Goal: Task Accomplishment & Management: Manage account settings

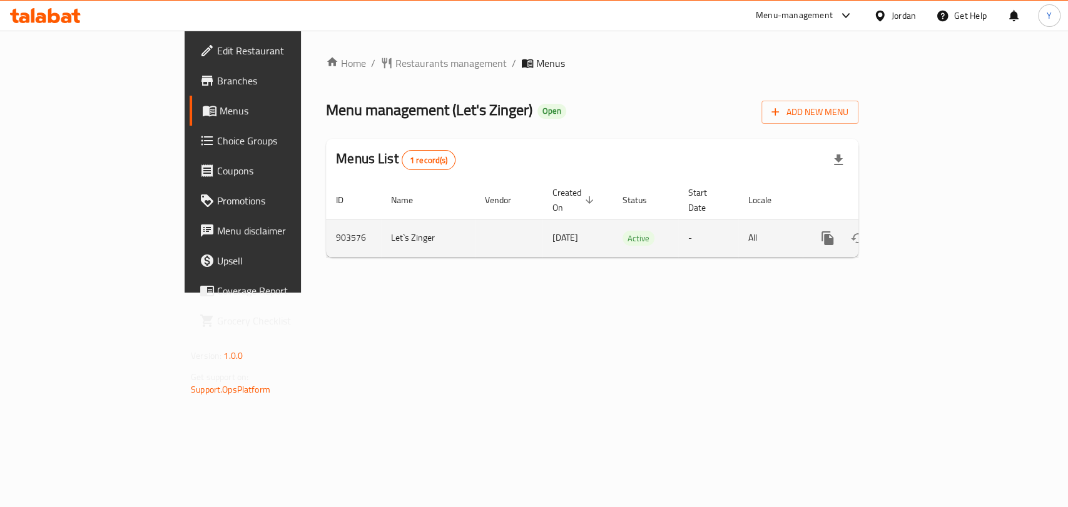
click at [925, 231] on icon "enhanced table" at bounding box center [917, 238] width 15 height 15
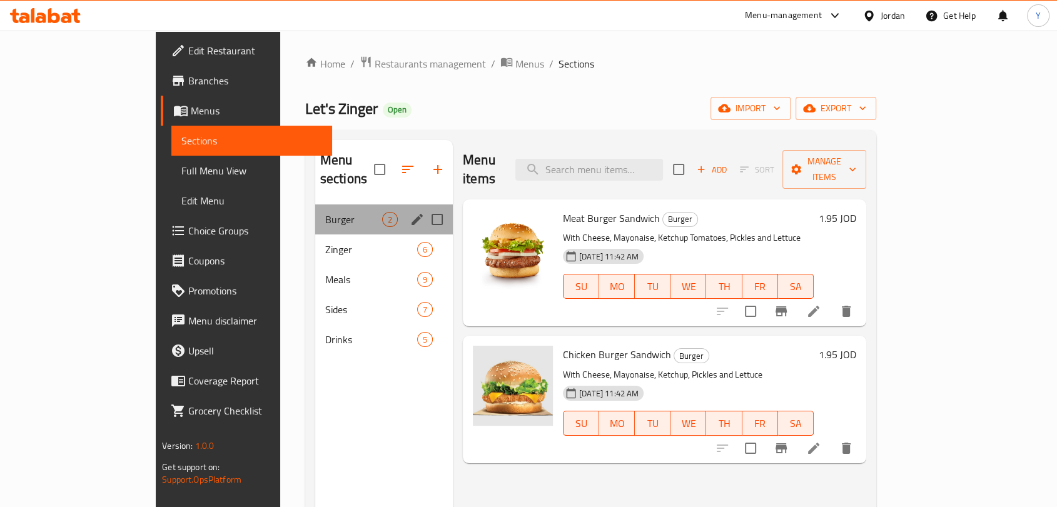
click at [315, 211] on div "Burger 2" at bounding box center [384, 220] width 138 height 30
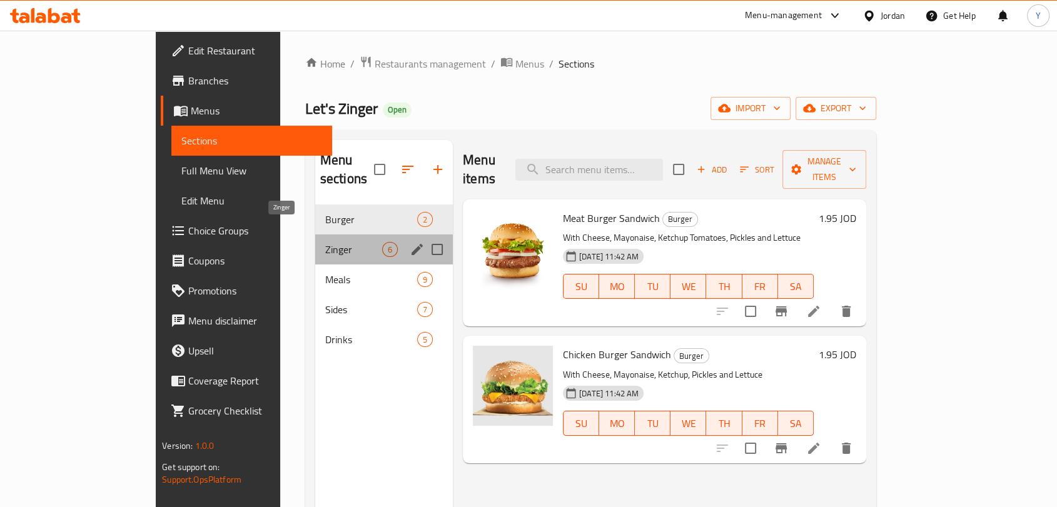
click at [325, 242] on span "Zinger" at bounding box center [353, 249] width 57 height 15
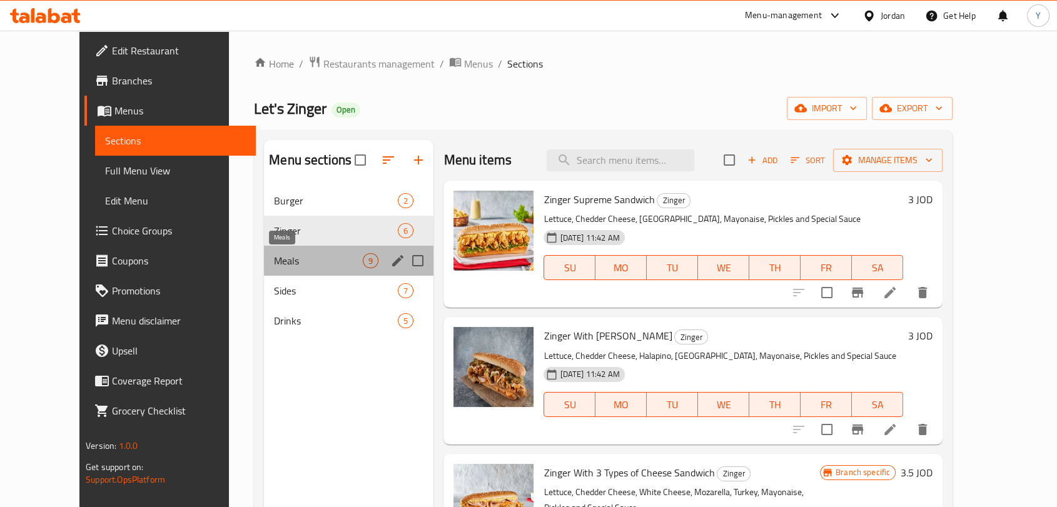
click at [275, 253] on span "Meals" at bounding box center [318, 260] width 89 height 15
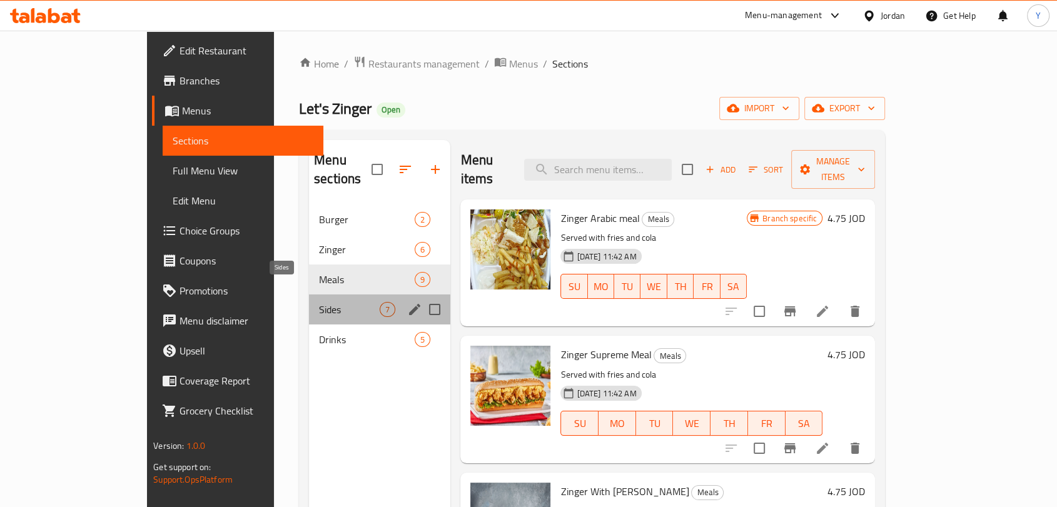
drag, startPoint x: 275, startPoint y: 292, endPoint x: 270, endPoint y: 317, distance: 24.9
click at [319, 302] on span "Sides" at bounding box center [349, 309] width 61 height 15
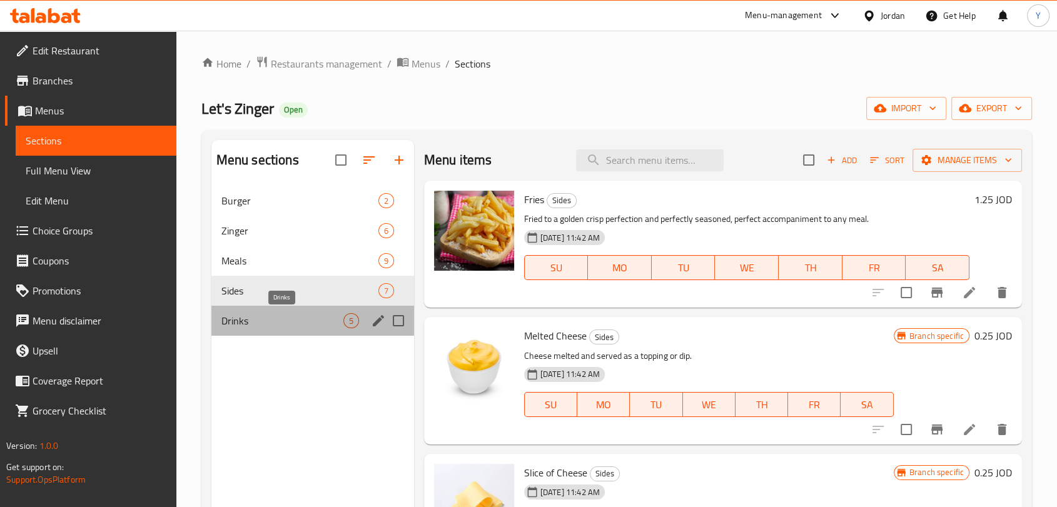
click at [269, 322] on span "Drinks" at bounding box center [282, 320] width 122 height 15
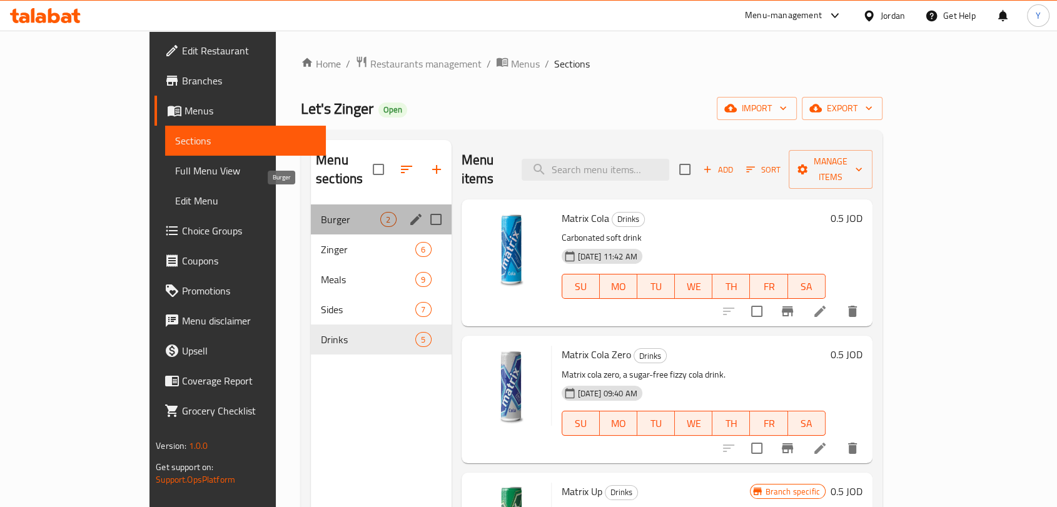
click at [321, 212] on span "Burger" at bounding box center [350, 219] width 59 height 15
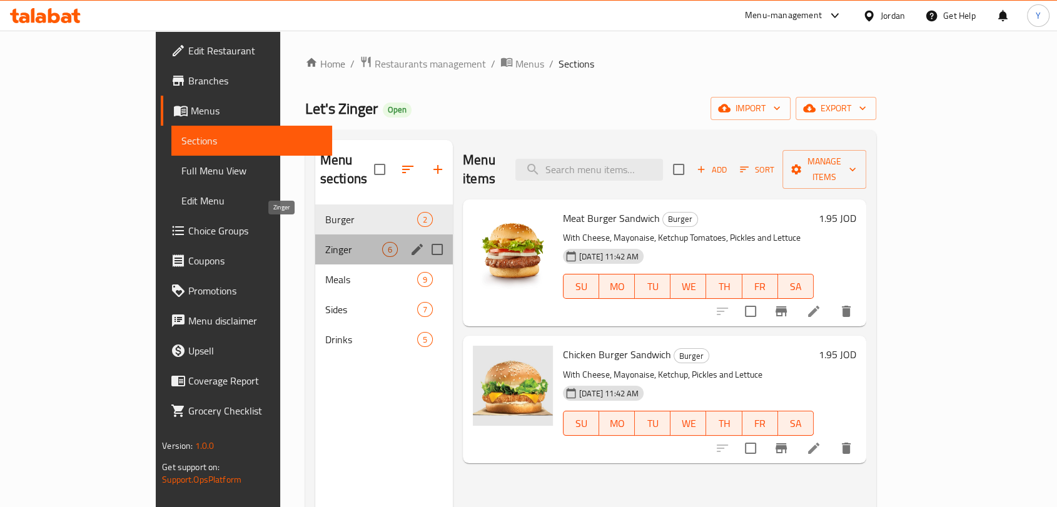
click at [325, 242] on span "Zinger" at bounding box center [353, 249] width 57 height 15
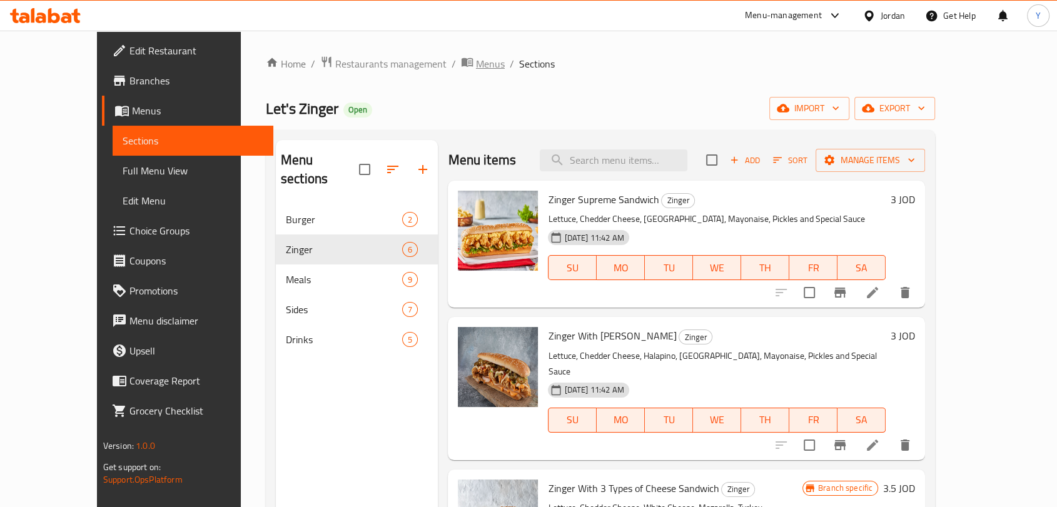
click at [476, 71] on span "Menus" at bounding box center [490, 63] width 29 height 15
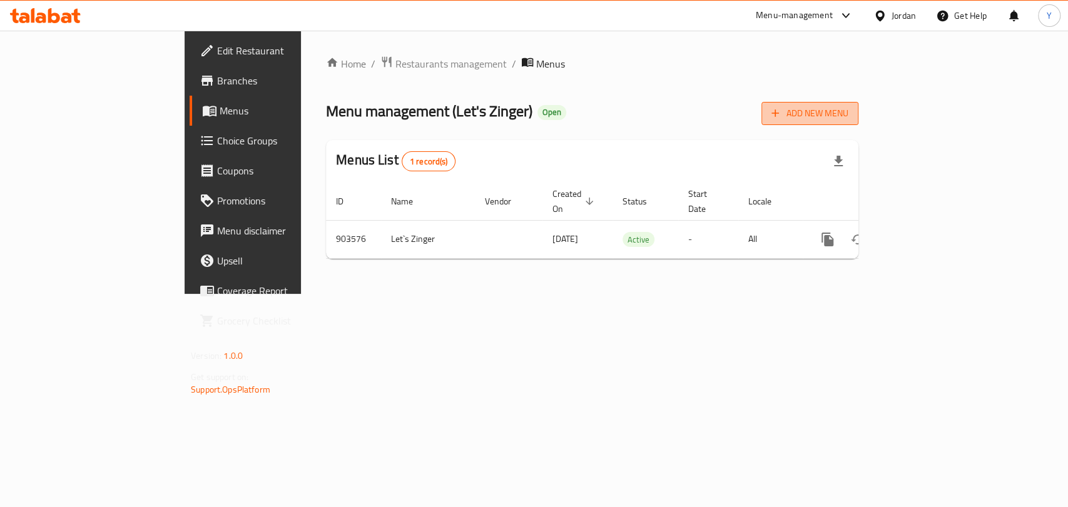
click at [858, 108] on button "Add New Menu" at bounding box center [809, 113] width 97 height 23
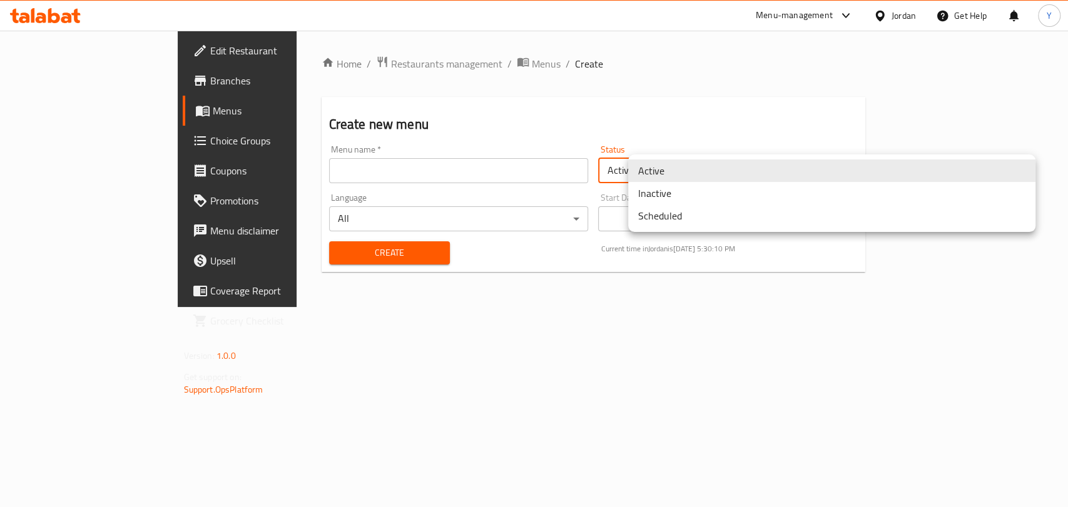
click at [644, 180] on body "​ Menu-management Jordan Get Help Y Edit Restaurant Branches Menus Choice Group…" at bounding box center [534, 269] width 1068 height 477
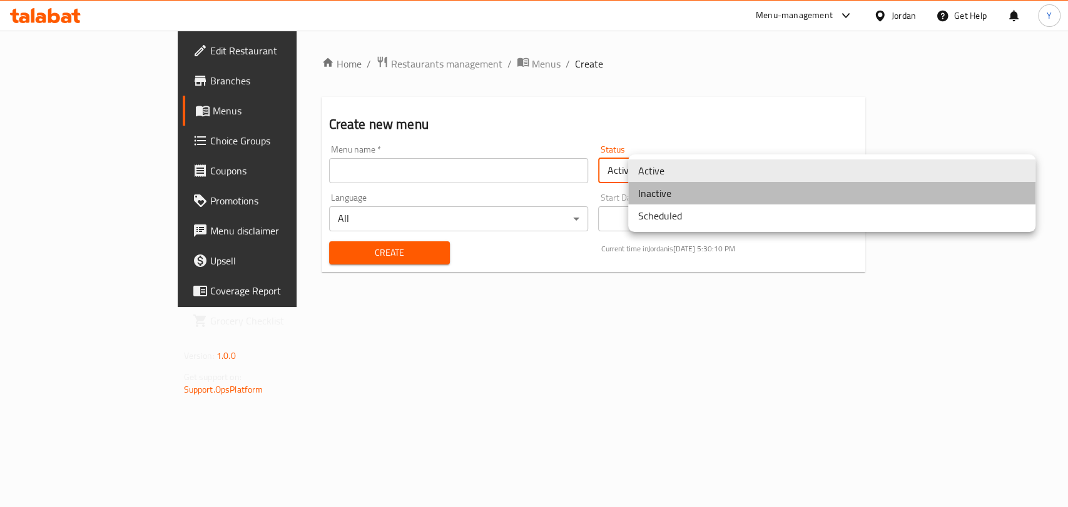
click at [645, 193] on li "Inactive" at bounding box center [831, 193] width 407 height 23
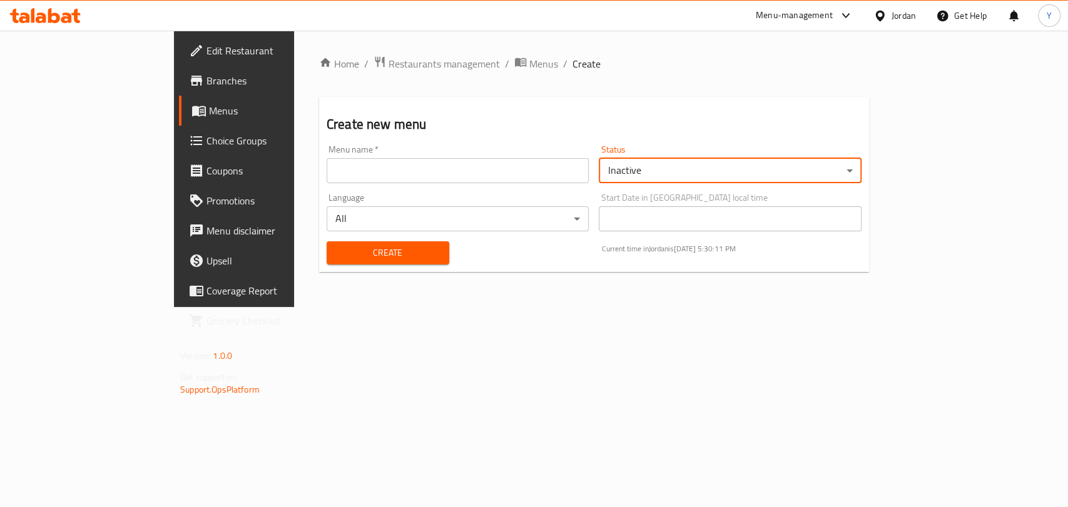
click at [522, 178] on input "text" at bounding box center [458, 170] width 263 height 25
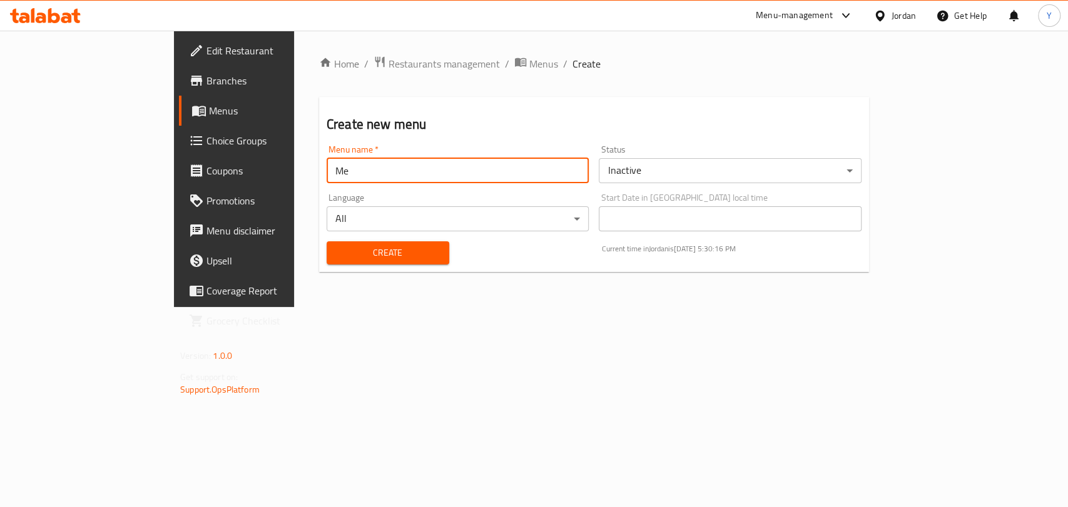
type input "M"
type input "New menu 13/10"
click at [327, 242] on button "Create" at bounding box center [388, 253] width 123 height 23
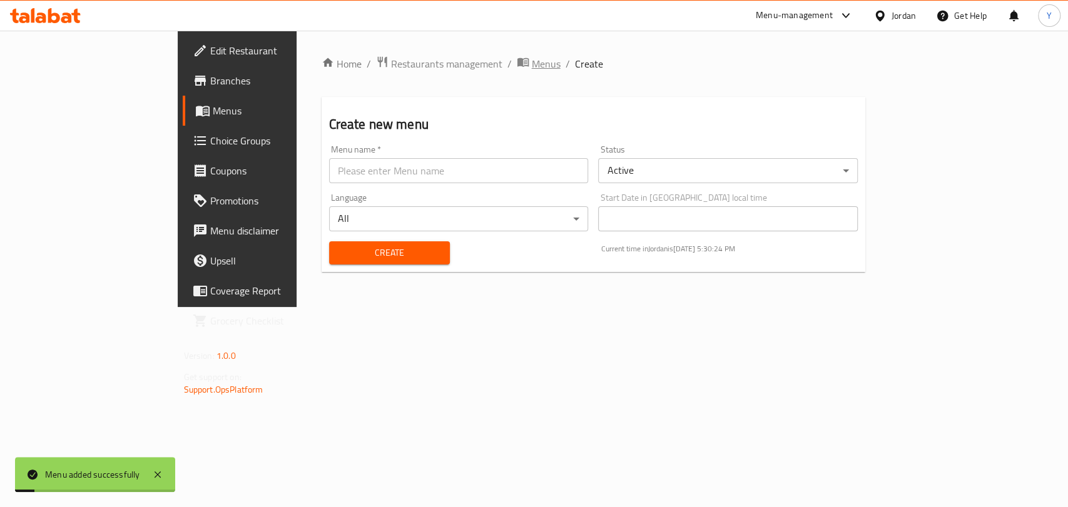
click at [532, 68] on span "Menus" at bounding box center [546, 63] width 29 height 15
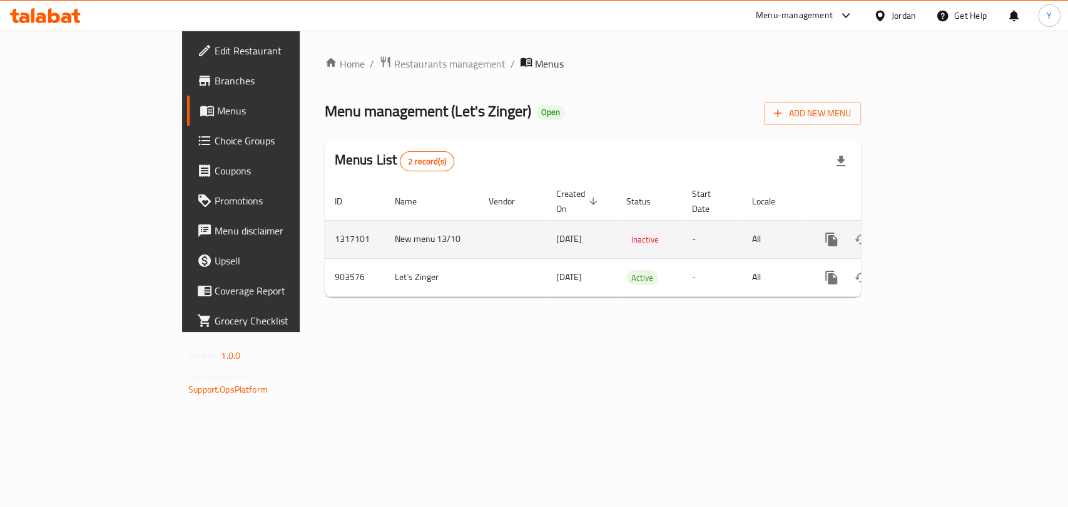
drag, startPoint x: 321, startPoint y: 221, endPoint x: 285, endPoint y: 221, distance: 35.7
click at [385, 221] on td "New menu 13/10" at bounding box center [432, 239] width 94 height 38
click at [325, 227] on td "1317101" at bounding box center [355, 239] width 60 height 38
copy td "1317101"
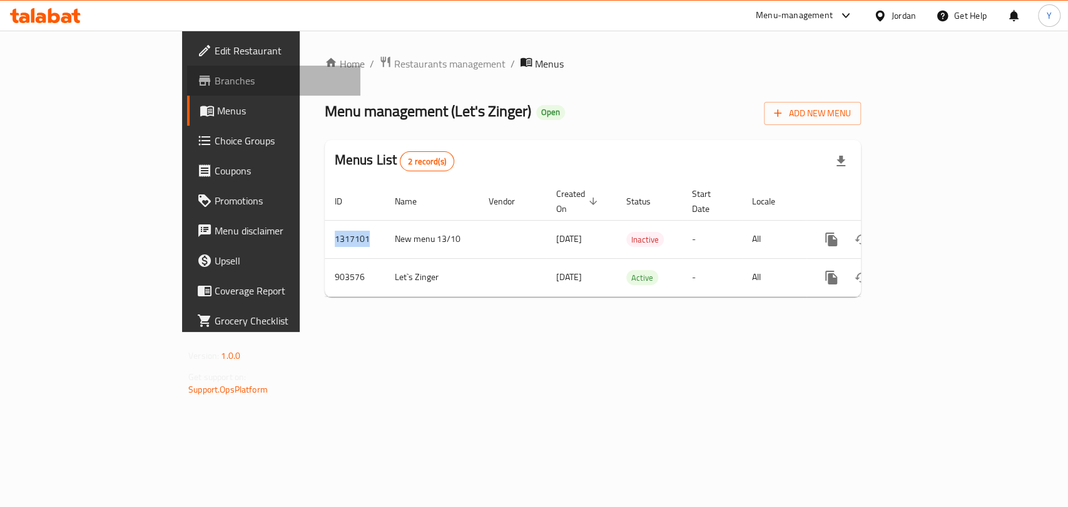
click at [215, 73] on span "Branches" at bounding box center [283, 80] width 136 height 15
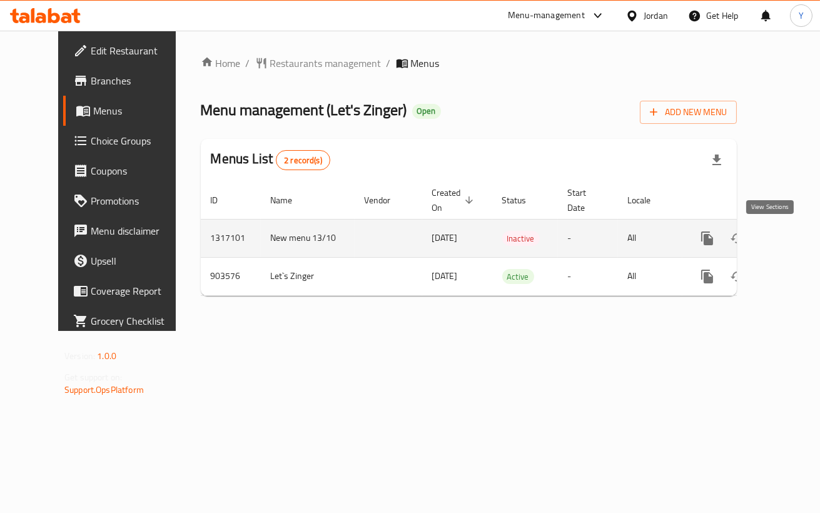
click at [790, 238] on icon "enhanced table" at bounding box center [797, 238] width 15 height 15
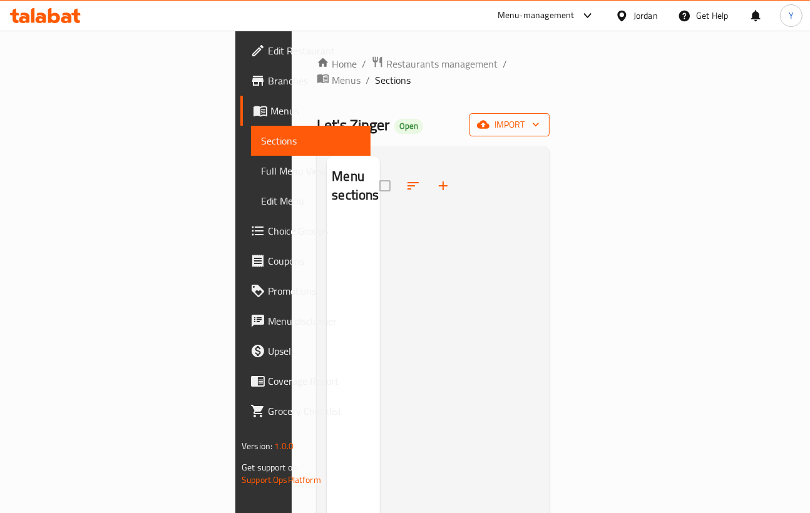
click at [549, 121] on div "Home / Restaurants management / Menus / Sections Let's Zinger Open import Menu …" at bounding box center [433, 368] width 233 height 624
click at [539, 117] on span "import" at bounding box center [509, 125] width 60 height 16
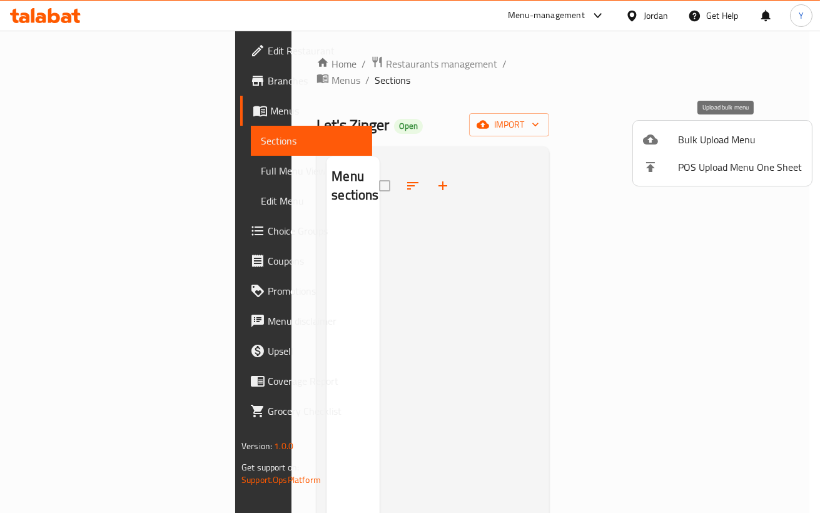
click at [736, 135] on span "Bulk Upload Menu" at bounding box center [740, 139] width 124 height 15
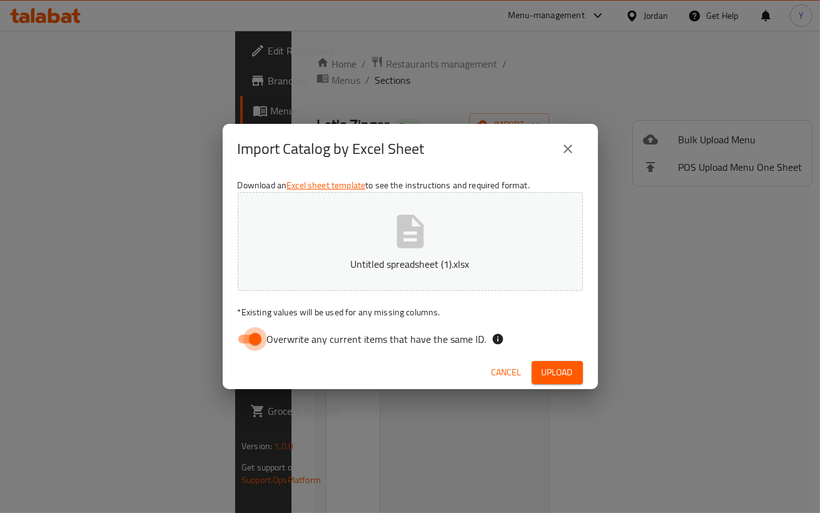
drag, startPoint x: 235, startPoint y: 349, endPoint x: 247, endPoint y: 340, distance: 14.8
click at [235, 348] on input "Overwrite any current items that have the same ID." at bounding box center [255, 339] width 71 height 24
checkbox input "false"
click at [568, 382] on button "Upload" at bounding box center [557, 372] width 51 height 23
click at [567, 375] on span "Upload" at bounding box center [557, 373] width 31 height 16
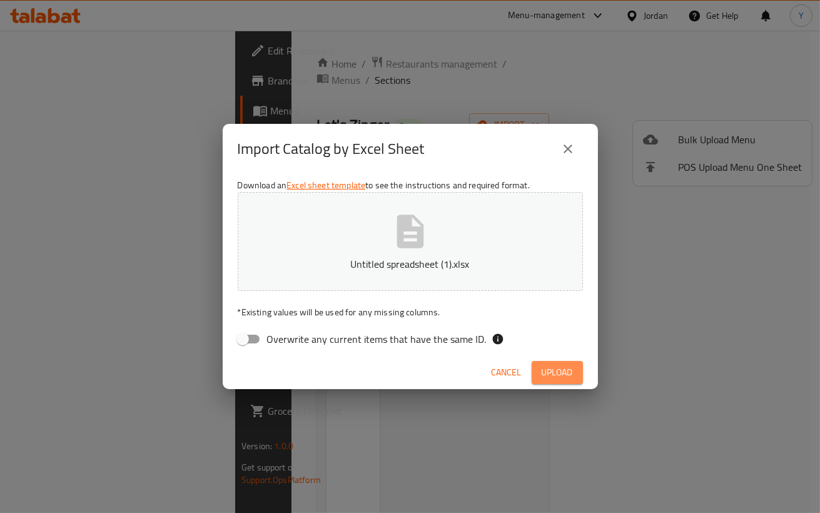
click at [564, 372] on span "Upload" at bounding box center [557, 373] width 31 height 16
click at [545, 482] on div "Import Catalog by Excel Sheet Download an Excel sheet template to see the instr…" at bounding box center [410, 256] width 820 height 513
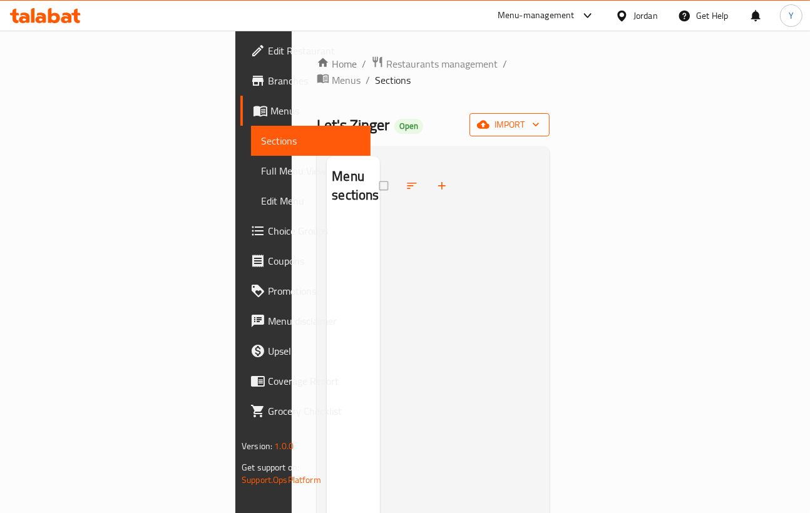
click at [539, 117] on span "import" at bounding box center [509, 125] width 60 height 16
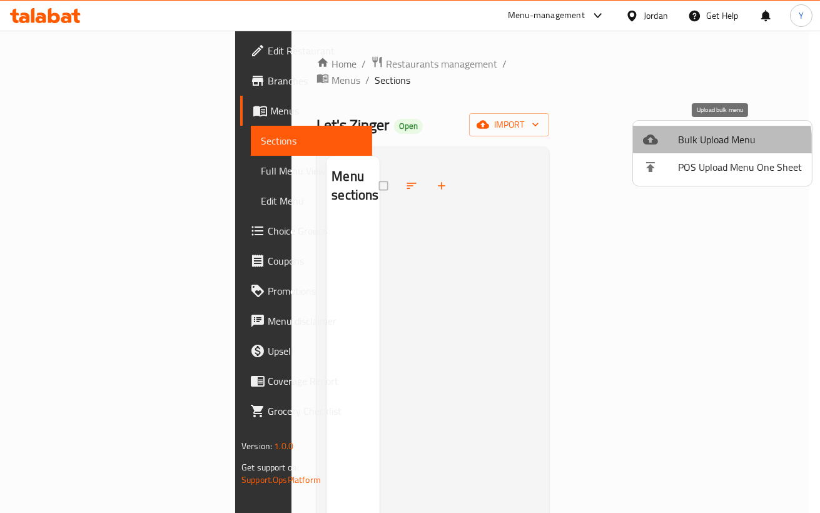
click at [696, 146] on span "Bulk Upload Menu" at bounding box center [740, 139] width 124 height 15
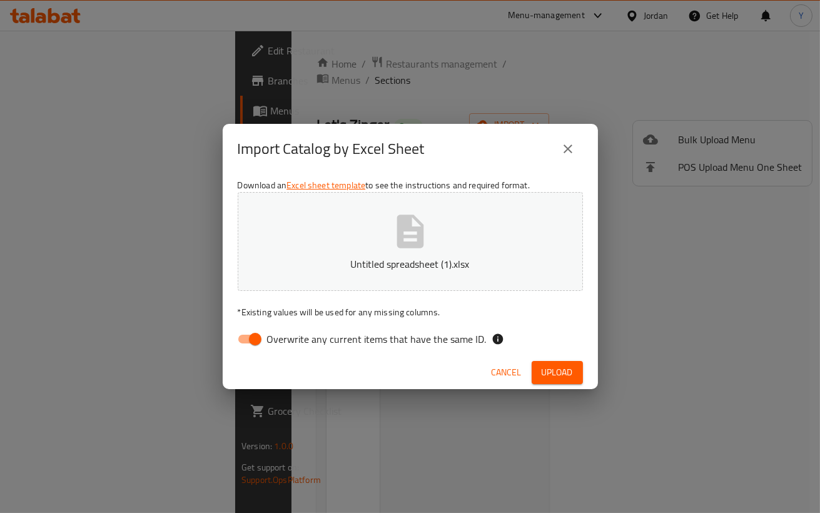
click at [245, 328] on input "Overwrite any current items that have the same ID." at bounding box center [255, 339] width 71 height 24
checkbox input "false"
click at [552, 369] on span "Upload" at bounding box center [557, 373] width 31 height 16
click at [552, 368] on button "Upload" at bounding box center [557, 372] width 51 height 23
click at [550, 367] on button "Upload" at bounding box center [557, 372] width 51 height 23
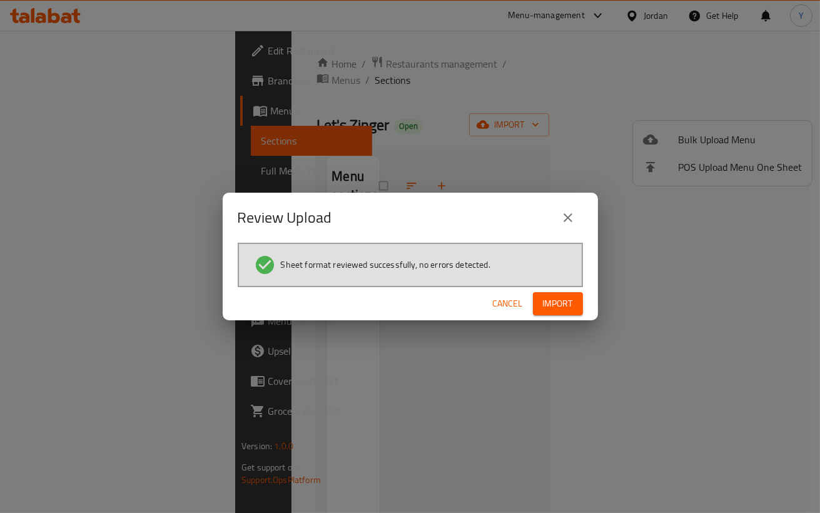
click at [558, 308] on span "Import" at bounding box center [558, 304] width 30 height 16
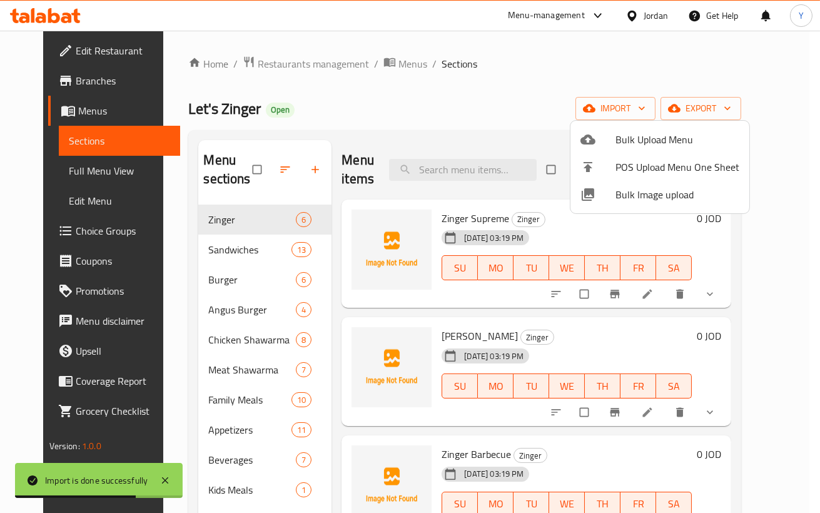
click at [604, 332] on div at bounding box center [410, 256] width 820 height 513
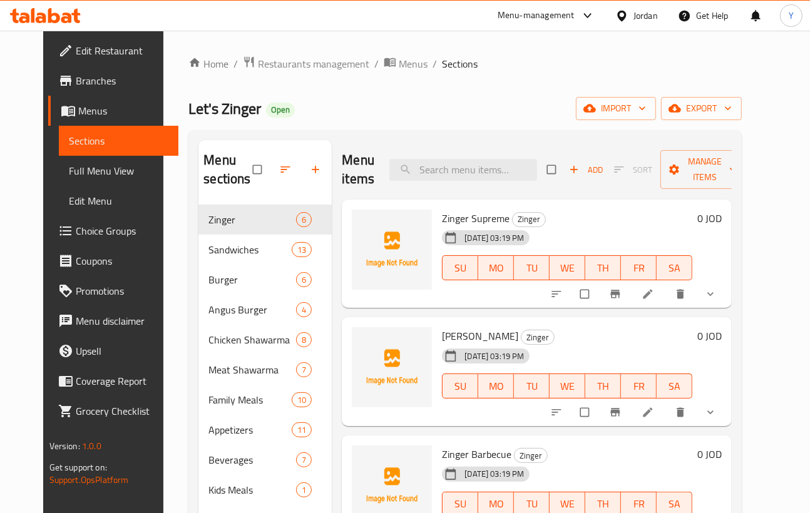
drag, startPoint x: 614, startPoint y: 342, endPoint x: 607, endPoint y: 337, distance: 8.5
click at [613, 341] on h6 "Jalapeno Zinger Zinger" at bounding box center [567, 336] width 250 height 18
click at [69, 178] on span "Full Menu View" at bounding box center [118, 170] width 99 height 15
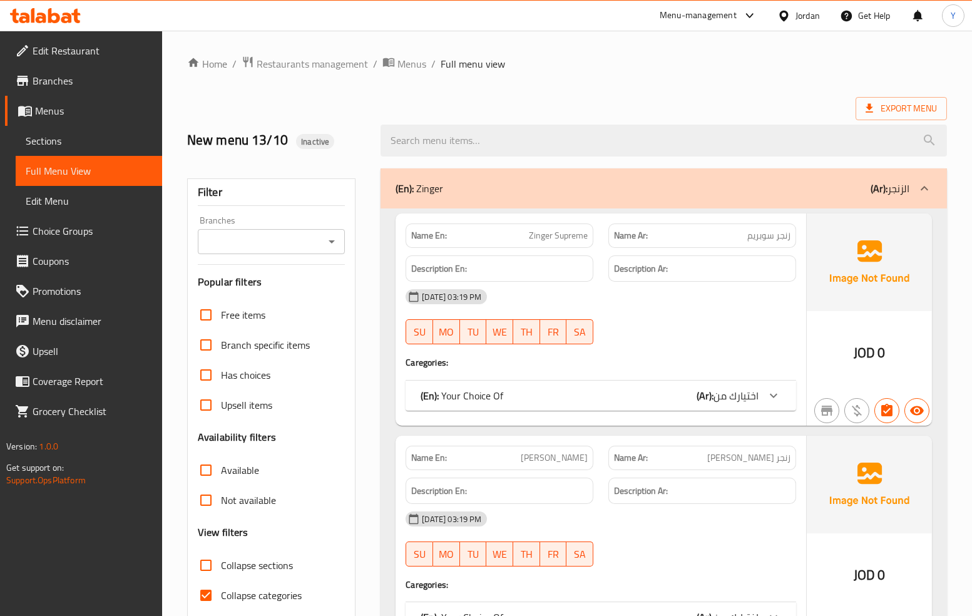
drag, startPoint x: 801, startPoint y: 1, endPoint x: 621, endPoint y: 354, distance: 395.4
click at [621, 354] on div "Name En: Zinger Supreme Name Ar: زنجر سوبريم Description En: Description Ar: 13…" at bounding box center [600, 319] width 410 height 212
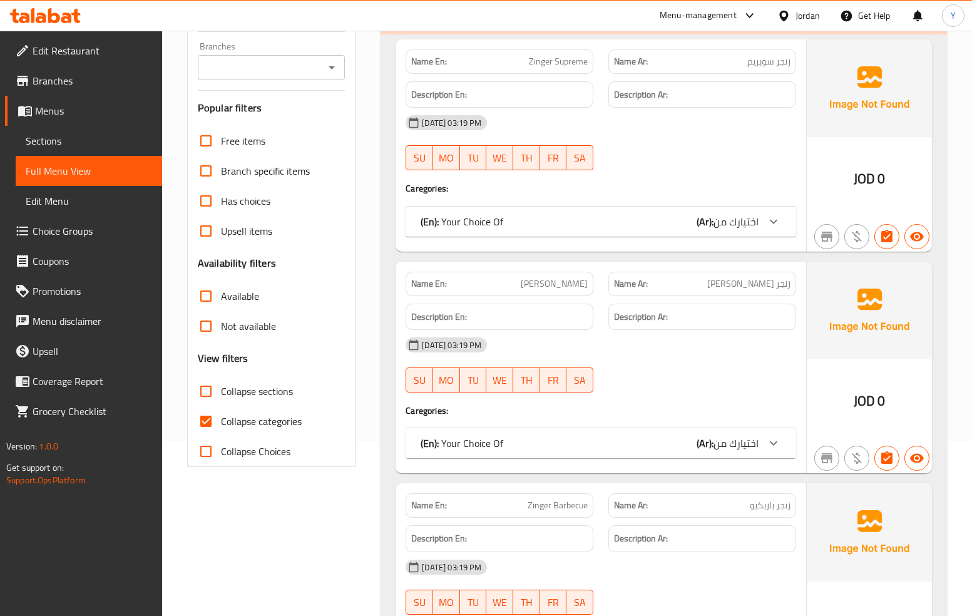
scroll to position [538, 0]
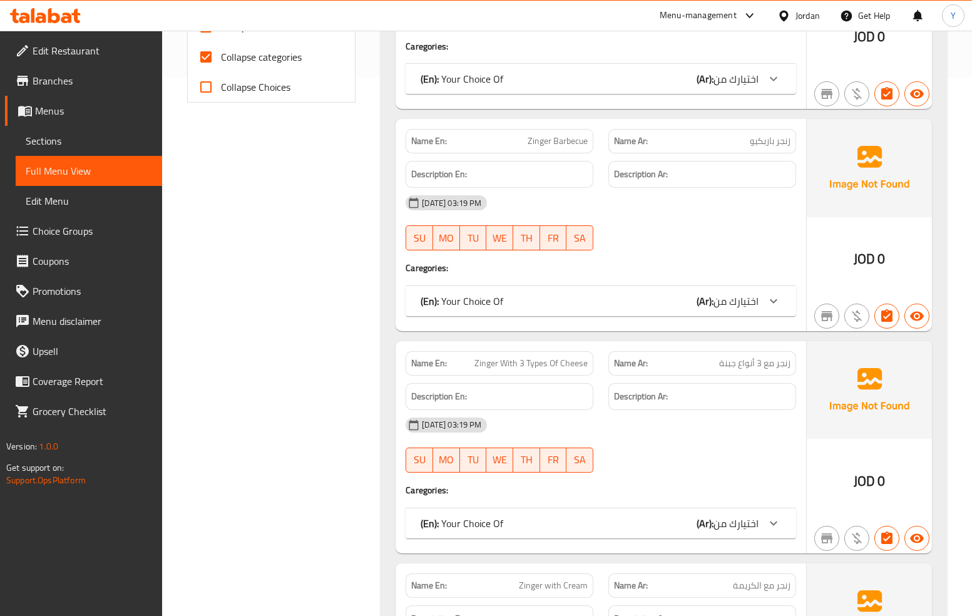
drag, startPoint x: 277, startPoint y: 61, endPoint x: 963, endPoint y: 88, distance: 686.3
click at [278, 61] on span "Collapse categories" at bounding box center [261, 56] width 81 height 15
click at [221, 61] on input "Collapse categories" at bounding box center [206, 57] width 30 height 30
checkbox input "false"
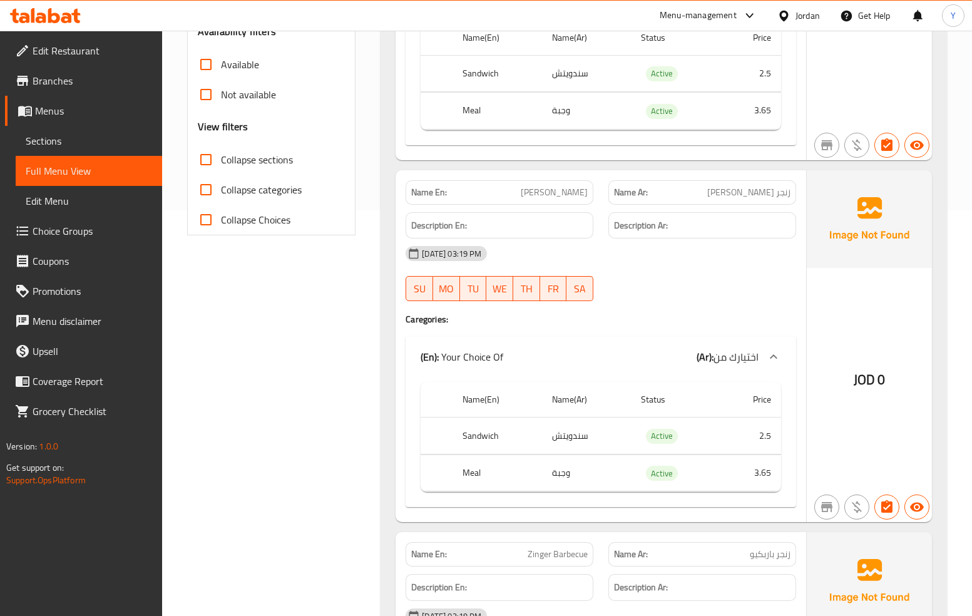
scroll to position [384, 0]
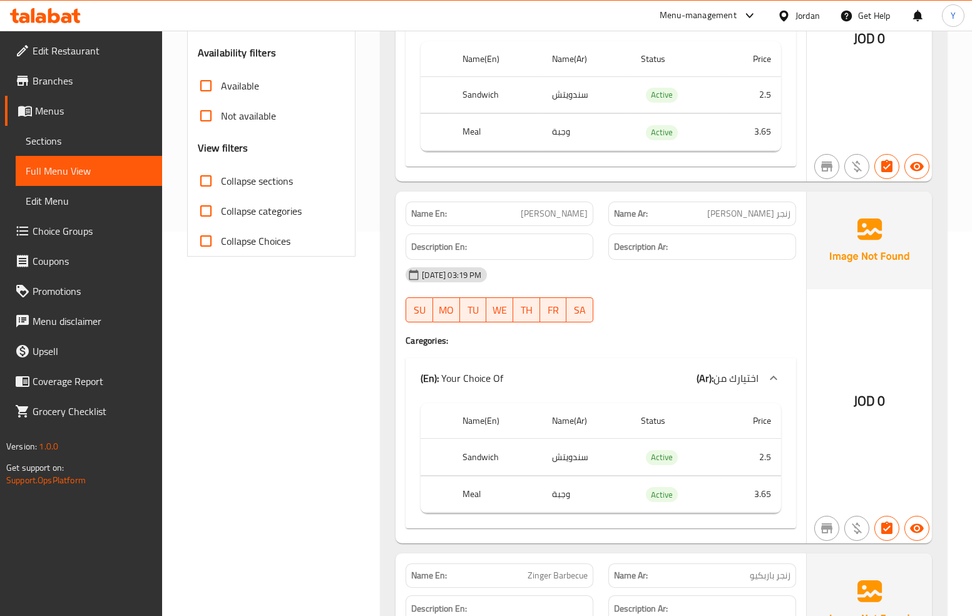
click at [252, 173] on span "Collapse sections" at bounding box center [257, 180] width 72 height 15
click at [221, 173] on input "Collapse sections" at bounding box center [206, 181] width 30 height 30
checkbox input "true"
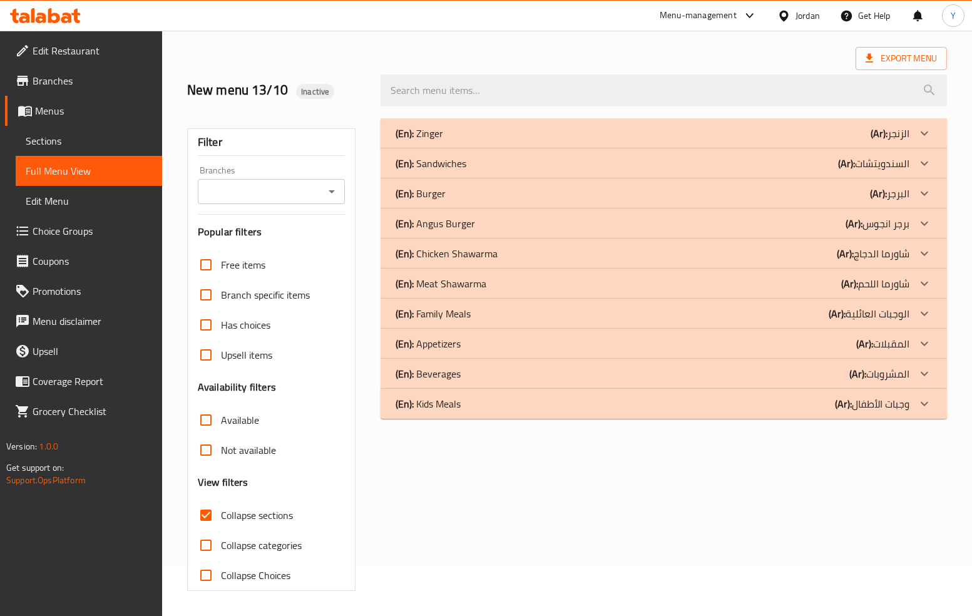
scroll to position [51, 0]
click at [820, 126] on p "(Ar): الزنجر" at bounding box center [889, 133] width 39 height 15
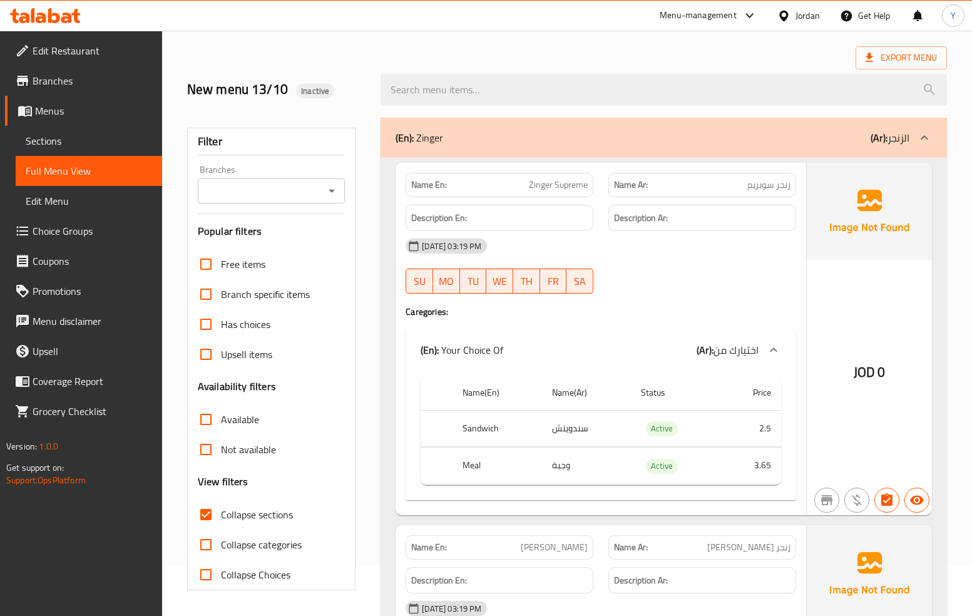
click at [820, 412] on div "JOD 0" at bounding box center [869, 339] width 125 height 352
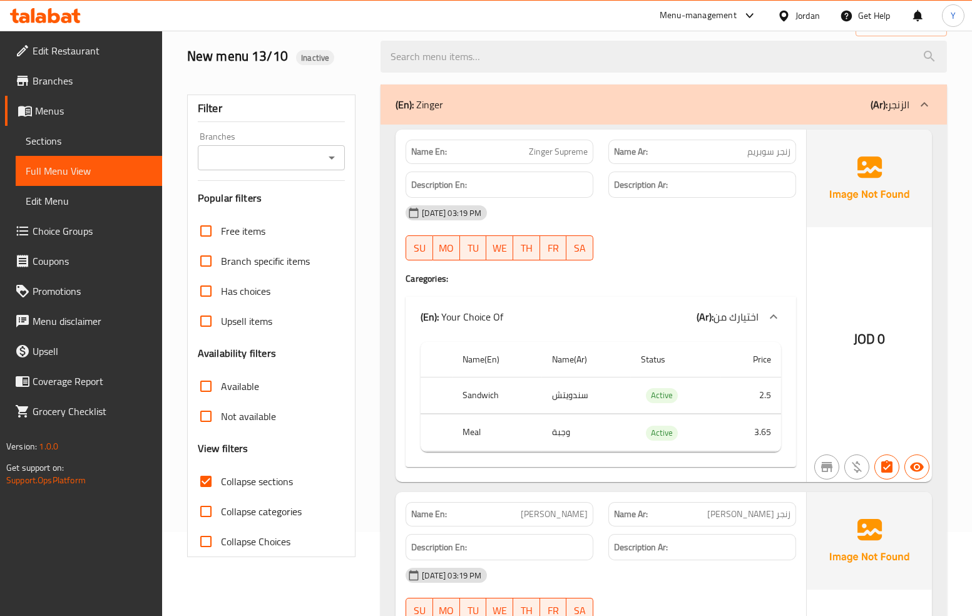
scroll to position [217, 0]
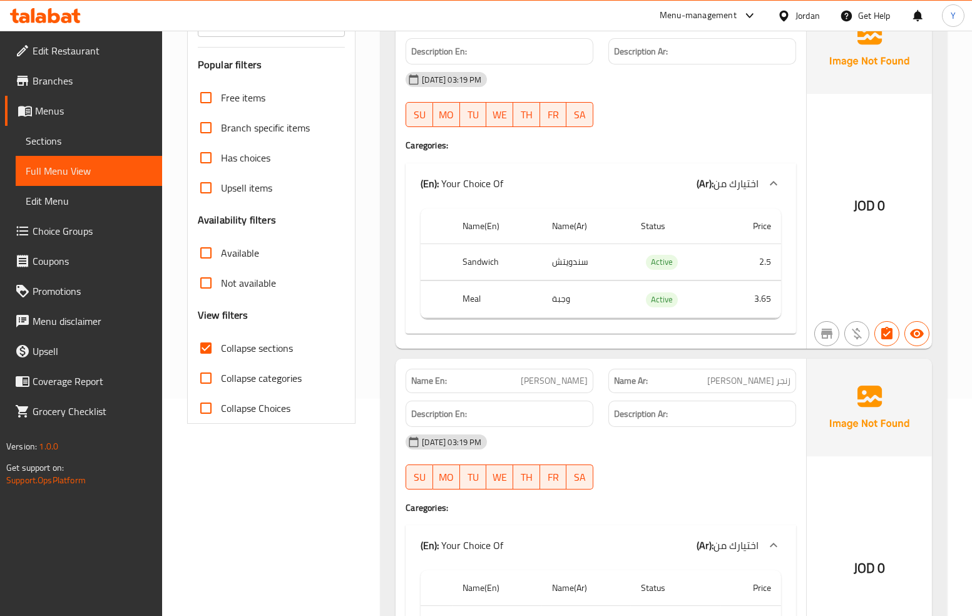
click at [785, 475] on div "[DATE] 03:19 PM SU MO TU WE TH FR SA" at bounding box center [600, 462] width 405 height 70
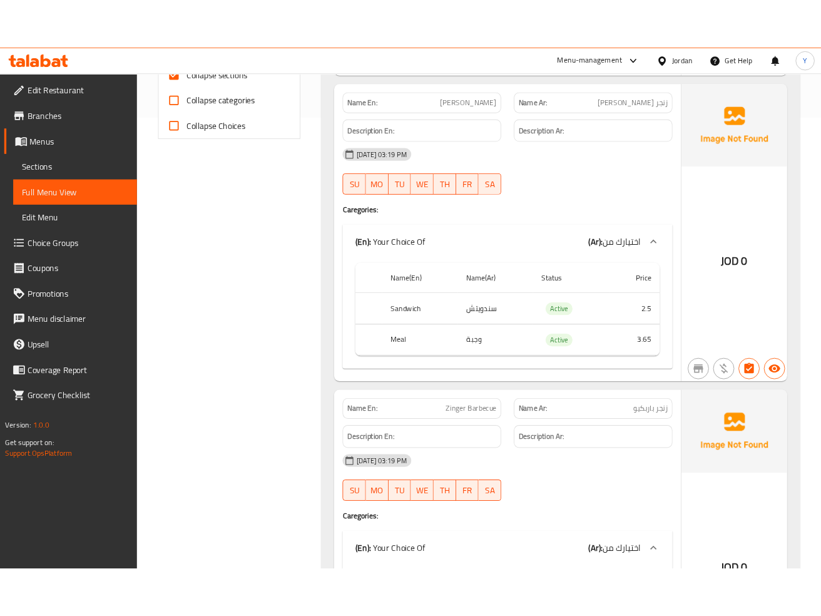
scroll to position [535, 0]
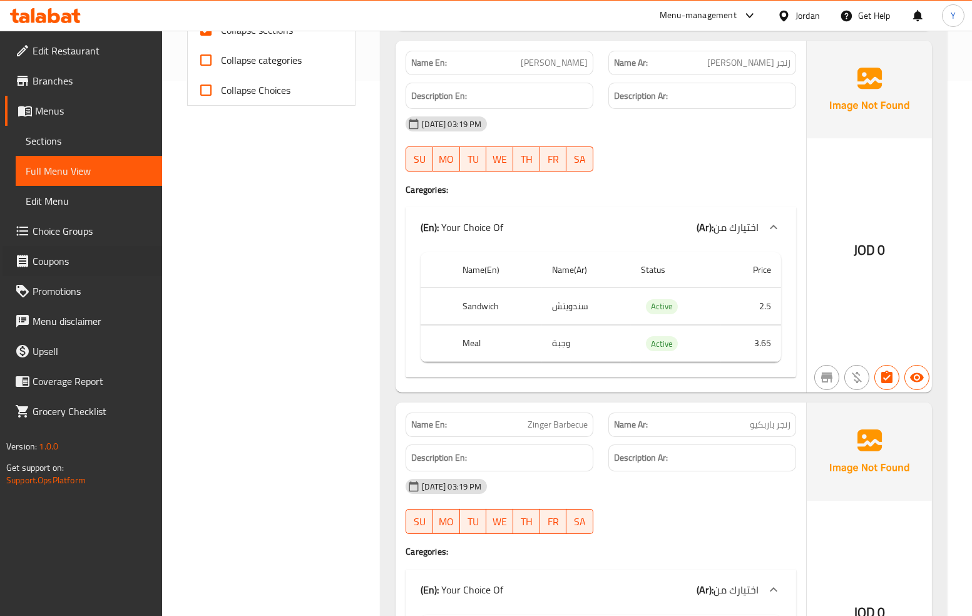
drag, startPoint x: 6, startPoint y: 273, endPoint x: 89, endPoint y: 295, distance: 85.4
click at [94, 295] on ul "Edit Restaurant Branches Menus Sections Full Menu View Edit Menu Choice Groups …" at bounding box center [76, 231] width 171 height 390
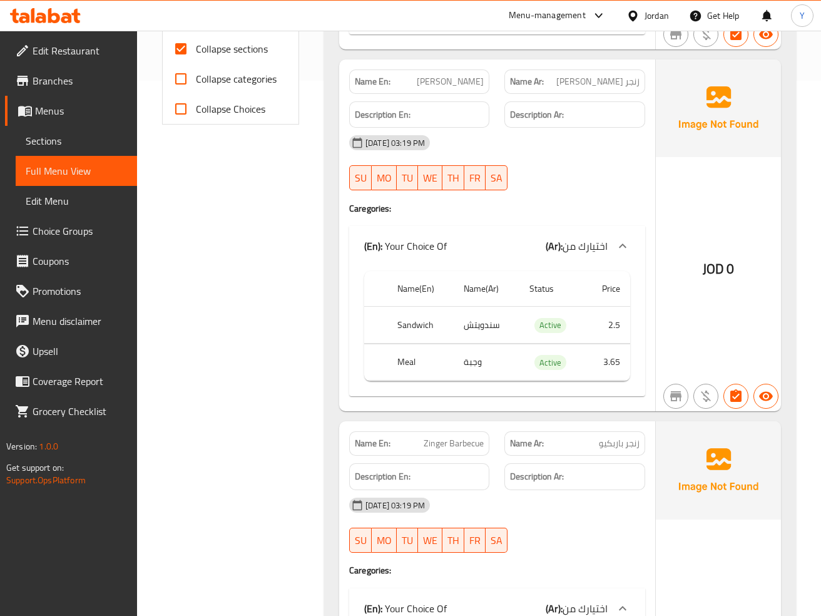
click at [593, 512] on div "[DATE] 03:19 PM SU MO TU WE TH FR SA" at bounding box center [497, 525] width 311 height 70
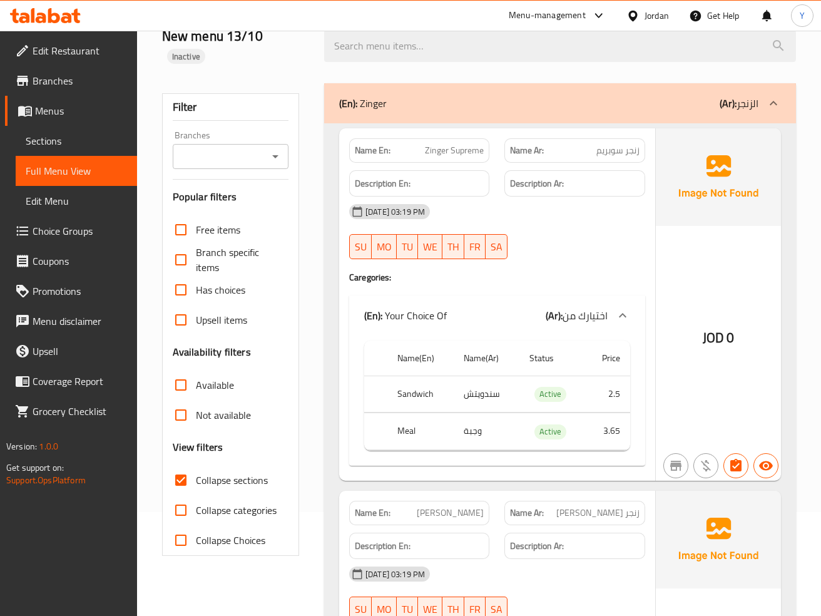
scroll to position [64, 0]
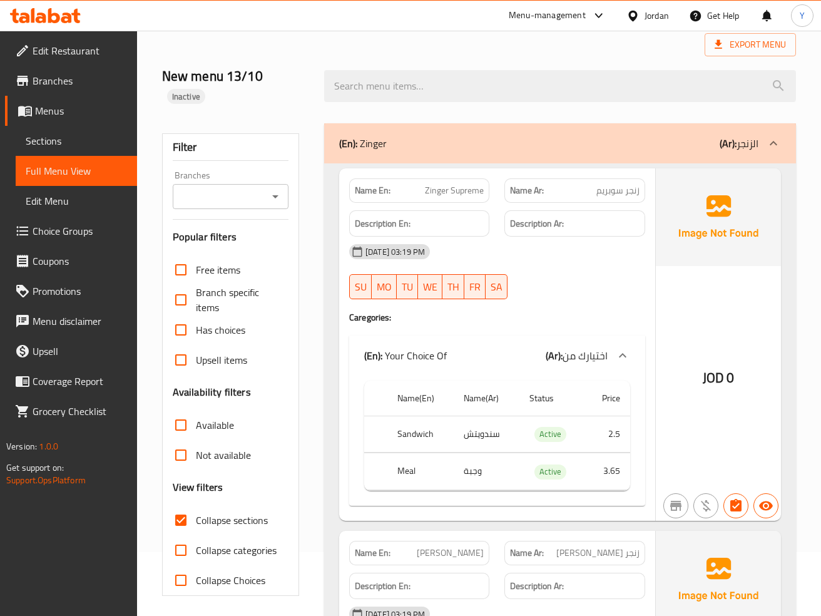
click at [772, 136] on icon at bounding box center [773, 143] width 15 height 15
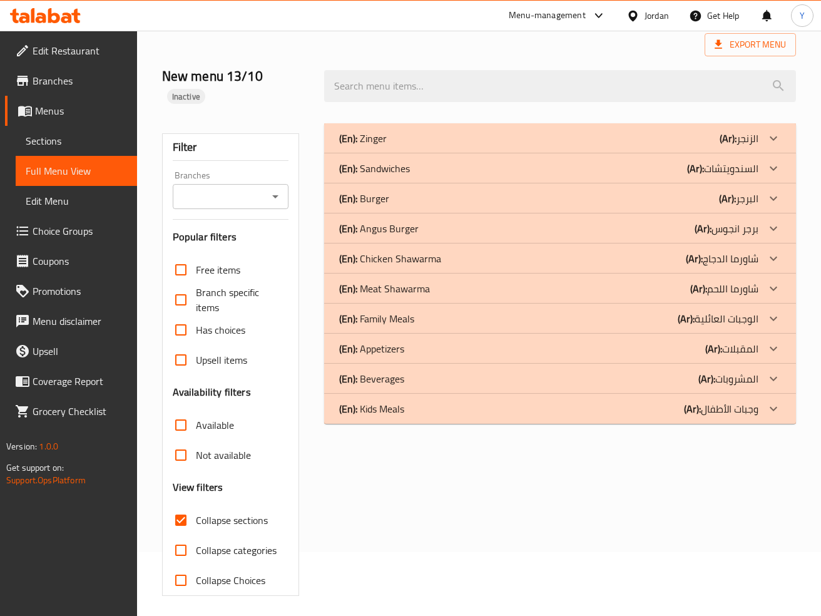
scroll to position [51, 0]
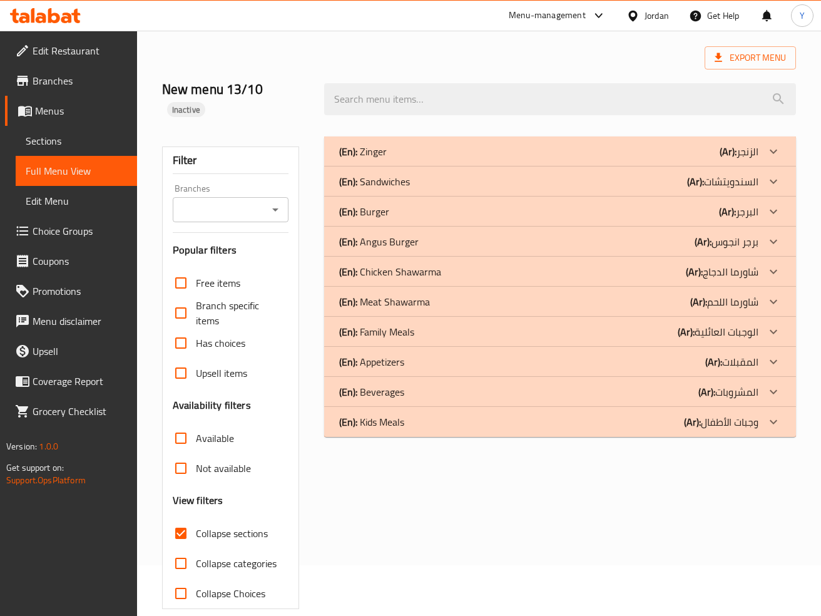
click at [751, 204] on p "(Ar): البرجر" at bounding box center [738, 211] width 39 height 15
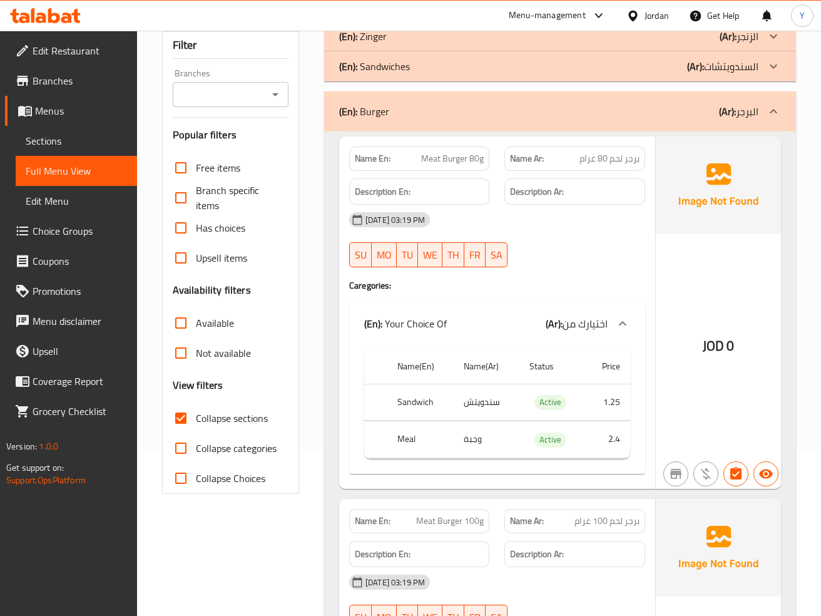
scroll to position [0, 0]
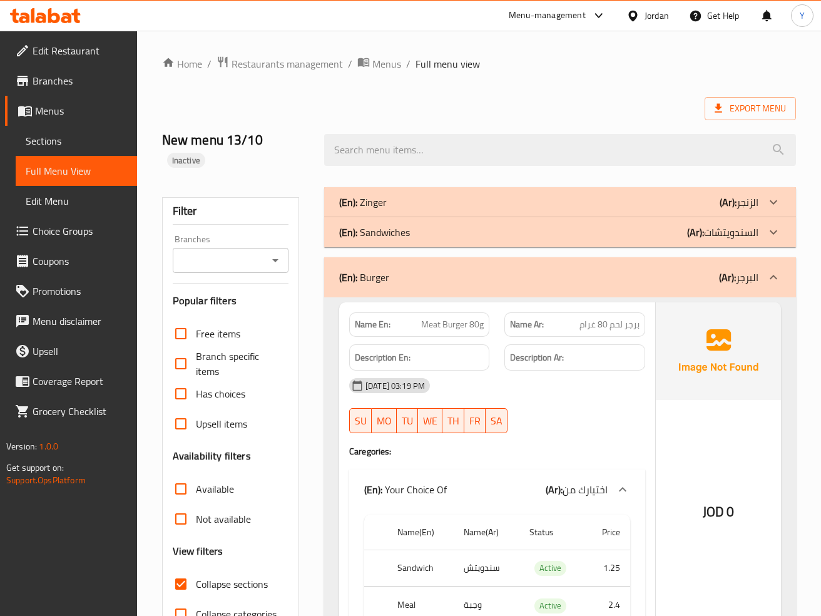
click at [775, 275] on icon at bounding box center [774, 277] width 8 height 4
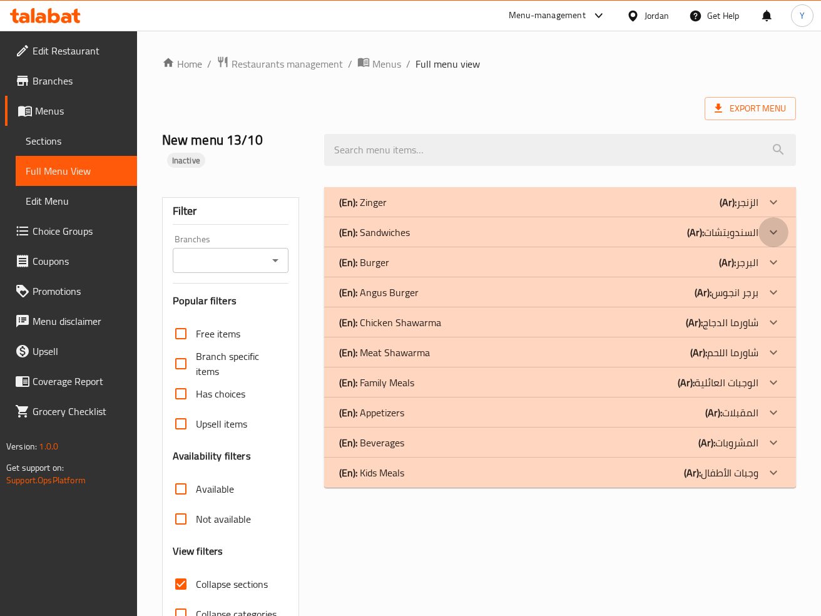
click at [766, 225] on icon at bounding box center [773, 232] width 15 height 15
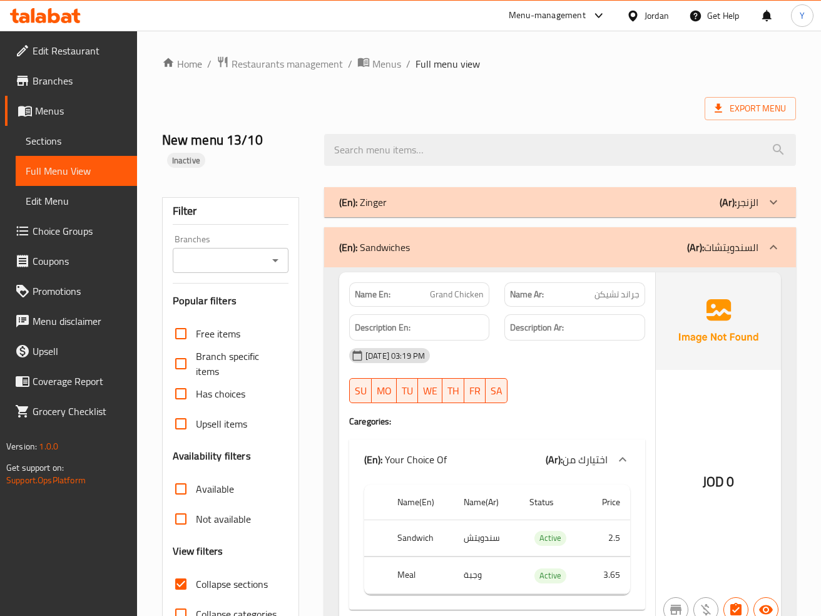
click at [294, 394] on div "Filter Branches Branches Popular filters Free items Branch specific items Has c…" at bounding box center [230, 428] width 137 height 462
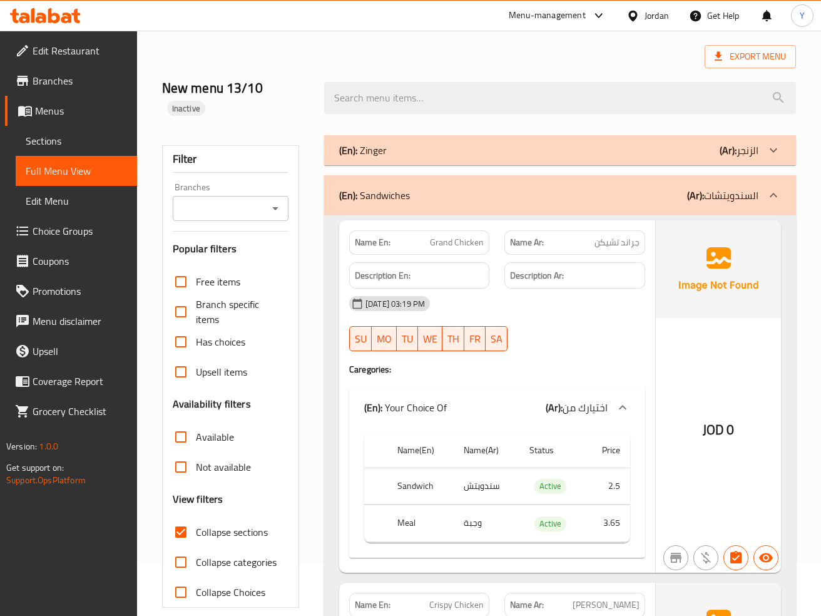
scroll to position [30, 0]
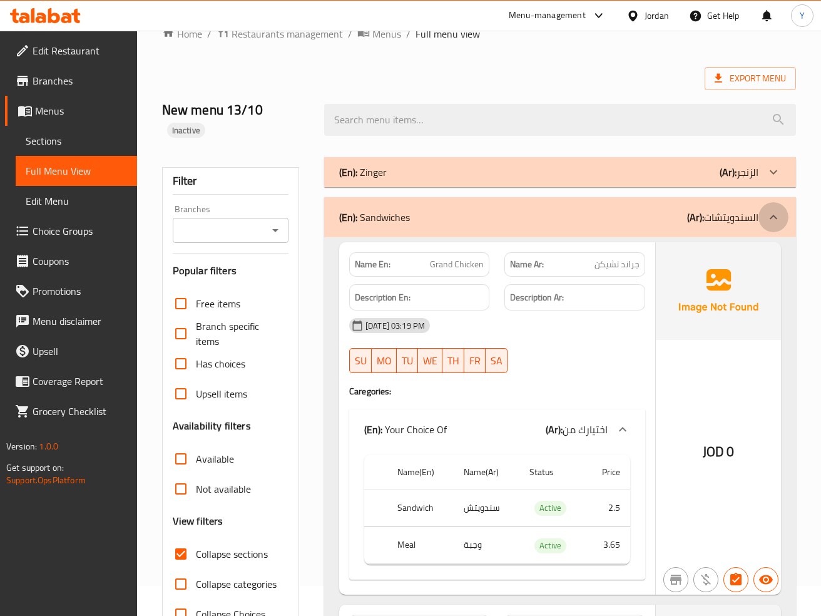
drag, startPoint x: 772, startPoint y: 200, endPoint x: 81, endPoint y: 362, distance: 710.1
click at [772, 210] on icon at bounding box center [773, 217] width 15 height 15
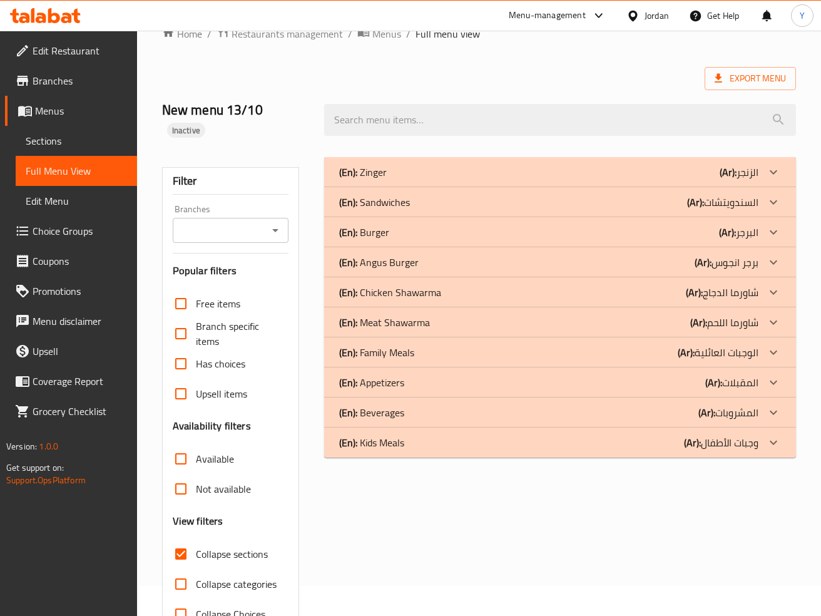
drag, startPoint x: 763, startPoint y: 247, endPoint x: 780, endPoint y: 259, distance: 20.5
click at [763, 247] on div at bounding box center [773, 262] width 30 height 30
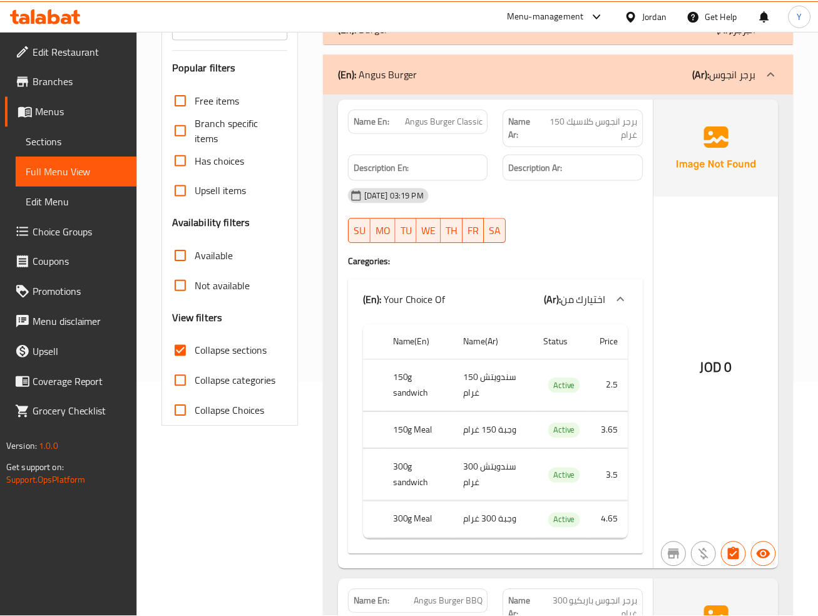
scroll to position [242, 0]
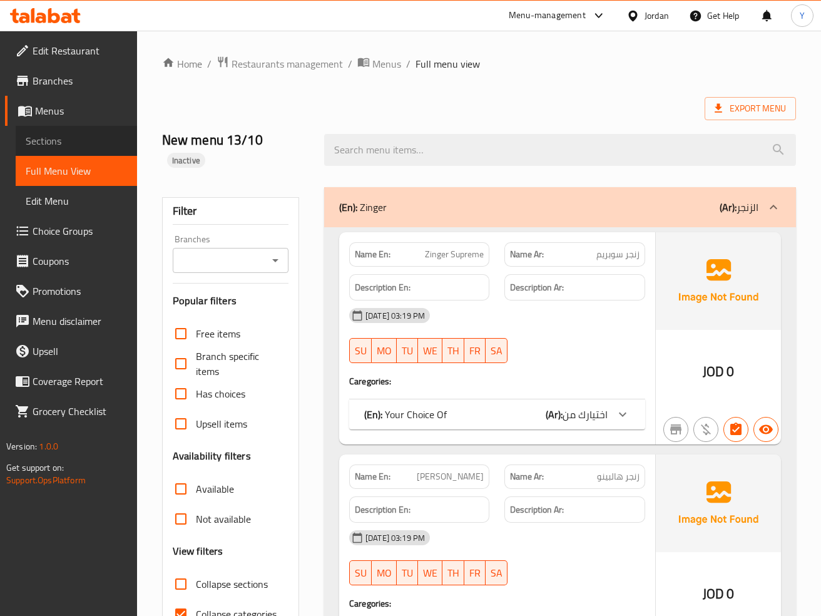
click at [83, 141] on span "Sections" at bounding box center [76, 140] width 101 height 15
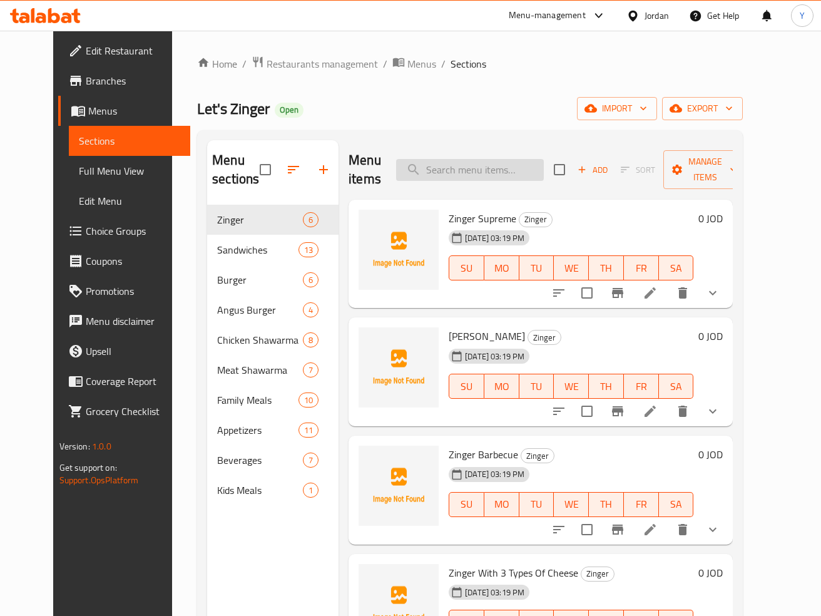
click at [521, 170] on input "search" at bounding box center [470, 170] width 148 height 22
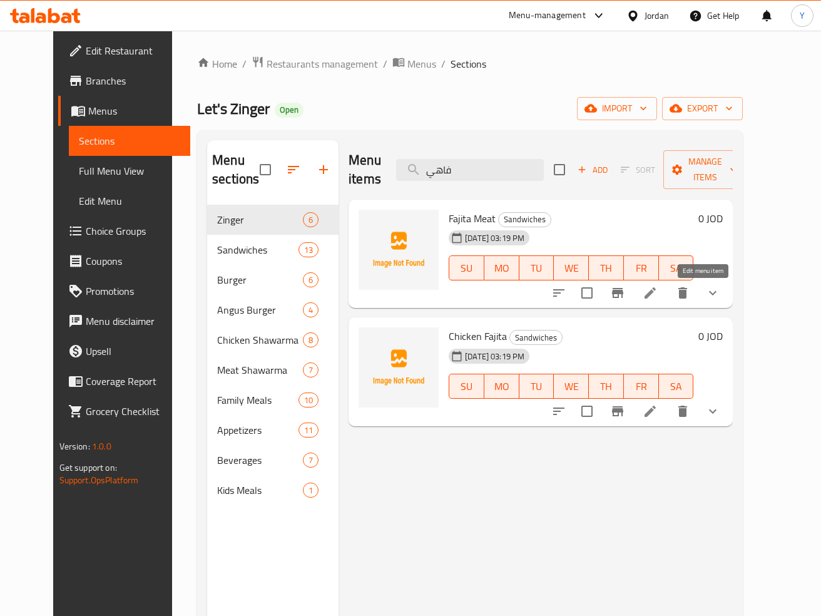
type input "فاهي"
click at [658, 288] on icon at bounding box center [650, 292] width 15 height 15
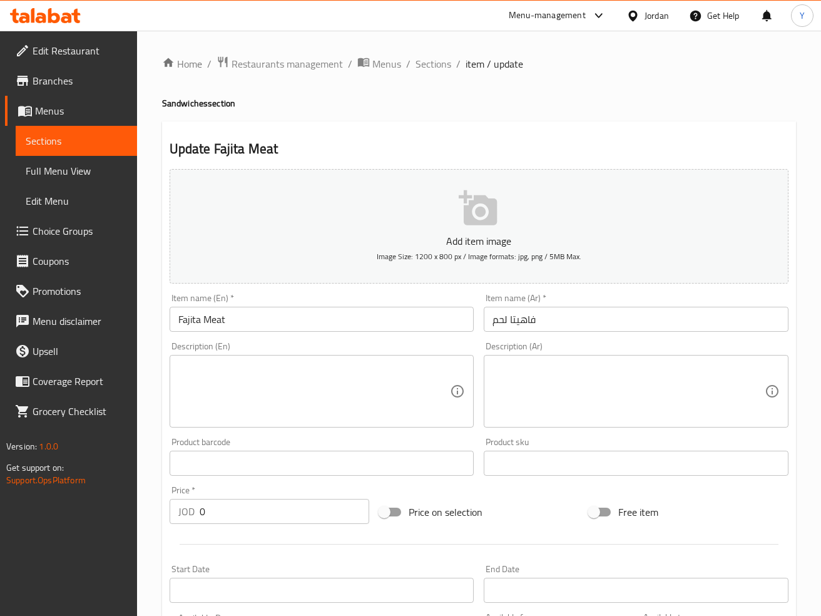
click at [216, 321] on input "Fajita Meat" at bounding box center [322, 319] width 305 height 25
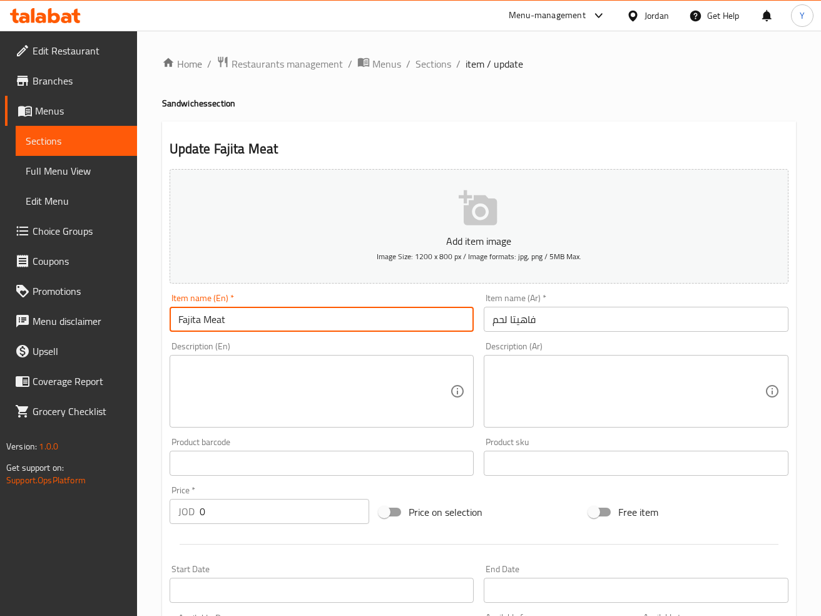
click at [216, 321] on input "Fajita Meat" at bounding box center [322, 319] width 305 height 25
click at [176, 320] on input "Fajita" at bounding box center [322, 319] width 305 height 25
paste input "Meat"
click at [281, 323] on input "Meat Fajita" at bounding box center [322, 319] width 305 height 25
type input "Meat Fajita"
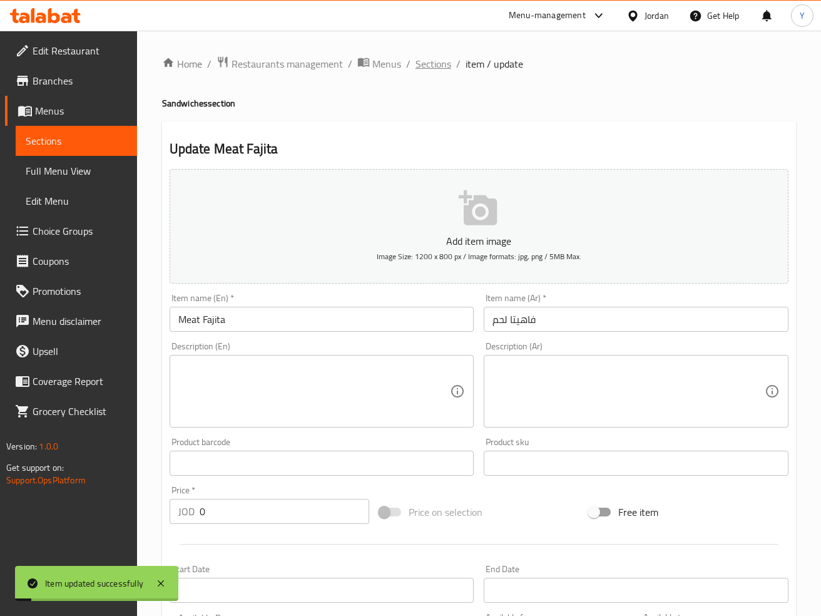
click at [439, 69] on span "Sections" at bounding box center [433, 63] width 36 height 15
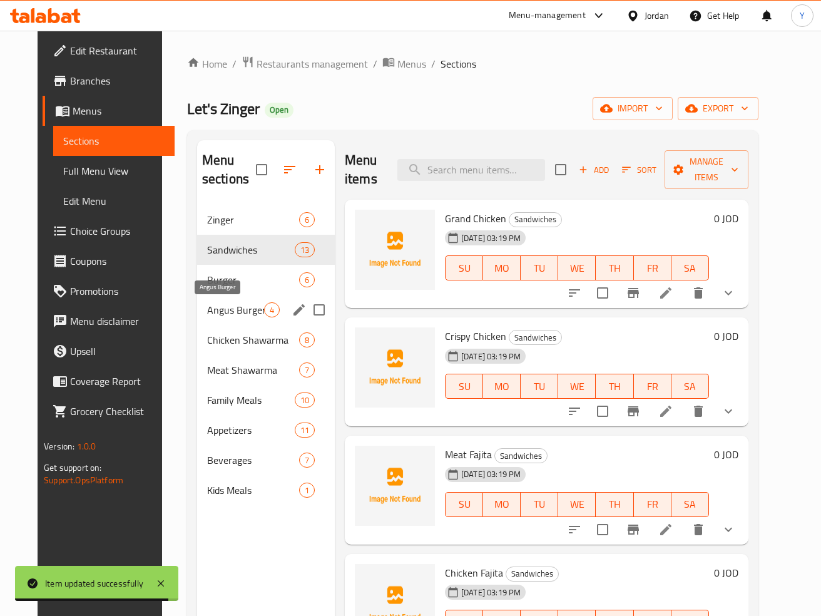
click at [232, 313] on span "Angus Burger" at bounding box center [235, 309] width 57 height 15
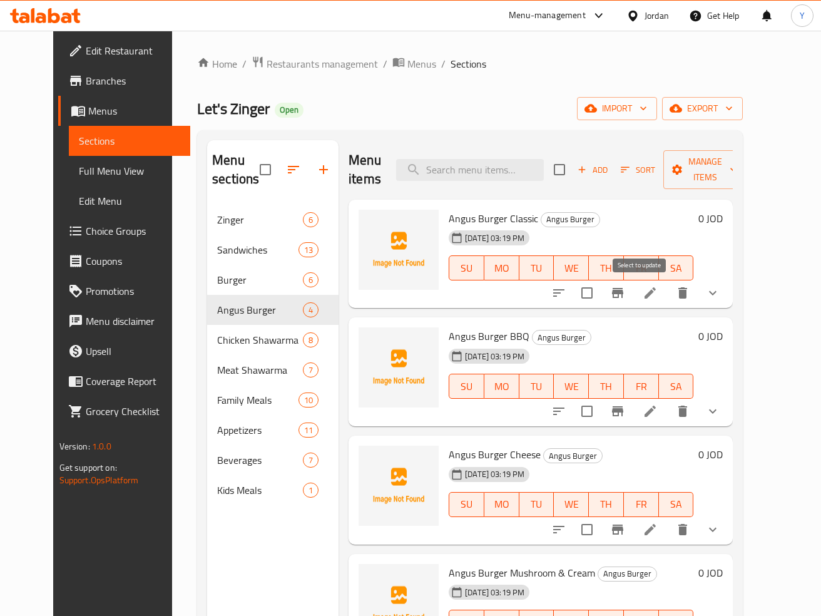
click at [600, 293] on input "checkbox" at bounding box center [587, 293] width 26 height 26
checkbox input "true"
click at [740, 168] on icon "button" at bounding box center [733, 169] width 13 height 13
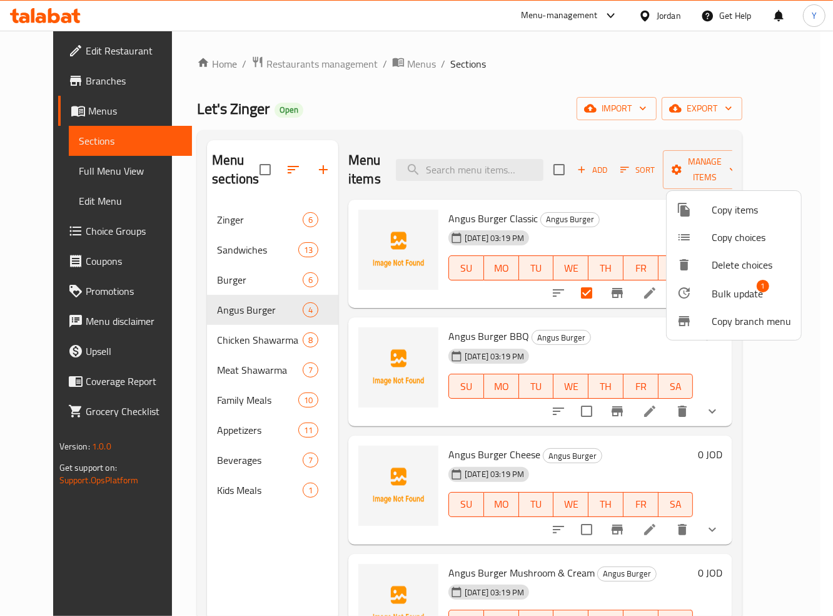
click at [743, 214] on span "Copy items" at bounding box center [751, 209] width 79 height 15
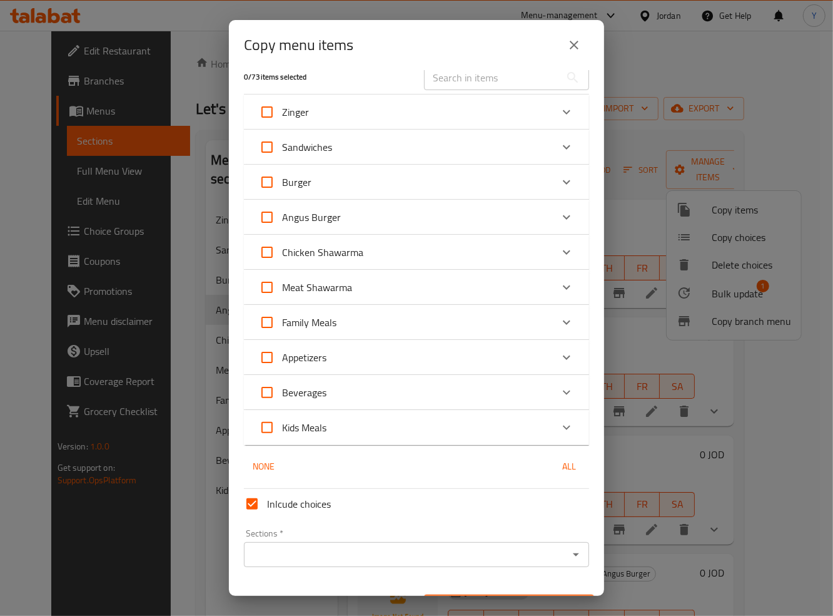
scroll to position [44, 0]
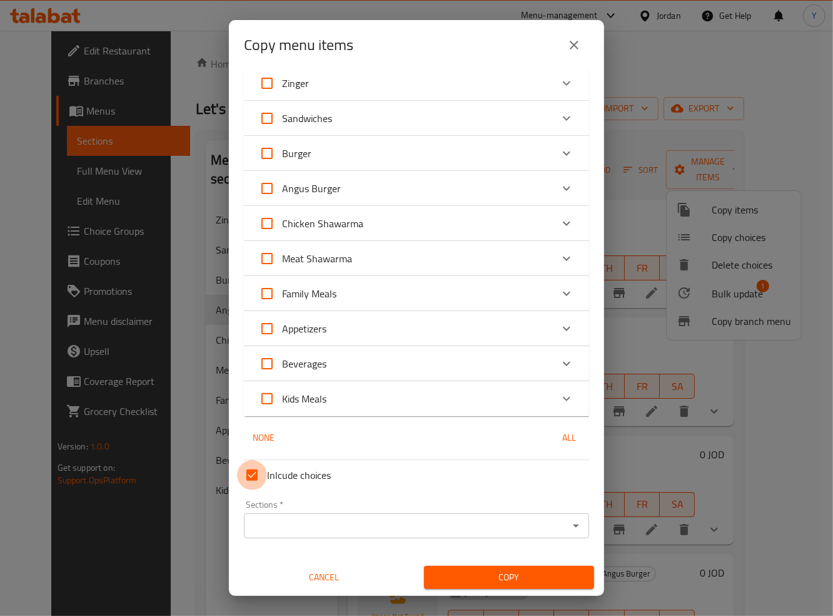
click at [244, 478] on input "Inlcude choices" at bounding box center [252, 475] width 30 height 30
checkbox input "false"
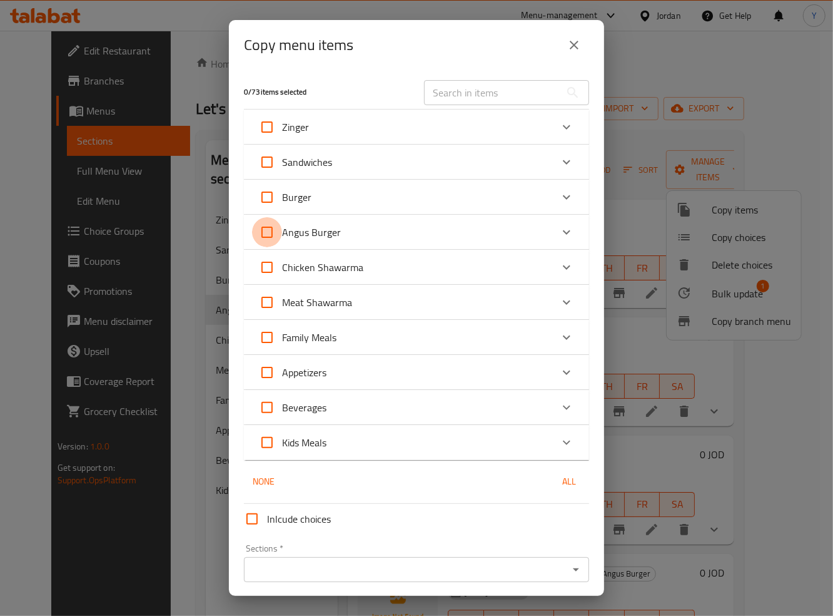
click at [263, 237] on input "Angus Burger" at bounding box center [267, 232] width 30 height 30
checkbox input "true"
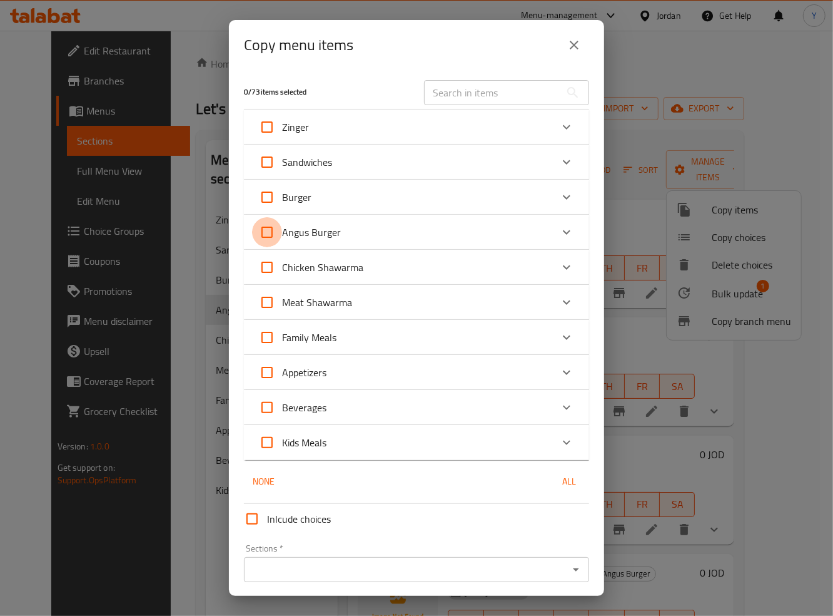
checkbox input "true"
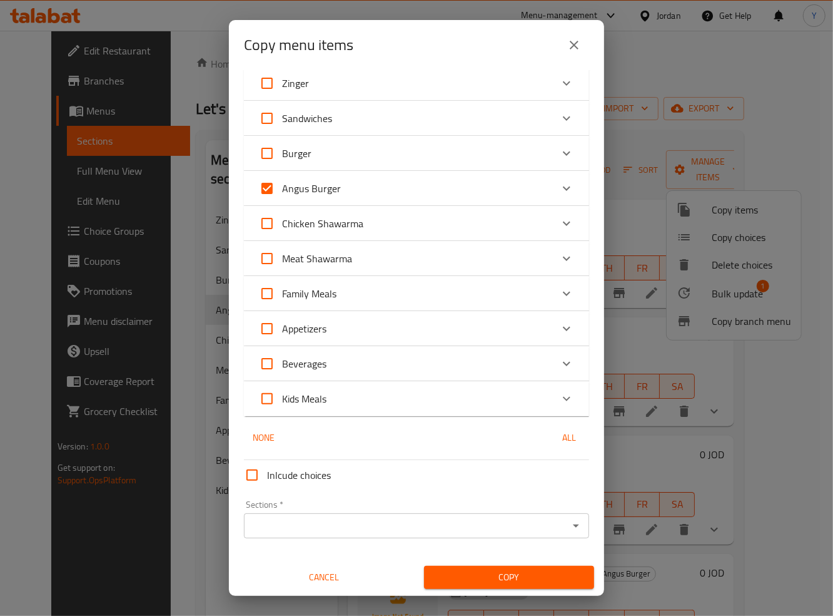
click at [487, 536] on div "Sections *" at bounding box center [416, 525] width 345 height 25
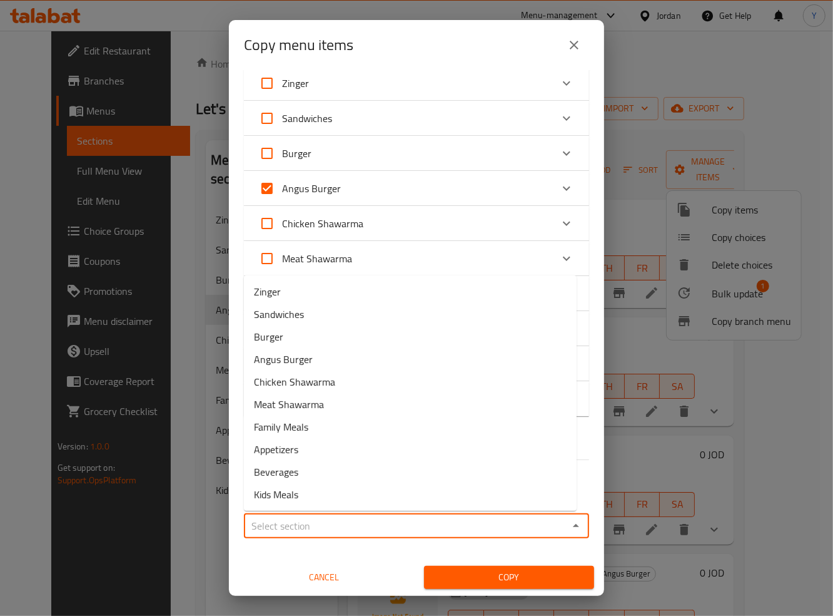
click at [485, 529] on input "Sections   *" at bounding box center [406, 526] width 317 height 18
click at [559, 181] on icon "Expand" at bounding box center [566, 188] width 15 height 15
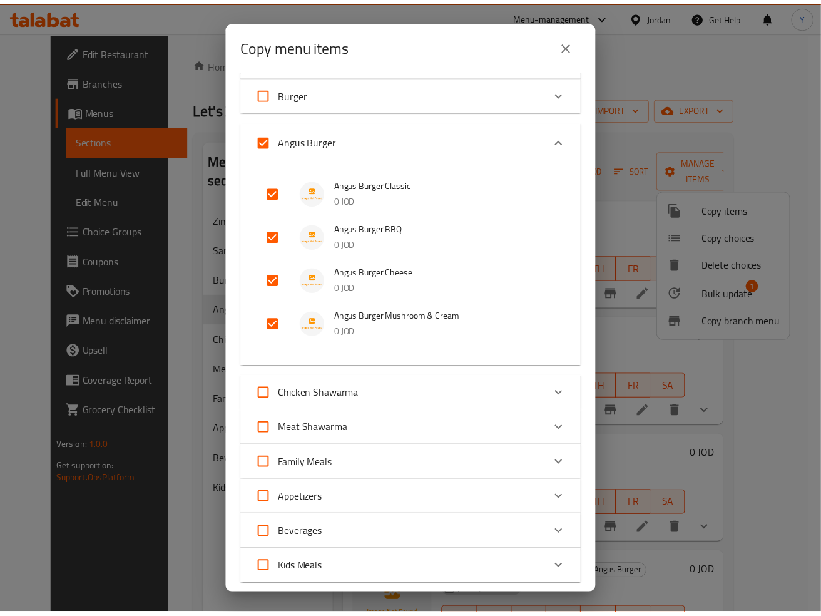
scroll to position [274, 0]
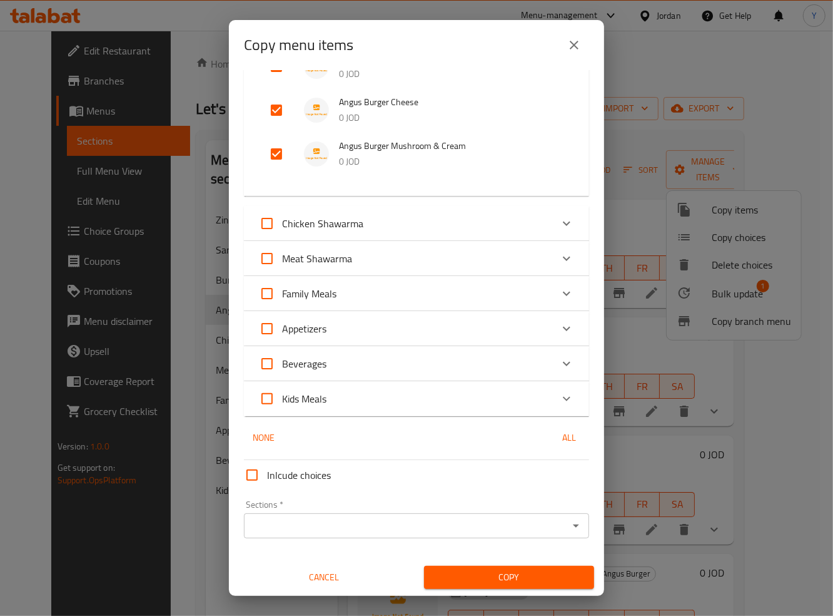
click at [425, 522] on input "Sections   *" at bounding box center [406, 526] width 317 height 18
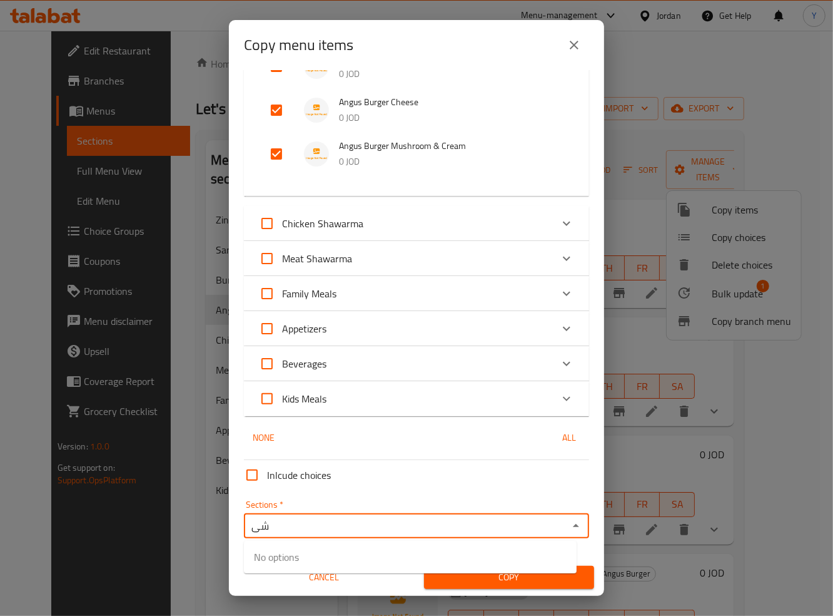
type input "ش"
click at [429, 549] on li "Angus Burger" at bounding box center [410, 557] width 333 height 23
type input "Angus Burger"
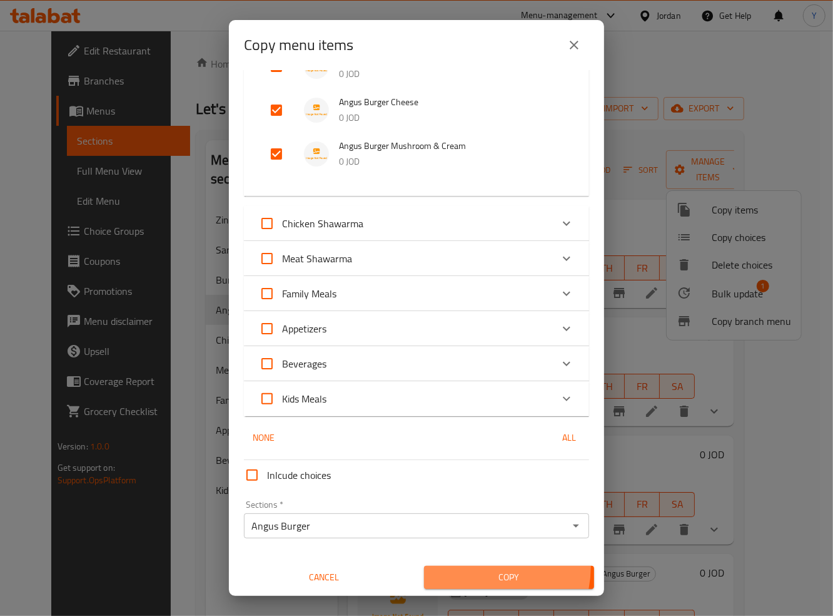
click at [464, 566] on button "Copy" at bounding box center [509, 577] width 170 height 23
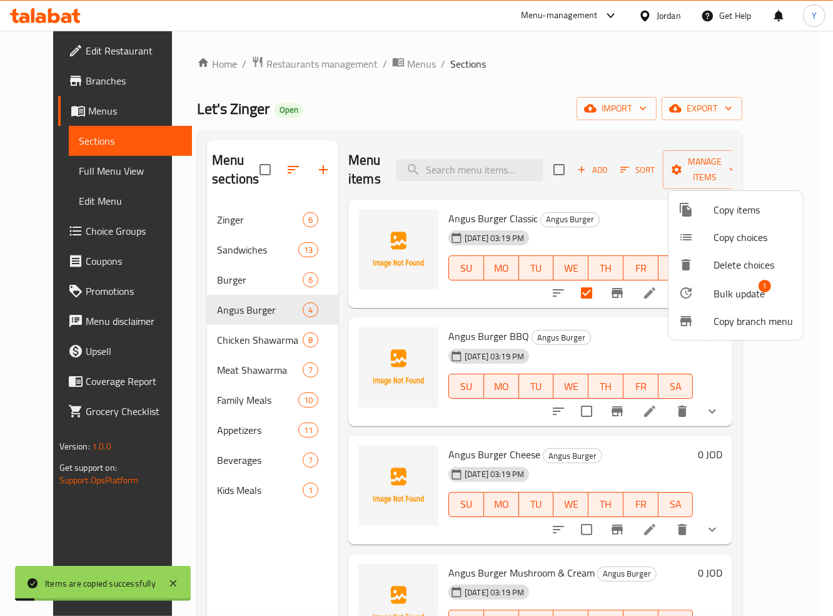
click at [614, 442] on div at bounding box center [416, 308] width 833 height 616
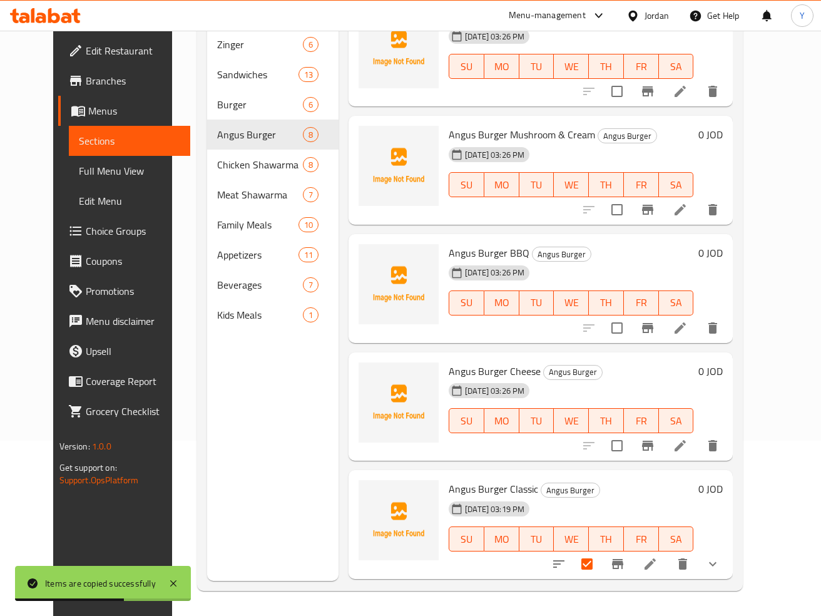
scroll to position [0, 0]
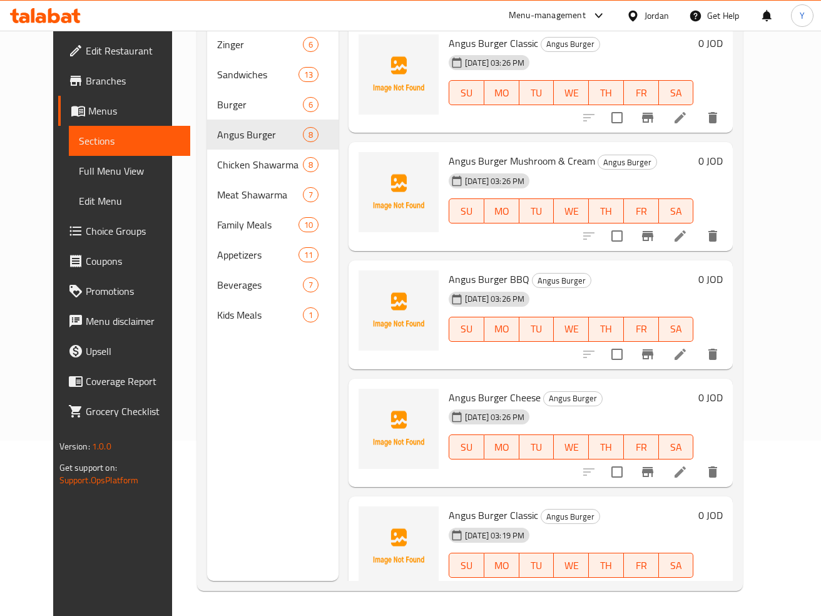
drag, startPoint x: 820, startPoint y: 221, endPoint x: 814, endPoint y: 142, distance: 79.0
click at [820, 136] on html "​ Menu-management Jordan Get Help Y Edit Restaurant Branches Menus Sections Ful…" at bounding box center [410, 133] width 821 height 616
click at [733, 172] on div "Menu items Add Sort Manage items Angus Burger Classic Angus Burger 13-10-2025 0…" at bounding box center [536, 273] width 394 height 616
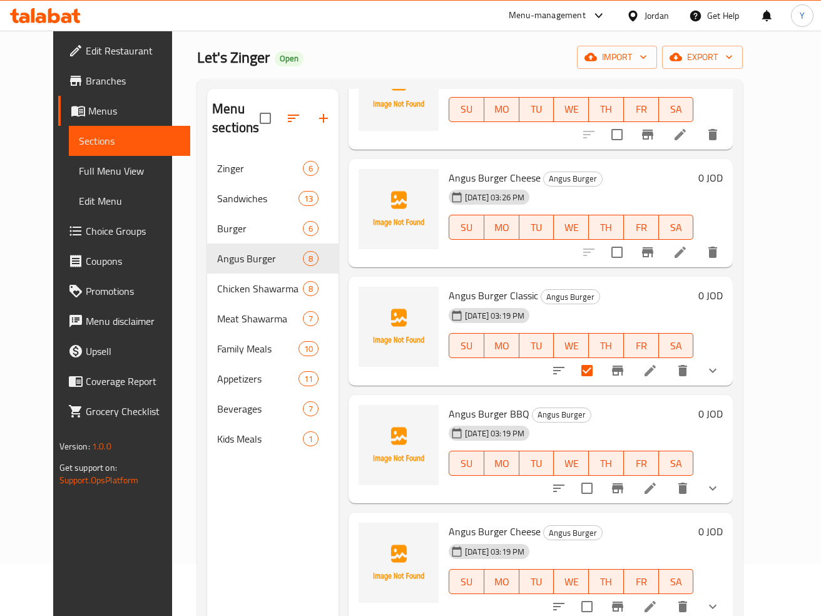
scroll to position [377, 0]
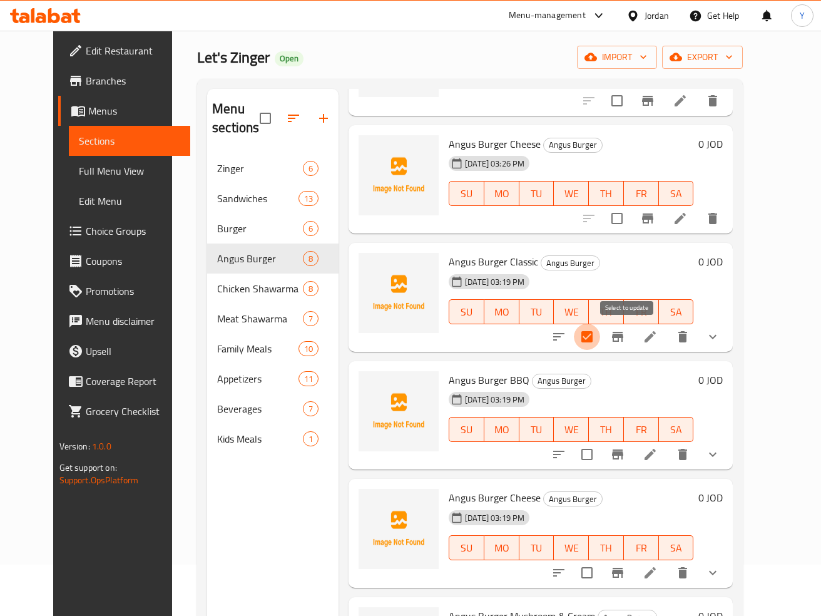
click at [600, 338] on input "checkbox" at bounding box center [587, 336] width 26 height 26
checkbox input "false"
click at [658, 332] on icon at bounding box center [650, 336] width 15 height 15
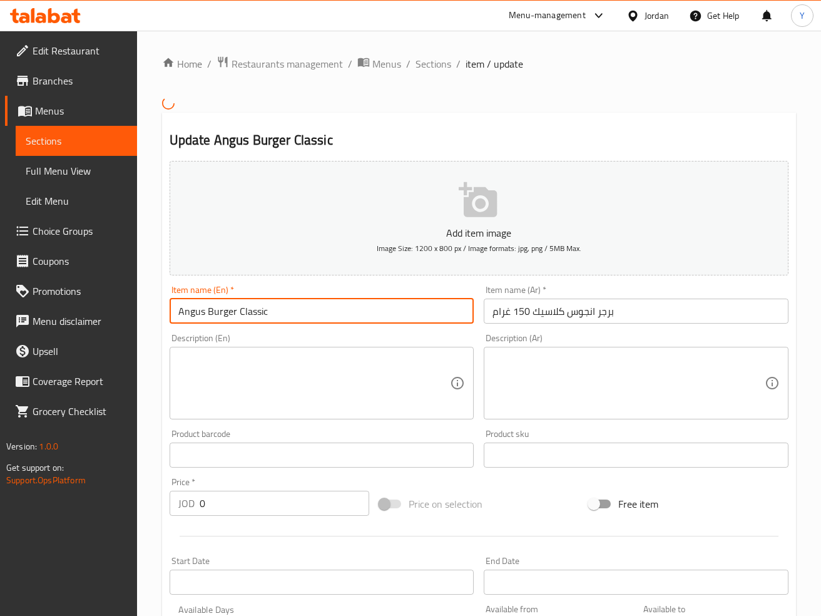
click at [409, 304] on input "Angus Burger Classic" at bounding box center [322, 310] width 305 height 25
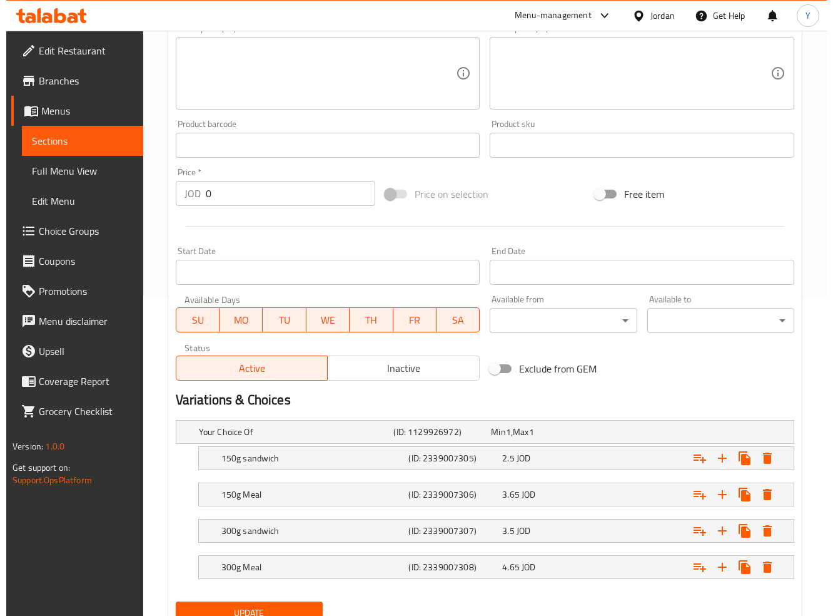
scroll to position [369, 0]
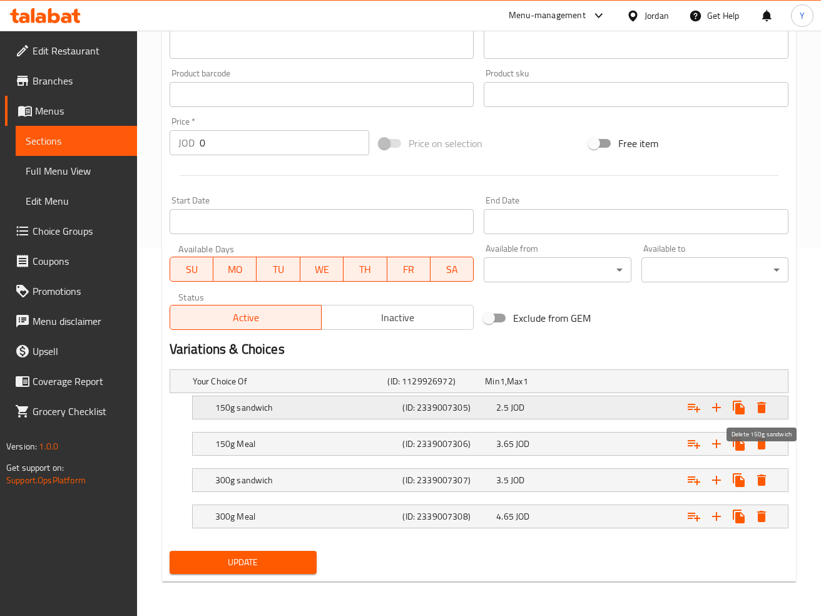
type input "Angus Burger Classic 150 Gm"
click at [763, 412] on icon "Expand" at bounding box center [761, 407] width 15 height 15
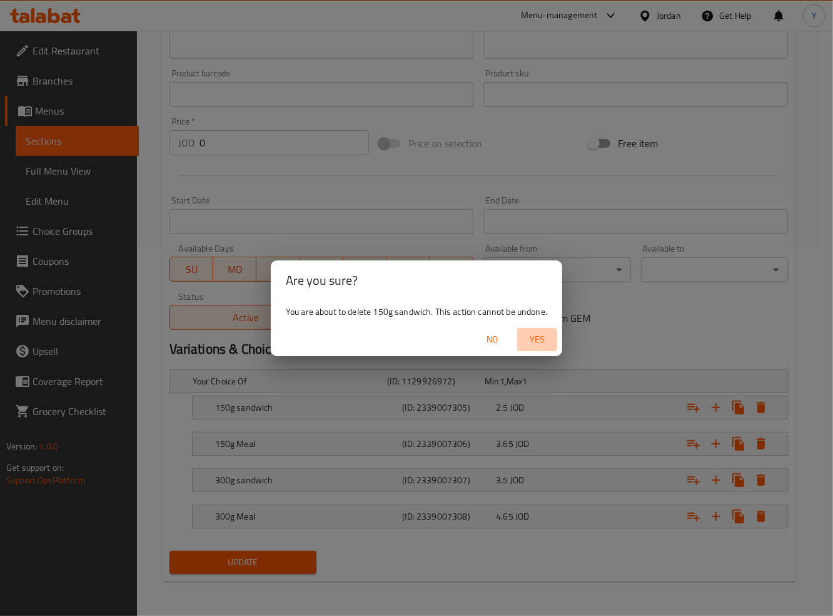
drag, startPoint x: 541, startPoint y: 336, endPoint x: 566, endPoint y: 351, distance: 28.7
click at [541, 335] on span "Yes" at bounding box center [537, 340] width 30 height 16
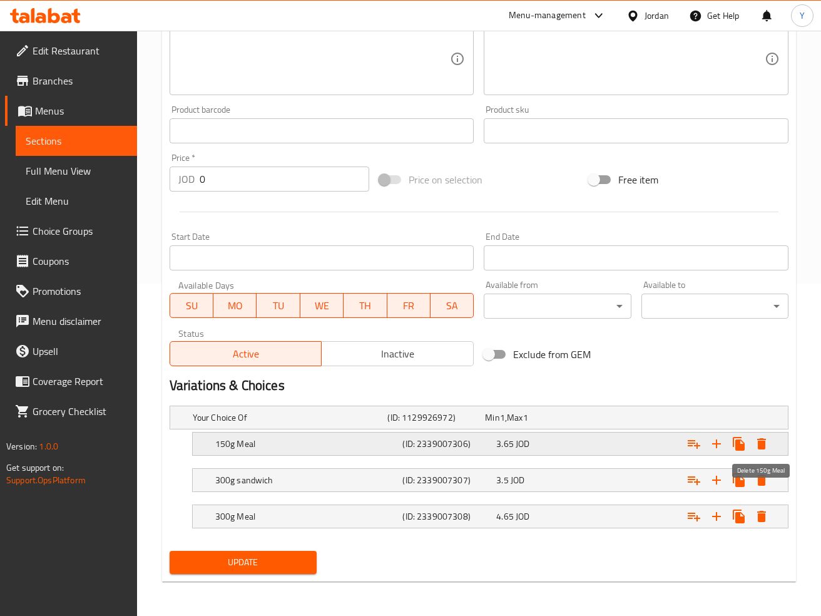
click at [755, 447] on icon "Expand" at bounding box center [761, 443] width 15 height 15
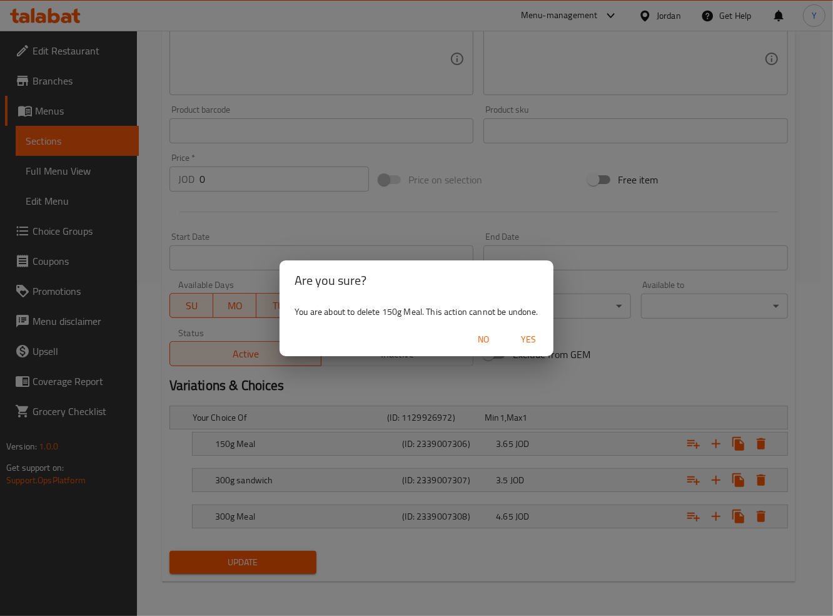
drag, startPoint x: 529, startPoint y: 344, endPoint x: 534, endPoint y: 334, distance: 11.5
click at [529, 343] on span "Yes" at bounding box center [529, 340] width 30 height 16
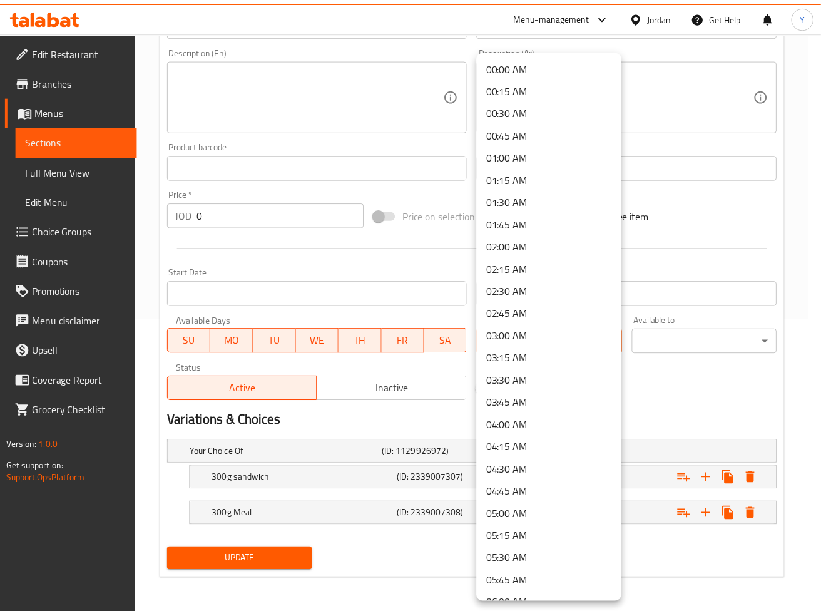
scroll to position [296, 0]
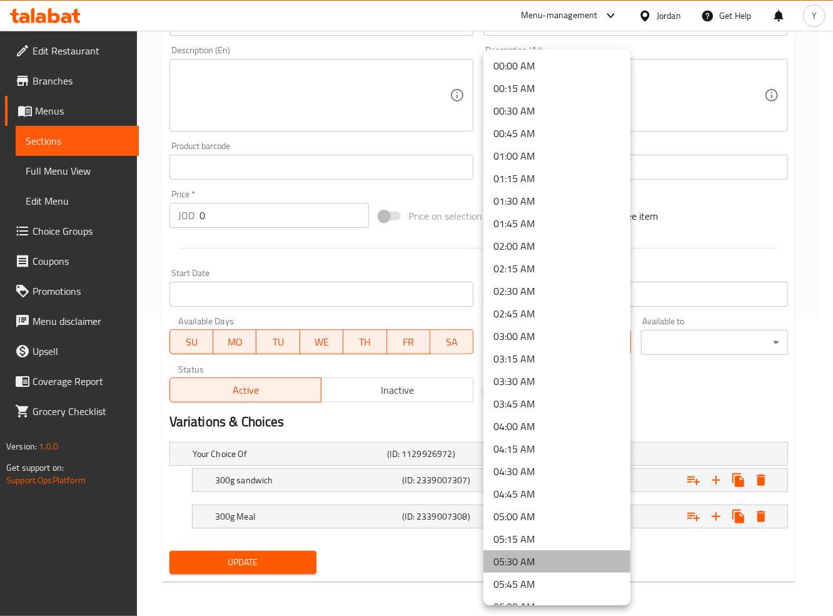
click at [579, 550] on li "05:30 AM" at bounding box center [557, 561] width 147 height 23
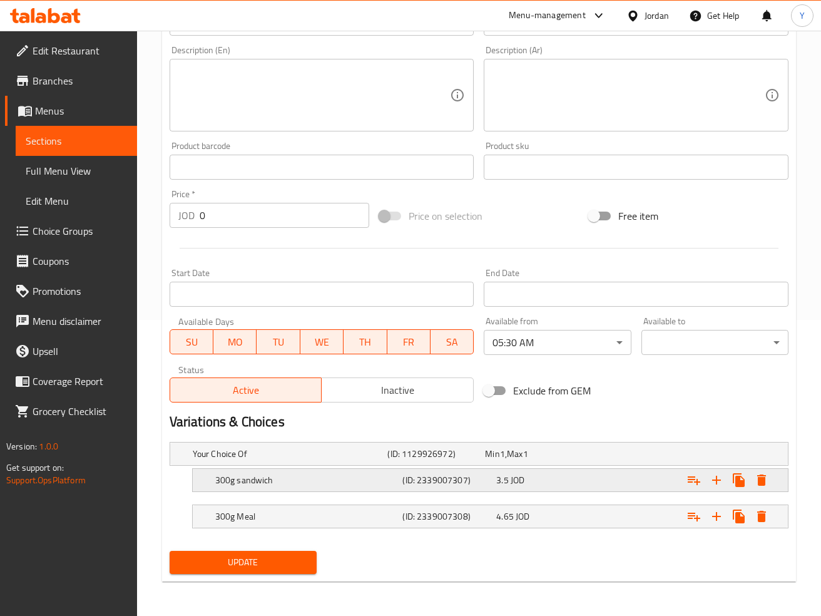
click at [624, 484] on div "Expand" at bounding box center [682, 480] width 188 height 28
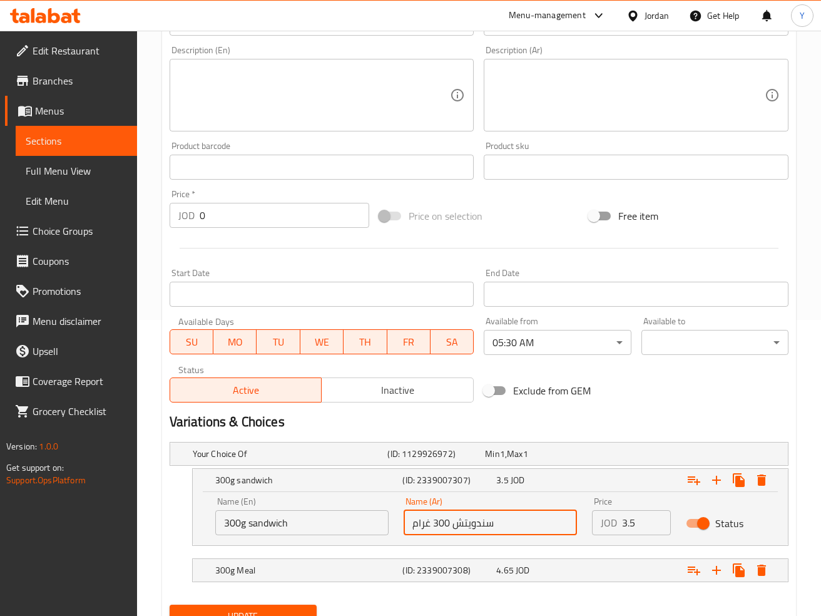
drag, startPoint x: 449, startPoint y: 524, endPoint x: 372, endPoint y: 517, distance: 76.6
click at [372, 517] on div "Name (En) 300g sandwich Name (En) Name (Ar) سندويتش 300 غرام Name (Ar) Price JO…" at bounding box center [490, 515] width 565 height 53
click at [415, 524] on input "سندويتش 300 غرام" at bounding box center [490, 522] width 173 height 25
click at [414, 526] on input "سندويتش 300 غرام" at bounding box center [490, 522] width 173 height 25
drag, startPoint x: 449, startPoint y: 522, endPoint x: 410, endPoint y: 515, distance: 38.9
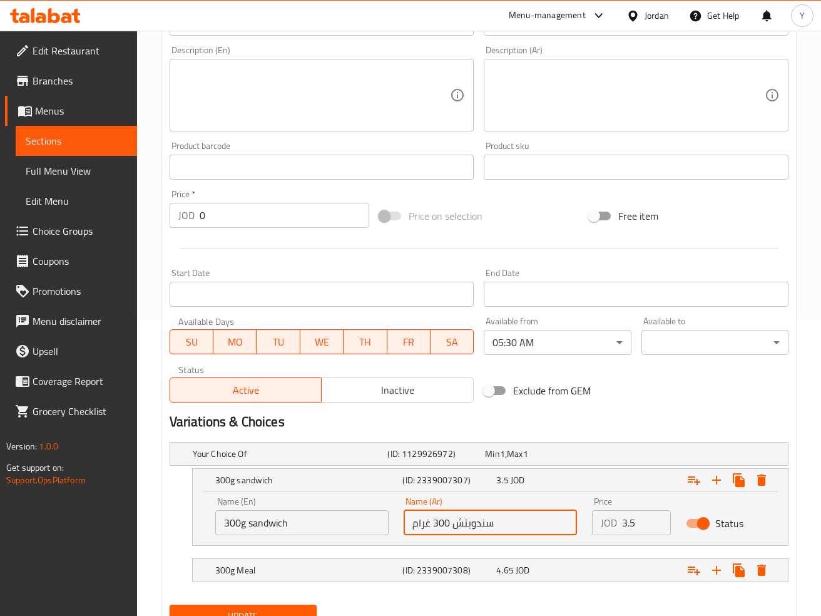
click at [409, 516] on input "سندويتش 300 غرام" at bounding box center [490, 522] width 173 height 25
drag, startPoint x: 429, startPoint y: 524, endPoint x: 407, endPoint y: 520, distance: 22.2
click at [407, 520] on input "غرام" at bounding box center [490, 522] width 173 height 25
click at [425, 526] on input "غرام" at bounding box center [490, 522] width 173 height 25
click at [424, 525] on input "غرام" at bounding box center [490, 522] width 173 height 25
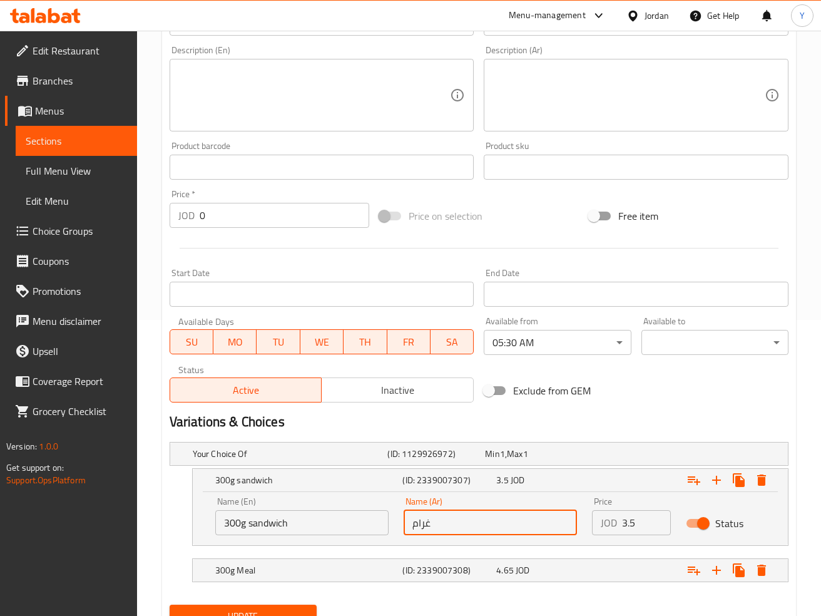
click at [421, 525] on input "غرام" at bounding box center [490, 522] width 173 height 25
click at [447, 522] on input "سبندويتش" at bounding box center [490, 522] width 173 height 25
type input "سندويتش"
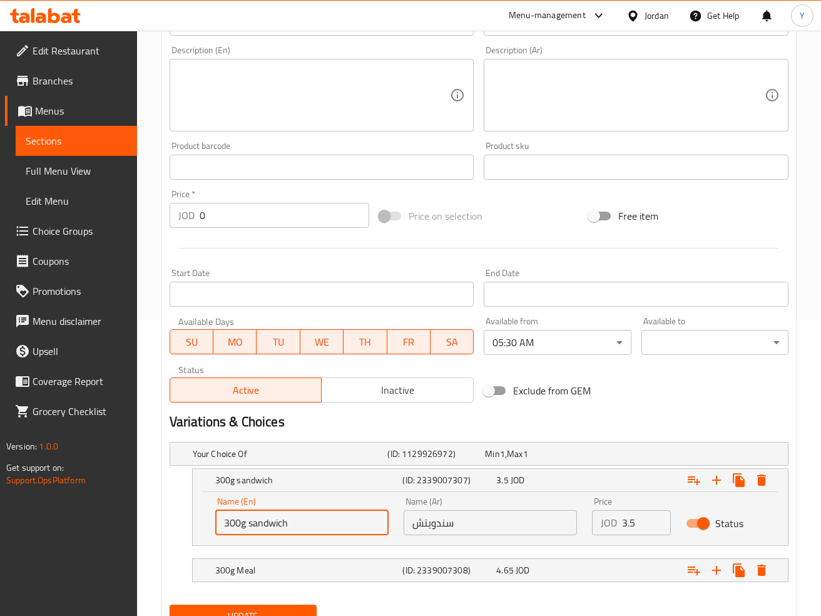
drag, startPoint x: 333, startPoint y: 524, endPoint x: 202, endPoint y: 526, distance: 130.8
click at [124, 532] on div "Edit Restaurant Branches Menus Sections Full Menu View Edit Menu Choice Groups …" at bounding box center [410, 202] width 821 height 935
click at [245, 526] on input "300g sandwich" at bounding box center [301, 522] width 173 height 25
drag, startPoint x: 250, startPoint y: 525, endPoint x: 218, endPoint y: 519, distance: 33.1
click at [218, 519] on input "300g sandwich" at bounding box center [301, 522] width 173 height 25
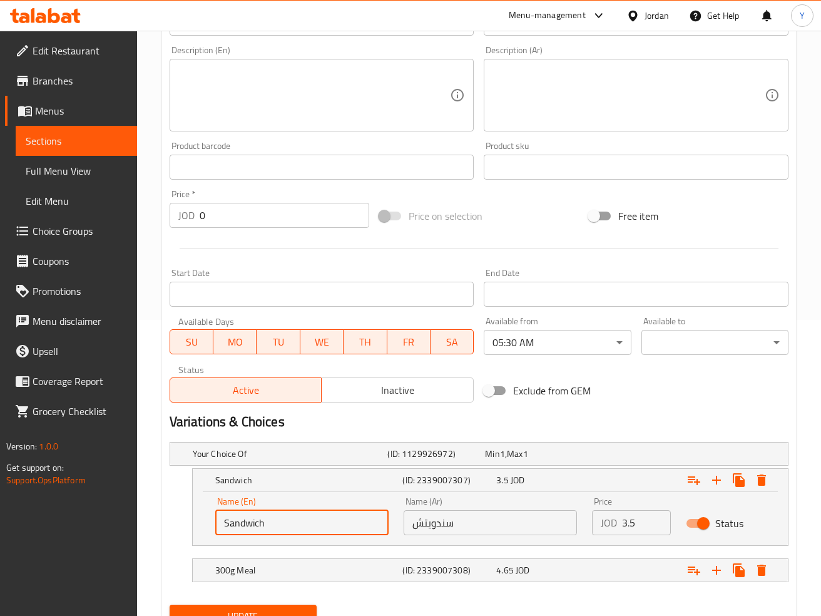
type input "Sandwich"
drag, startPoint x: 648, startPoint y: 528, endPoint x: 619, endPoint y: 523, distance: 29.2
click at [619, 524] on div "JOD 3.5 Price" at bounding box center [631, 522] width 79 height 25
type input "2.50"
click at [606, 563] on div "Expand" at bounding box center [682, 570] width 188 height 28
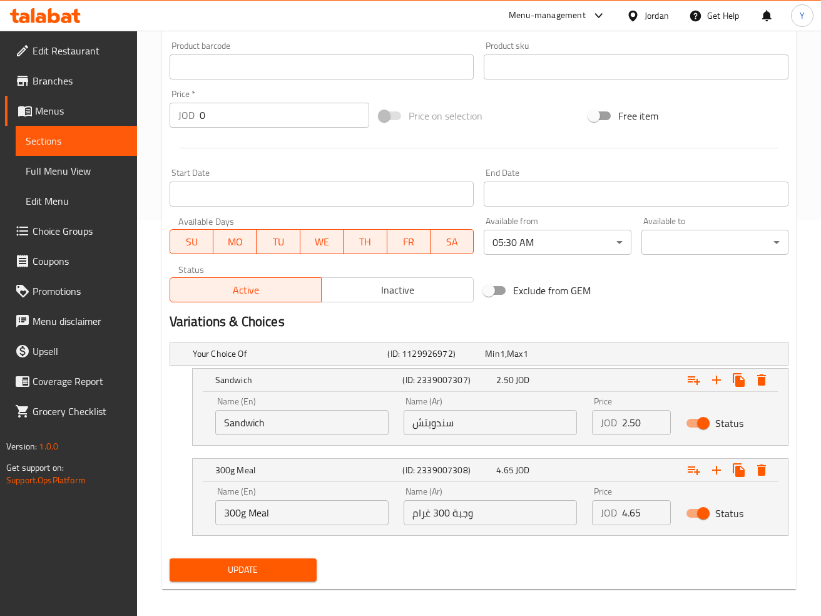
scroll to position [404, 0]
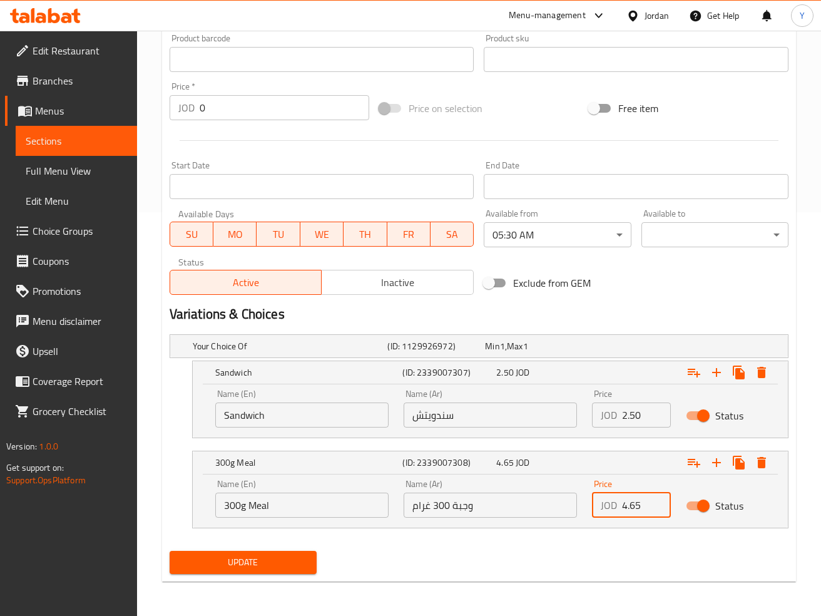
drag, startPoint x: 648, startPoint y: 504, endPoint x: 625, endPoint y: 504, distance: 22.5
click at [619, 500] on div "JOD 4.65 Price" at bounding box center [631, 504] width 79 height 25
click at [629, 509] on input "4.65" at bounding box center [646, 504] width 49 height 25
drag, startPoint x: 626, startPoint y: 508, endPoint x: 616, endPoint y: 504, distance: 11.3
click at [618, 506] on div "JOD 4.65 Price" at bounding box center [631, 504] width 79 height 25
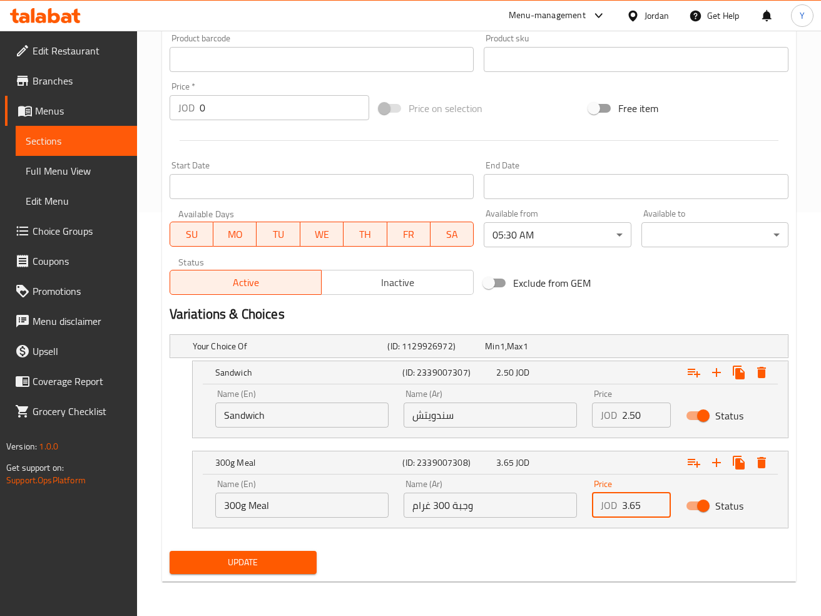
type input "3.65"
drag, startPoint x: 451, startPoint y: 501, endPoint x: 409, endPoint y: 502, distance: 41.9
click at [409, 502] on input "وجبة 300 غرام" at bounding box center [490, 504] width 173 height 25
type input "وجبة"
drag, startPoint x: 248, startPoint y: 502, endPoint x: 216, endPoint y: 507, distance: 31.6
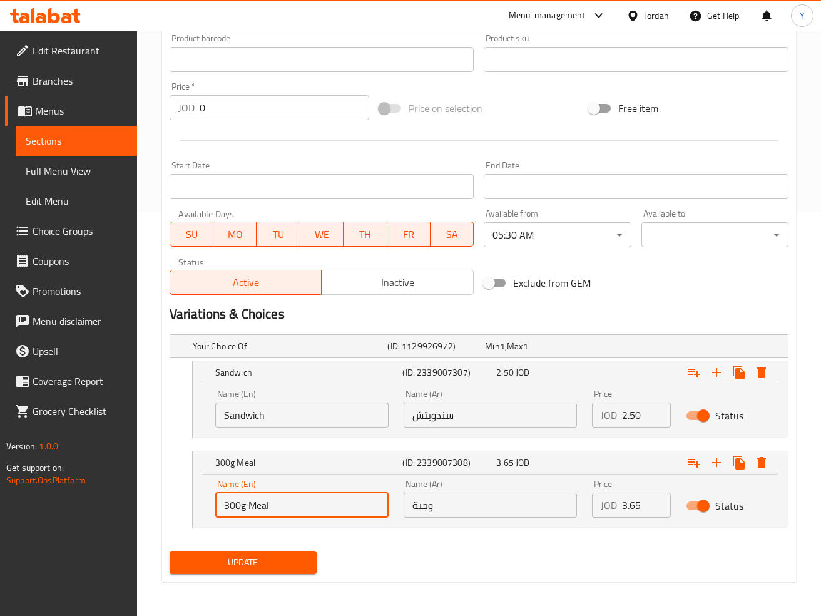
click at [215, 502] on input "300g Meal" at bounding box center [301, 504] width 173 height 25
type input "Meal"
click at [259, 559] on span "Update" at bounding box center [243, 562] width 127 height 16
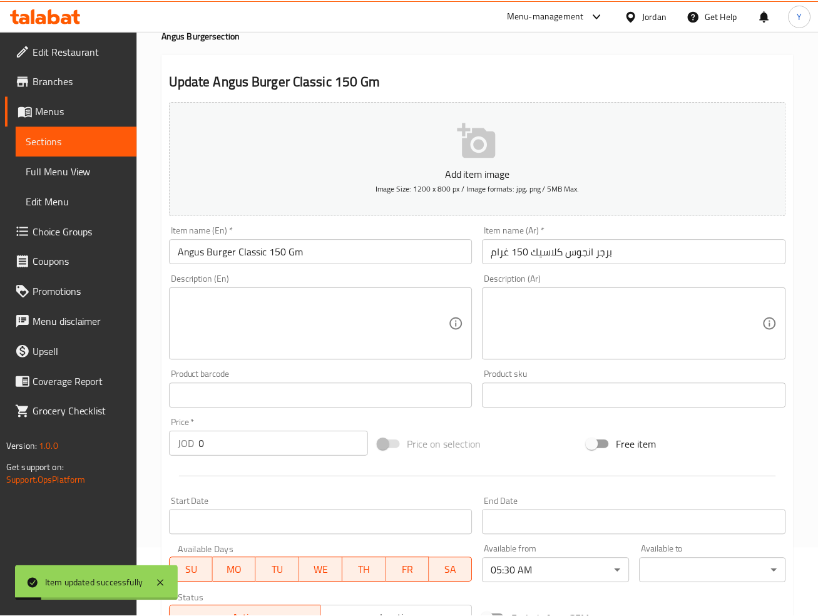
scroll to position [0, 0]
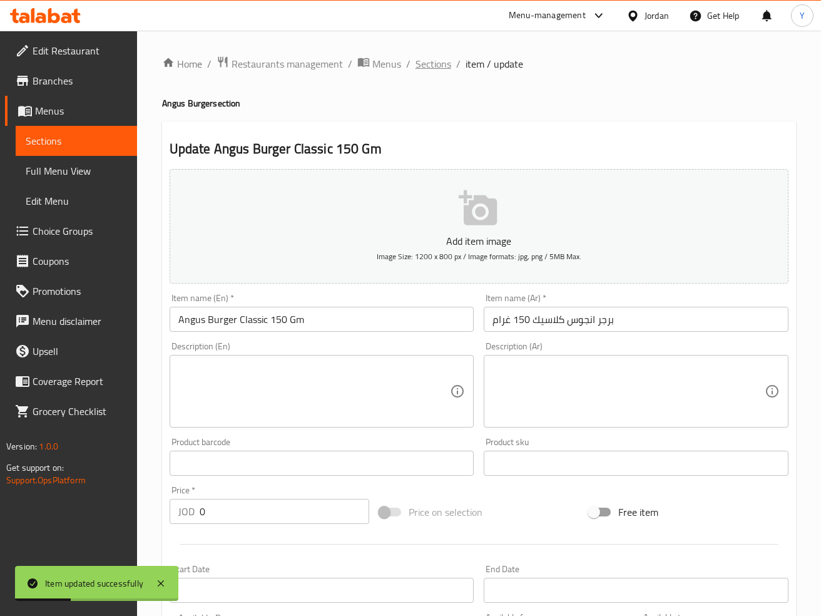
click at [436, 64] on span "Sections" at bounding box center [433, 63] width 36 height 15
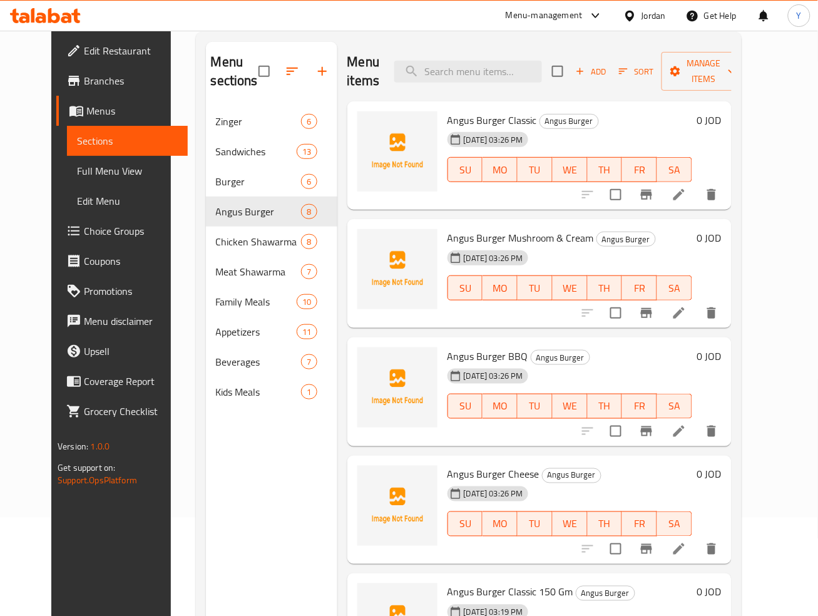
scroll to position [73, 0]
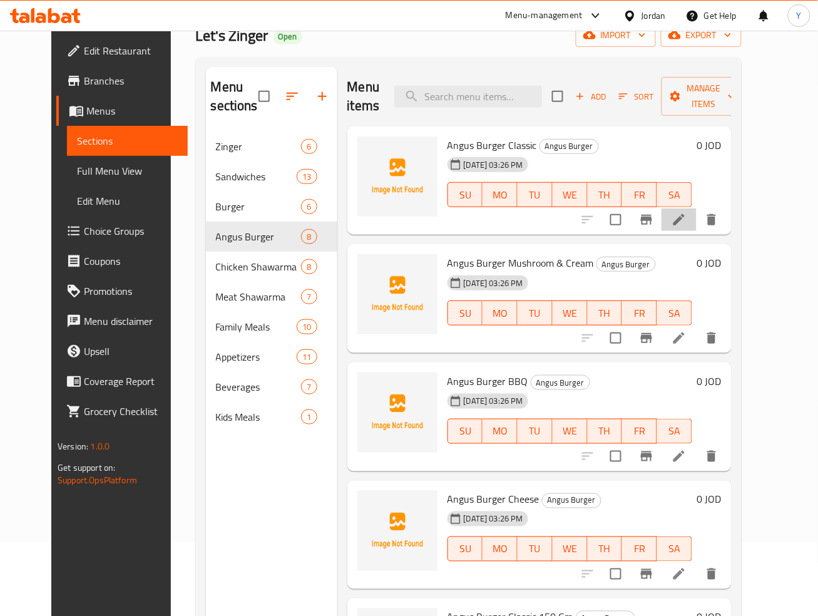
click at [696, 224] on li at bounding box center [678, 219] width 35 height 23
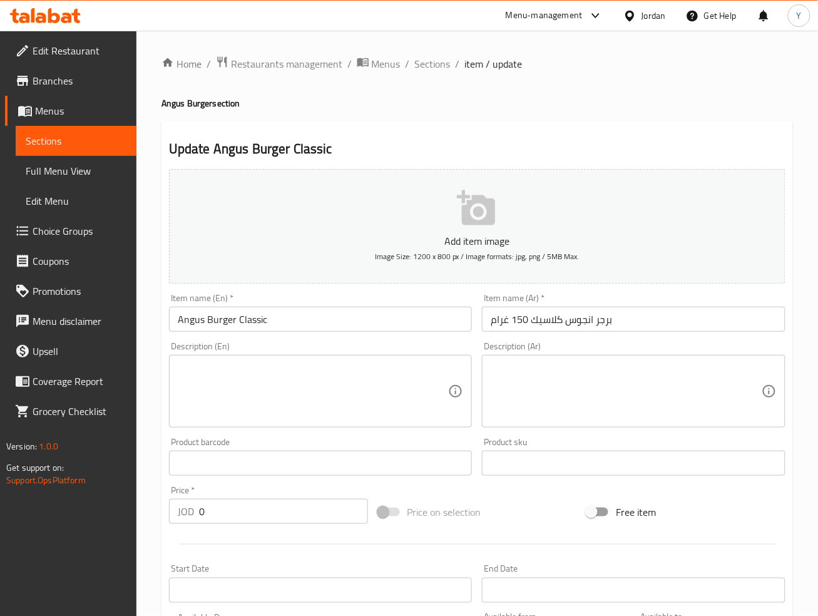
scroll to position [266, 0]
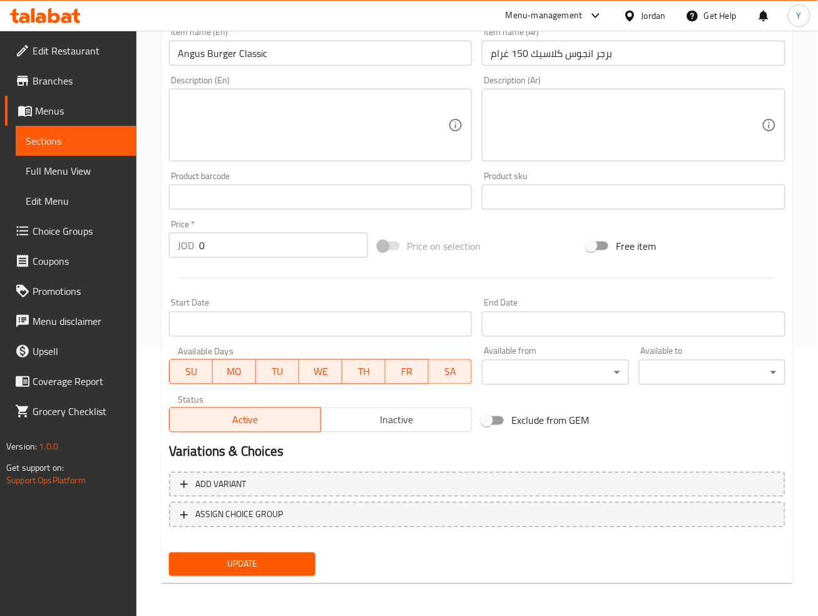
drag, startPoint x: 792, startPoint y: 432, endPoint x: 771, endPoint y: 450, distance: 28.0
click at [768, 451] on h2 "Variations & Choices" at bounding box center [477, 451] width 616 height 19
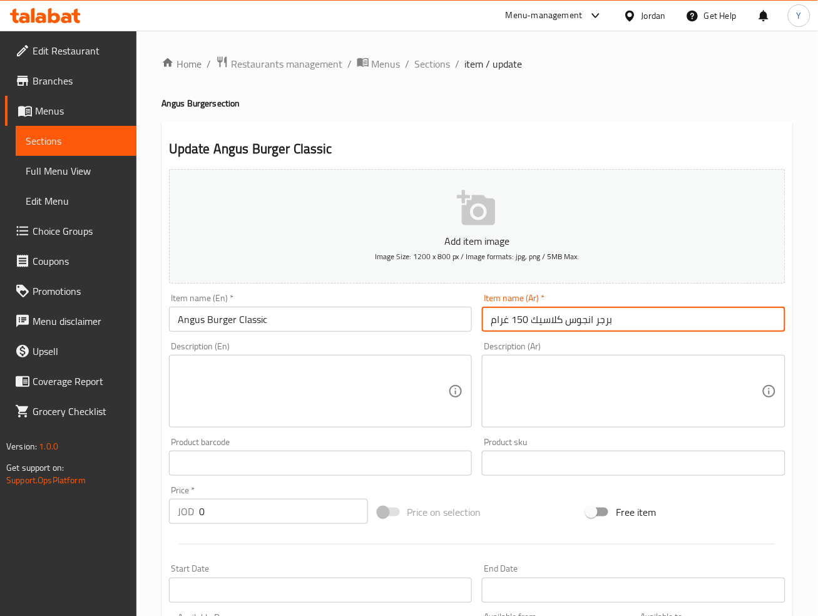
click at [519, 319] on input "برجر انجوس كلاسيك 150 غرام" at bounding box center [633, 319] width 303 height 25
type input "برجر انجوس كلاسيك 300 غرام"
click at [430, 322] on input "Angus Burger Classic" at bounding box center [320, 319] width 303 height 25
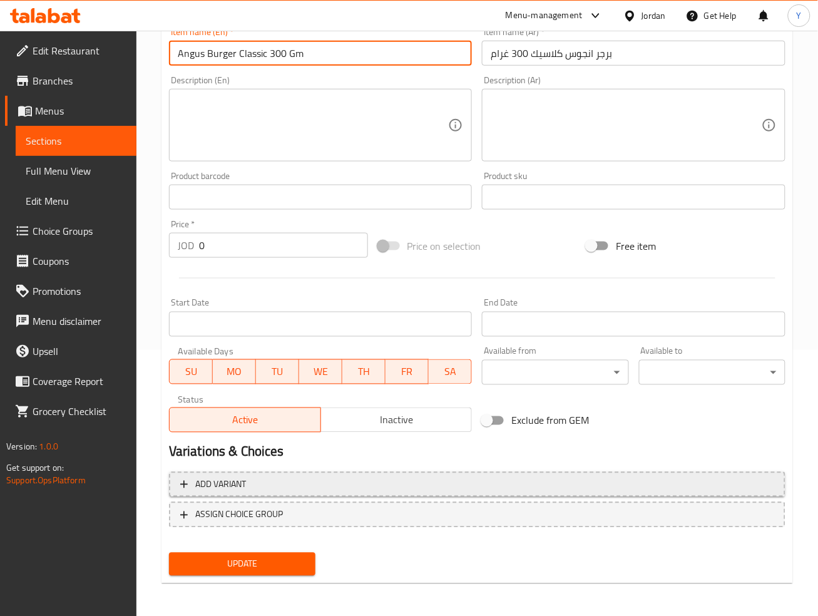
type input "Angus Burger Classic 300 Gm"
click at [691, 477] on span "Add variant" at bounding box center [477, 485] width 594 height 16
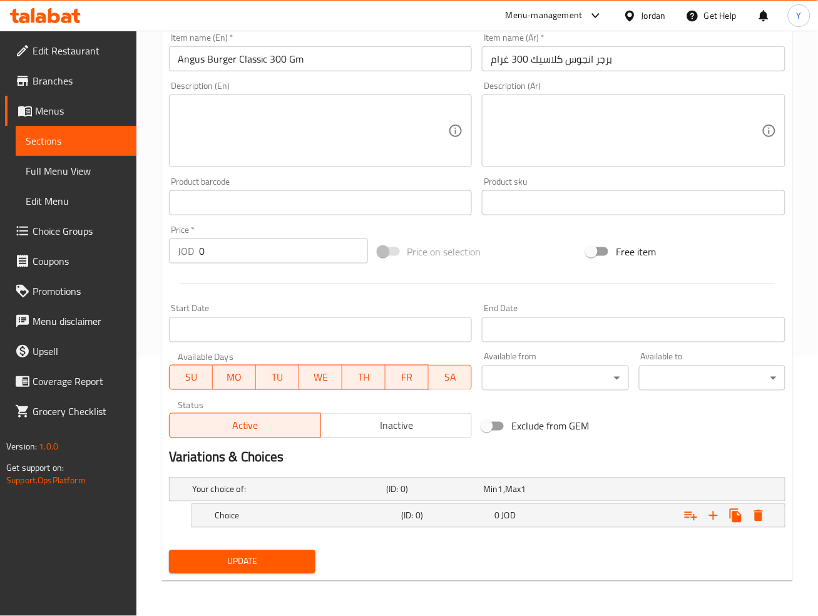
scroll to position [259, 0]
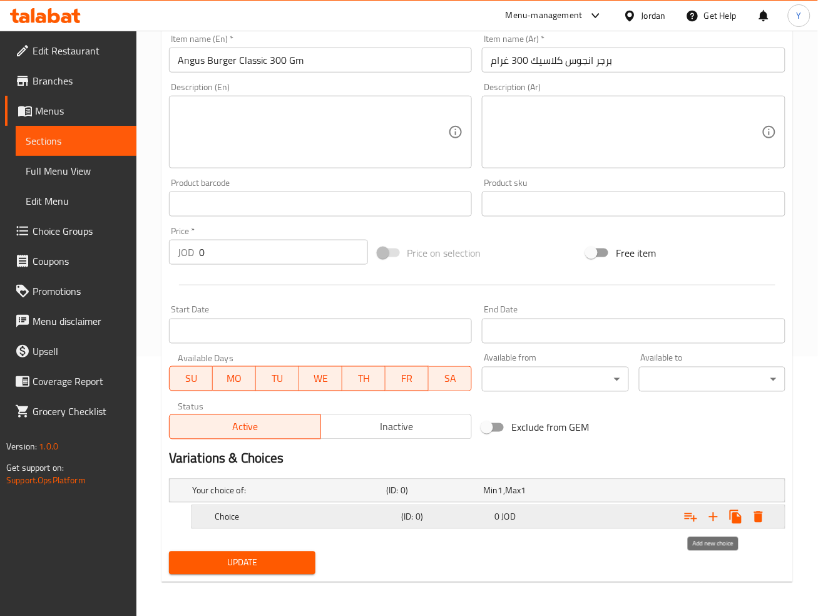
click at [721, 512] on icon "Expand" at bounding box center [713, 516] width 15 height 15
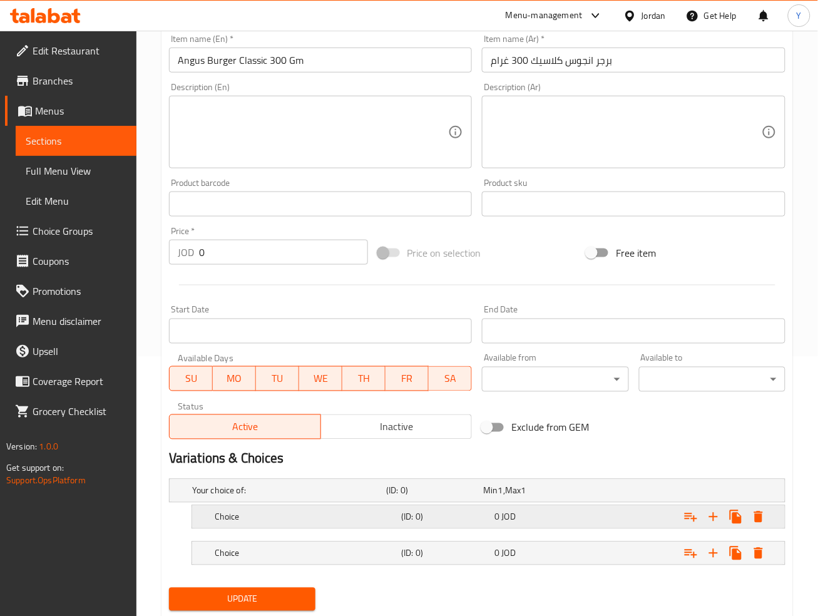
click at [591, 516] on div "Expand" at bounding box center [679, 517] width 186 height 28
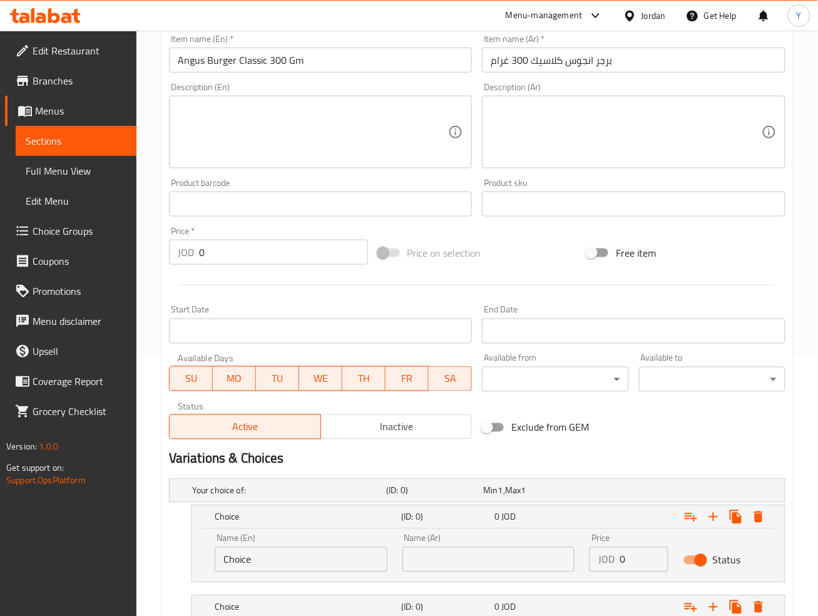
click at [518, 552] on input "text" at bounding box center [488, 559] width 173 height 25
drag, startPoint x: 257, startPoint y: 563, endPoint x: 175, endPoint y: 551, distance: 82.7
click at [175, 551] on div "Choice (ID: 0) 0 JOD Name (En) Choice Name (En) Name (Ar) Name (Ar) Price JOD 0…" at bounding box center [477, 544] width 616 height 78
type input "Sandwich"
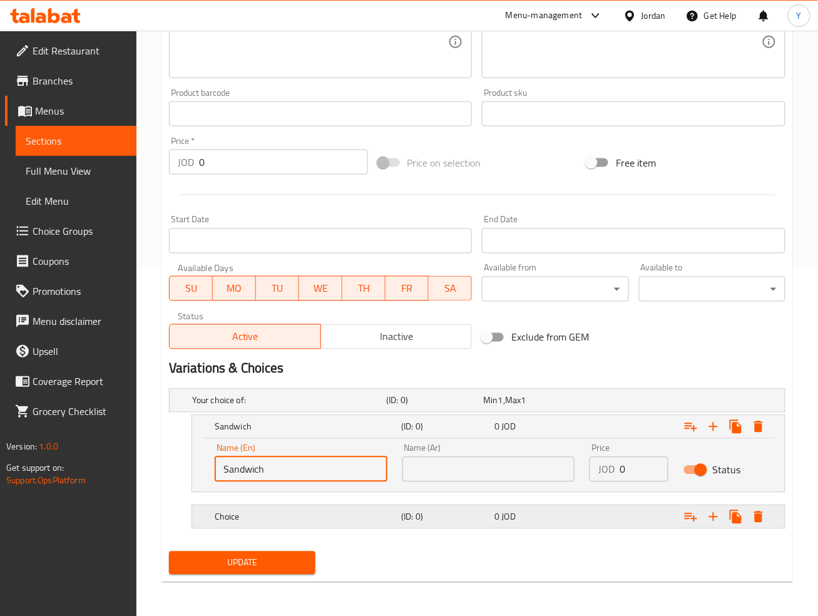
drag, startPoint x: 354, startPoint y: 519, endPoint x: 344, endPoint y: 518, distance: 10.1
click at [353, 518] on h5 "Choice" at bounding box center [305, 517] width 181 height 13
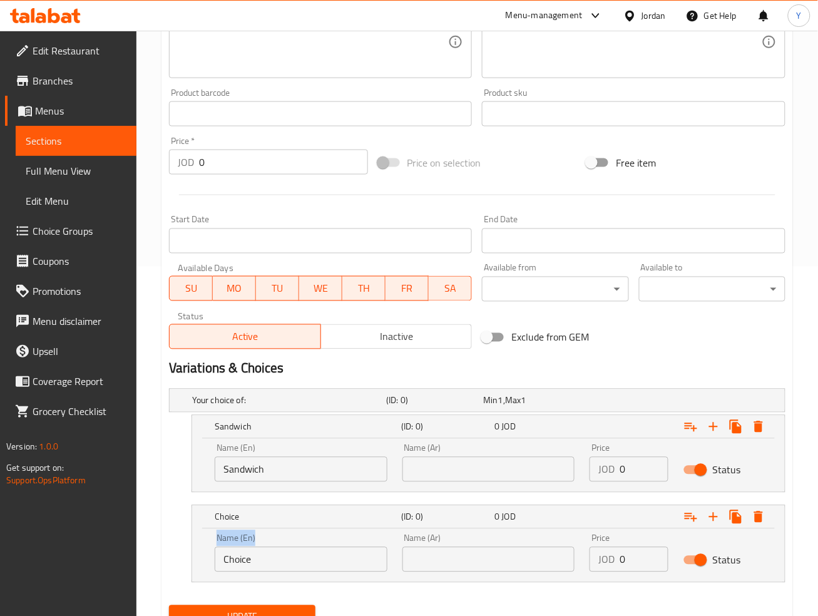
drag, startPoint x: 297, startPoint y: 544, endPoint x: 241, endPoint y: 554, distance: 56.7
click at [172, 550] on div "Choice (ID: 0) 0 JOD Name (En) Choice Name (En) Name (Ar) Name (Ar) Price JOD 0…" at bounding box center [477, 544] width 616 height 78
drag, startPoint x: 204, startPoint y: 552, endPoint x: 172, endPoint y: 544, distance: 32.9
click at [172, 544] on div "Choice (ID: 0) 0 JOD Name (En) Choice Name (En) Name (Ar) Name (Ar) Price JOD 0…" at bounding box center [477, 544] width 616 height 78
type input "Meal"
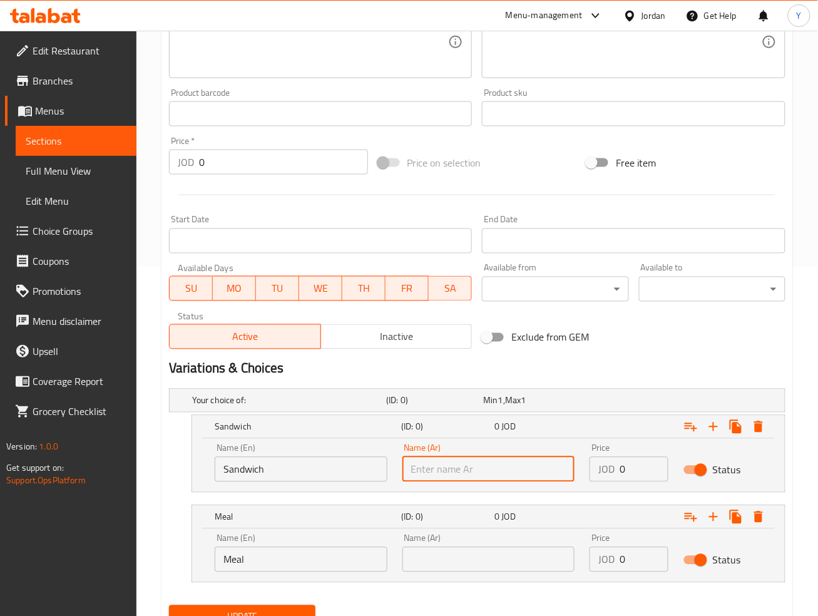
click at [467, 458] on input "text" at bounding box center [488, 469] width 173 height 25
type input "سندويتش"
click at [471, 552] on input "text" at bounding box center [488, 559] width 173 height 25
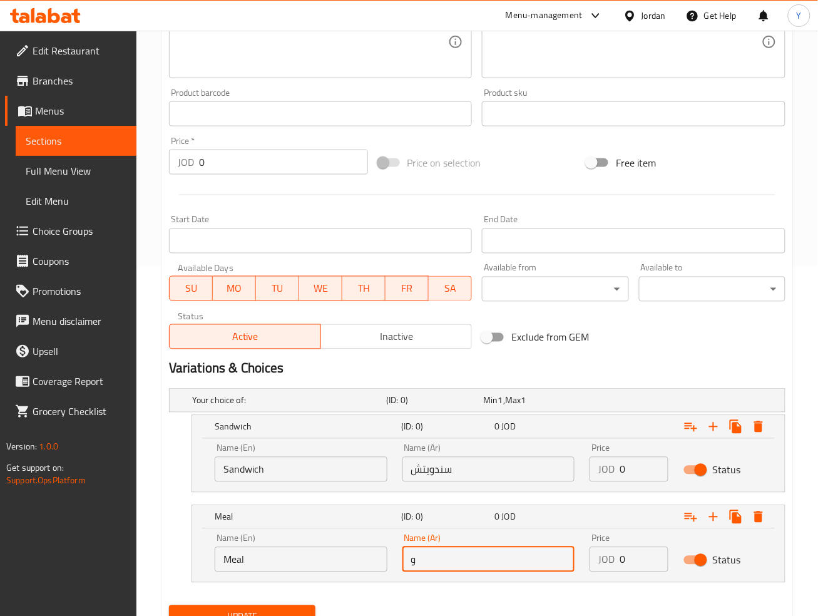
type input "وجبة"
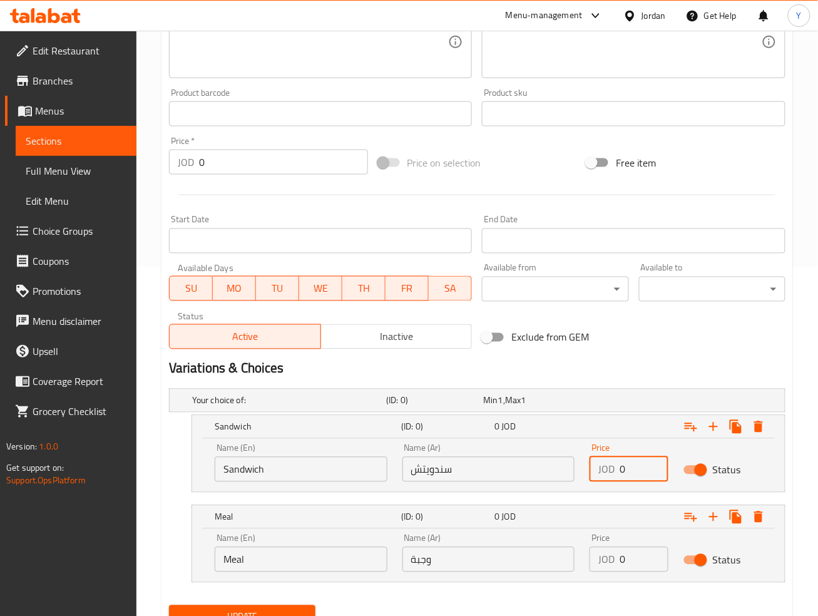
drag, startPoint x: 625, startPoint y: 467, endPoint x: 576, endPoint y: 462, distance: 49.6
click at [614, 464] on div "JOD 0 Price" at bounding box center [628, 469] width 79 height 25
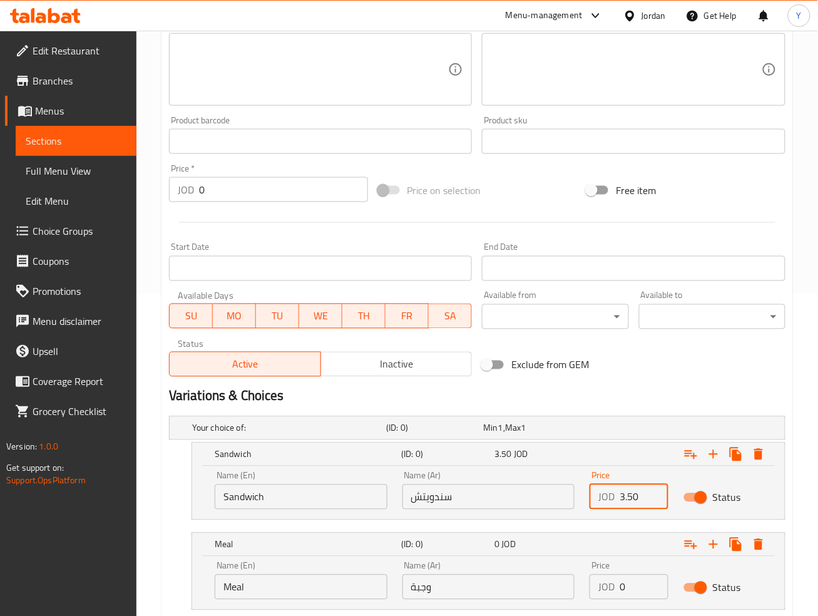
scroll to position [404, 0]
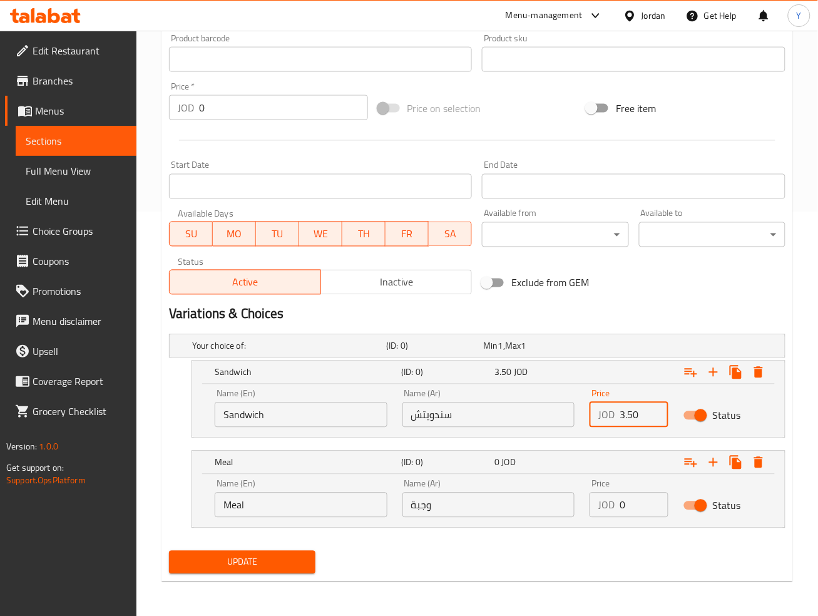
type input "3.50"
drag, startPoint x: 643, startPoint y: 492, endPoint x: 618, endPoint y: 489, distance: 24.6
click at [618, 490] on div "Price JOD 0 Price" at bounding box center [628, 498] width 79 height 38
type input "4.65"
click at [169, 551] on button "Update" at bounding box center [242, 562] width 146 height 23
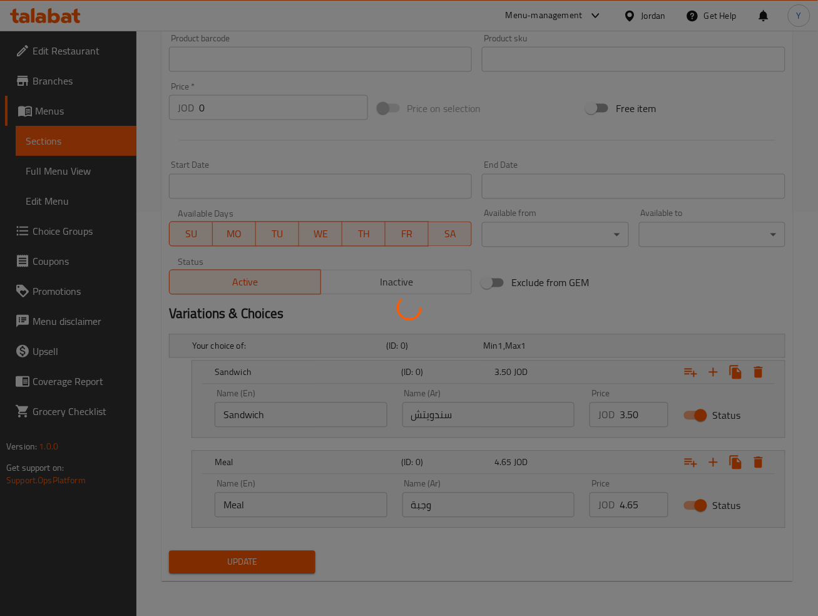
click at [787, 277] on div at bounding box center [409, 308] width 818 height 616
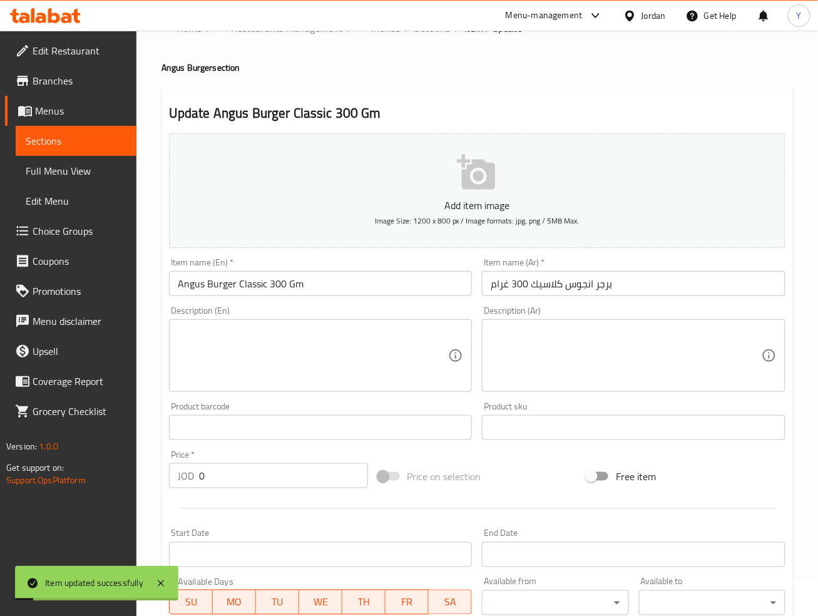
scroll to position [27, 0]
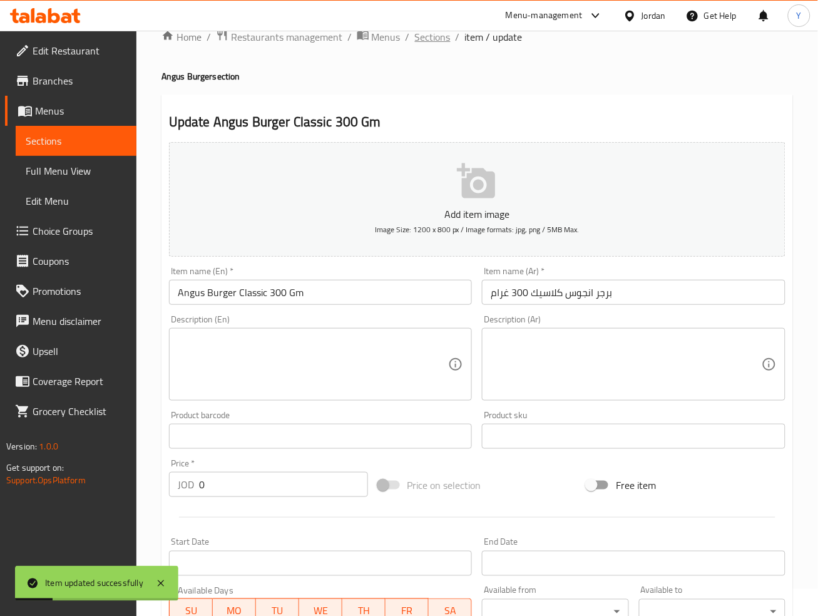
click at [422, 43] on span "Sections" at bounding box center [433, 36] width 36 height 15
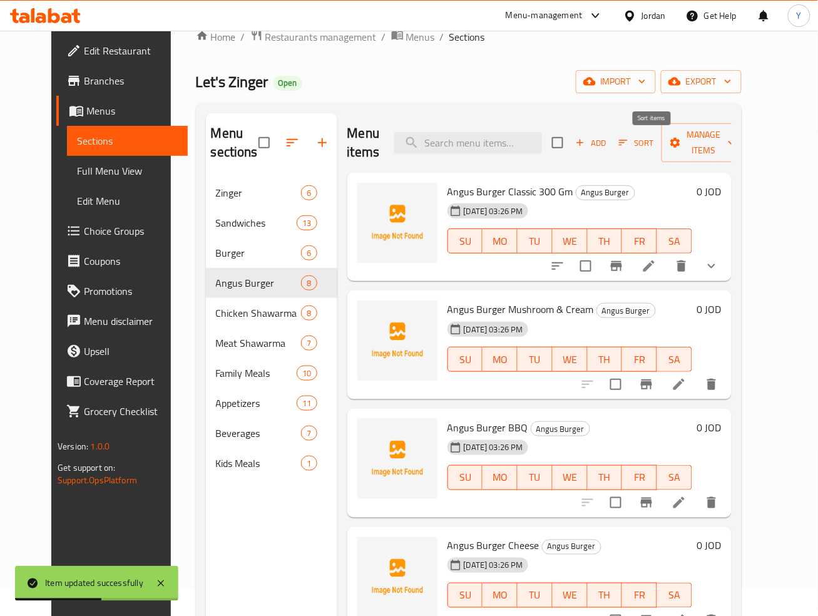
click at [646, 145] on span "Sort" at bounding box center [636, 143] width 34 height 14
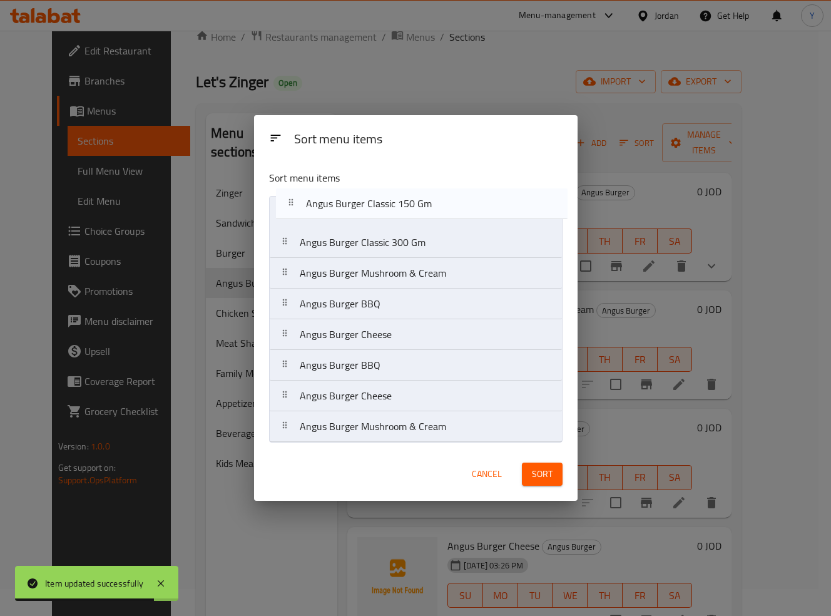
drag, startPoint x: 411, startPoint y: 342, endPoint x: 415, endPoint y: 205, distance: 137.1
click at [415, 205] on nav "Angus Burger Classic 300 Gm Angus Burger Mushroom & Cream Angus Burger BBQ Angu…" at bounding box center [415, 319] width 293 height 247
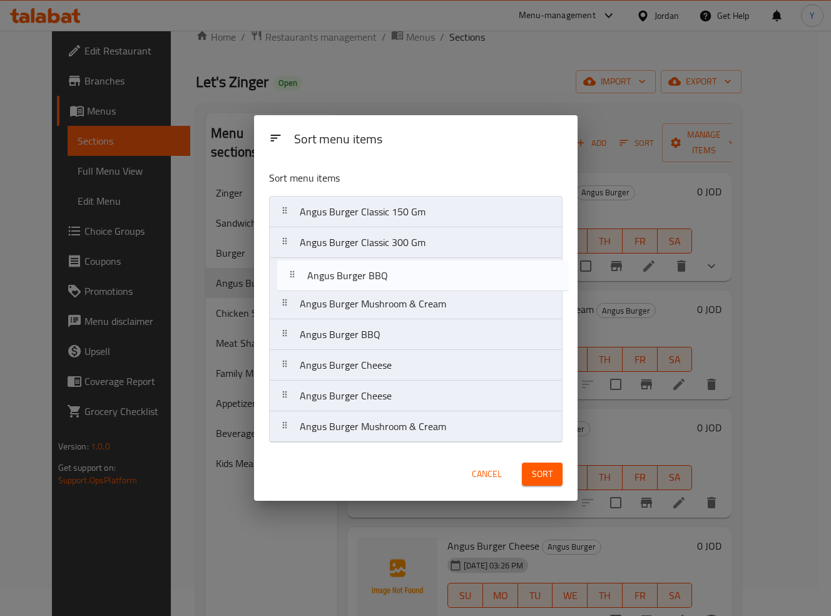
drag, startPoint x: 391, startPoint y: 371, endPoint x: 399, endPoint y: 278, distance: 92.9
click at [399, 278] on nav "Angus Burger Classic 150 Gm Angus Burger Classic 300 Gm Angus Burger Mushroom &…" at bounding box center [415, 319] width 293 height 247
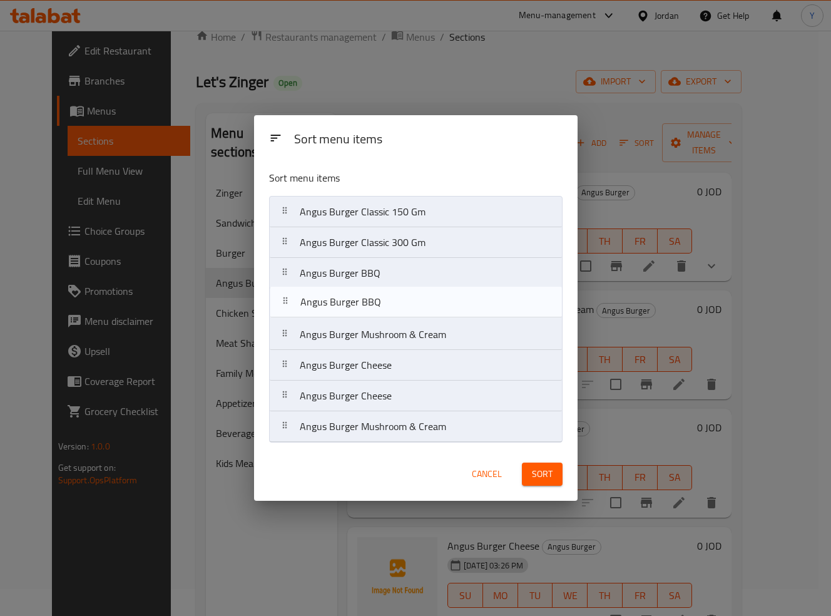
drag, startPoint x: 374, startPoint y: 339, endPoint x: 374, endPoint y: 302, distance: 36.3
click at [374, 302] on nav "Angus Burger Classic 150 Gm Angus Burger Classic 300 Gm Angus Burger BBQ Angus …" at bounding box center [415, 319] width 293 height 247
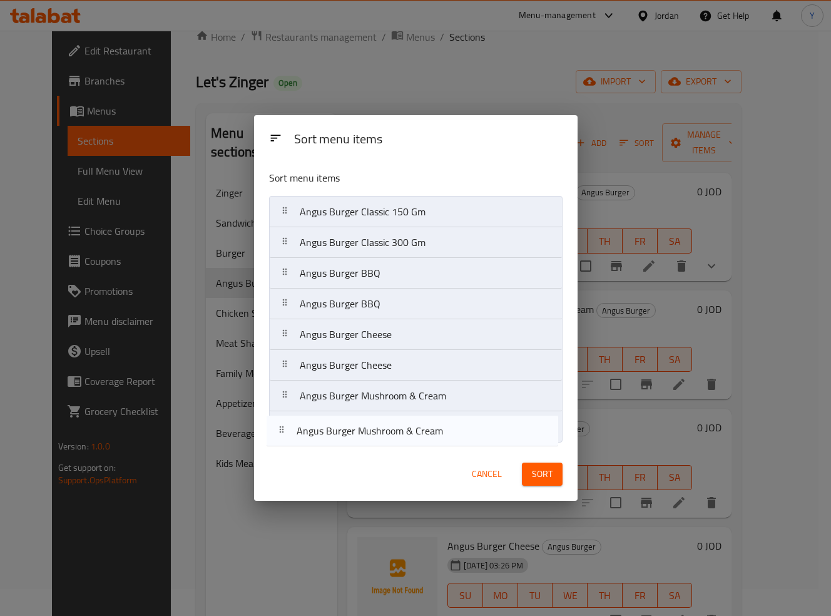
drag, startPoint x: 376, startPoint y: 334, endPoint x: 373, endPoint y: 432, distance: 98.3
click at [373, 434] on nav "Angus Burger Classic 150 Gm Angus Burger Classic 300 Gm Angus Burger BBQ Angus …" at bounding box center [415, 319] width 293 height 247
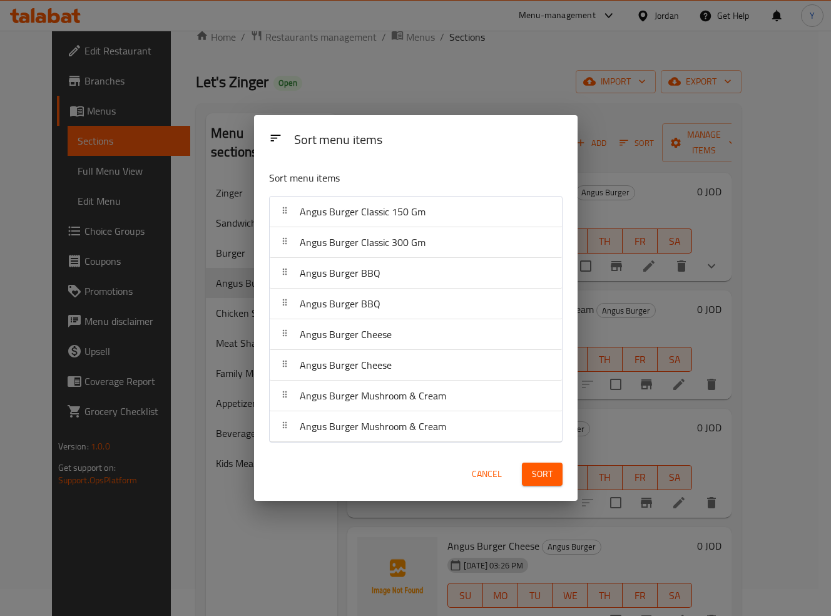
click at [532, 469] on span "Sort" at bounding box center [542, 474] width 21 height 16
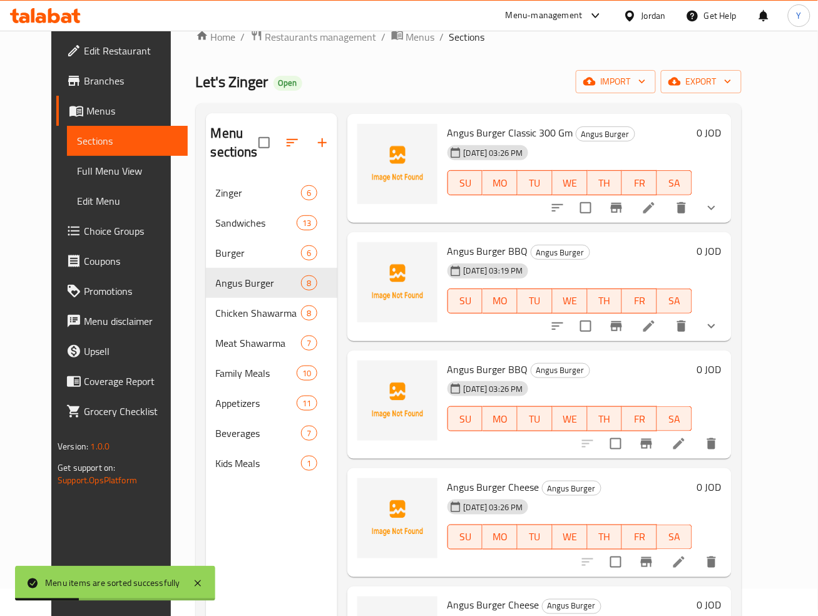
scroll to position [180, 0]
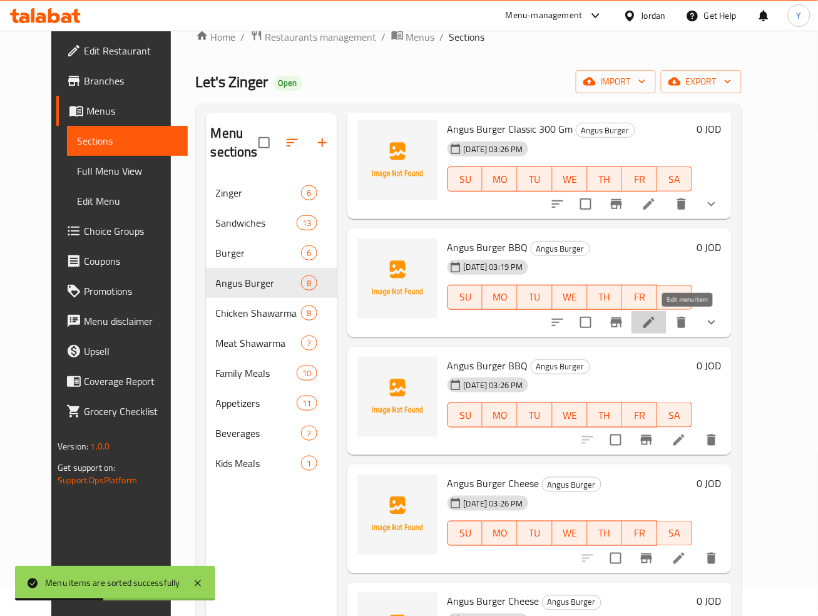
click at [656, 323] on icon at bounding box center [648, 322] width 15 height 15
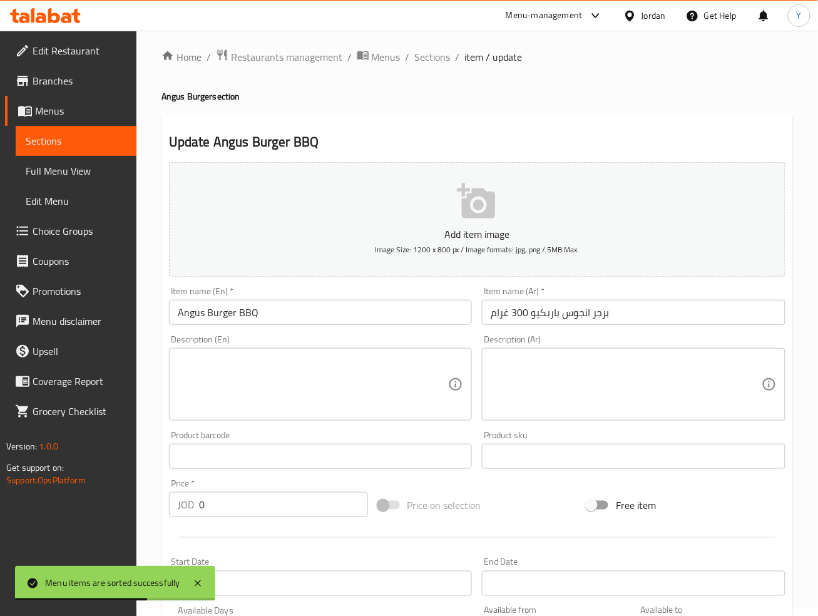
scroll to position [15, 0]
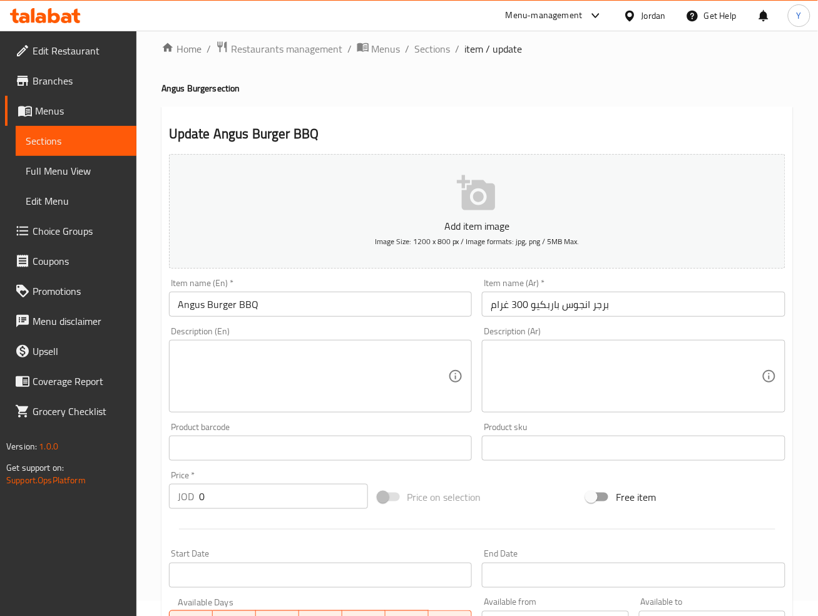
click at [524, 309] on input "برجر انجوس باربكيو 300 غرام" at bounding box center [633, 304] width 303 height 25
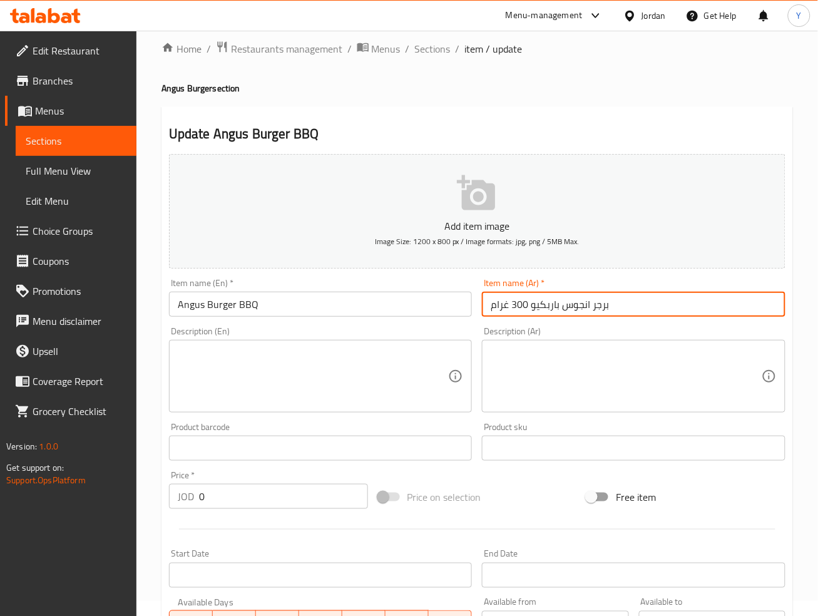
click at [524, 309] on input "برجر انجوس باربكيو 300 غرام" at bounding box center [633, 304] width 303 height 25
type input "برجر انجوس باربكيو 150غرام"
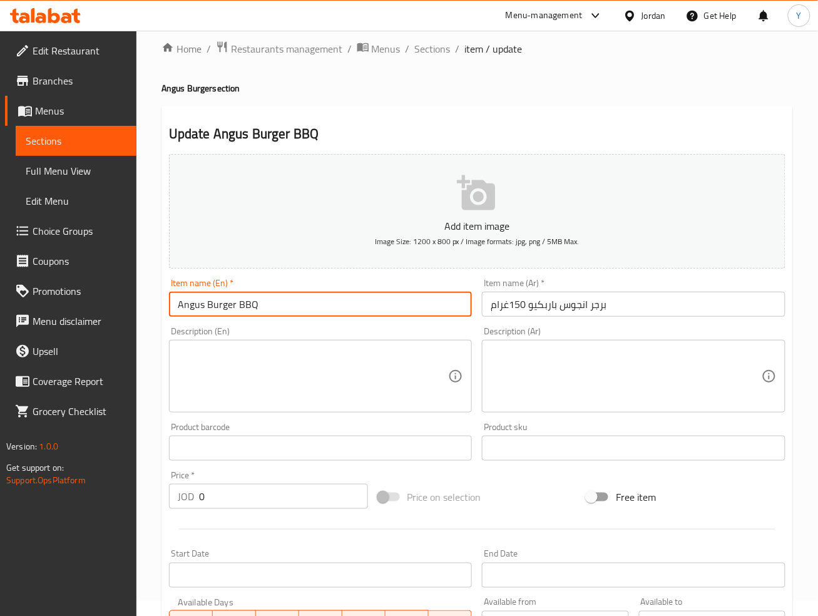
click at [385, 304] on input "Angus Burger BBQ" at bounding box center [320, 304] width 303 height 25
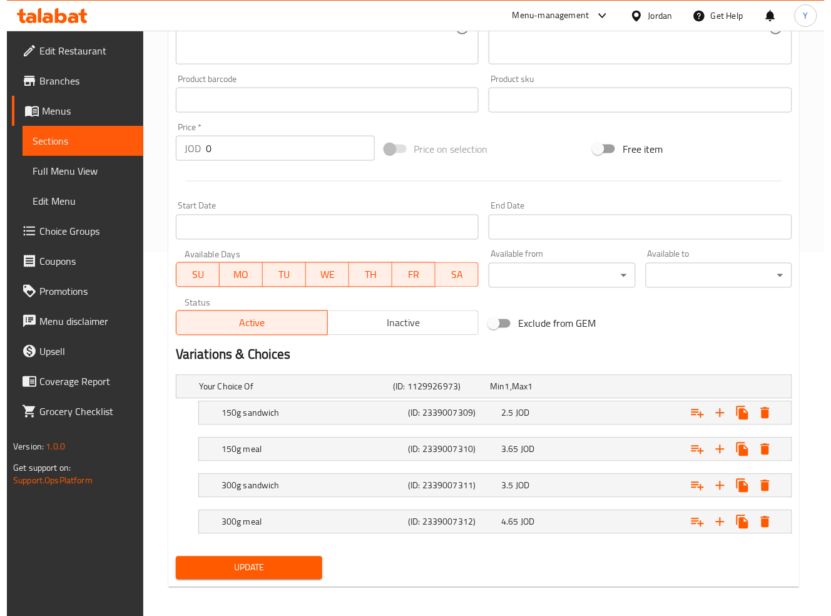
scroll to position [369, 0]
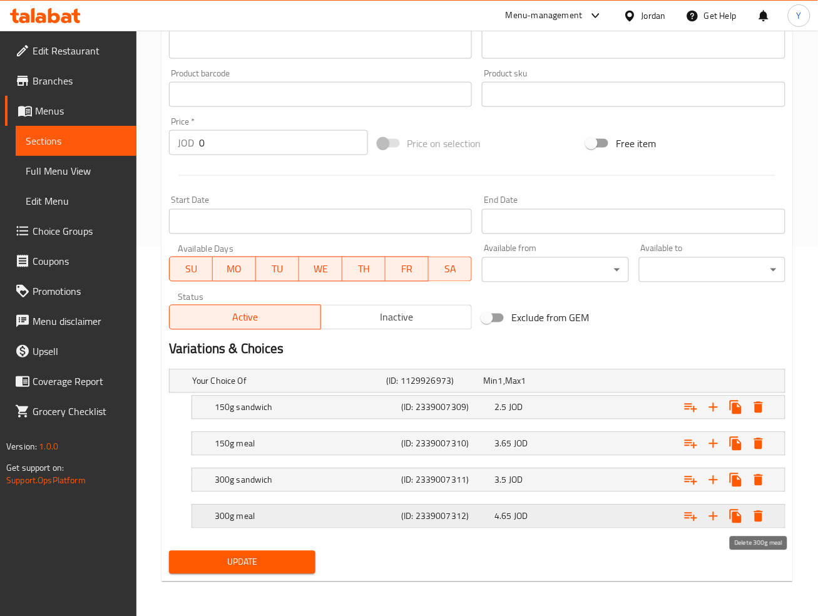
type input "Angus Burger BBQ 150Gm"
click at [763, 511] on icon "Expand" at bounding box center [758, 516] width 15 height 15
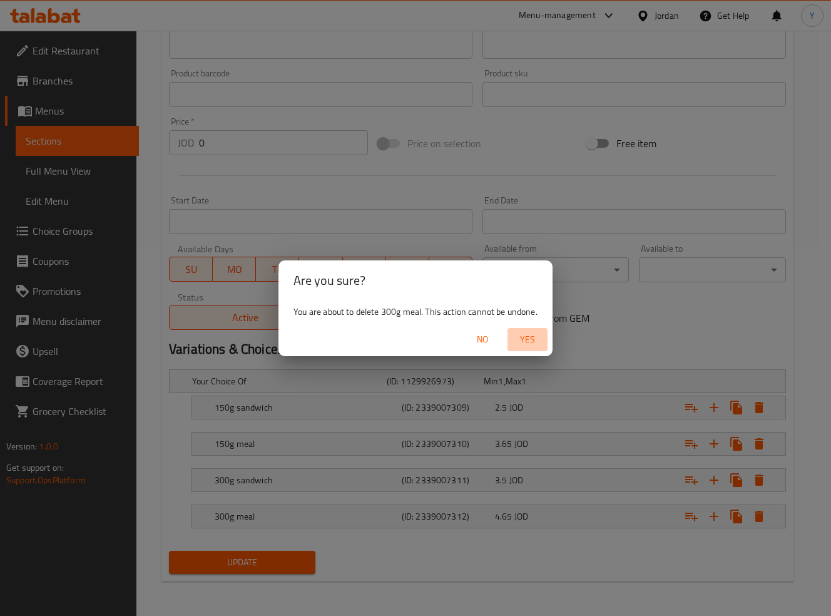
click at [541, 339] on span "Yes" at bounding box center [527, 340] width 30 height 16
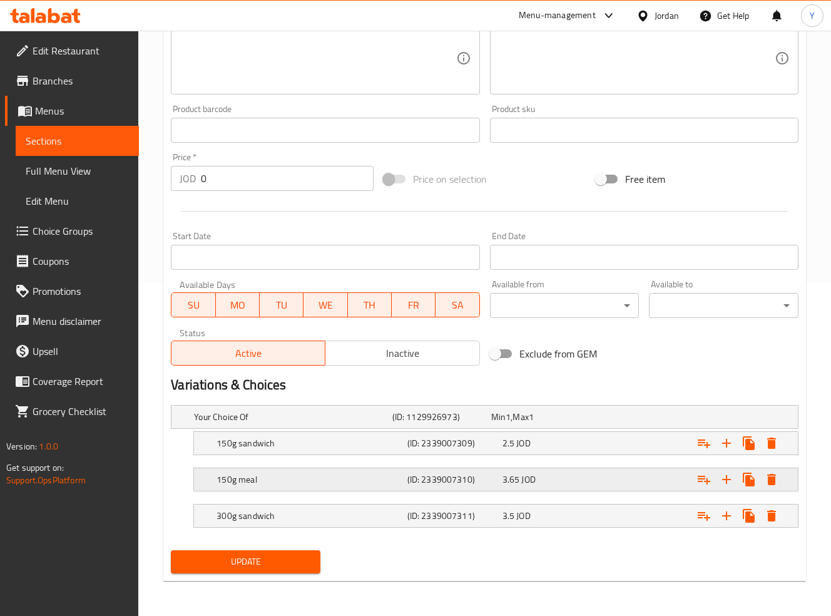
scroll to position [332, 0]
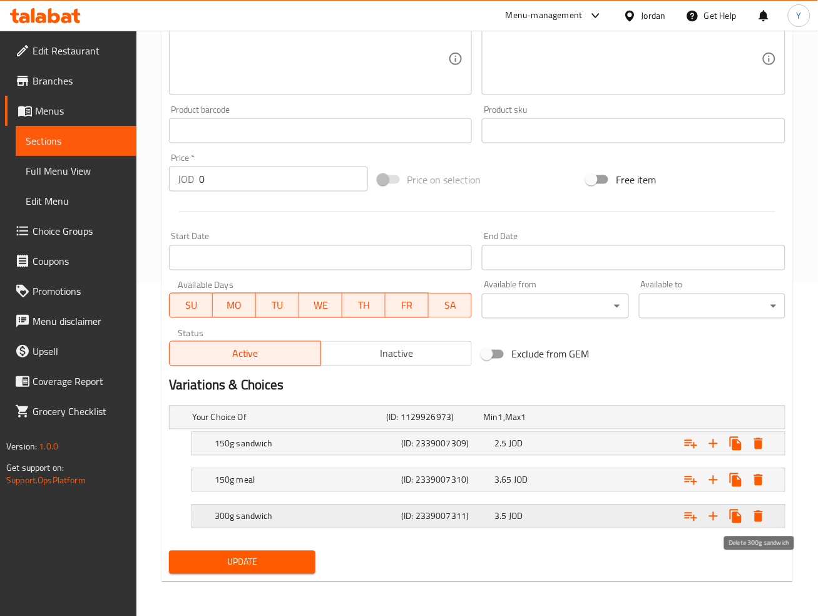
click at [760, 509] on icon "Expand" at bounding box center [758, 516] width 15 height 15
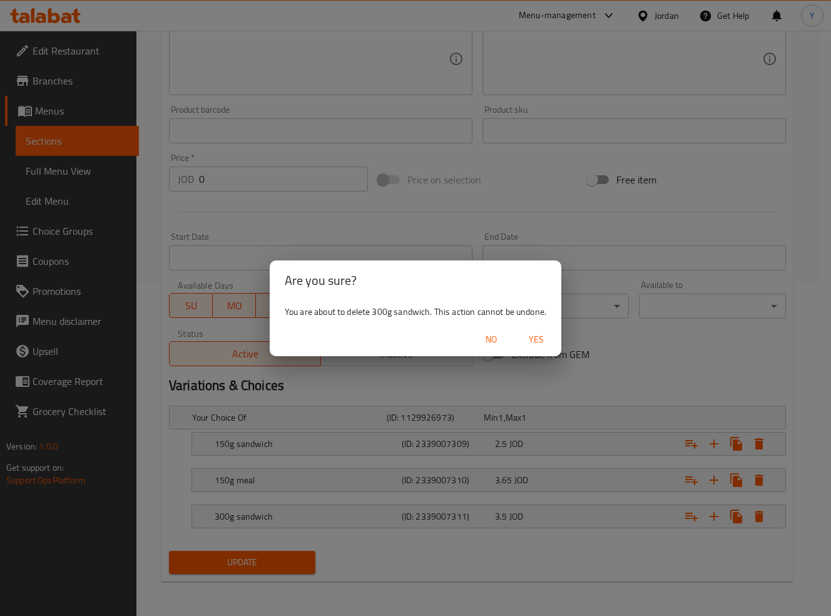
click at [534, 325] on div "No Yes" at bounding box center [416, 339] width 292 height 33
click at [536, 335] on span "Yes" at bounding box center [536, 340] width 30 height 16
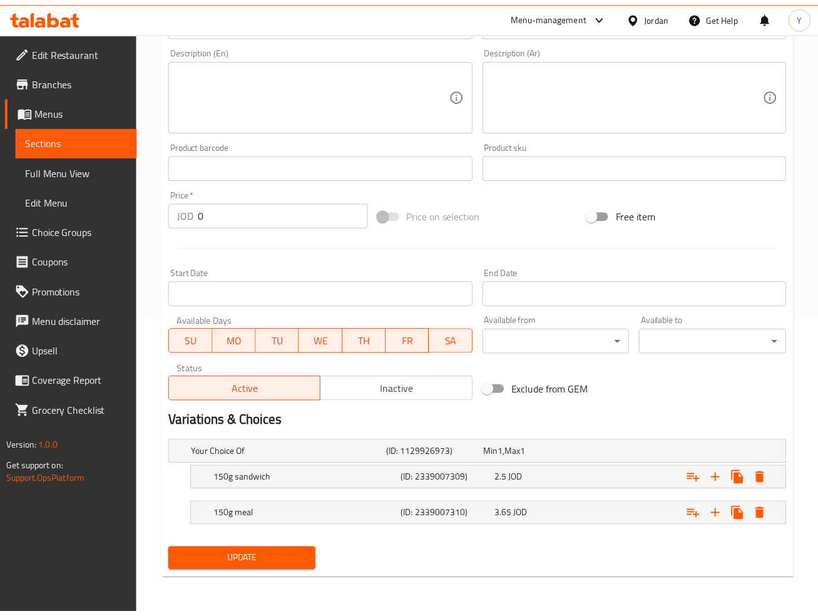
scroll to position [296, 0]
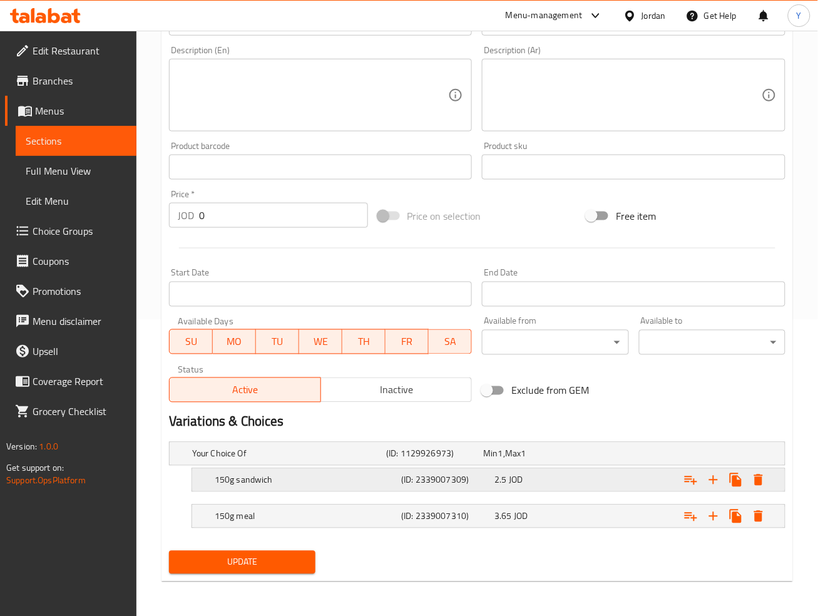
drag, startPoint x: 484, startPoint y: 474, endPoint x: 472, endPoint y: 486, distance: 17.3
click at [484, 474] on h5 "(ID: 2339007309)" at bounding box center [445, 480] width 88 height 13
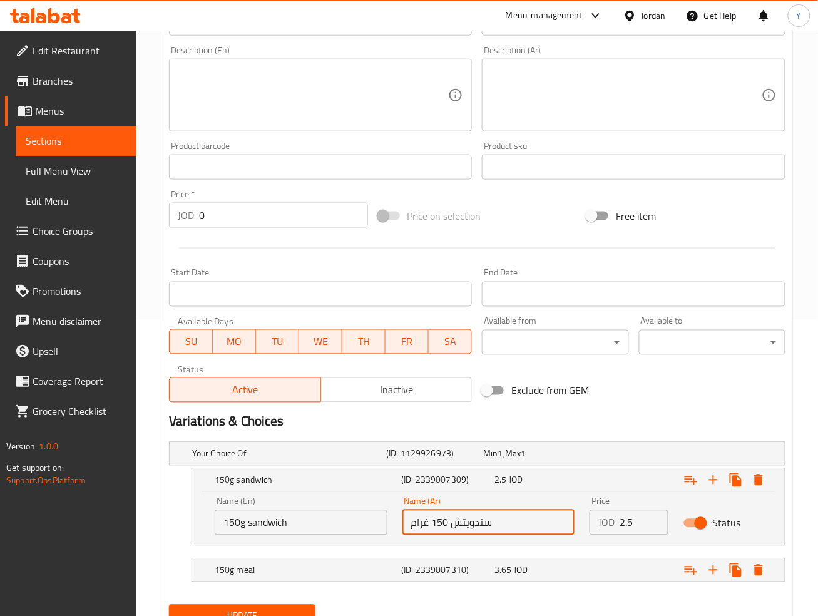
drag, startPoint x: 446, startPoint y: 516, endPoint x: 426, endPoint y: 521, distance: 20.2
click at [426, 521] on input "سندويتش 150 غرام" at bounding box center [488, 522] width 173 height 25
drag, startPoint x: 411, startPoint y: 519, endPoint x: 442, endPoint y: 519, distance: 30.7
click at [440, 519] on input "سندويتش 150غرام" at bounding box center [488, 522] width 173 height 25
click at [412, 526] on input "سندويتش 15" at bounding box center [488, 522] width 173 height 25
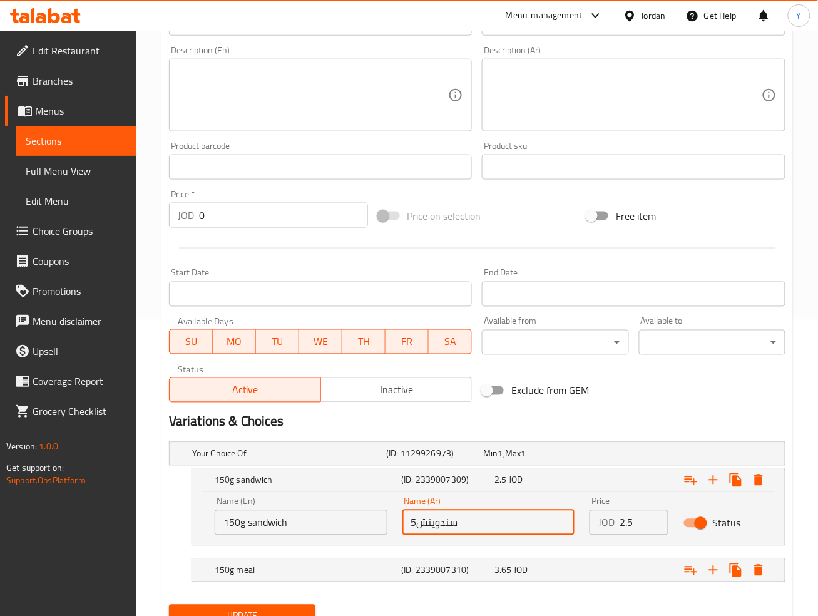
click at [415, 523] on input "سندويتش5" at bounding box center [488, 522] width 173 height 25
type input "سندويتش"
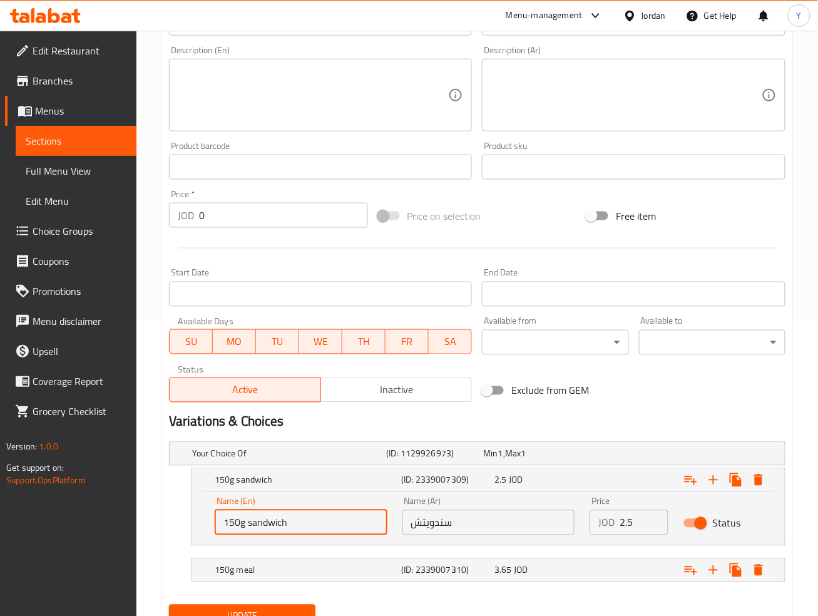
drag, startPoint x: 252, startPoint y: 524, endPoint x: 174, endPoint y: 513, distance: 78.4
click at [174, 513] on div "150g sandwich (ID: 2339007309) 2.5 JOD Name (En) 150g sandwich Name (En) Name (…" at bounding box center [477, 507] width 616 height 78
type input "Sandwich"
click at [451, 569] on h5 "(ID: 2339007310)" at bounding box center [445, 570] width 88 height 13
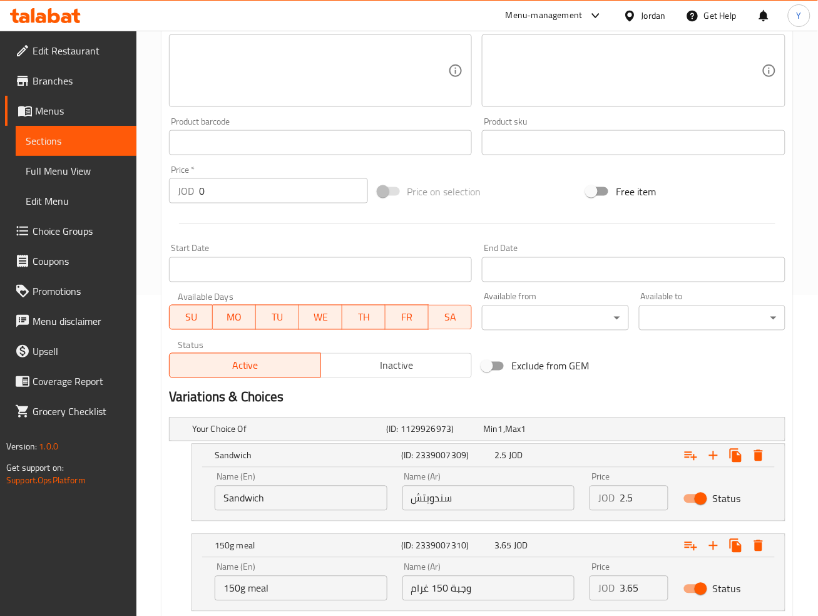
scroll to position [404, 0]
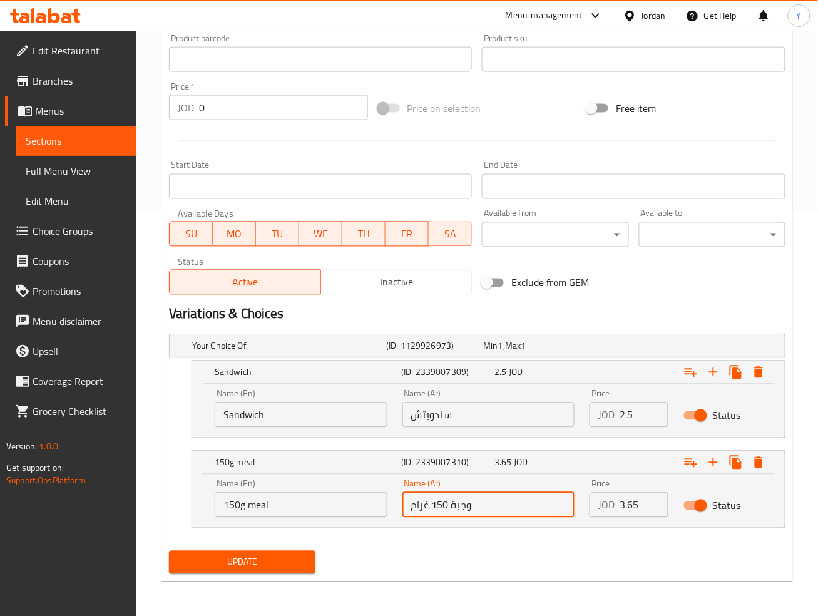
drag, startPoint x: 443, startPoint y: 504, endPoint x: 382, endPoint y: 502, distance: 60.7
click at [382, 502] on div "Name (En) 150g meal Name (En) Name (Ar) وجبة 150 غرام Name (Ar) Price JOD 3.65 …" at bounding box center [488, 498] width 563 height 53
drag, startPoint x: 424, startPoint y: 494, endPoint x: 405, endPoint y: 509, distance: 24.0
click at [406, 509] on input "وجبة 15" at bounding box center [488, 504] width 173 height 25
type input "وجبة"
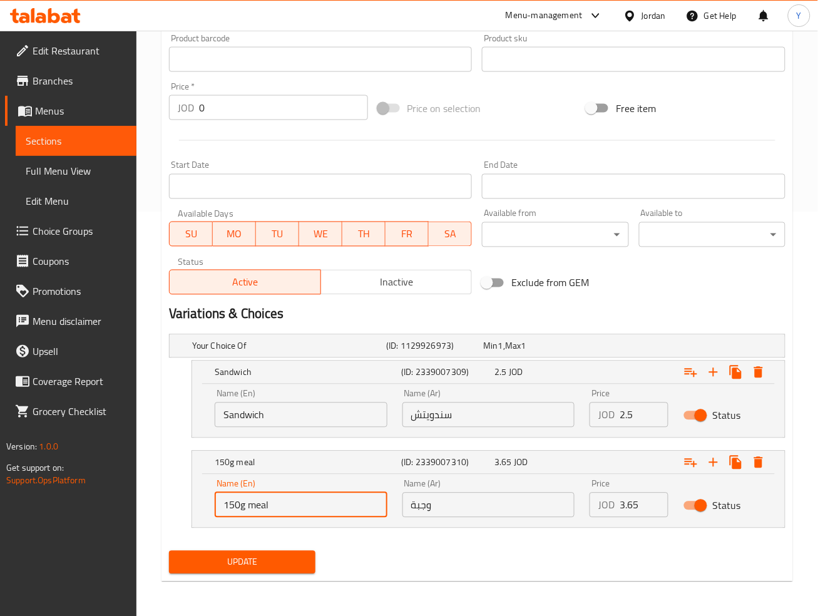
drag, startPoint x: 257, startPoint y: 510, endPoint x: 194, endPoint y: 510, distance: 62.6
click at [194, 510] on div "Name (En) 150g meal Name (En) Name (Ar) وجبة Name (Ar) Price JOD 3.65 Price Sta…" at bounding box center [488, 500] width 593 height 53
type input "Meal"
drag, startPoint x: 303, startPoint y: 560, endPoint x: 352, endPoint y: 554, distance: 49.2
click at [303, 559] on span "Update" at bounding box center [242, 562] width 126 height 16
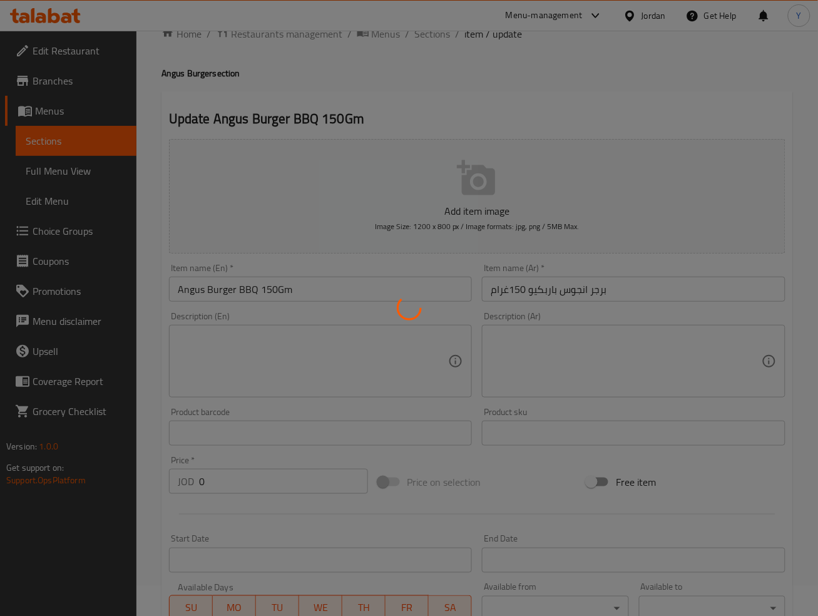
scroll to position [0, 0]
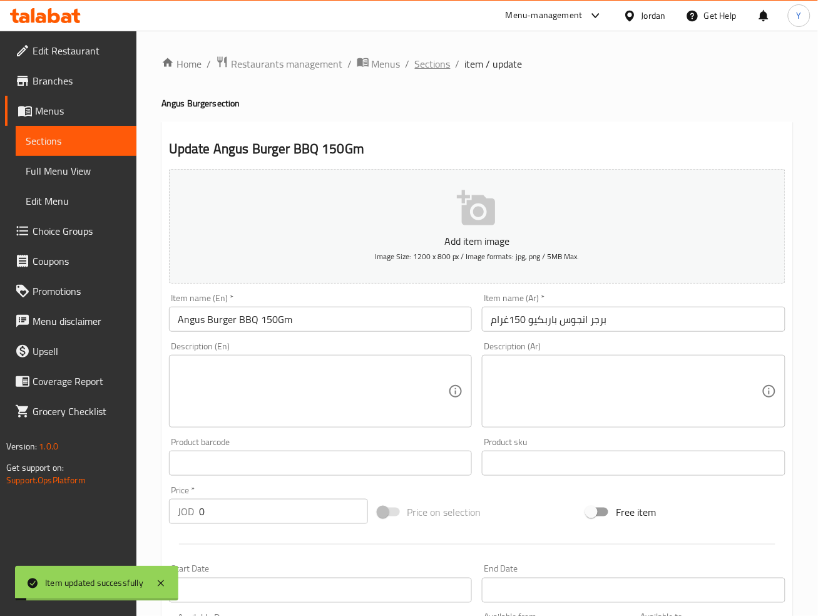
click at [439, 64] on span "Sections" at bounding box center [433, 63] width 36 height 15
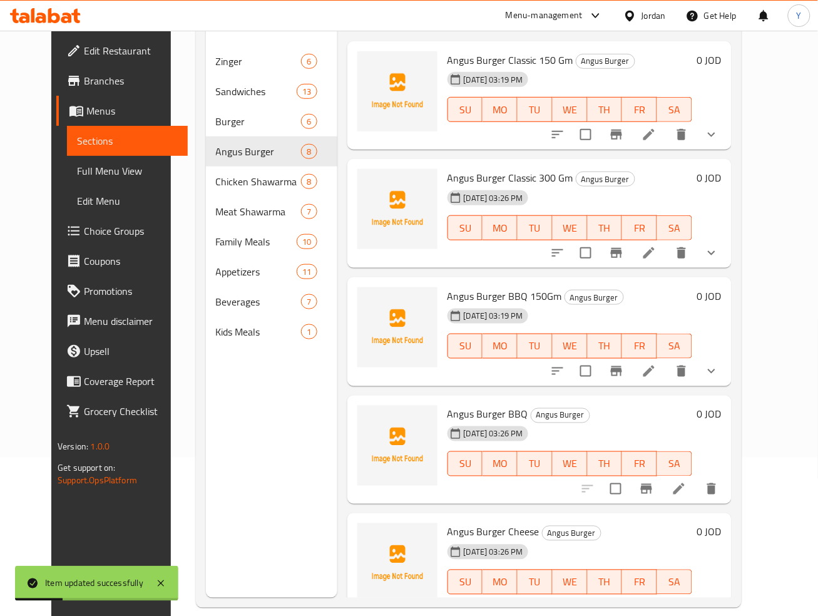
scroll to position [160, 0]
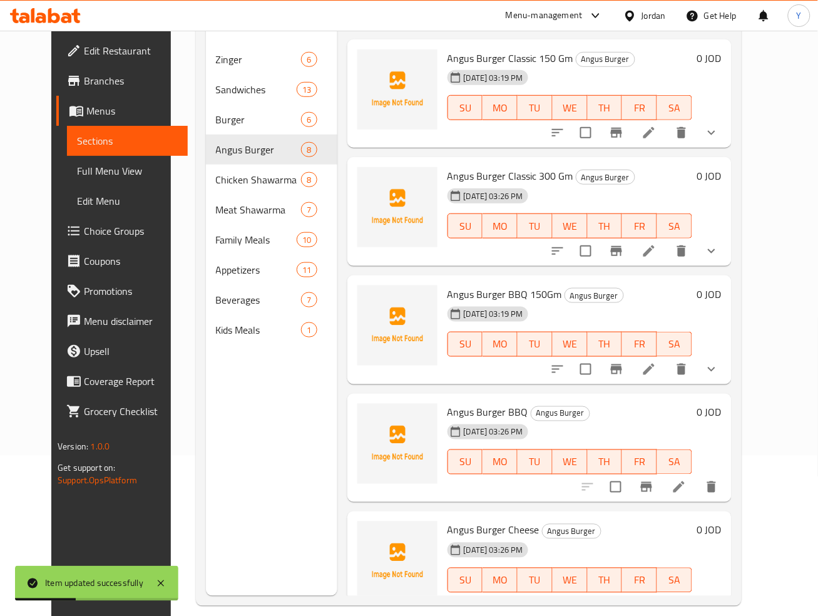
click at [696, 486] on li at bounding box center [678, 487] width 35 height 23
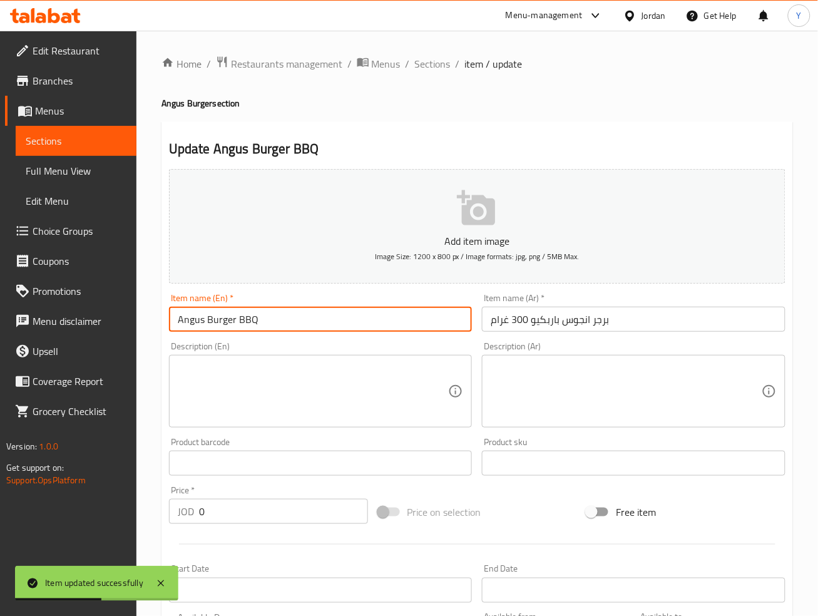
click at [375, 323] on input "Angus Burger BBQ" at bounding box center [320, 319] width 303 height 25
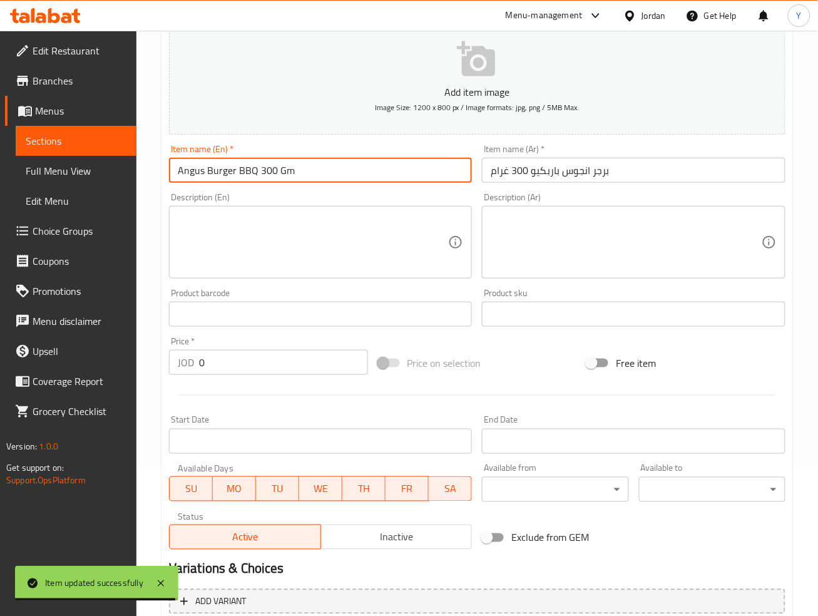
scroll to position [266, 0]
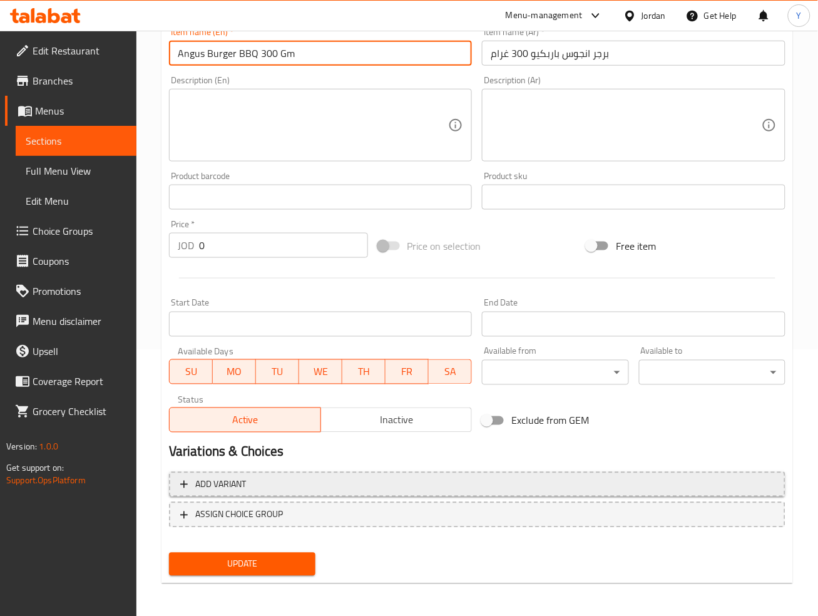
type input "Angus Burger BBQ 300 Gm"
click at [715, 484] on span "Add variant" at bounding box center [477, 485] width 594 height 16
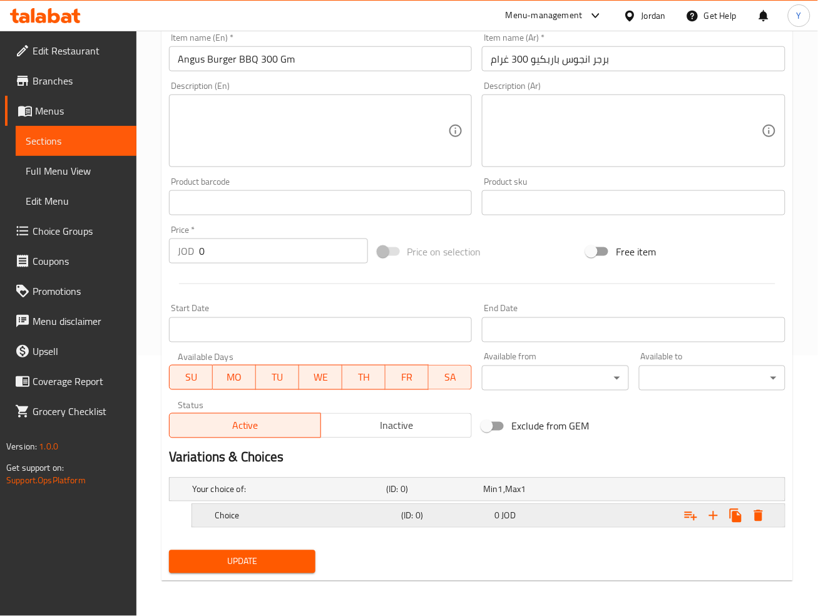
scroll to position [259, 0]
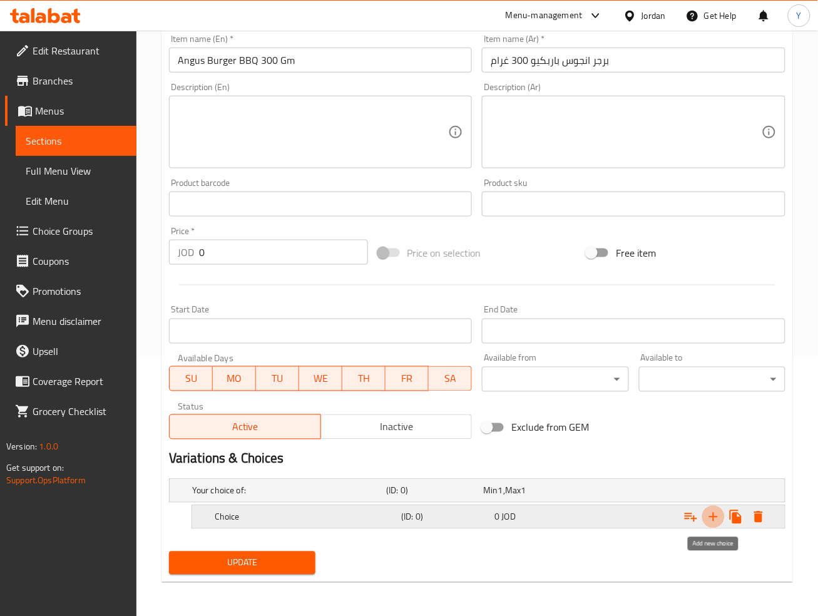
click at [716, 521] on icon "Expand" at bounding box center [713, 516] width 15 height 15
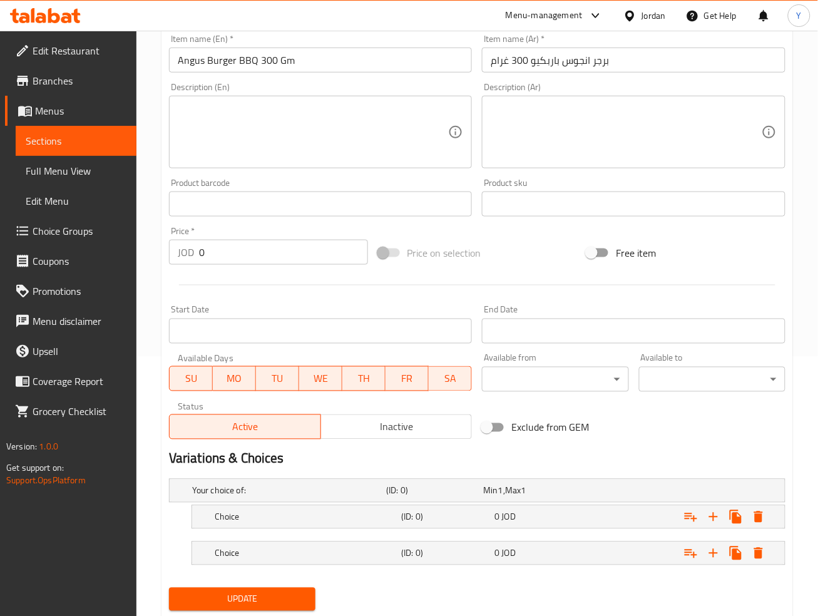
drag, startPoint x: 563, startPoint y: 514, endPoint x: 285, endPoint y: 534, distance: 278.5
click at [563, 514] on div "0 JOD" at bounding box center [538, 517] width 88 height 13
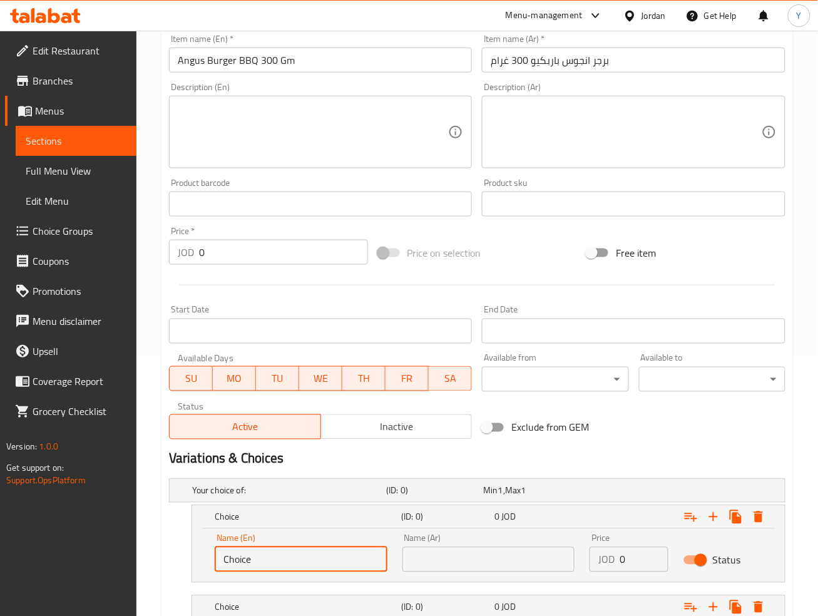
drag, startPoint x: 265, startPoint y: 555, endPoint x: 156, endPoint y: 542, distance: 109.7
click at [156, 542] on div "Home / Restaurants management / Menus / Sections / item / update Angus Burger s…" at bounding box center [476, 239] width 681 height 935
type input "Sandwich"
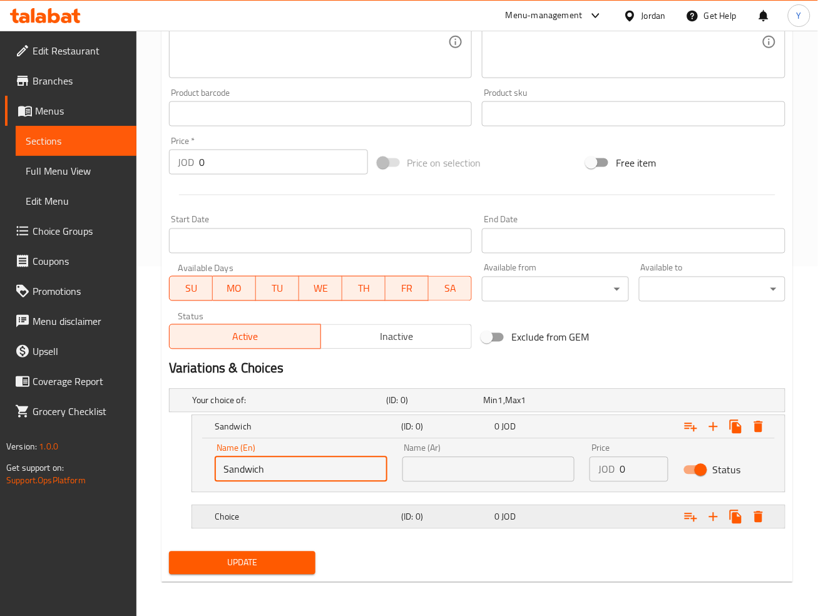
click at [447, 511] on h5 "(ID: 0)" at bounding box center [445, 517] width 88 height 13
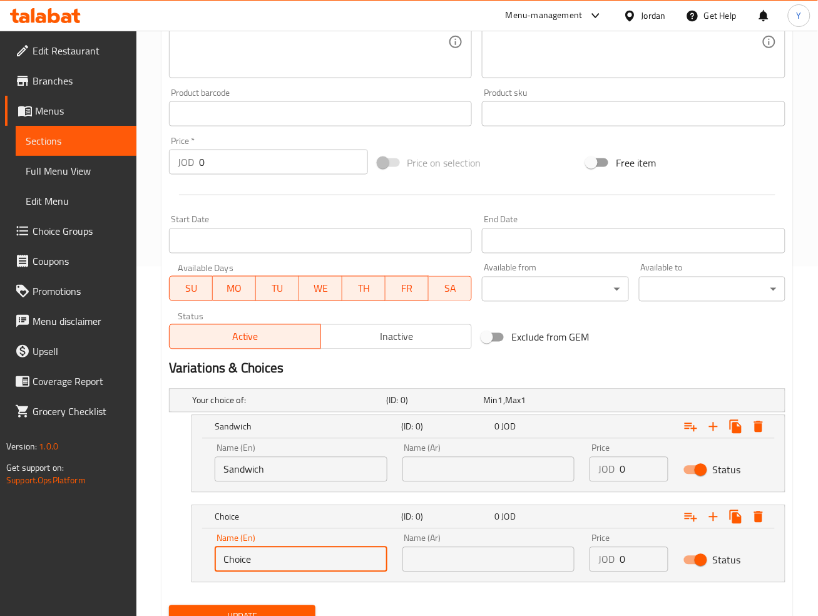
drag, startPoint x: 318, startPoint y: 555, endPoint x: 195, endPoint y: 548, distance: 123.5
click at [195, 549] on div "Name (En) Choice Name (En) Name (Ar) Name (Ar) Price JOD 0 Price Status" at bounding box center [488, 555] width 593 height 53
type input "Meal"
click at [509, 472] on input "text" at bounding box center [488, 469] width 173 height 25
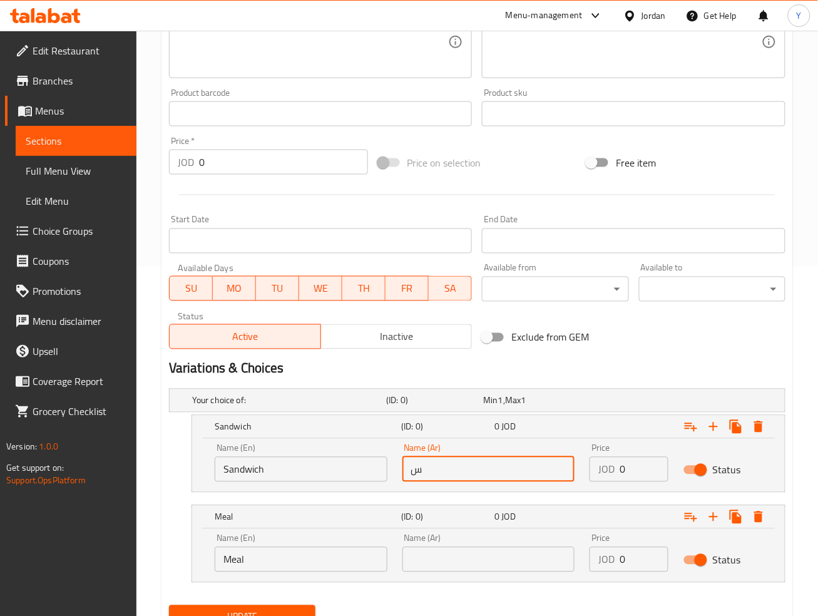
type input "سندويتش"
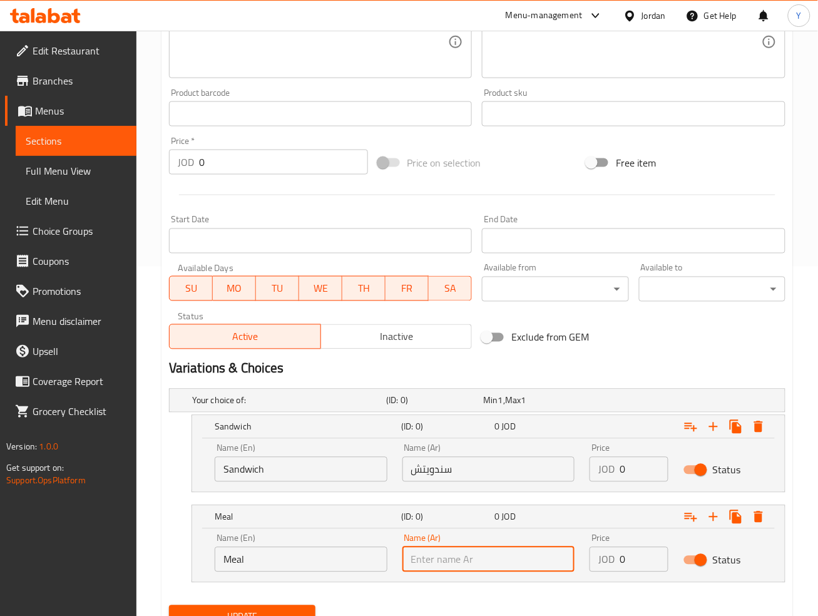
click at [482, 549] on input "text" at bounding box center [488, 559] width 173 height 25
type input "وجبة"
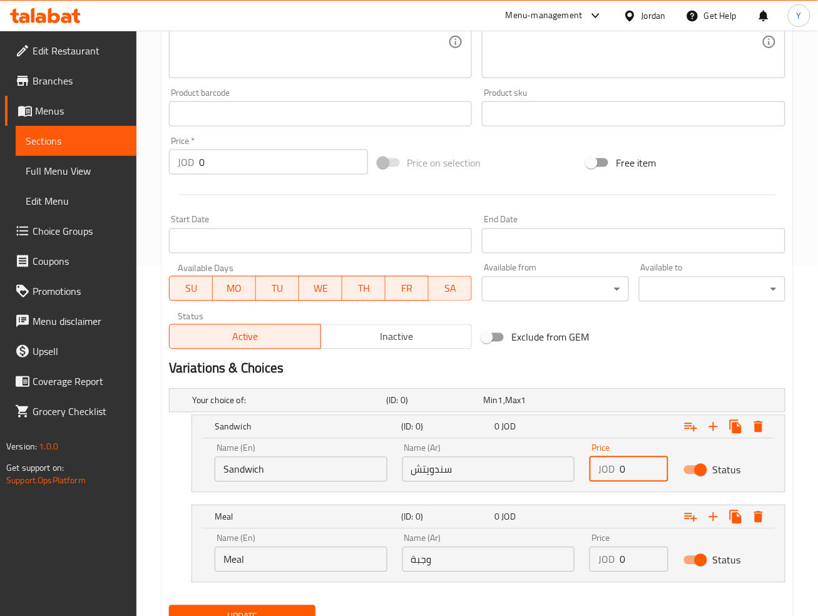
click at [614, 469] on div "JOD 0 Price" at bounding box center [628, 469] width 79 height 25
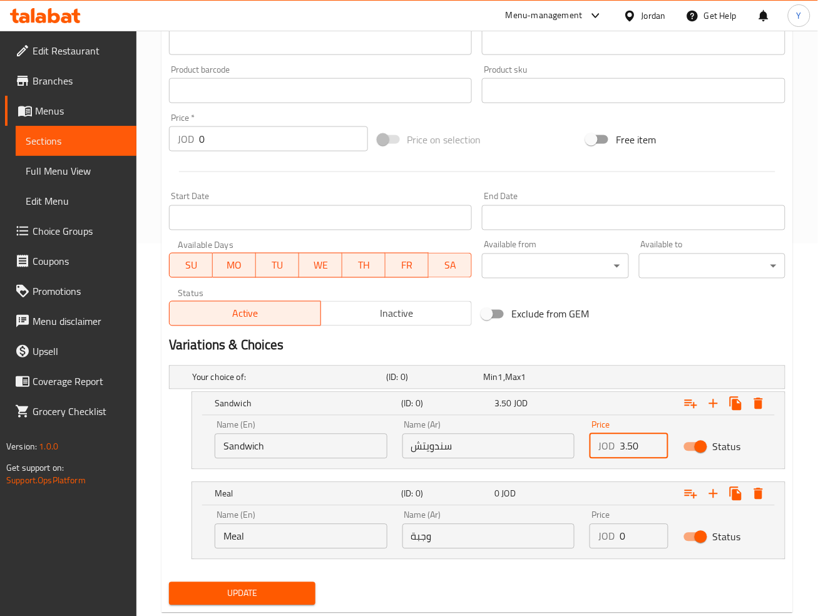
scroll to position [404, 0]
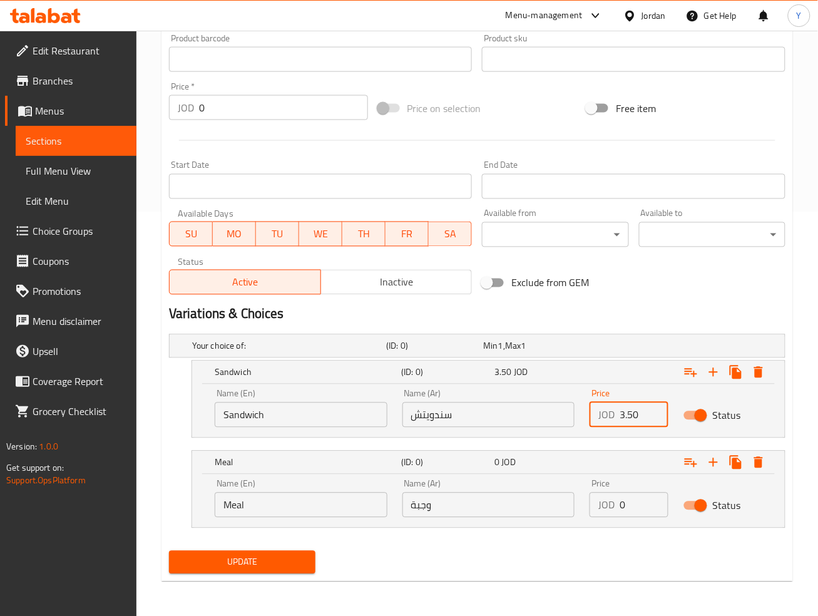
type input "3.50"
drag, startPoint x: 619, startPoint y: 503, endPoint x: 608, endPoint y: 502, distance: 10.7
click at [608, 502] on div "JOD 0 Price" at bounding box center [628, 504] width 79 height 25
type input "4.65"
click at [169, 551] on button "Update" at bounding box center [242, 562] width 146 height 23
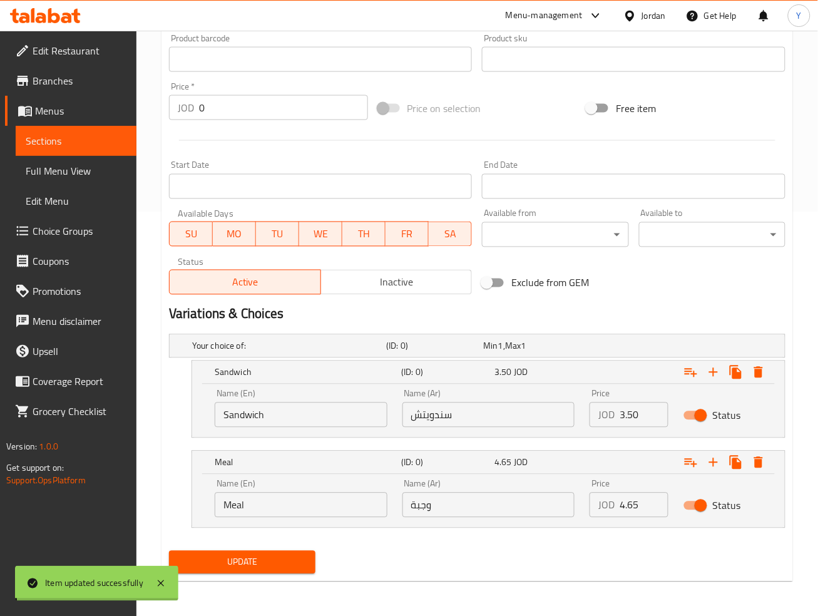
click at [774, 298] on div at bounding box center [409, 308] width 818 height 616
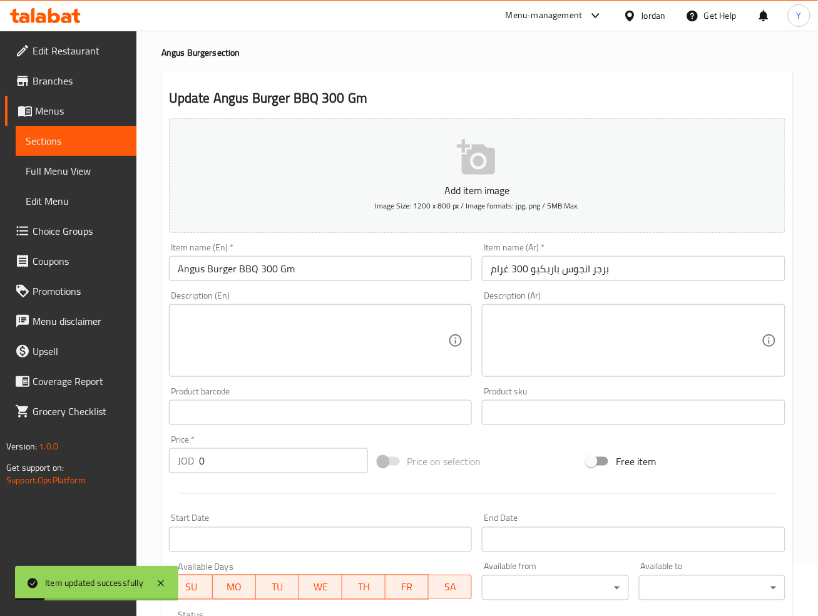
scroll to position [0, 0]
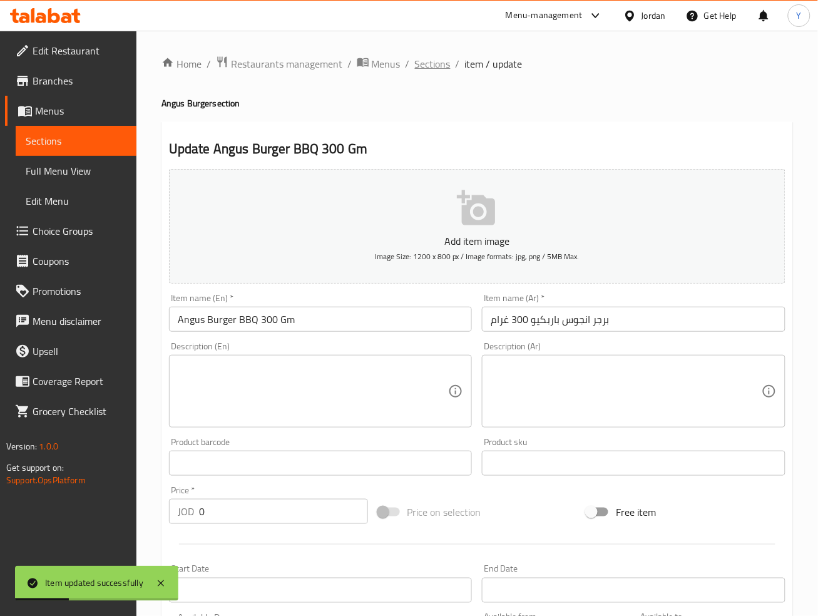
click at [432, 69] on span "Sections" at bounding box center [433, 63] width 36 height 15
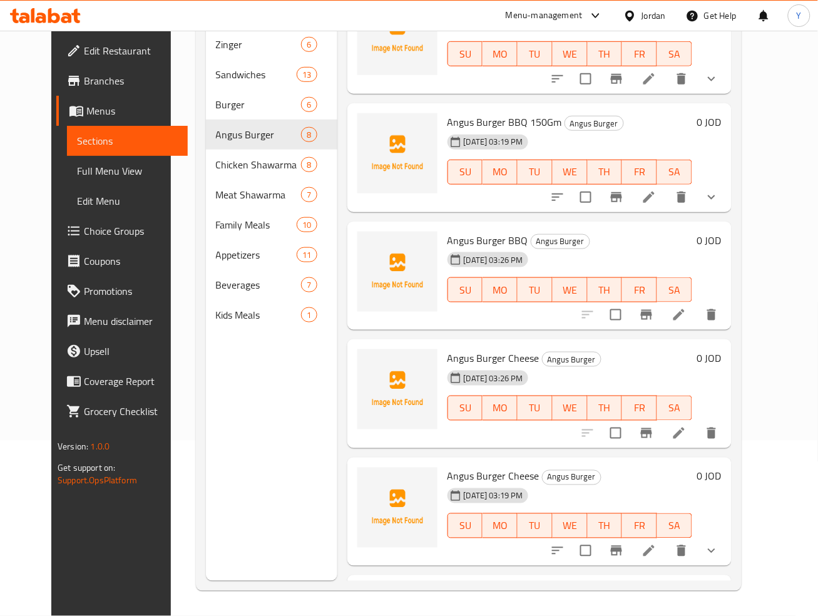
scroll to position [174, 0]
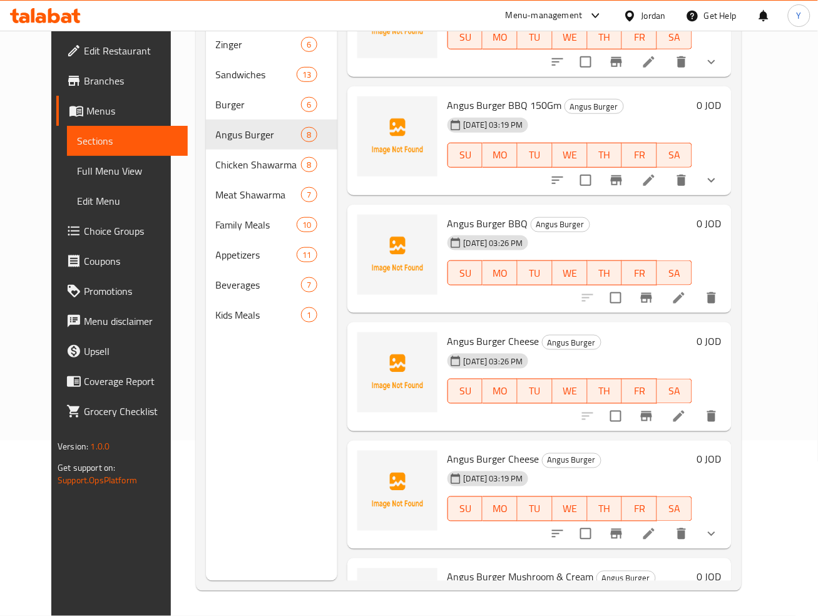
click at [599, 119] on div "13-10-2025 03:19 PM SU MO TU WE TH FR SA" at bounding box center [569, 147] width 255 height 68
click at [708, 302] on div at bounding box center [650, 298] width 154 height 30
drag, startPoint x: 707, startPoint y: 301, endPoint x: 669, endPoint y: 320, distance: 42.8
click at [656, 293] on icon at bounding box center [648, 297] width 15 height 15
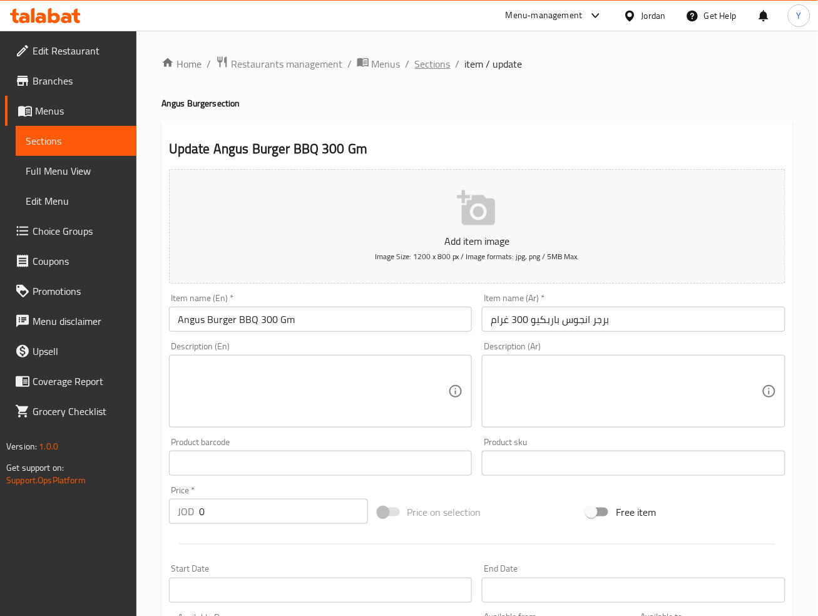
click at [446, 59] on span "Sections" at bounding box center [433, 63] width 36 height 15
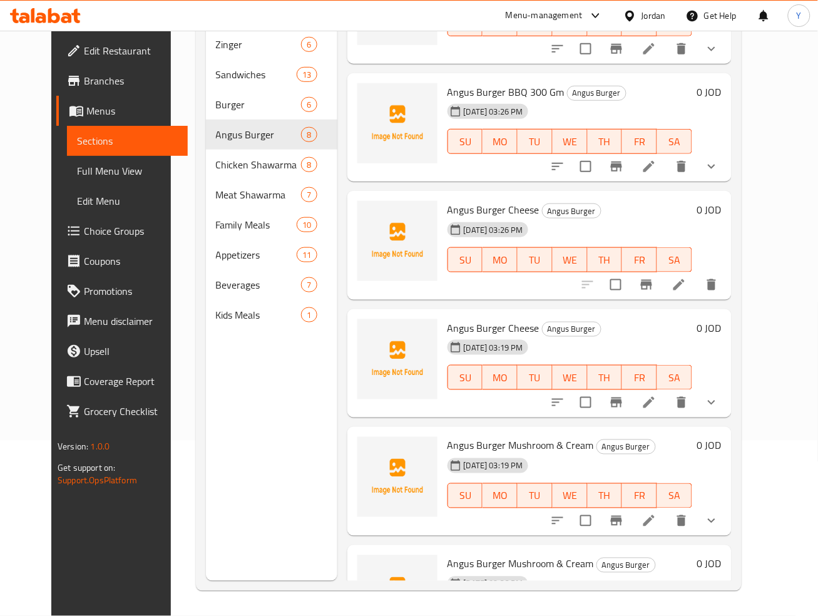
scroll to position [268, 0]
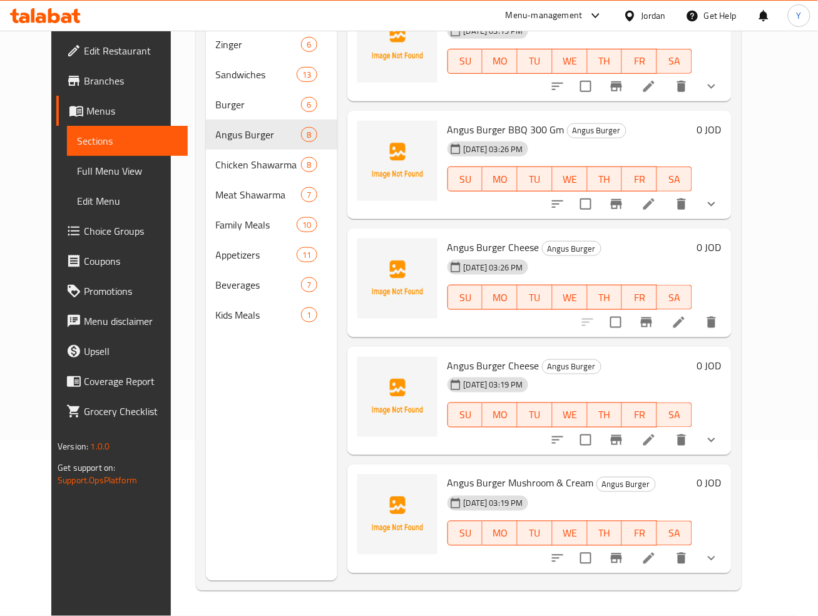
click at [686, 328] on icon at bounding box center [678, 322] width 15 height 15
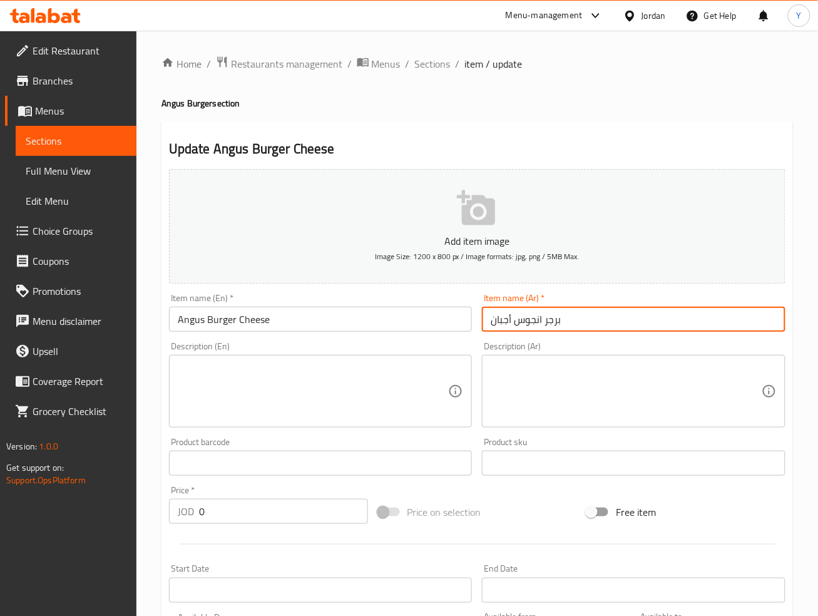
click at [594, 323] on input "برجر انجوس أجبان" at bounding box center [633, 319] width 303 height 25
type input "برجر انجوس أجبان 150 غرام"
click at [332, 328] on input "Angus Burger Cheese" at bounding box center [320, 319] width 303 height 25
click at [328, 322] on input "Angus Burger Cheese" at bounding box center [320, 319] width 303 height 25
click at [327, 318] on input "Angus Burger Cheese" at bounding box center [320, 319] width 303 height 25
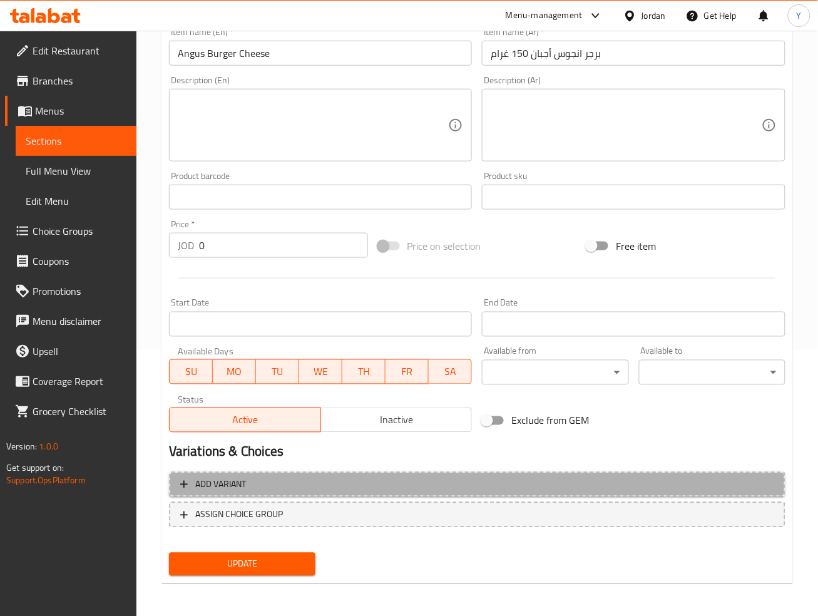
click at [597, 487] on span "Add variant" at bounding box center [477, 485] width 594 height 16
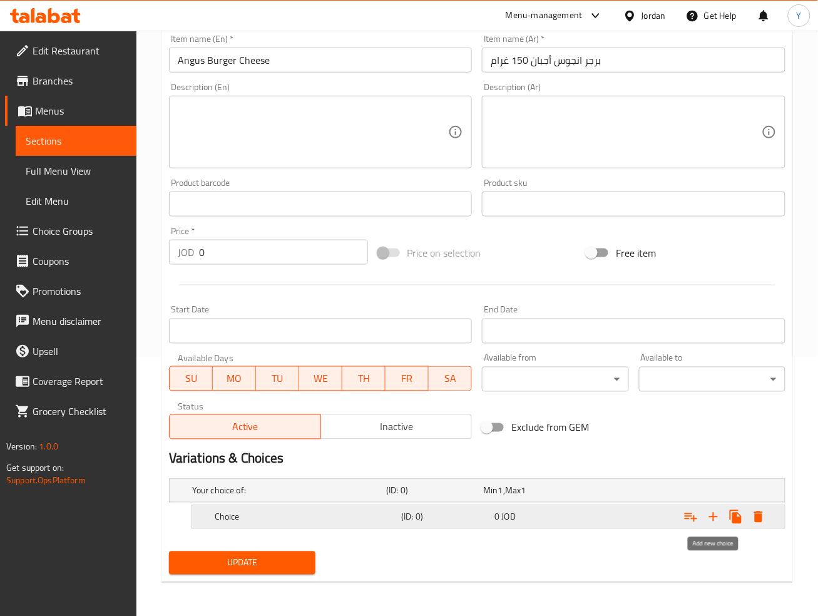
click at [721, 519] on icon "Expand" at bounding box center [713, 516] width 15 height 15
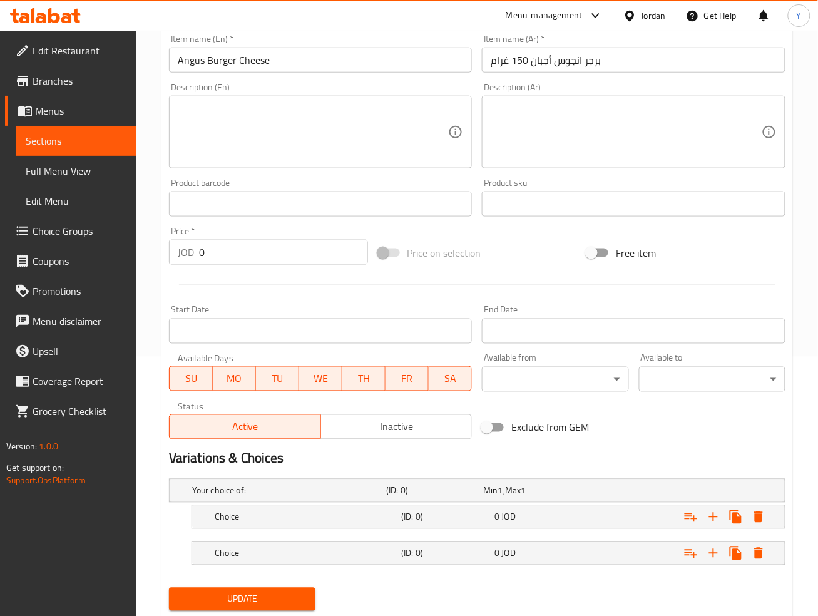
click at [597, 531] on nav at bounding box center [477, 536] width 616 height 10
click at [593, 512] on div "Expand" at bounding box center [679, 517] width 186 height 28
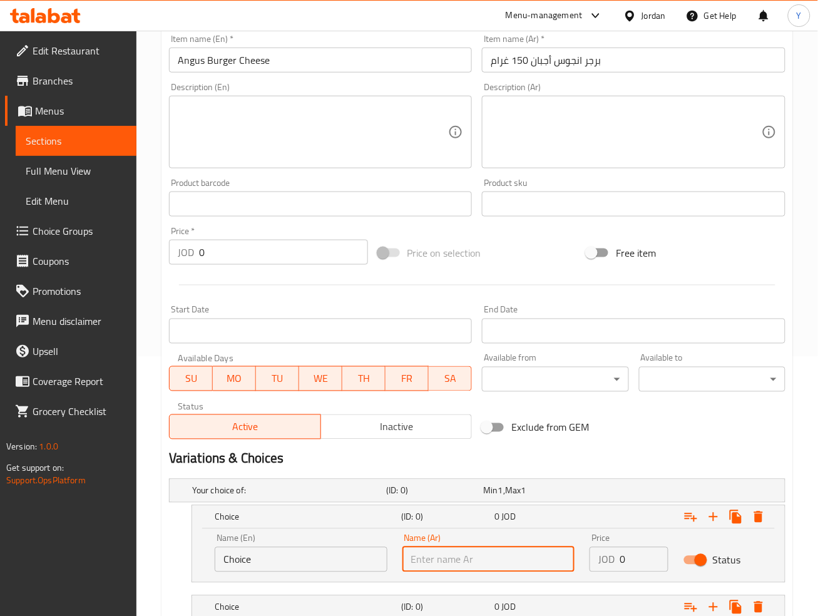
click at [542, 556] on input "text" at bounding box center [488, 559] width 173 height 25
type input "سندويتش"
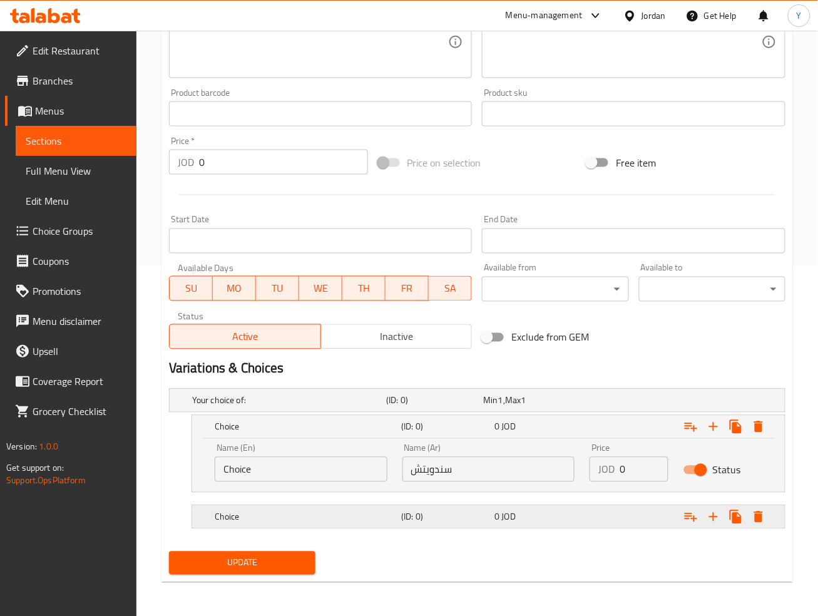
click at [486, 526] on div "Choice (ID: 0) 0 JOD" at bounding box center [492, 517] width 560 height 28
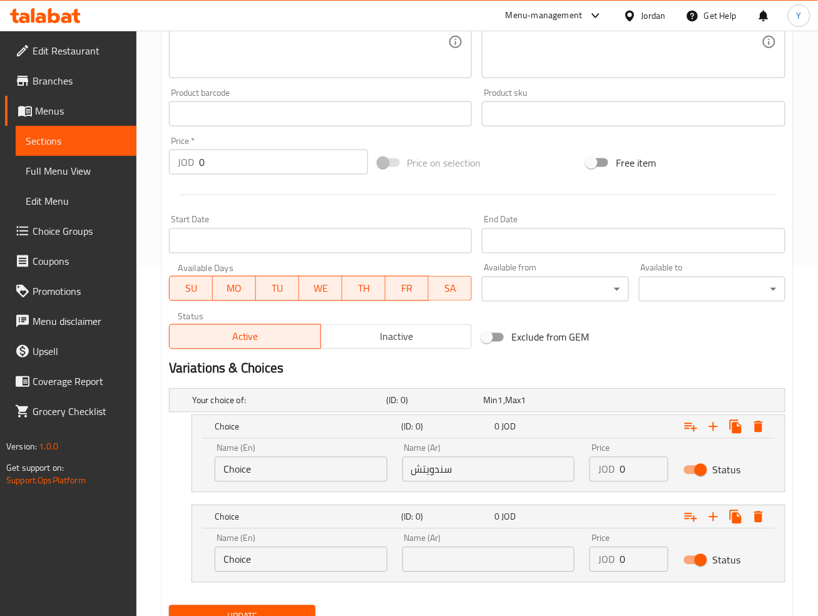
click at [491, 541] on div "Name (Ar) Name (Ar)" at bounding box center [488, 553] width 173 height 38
click at [492, 555] on input "text" at bounding box center [488, 559] width 173 height 25
type input "وجبة"
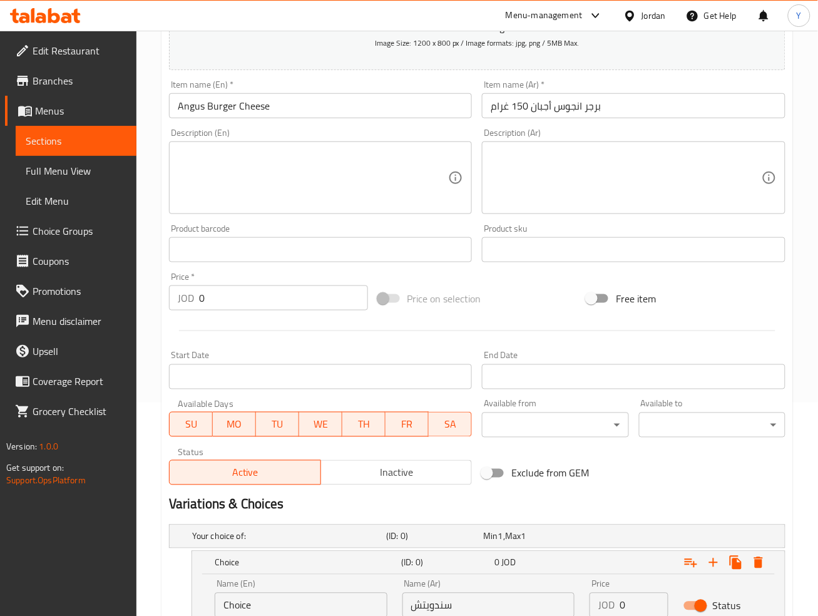
scroll to position [166, 0]
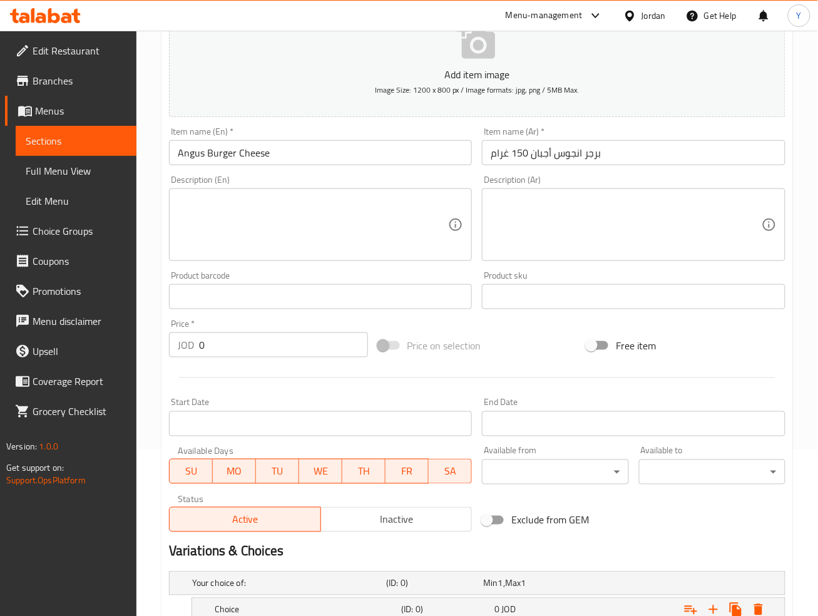
click at [402, 139] on div "Item name (En)   * Angus Burger Cheese Item name (En) *" at bounding box center [320, 146] width 303 height 38
click at [400, 145] on input "Angus Burger Cheese" at bounding box center [320, 152] width 303 height 25
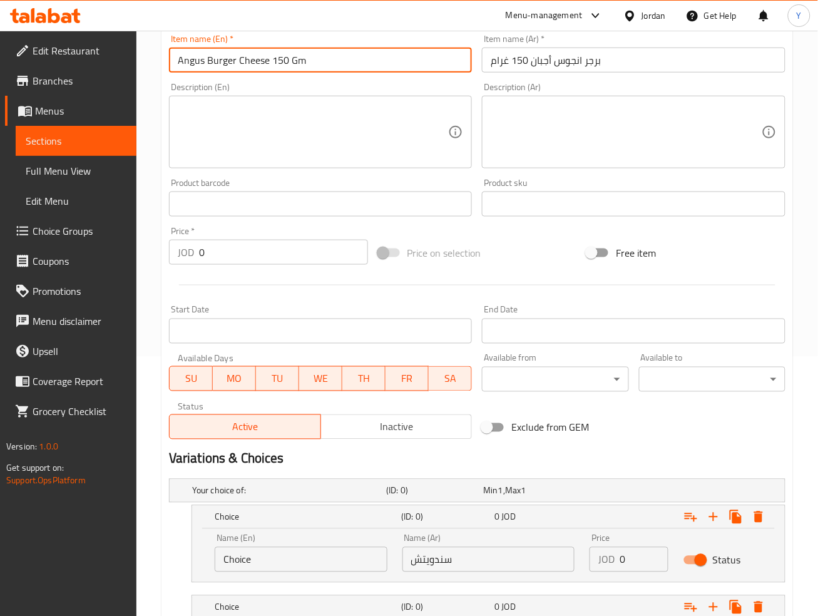
scroll to position [404, 0]
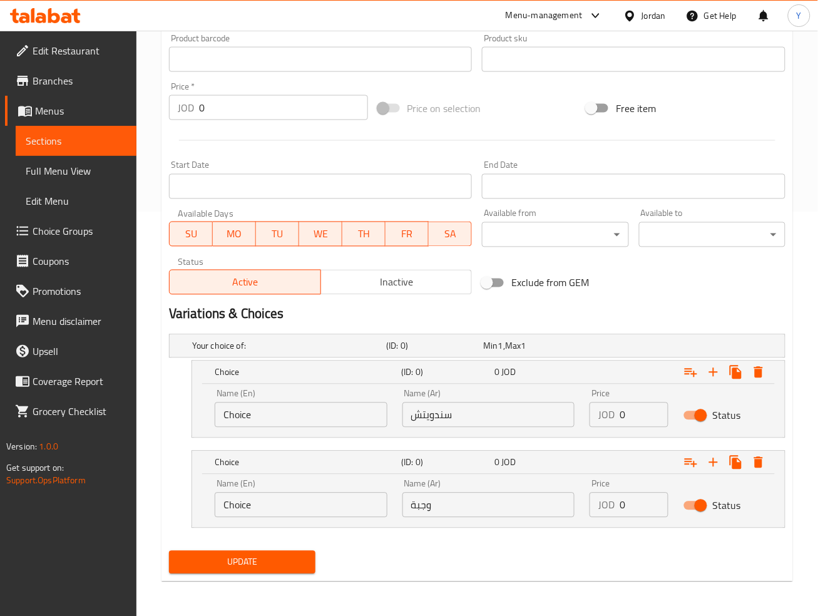
type input "Angus Burger Cheese 150 Gm"
drag, startPoint x: 253, startPoint y: 415, endPoint x: 148, endPoint y: 395, distance: 106.4
click at [148, 395] on div "Home / Restaurants management / Menus / Sections / item / update Angus Burger s…" at bounding box center [476, 121] width 681 height 989
type input "Sandwich"
drag, startPoint x: 265, startPoint y: 501, endPoint x: 174, endPoint y: 486, distance: 92.0
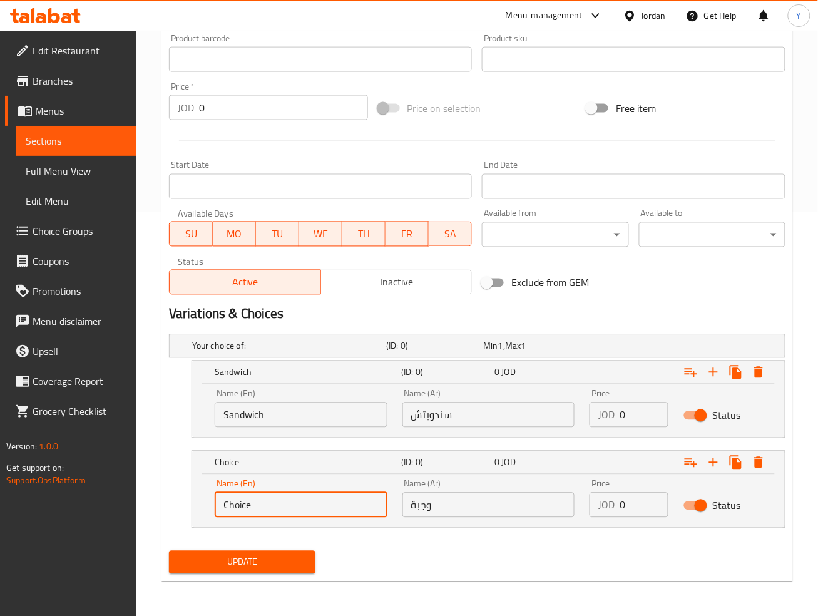
click at [174, 486] on div "Choice (ID: 0) 0 JOD Name (En) Choice Name (En) Name (Ar) وجبة Name (Ar) Price …" at bounding box center [477, 490] width 616 height 78
type input "Meal"
drag, startPoint x: 627, startPoint y: 414, endPoint x: 613, endPoint y: 410, distance: 14.4
click at [614, 412] on div "JOD 0 Price" at bounding box center [628, 414] width 79 height 25
type input "2.75"
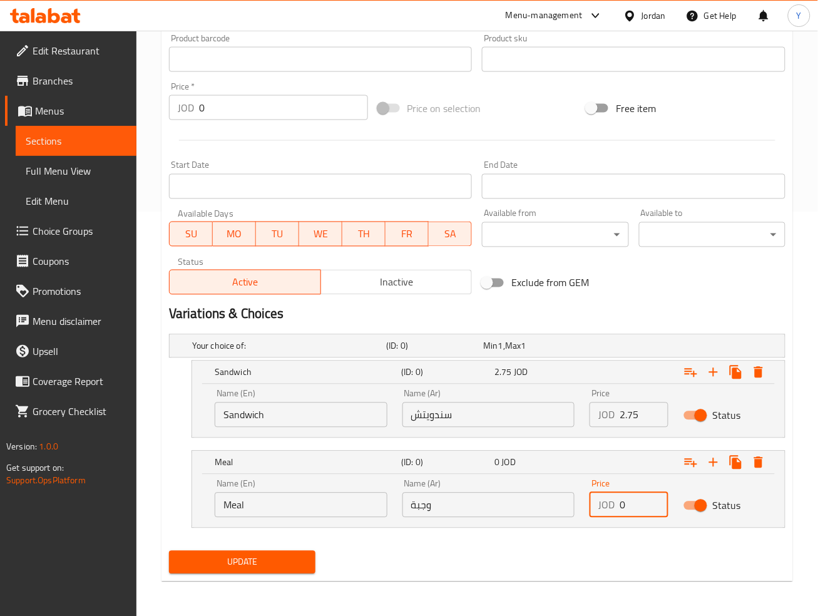
click at [606, 502] on div "JOD 0 Price" at bounding box center [628, 504] width 79 height 25
type input "3.90"
click at [169, 551] on button "Update" at bounding box center [242, 562] width 146 height 23
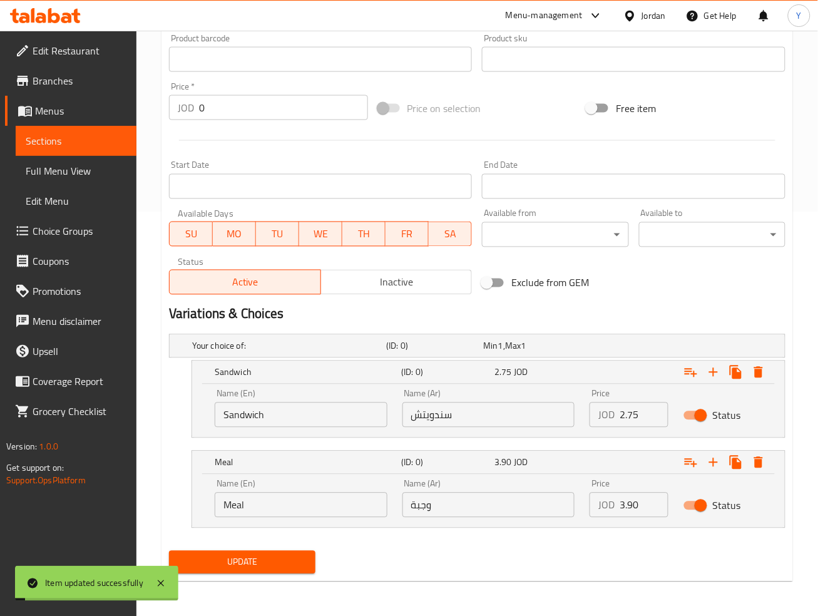
drag, startPoint x: 661, startPoint y: 301, endPoint x: 826, endPoint y: 330, distance: 167.7
click at [662, 302] on div "Variations & Choices" at bounding box center [477, 314] width 626 height 29
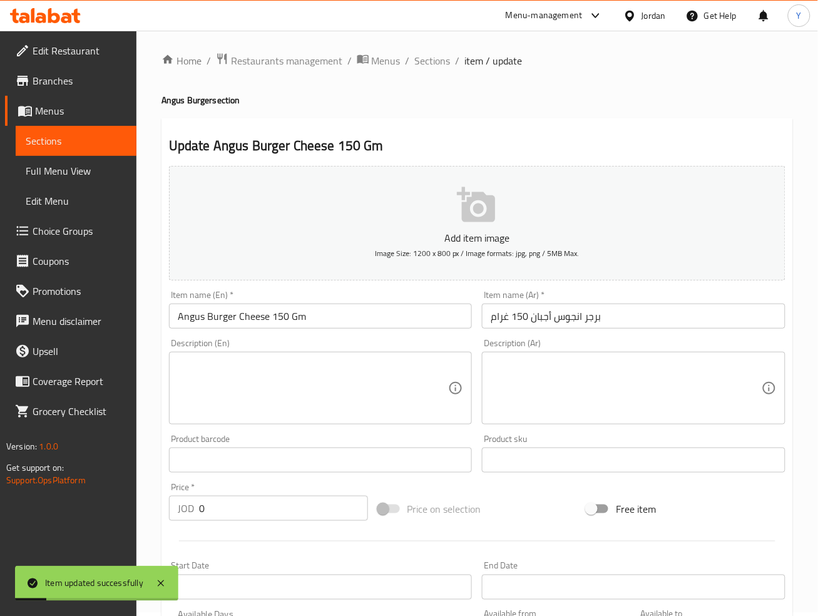
scroll to position [0, 0]
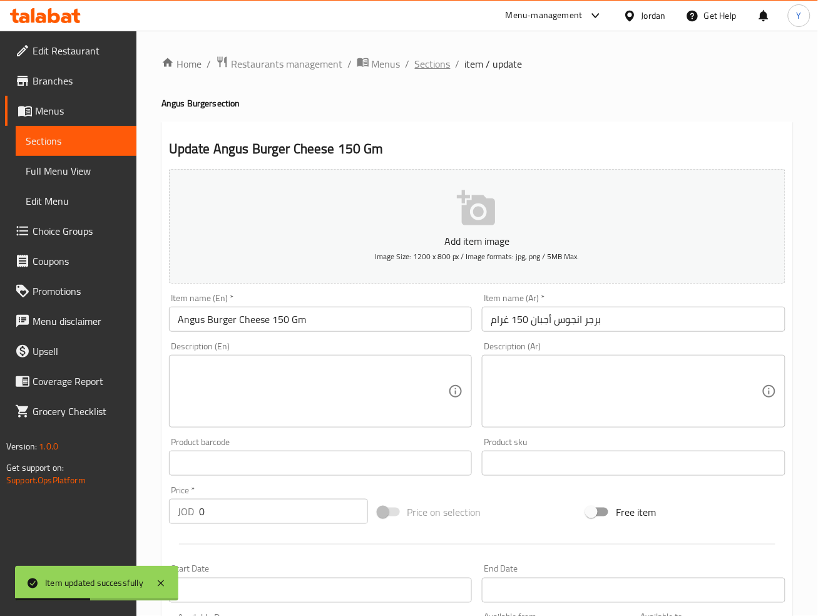
click at [442, 59] on span "Sections" at bounding box center [433, 63] width 36 height 15
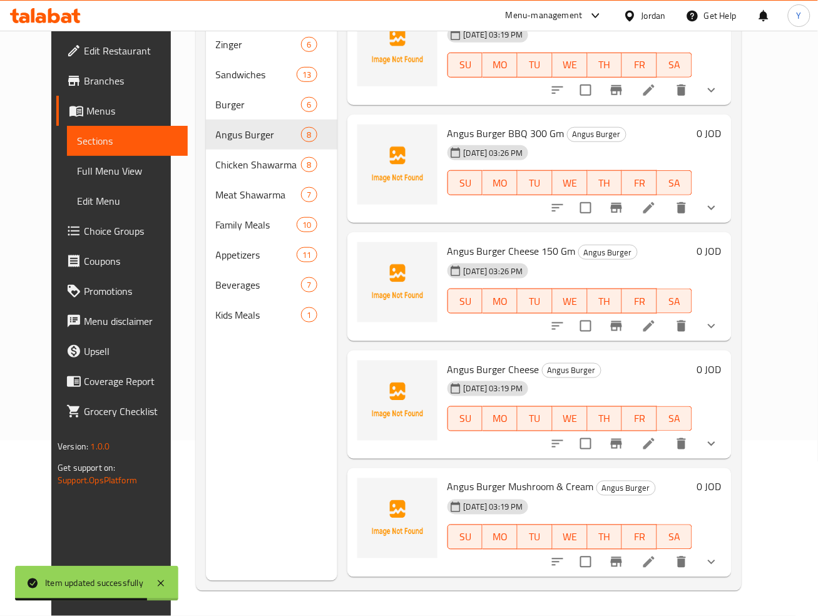
scroll to position [285, 0]
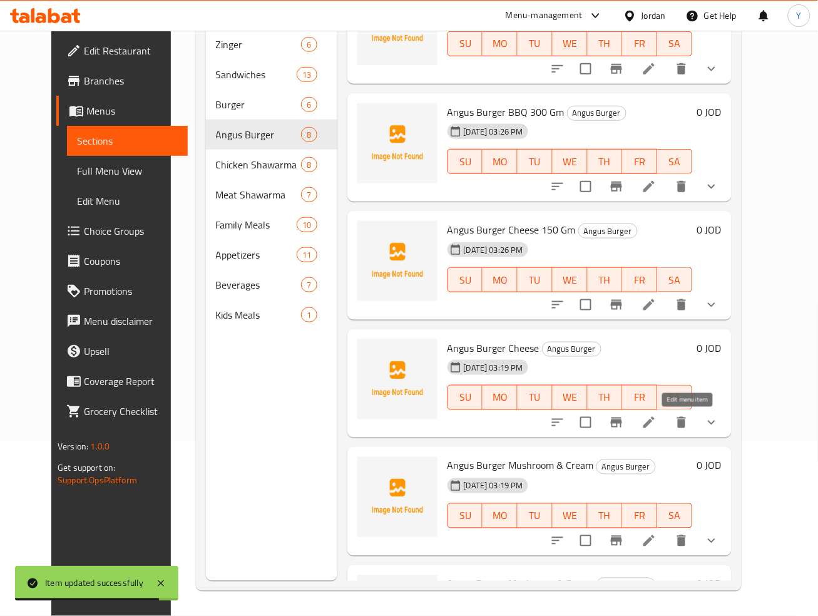
click at [656, 424] on icon at bounding box center [648, 422] width 15 height 15
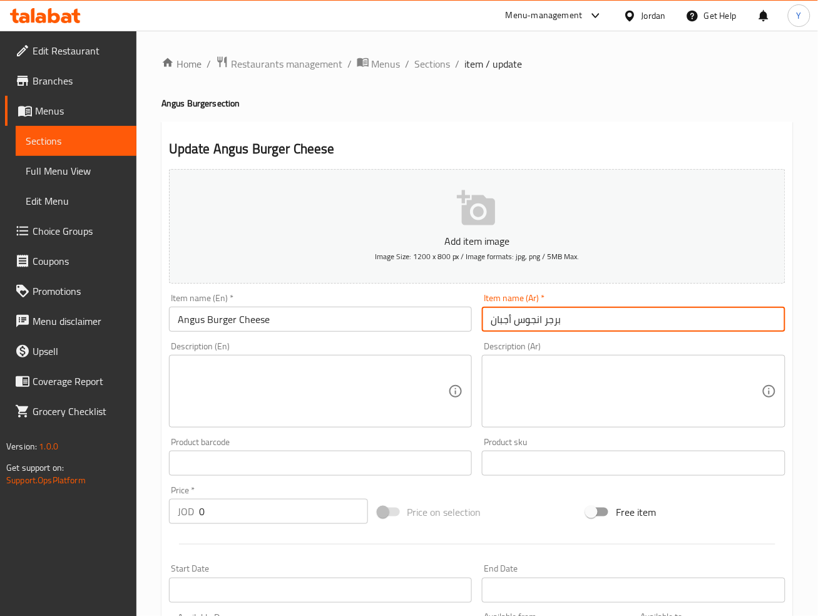
click at [576, 318] on input "برجر انجوس أجبان" at bounding box center [633, 319] width 303 height 25
click at [588, 318] on input "برجر انجوس أجبان 300 yvhl" at bounding box center [633, 319] width 303 height 25
click at [588, 316] on input "برجر انجوس أجبان 300 yvhl" at bounding box center [633, 319] width 303 height 25
drag, startPoint x: 578, startPoint y: 315, endPoint x: 609, endPoint y: 323, distance: 32.2
click at [609, 323] on input "برجر انجوس أجبان 300 yvhl" at bounding box center [633, 319] width 303 height 25
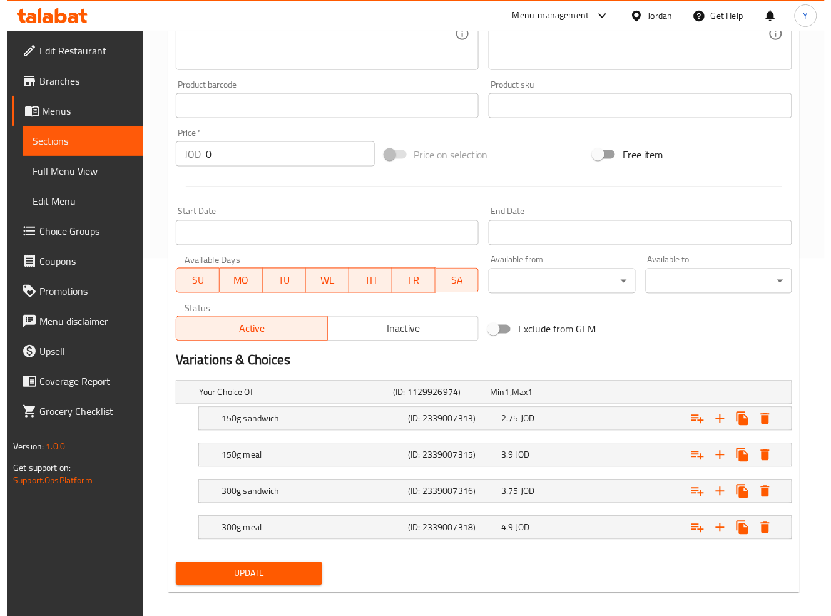
scroll to position [369, 0]
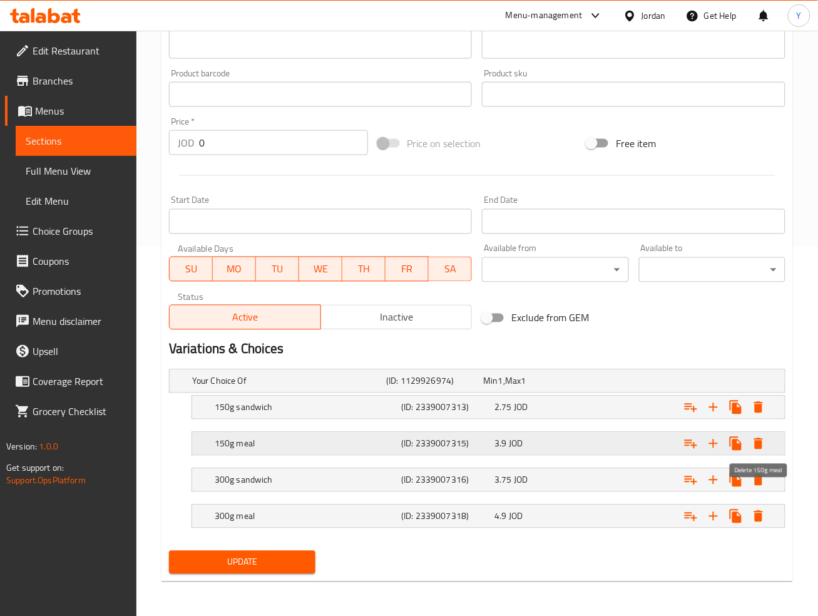
type input "برجر انجوس أجبان 300 غرام"
click at [762, 439] on icon "Expand" at bounding box center [758, 443] width 15 height 15
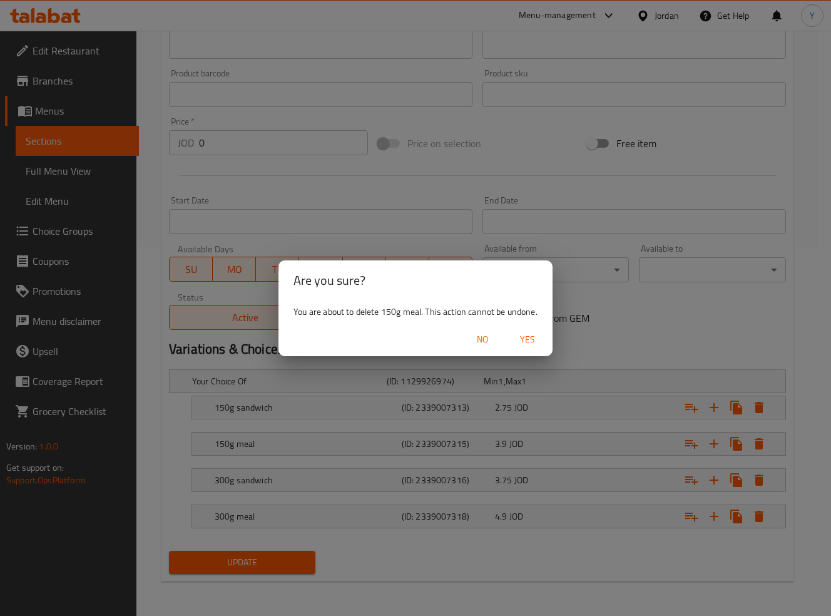
click at [531, 332] on span "Yes" at bounding box center [527, 340] width 30 height 16
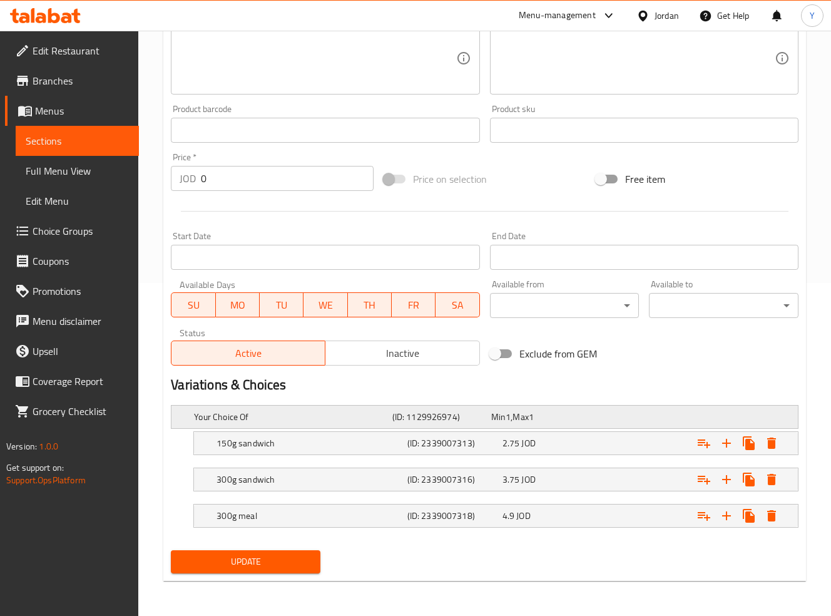
scroll to position [332, 0]
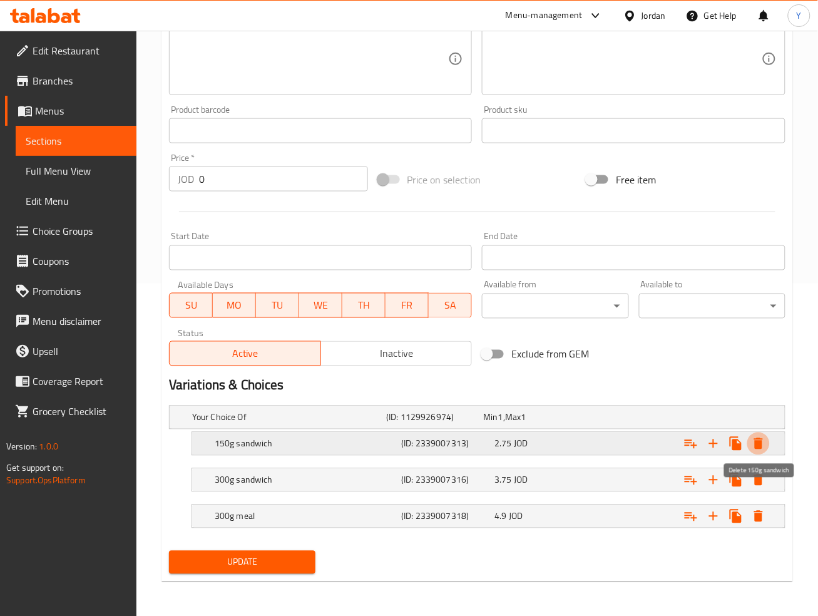
drag, startPoint x: 749, startPoint y: 445, endPoint x: 761, endPoint y: 446, distance: 12.0
click at [761, 446] on button "Expand" at bounding box center [758, 443] width 23 height 23
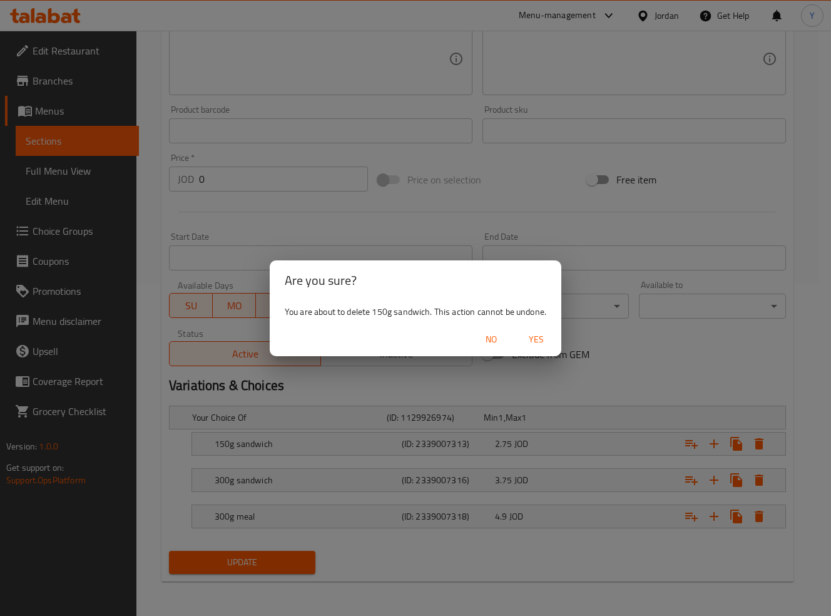
click at [758, 445] on div "Are you sure? You are about to delete 150g sandwich. This action cannot be undo…" at bounding box center [415, 308] width 831 height 616
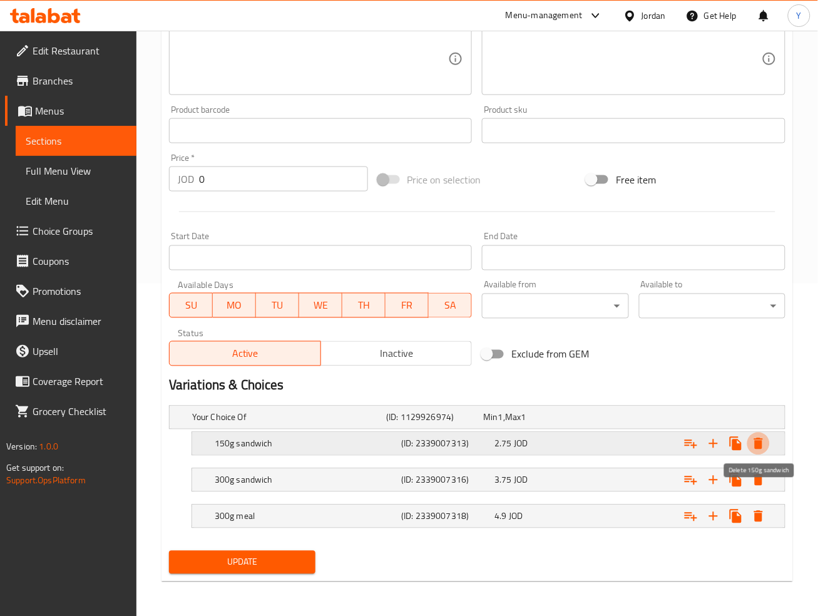
click at [764, 436] on icon "Expand" at bounding box center [758, 443] width 15 height 15
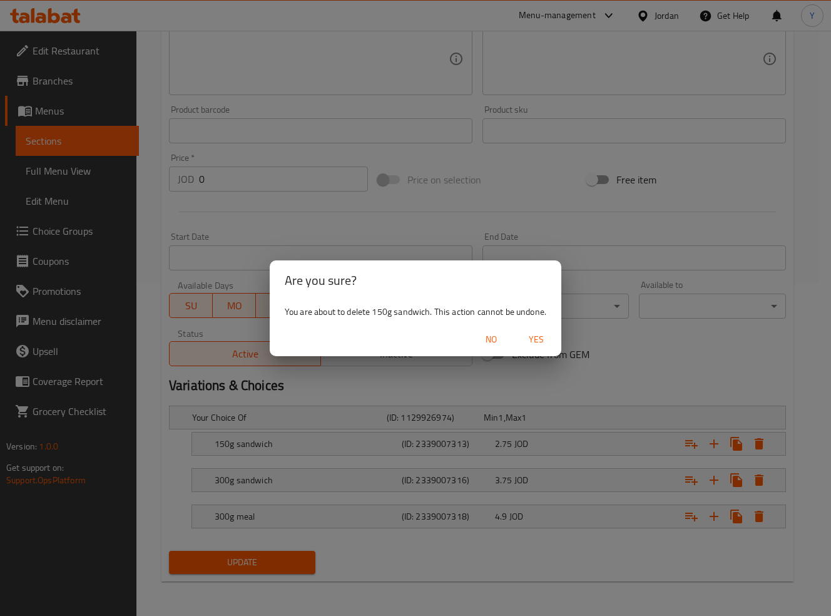
click at [533, 339] on span "Yes" at bounding box center [536, 340] width 30 height 16
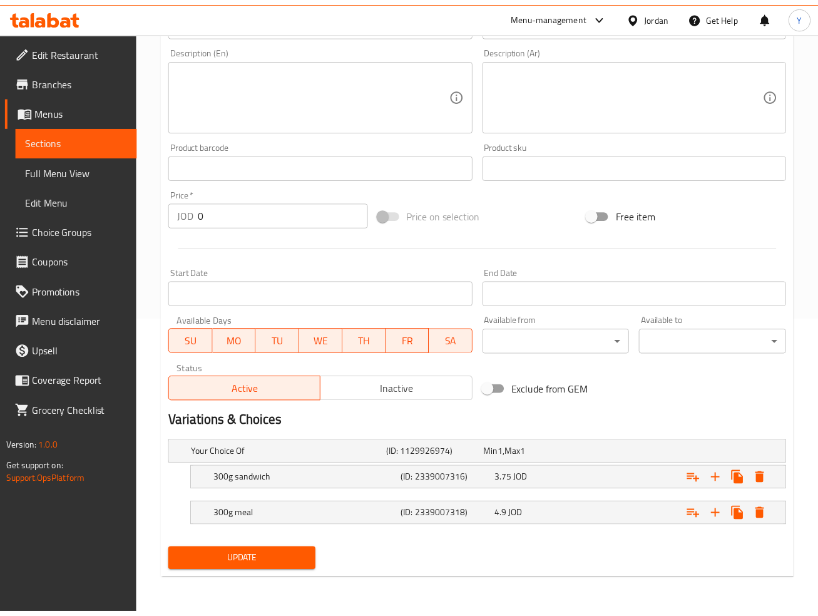
scroll to position [296, 0]
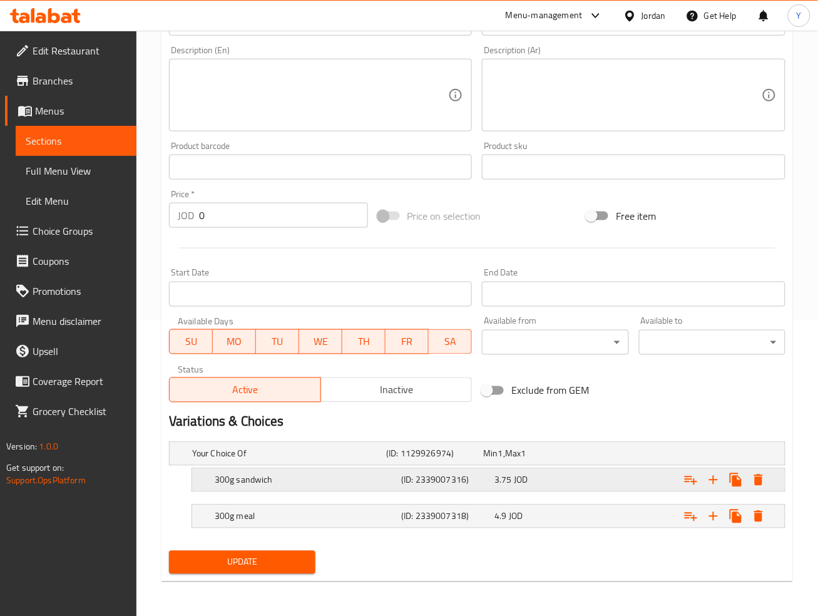
click at [659, 475] on div "Expand" at bounding box center [679, 480] width 186 height 28
click at [451, 521] on input "سندويتش 300 غرام" at bounding box center [488, 522] width 173 height 25
click at [446, 520] on input "سندويتش 300 غرام" at bounding box center [488, 522] width 173 height 25
click at [442, 521] on input "سندويتش 300 غرام" at bounding box center [488, 522] width 173 height 25
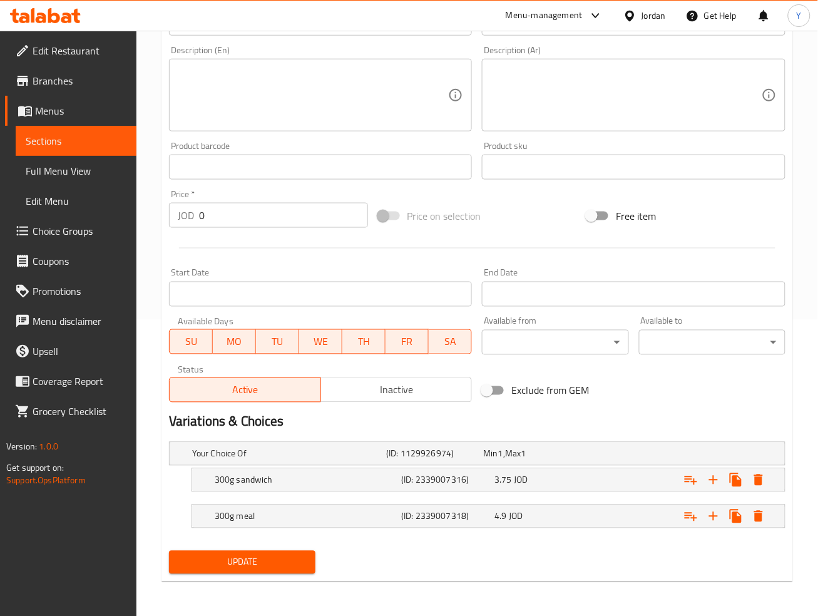
click at [442, 521] on input "سندويتش 300 غرام" at bounding box center [488, 522] width 173 height 25
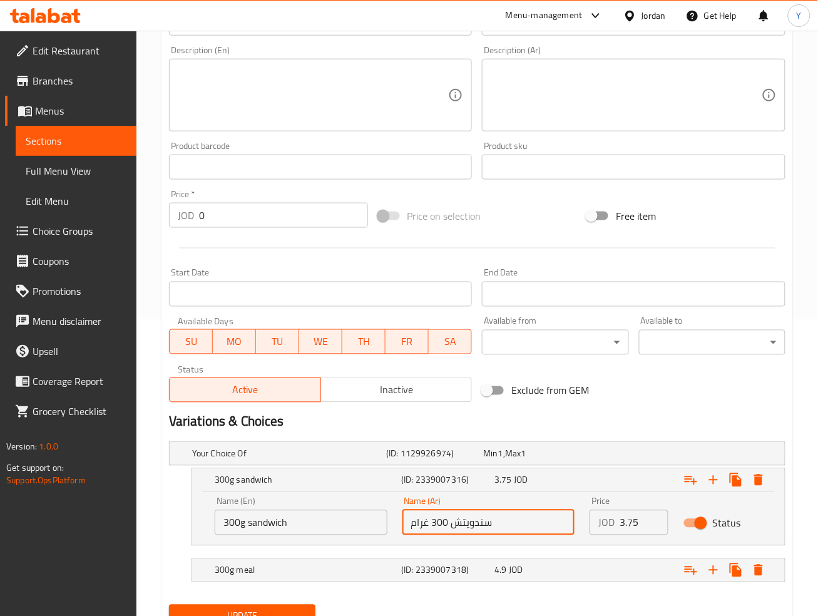
click at [436, 519] on input "سندويتش 300 غرام" at bounding box center [488, 522] width 173 height 25
drag, startPoint x: 446, startPoint y: 521, endPoint x: 409, endPoint y: 519, distance: 36.4
click at [409, 519] on input "سندويتش 300 غرام" at bounding box center [488, 522] width 173 height 25
click at [427, 522] on input "سندويتش 300 غرام" at bounding box center [488, 522] width 173 height 25
drag, startPoint x: 411, startPoint y: 522, endPoint x: 439, endPoint y: 527, distance: 28.5
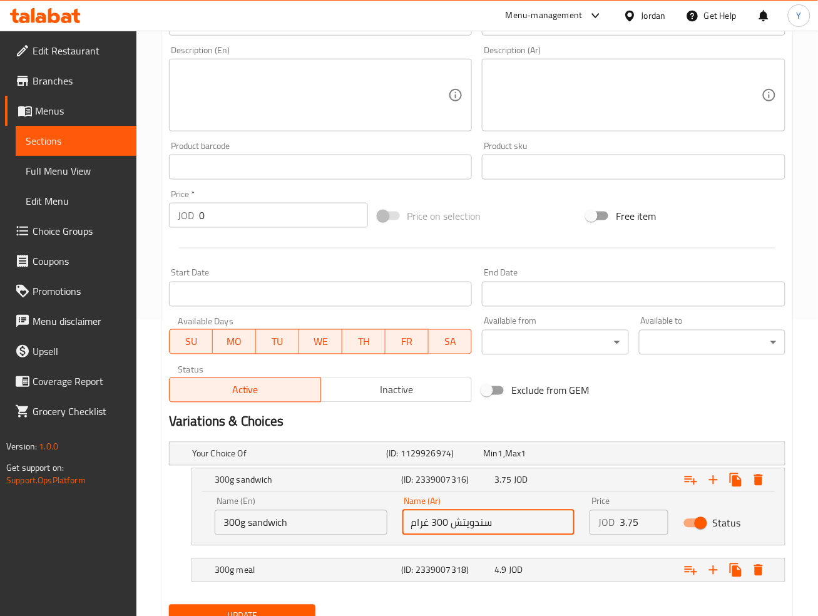
click at [439, 527] on input "سندويتش 300 غرام" at bounding box center [488, 522] width 173 height 25
click at [409, 521] on input "سندويتش 3" at bounding box center [488, 522] width 173 height 25
click at [409, 522] on input "سندويتش 3" at bounding box center [488, 522] width 173 height 25
type input "سندويتش"
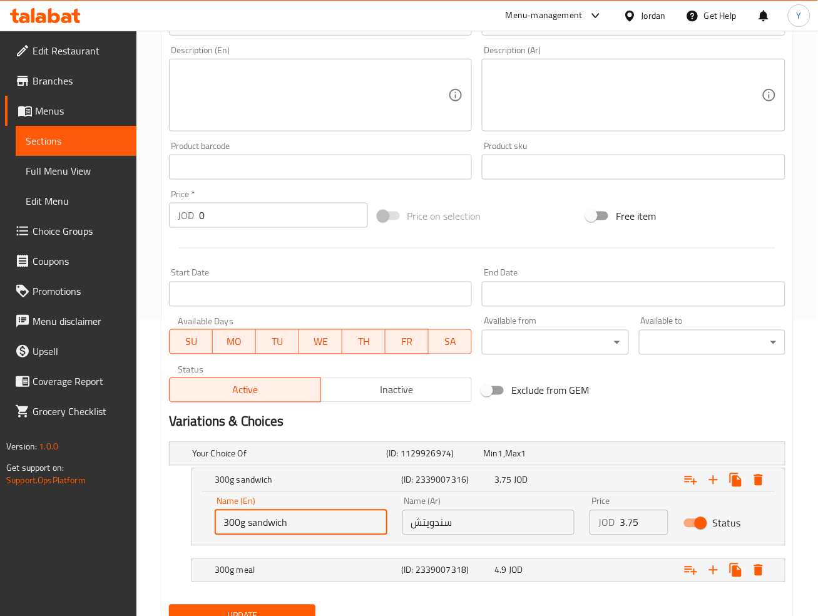
drag, startPoint x: 253, startPoint y: 524, endPoint x: 195, endPoint y: 516, distance: 58.8
click at [195, 516] on div "Name (En) 300g sandwich Name (En) Name (Ar) سندويتش Name (Ar) Price JOD 3.75 Pr…" at bounding box center [488, 518] width 593 height 53
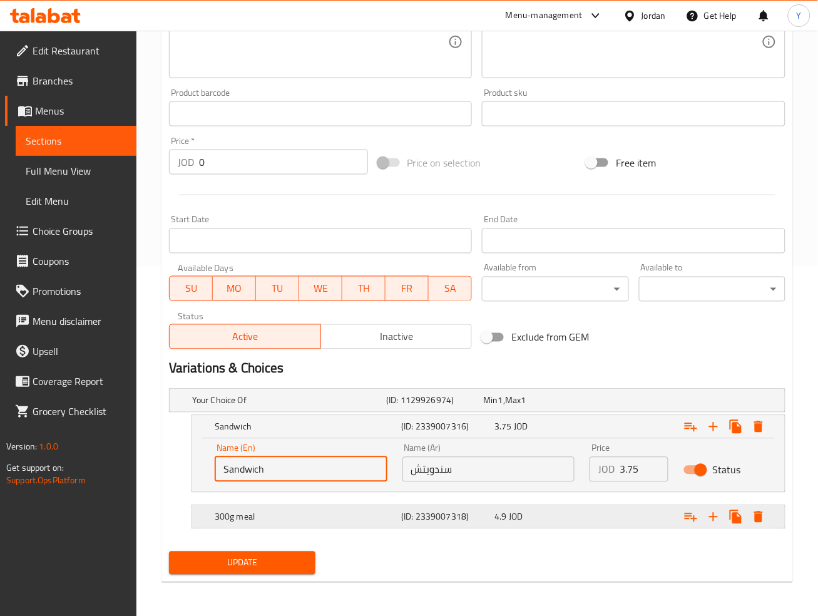
type input "Sandwich"
click at [596, 521] on div "Expand" at bounding box center [679, 517] width 186 height 28
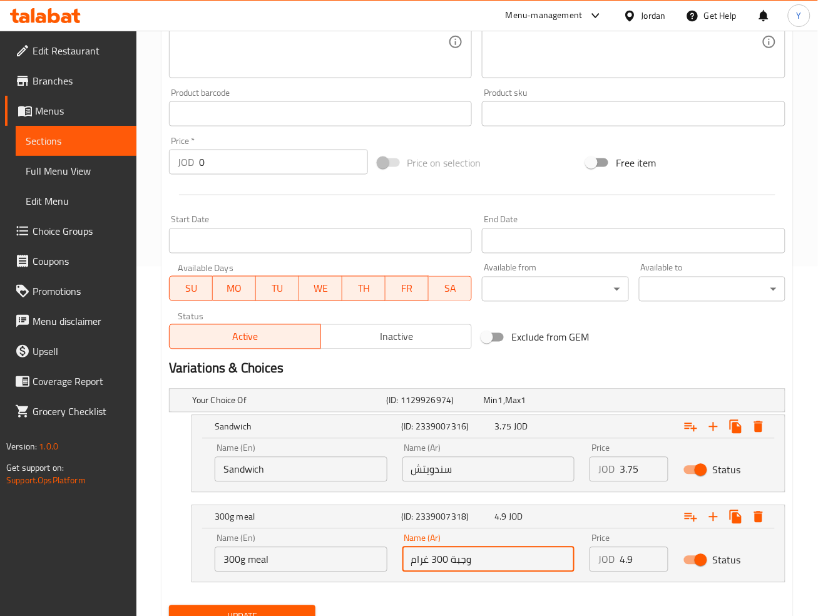
drag, startPoint x: 446, startPoint y: 558, endPoint x: 425, endPoint y: 559, distance: 20.0
click at [425, 558] on input "وجبة 300 غرام" at bounding box center [488, 559] width 173 height 25
drag, startPoint x: 437, startPoint y: 557, endPoint x: 423, endPoint y: 559, distance: 14.5
click at [423, 559] on input "وجبة 300رام" at bounding box center [488, 559] width 173 height 25
drag, startPoint x: 422, startPoint y: 563, endPoint x: 411, endPoint y: 561, distance: 11.4
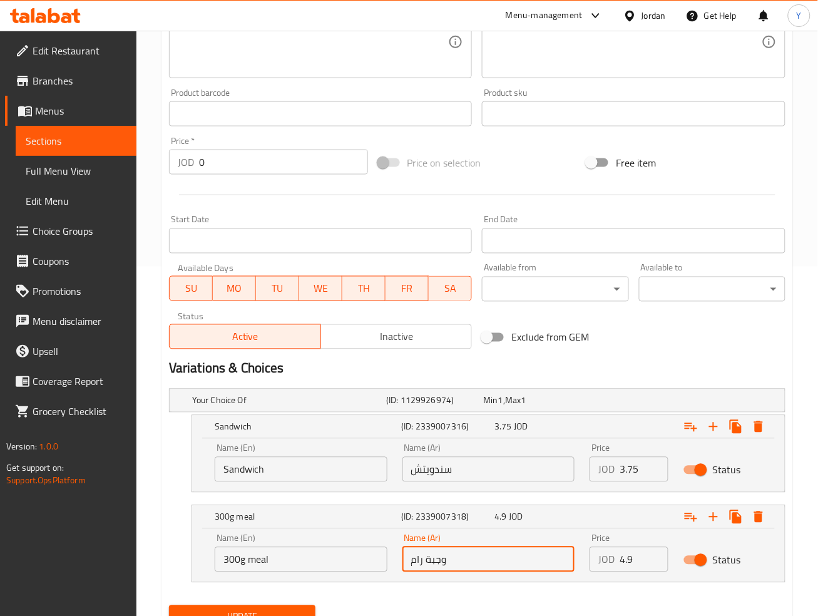
click at [411, 561] on input "وجبة رام" at bounding box center [488, 559] width 173 height 25
type input "وجبة"
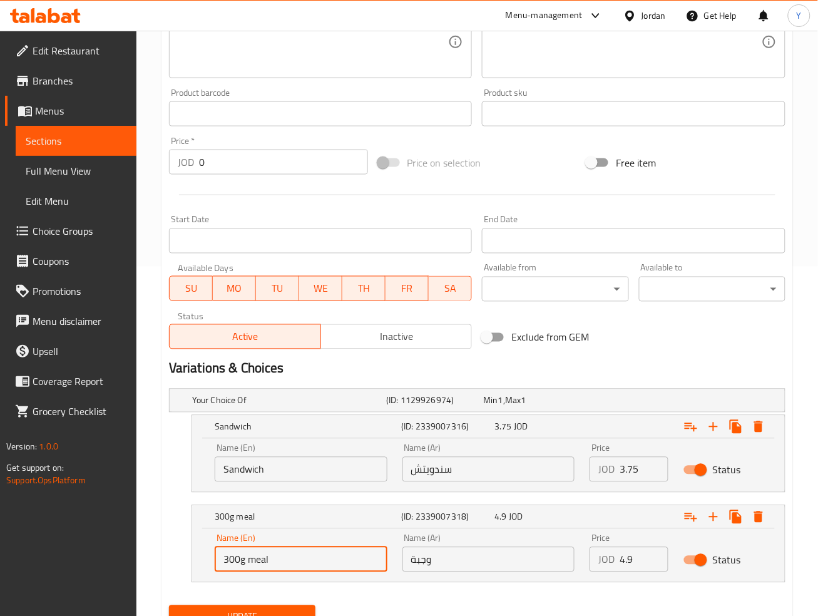
drag, startPoint x: 253, startPoint y: 559, endPoint x: 179, endPoint y: 559, distance: 73.8
click at [179, 559] on div "300g meal (ID: 2339007318) 4.9 JOD Name (En) 300g meal Name (En) Name (Ar) وجبة…" at bounding box center [477, 544] width 616 height 78
click at [337, 560] on input "Meal" at bounding box center [301, 559] width 173 height 25
type input "Meal"
click at [169, 605] on button "Update" at bounding box center [242, 616] width 146 height 23
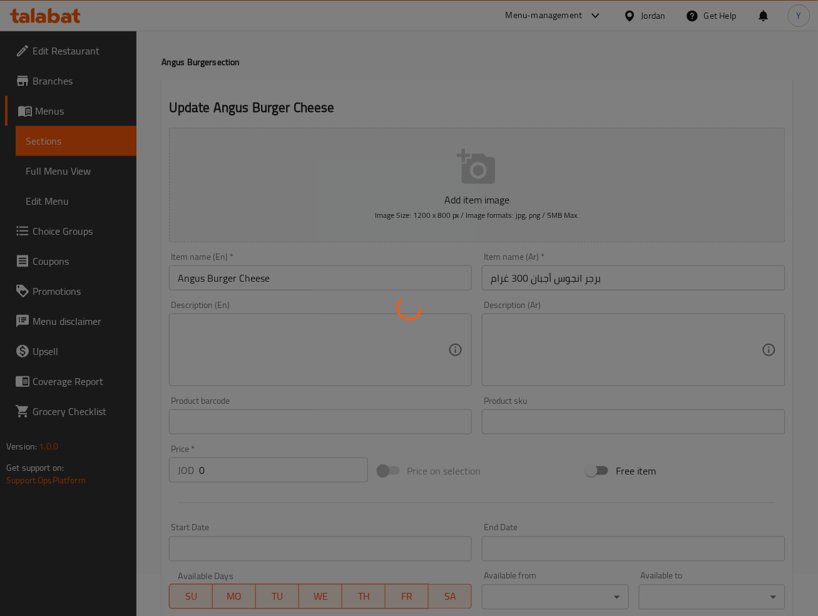
scroll to position [1, 0]
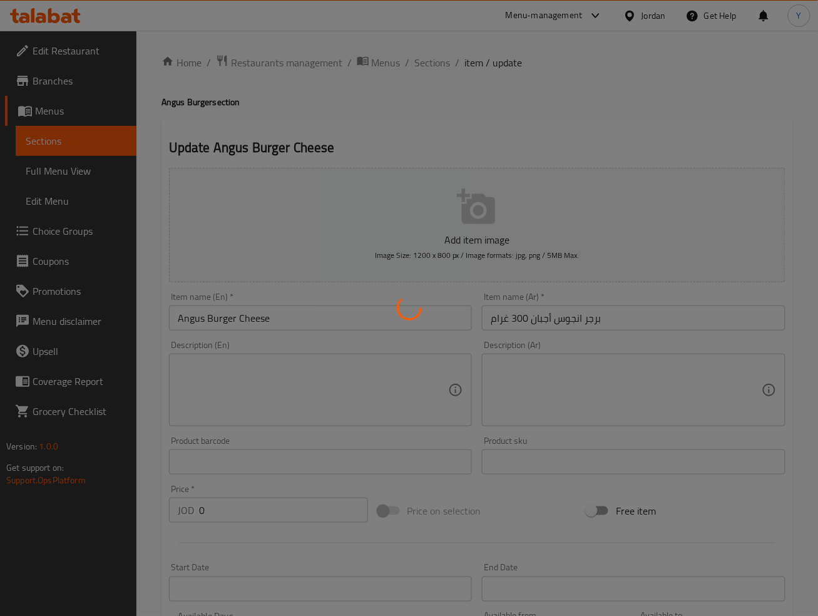
click at [312, 316] on div at bounding box center [409, 308] width 818 height 616
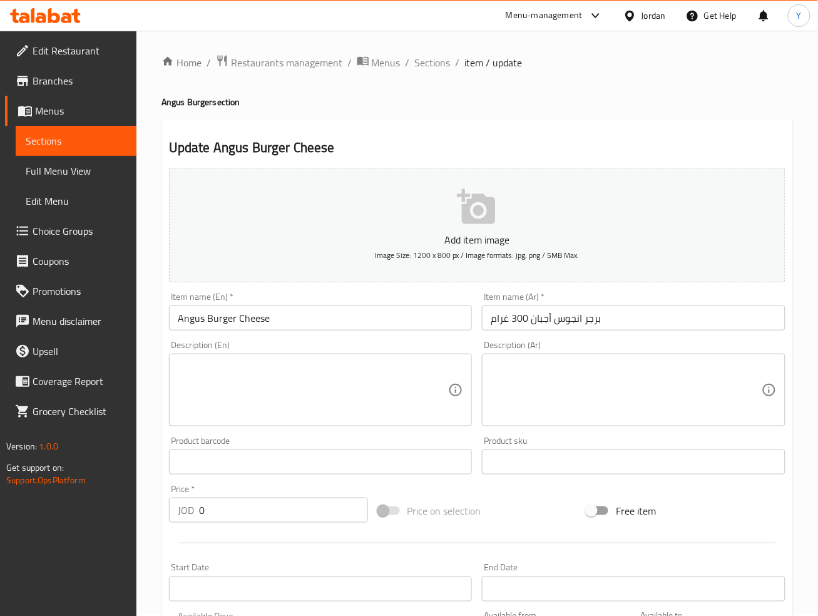
click at [314, 315] on input "Angus Burger Cheese" at bounding box center [320, 317] width 303 height 25
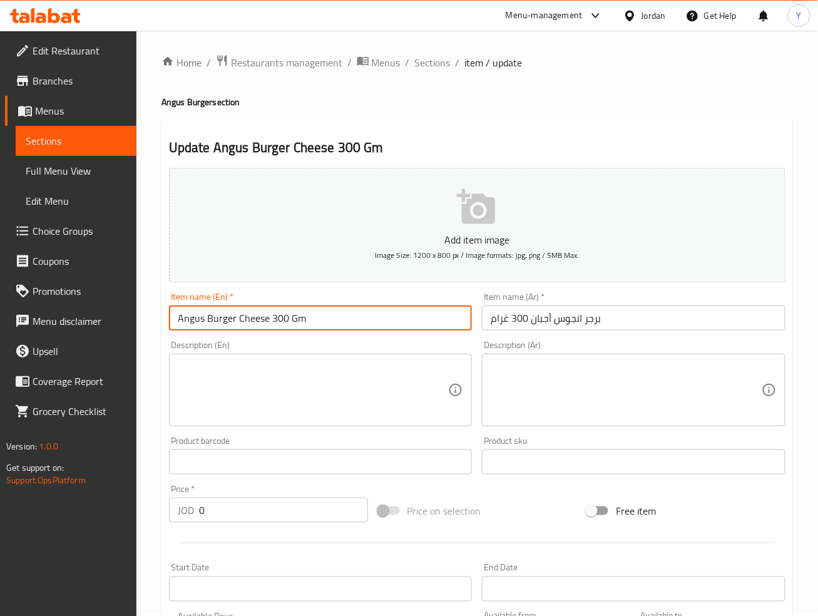
type input "Angus Burger Cheese 300 Gm"
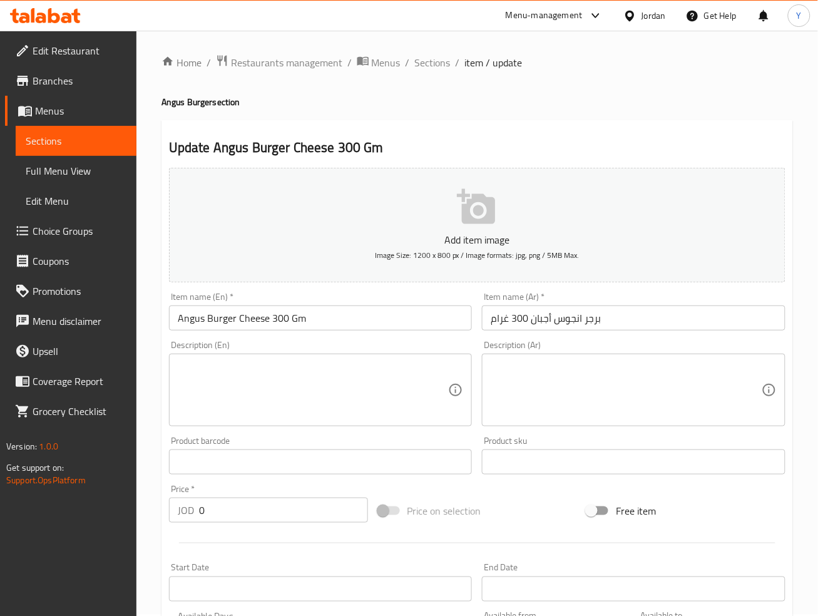
click at [453, 325] on input "Angus Burger Cheese 300 Gm" at bounding box center [320, 317] width 303 height 25
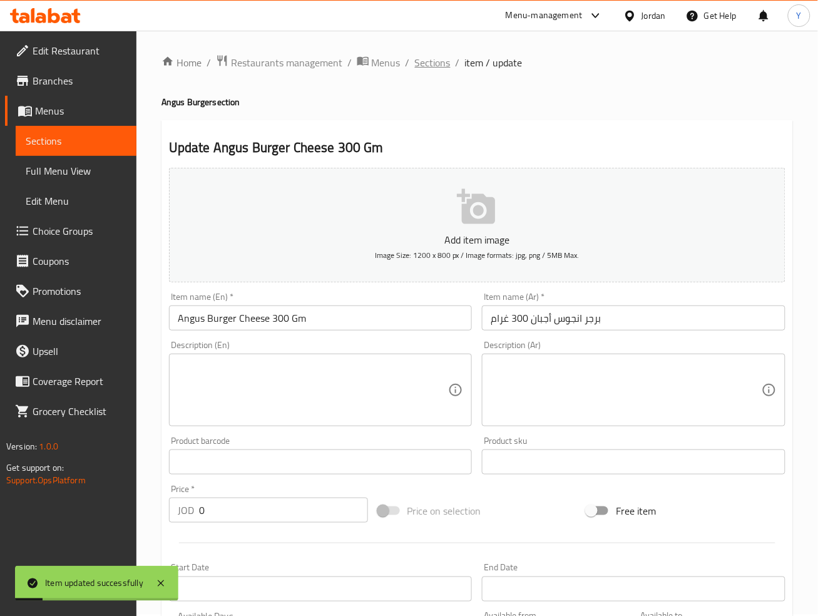
click at [426, 68] on span "Sections" at bounding box center [433, 62] width 36 height 15
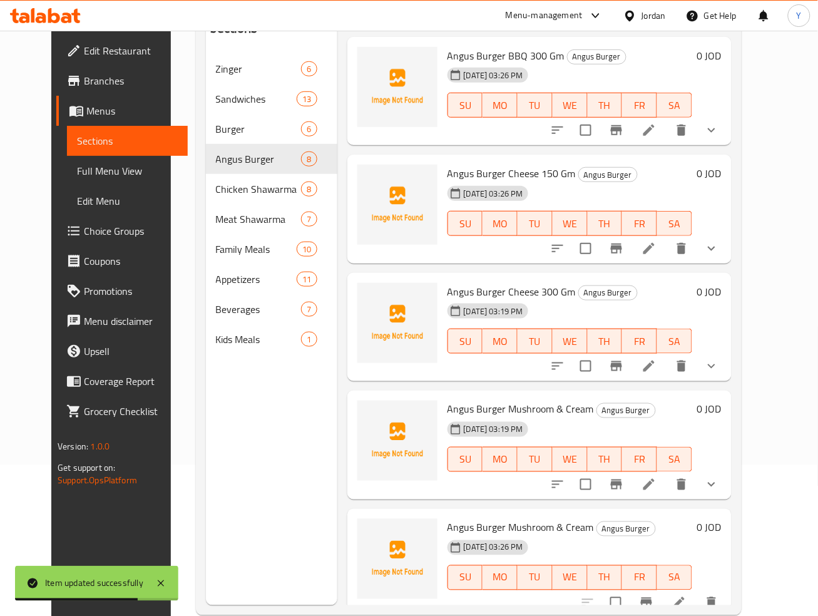
scroll to position [377, 0]
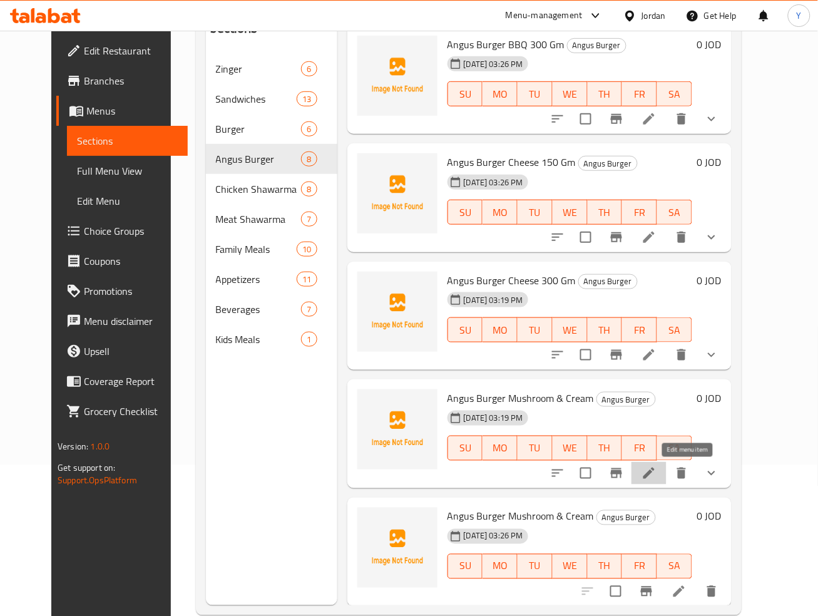
click at [656, 466] on icon at bounding box center [648, 473] width 15 height 15
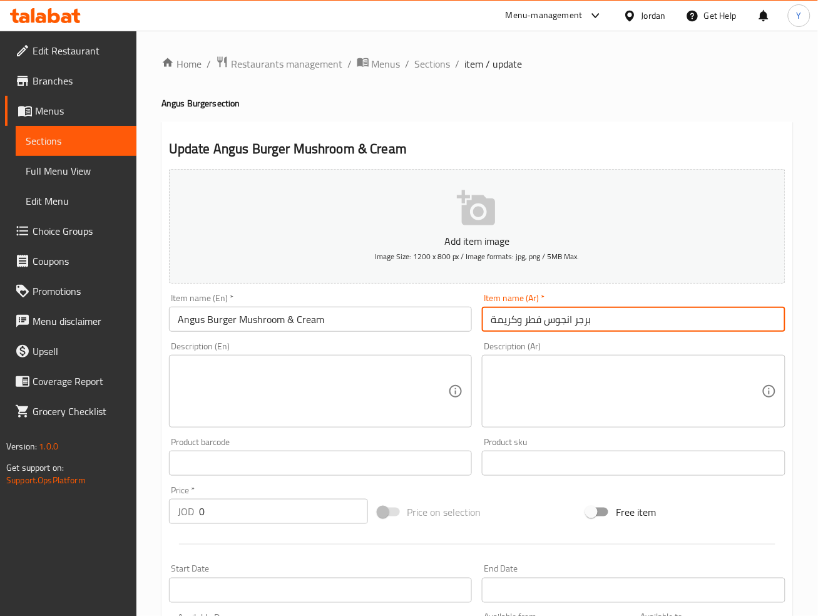
click at [651, 323] on input "برجر انجوس فطر وكريمة" at bounding box center [633, 319] width 303 height 25
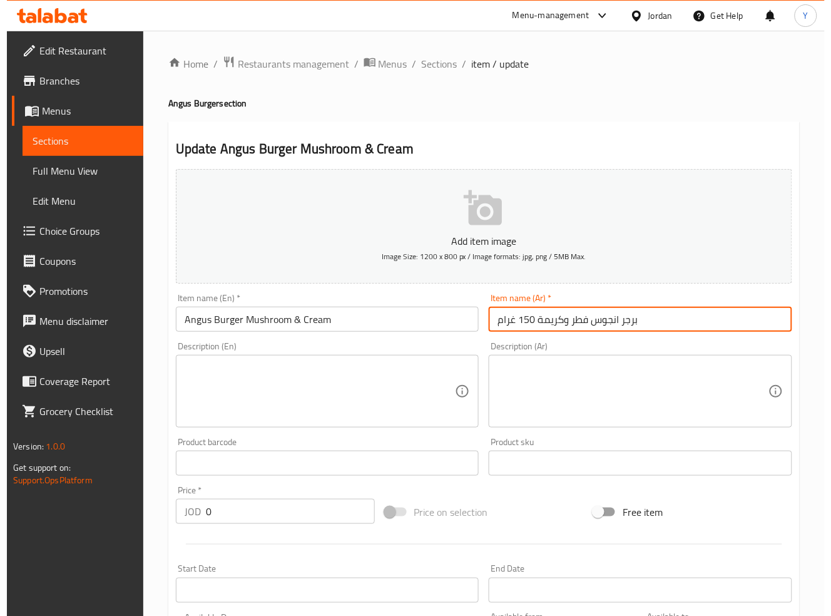
scroll to position [369, 0]
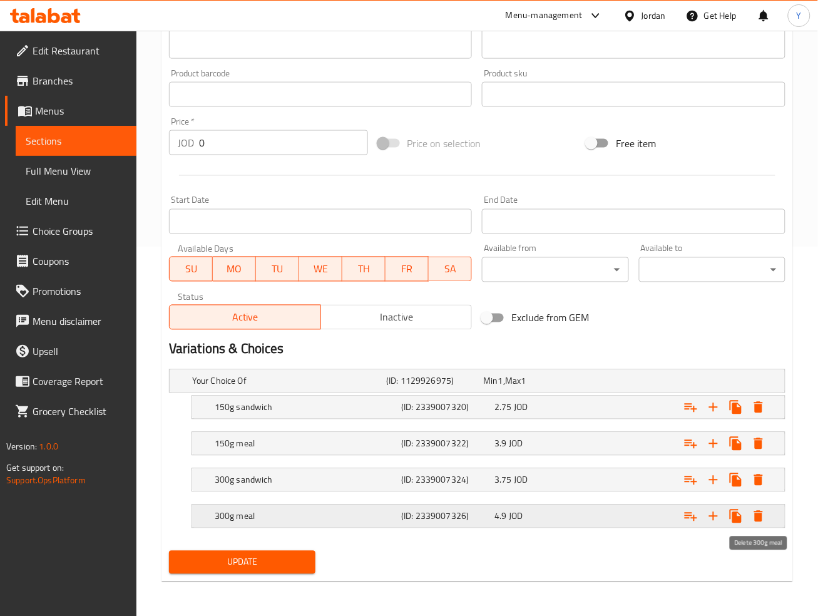
type input "برجر انجوس فطر وكريمة 150 غرام"
click at [761, 513] on icon "Expand" at bounding box center [758, 516] width 9 height 11
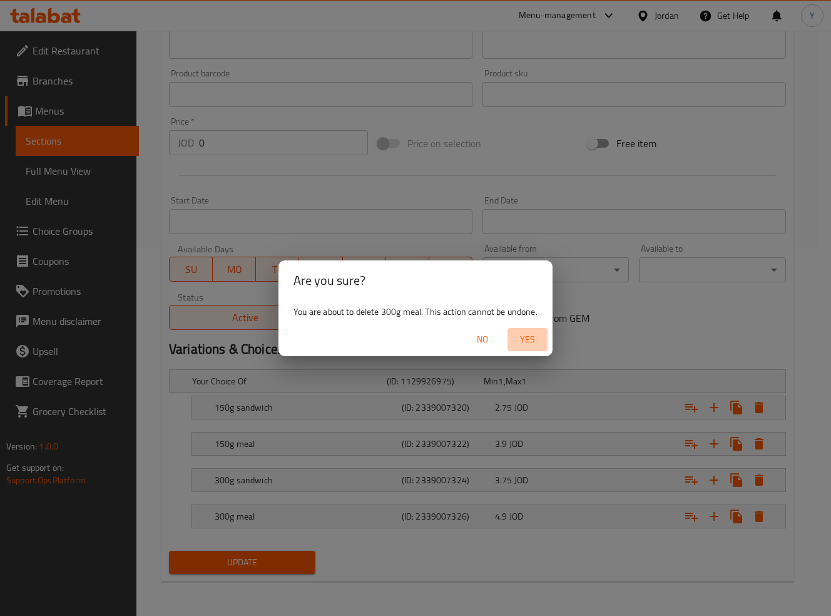
click at [531, 342] on span "Yes" at bounding box center [527, 340] width 30 height 16
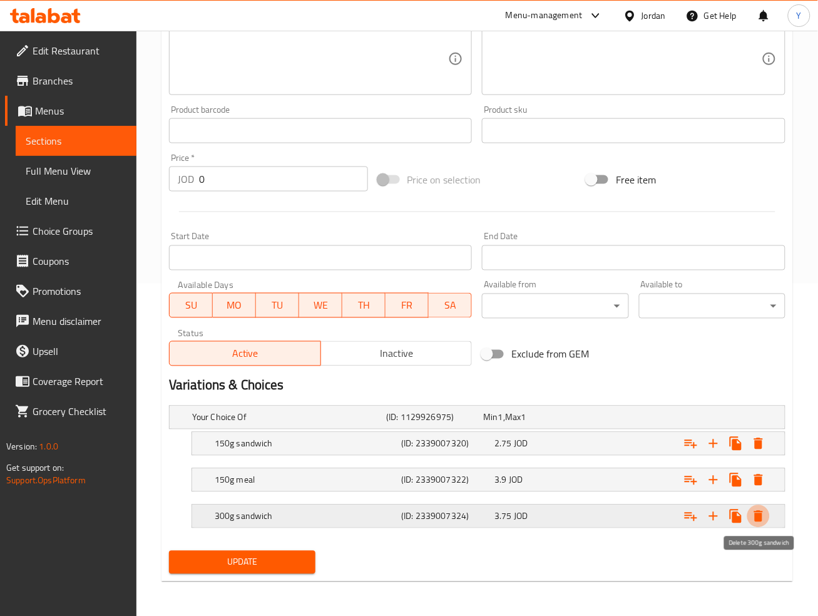
click at [762, 519] on icon "Expand" at bounding box center [758, 516] width 9 height 11
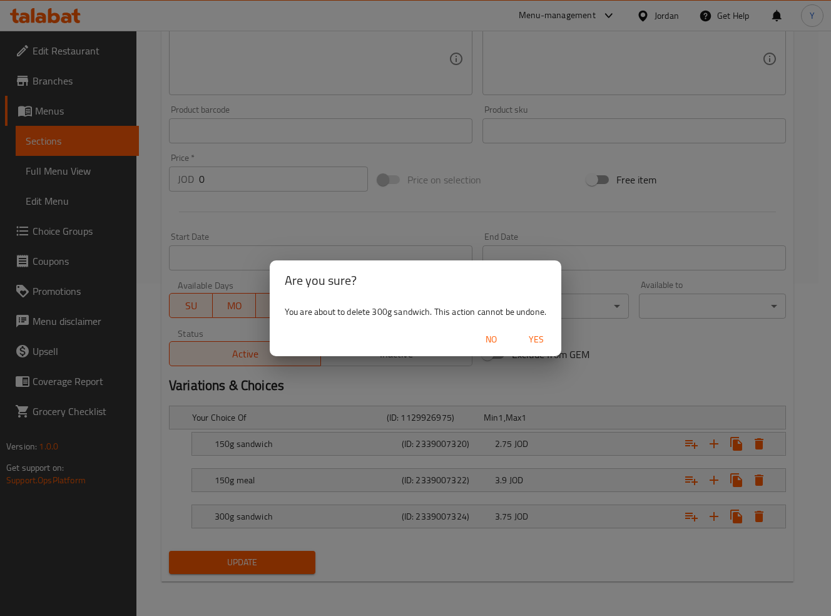
click at [542, 340] on span "Yes" at bounding box center [536, 340] width 30 height 16
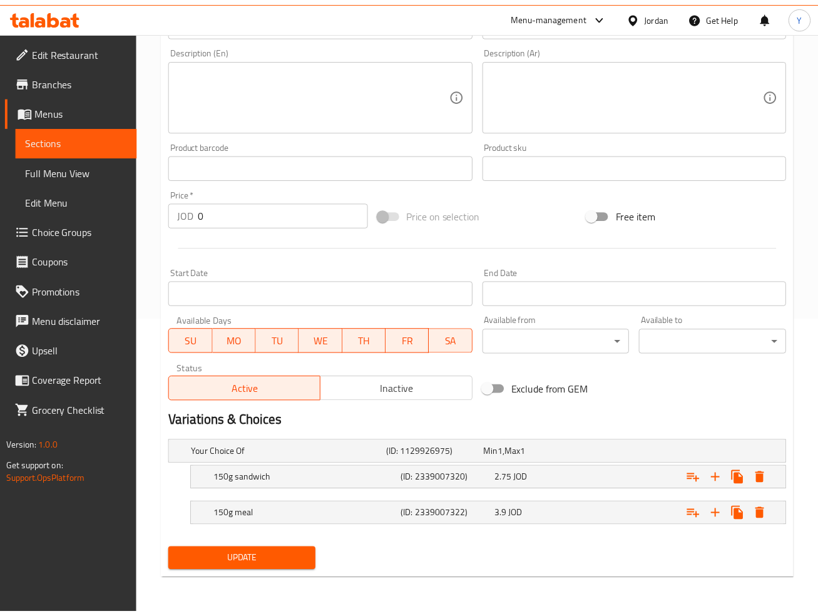
scroll to position [296, 0]
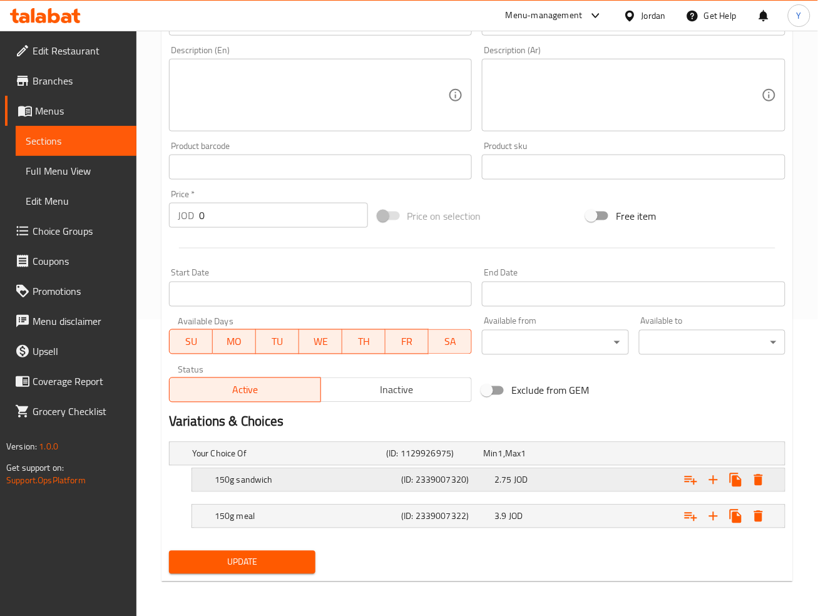
click at [589, 490] on div "Expand" at bounding box center [679, 480] width 186 height 28
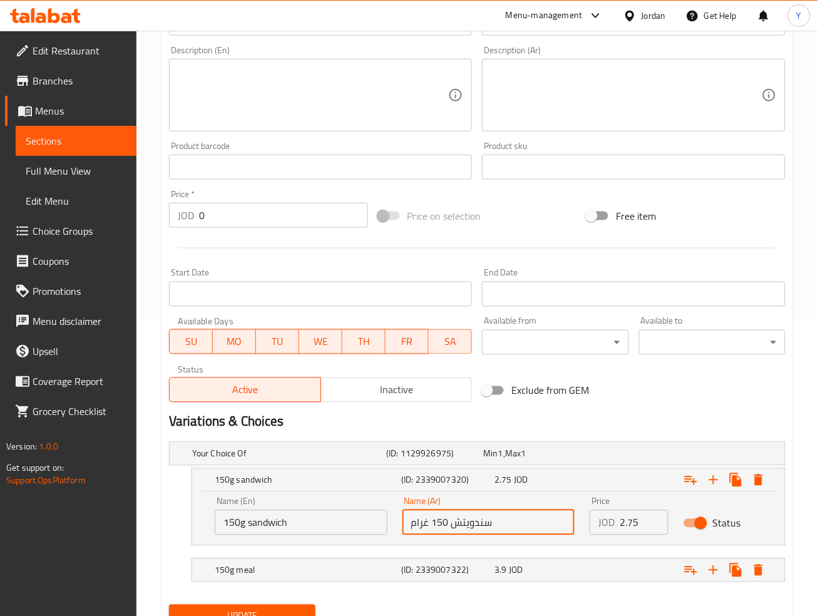
click at [439, 521] on input "سندويتش 150 غرام" at bounding box center [488, 522] width 173 height 25
click at [421, 519] on input "سندويتش غرام" at bounding box center [488, 522] width 173 height 25
click at [420, 519] on input "سندويتش غرام" at bounding box center [488, 522] width 173 height 25
type input "سندويتش"
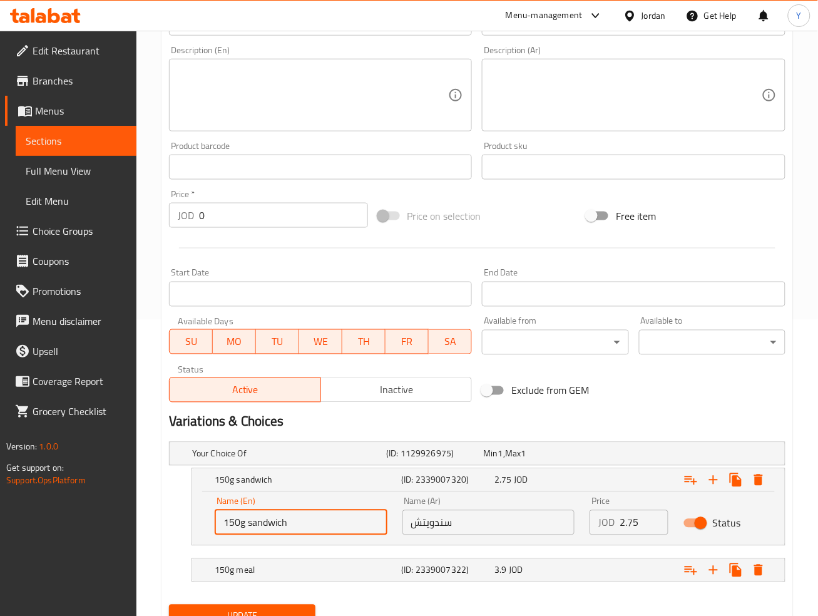
drag, startPoint x: 252, startPoint y: 522, endPoint x: 187, endPoint y: 515, distance: 64.8
click at [187, 516] on div "150g sandwich (ID: 2339007320) 2.75 JOD Name (En) 150g sandwich Name (En) Name …" at bounding box center [477, 507] width 616 height 78
type input "Sandwich"
click at [539, 567] on div "3.9 JOD" at bounding box center [538, 570] width 88 height 13
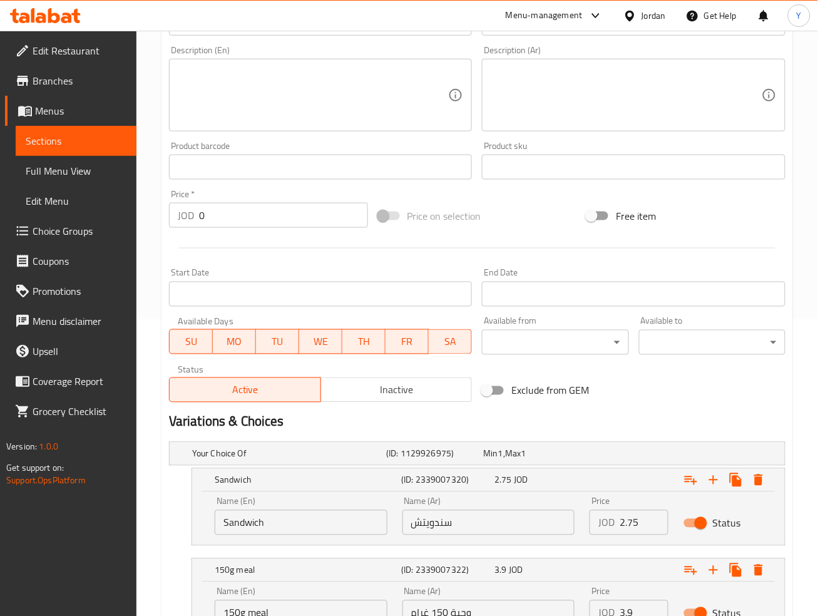
scroll to position [404, 0]
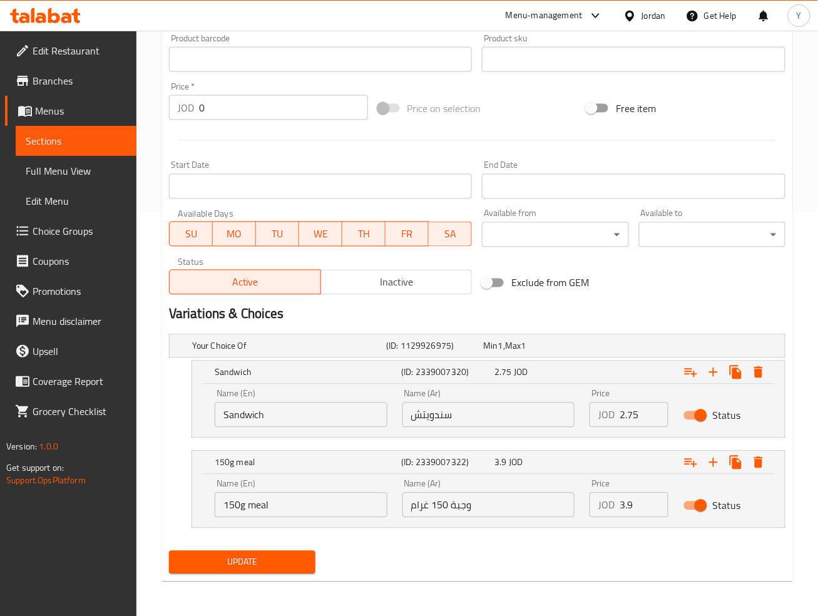
click at [437, 502] on input "وجبة 150 غرام" at bounding box center [488, 504] width 173 height 25
click at [438, 502] on input "وجبة 150 غرام" at bounding box center [488, 504] width 173 height 25
click at [422, 506] on input "وجبة غرام" at bounding box center [488, 504] width 173 height 25
type input "وجبة"
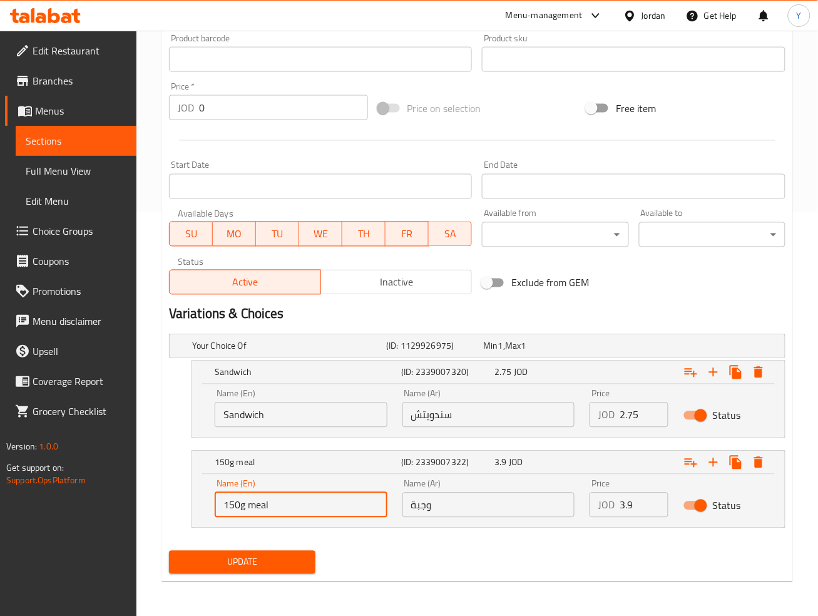
drag, startPoint x: 230, startPoint y: 506, endPoint x: 177, endPoint y: 502, distance: 53.3
click at [177, 502] on div "150g meal (ID: 2339007322) 3.9 JOD Name (En) 150g meal Name (En) Name (Ar) وجبة…" at bounding box center [477, 490] width 616 height 78
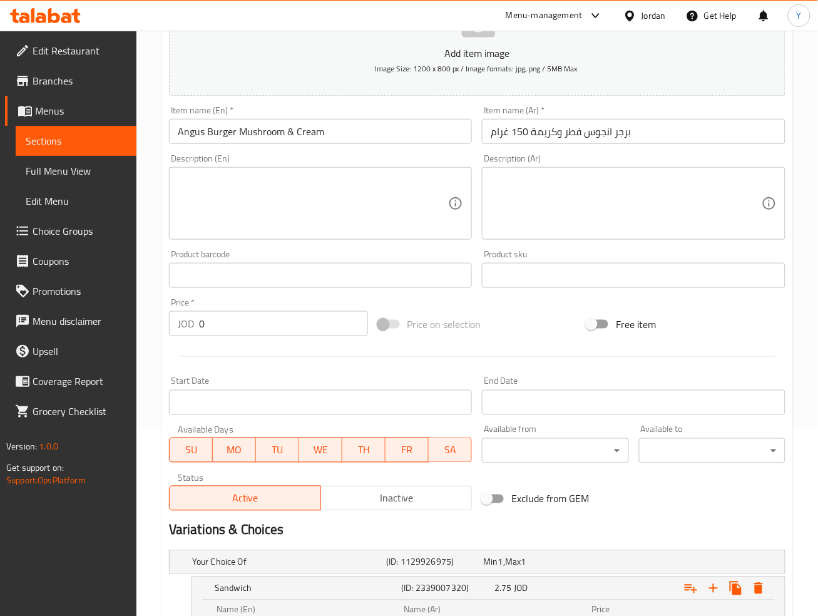
scroll to position [108, 0]
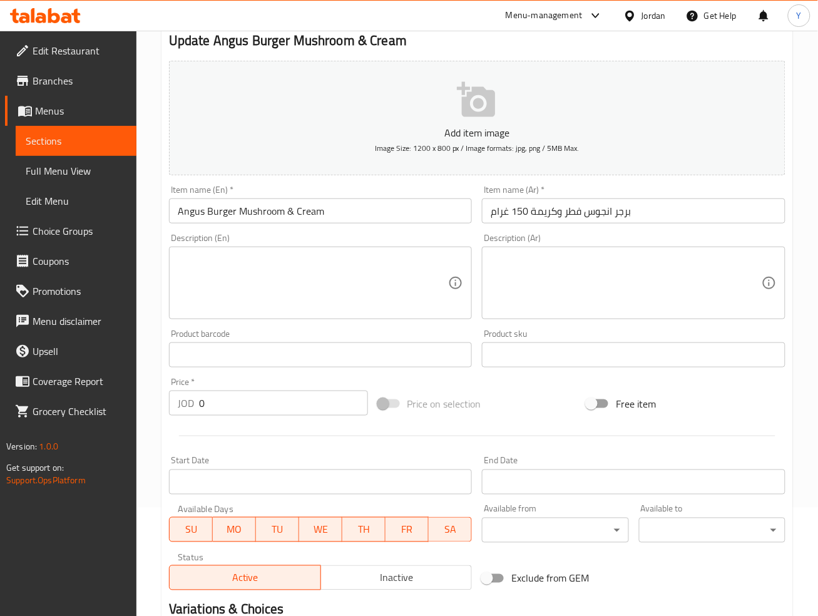
type input "Meal"
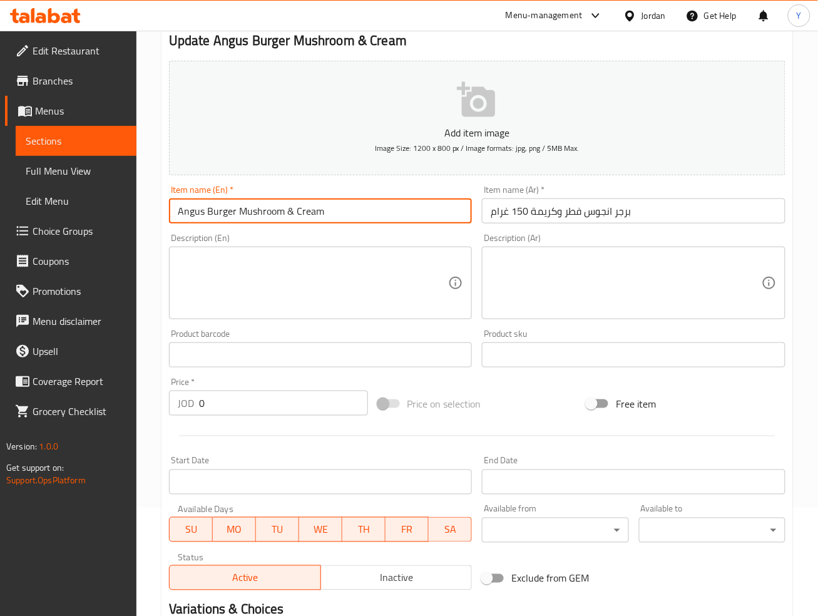
click at [289, 211] on input "Angus Burger Mushroom & Cream" at bounding box center [320, 210] width 303 height 25
click at [395, 201] on input "Angus Burger Mushroom And Cream" at bounding box center [320, 210] width 303 height 25
type input "Angus Burger Mushroom And Cream 150 Gm"
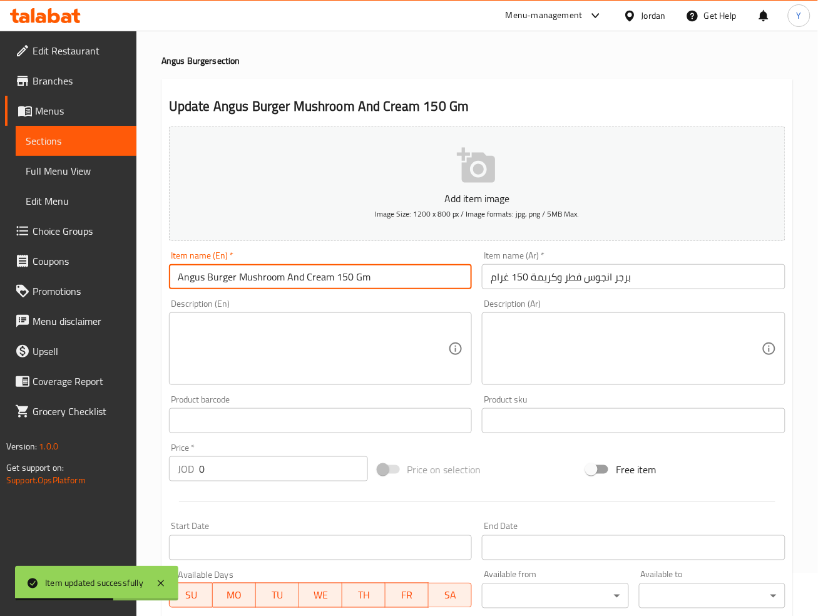
scroll to position [0, 0]
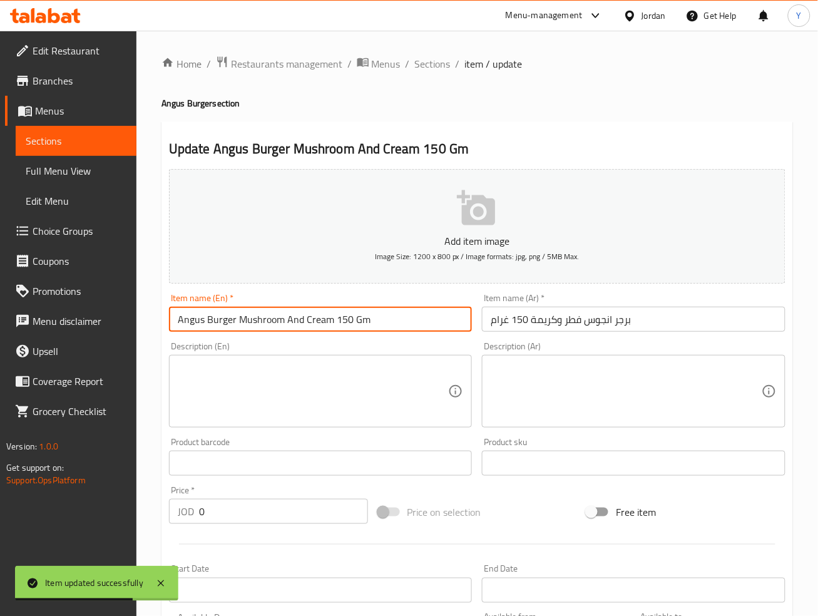
drag, startPoint x: 432, startPoint y: 63, endPoint x: 484, endPoint y: 84, distance: 55.9
click at [432, 63] on span "Sections" at bounding box center [433, 63] width 36 height 15
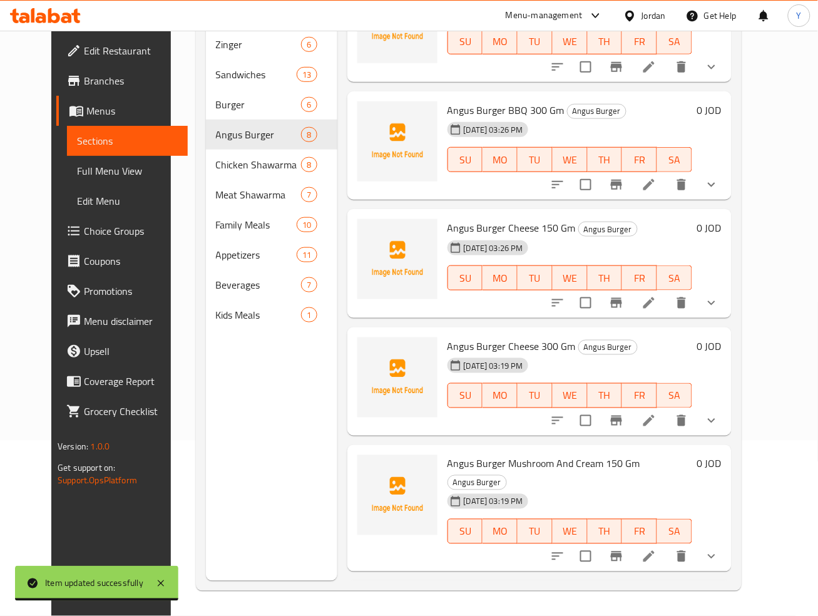
scroll to position [377, 0]
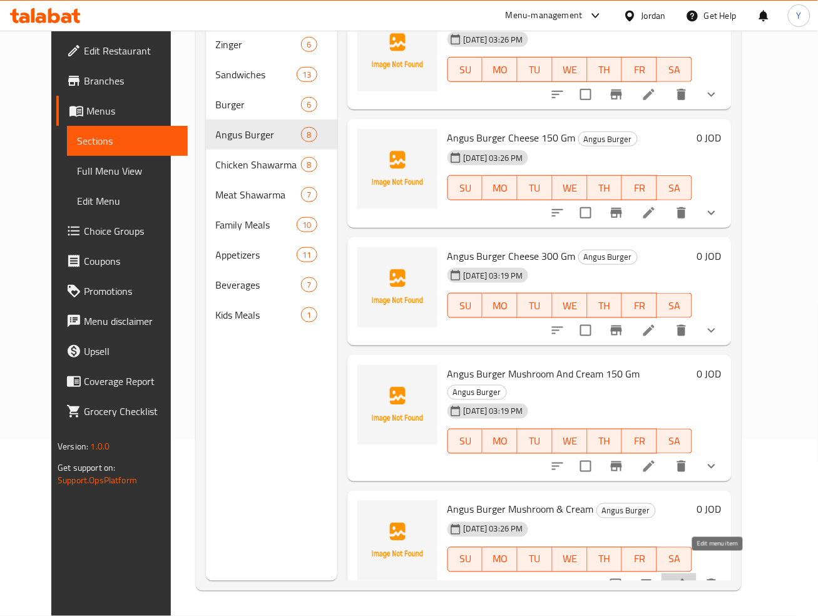
click at [686, 577] on icon at bounding box center [678, 584] width 15 height 15
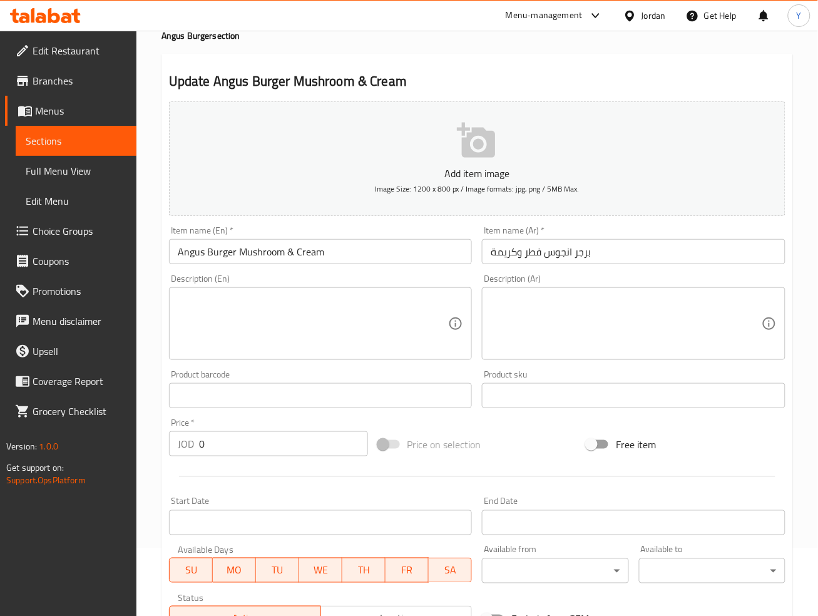
scroll to position [67, 0]
click at [663, 246] on input "برجر انجوس فطر وكريمة" at bounding box center [633, 252] width 303 height 25
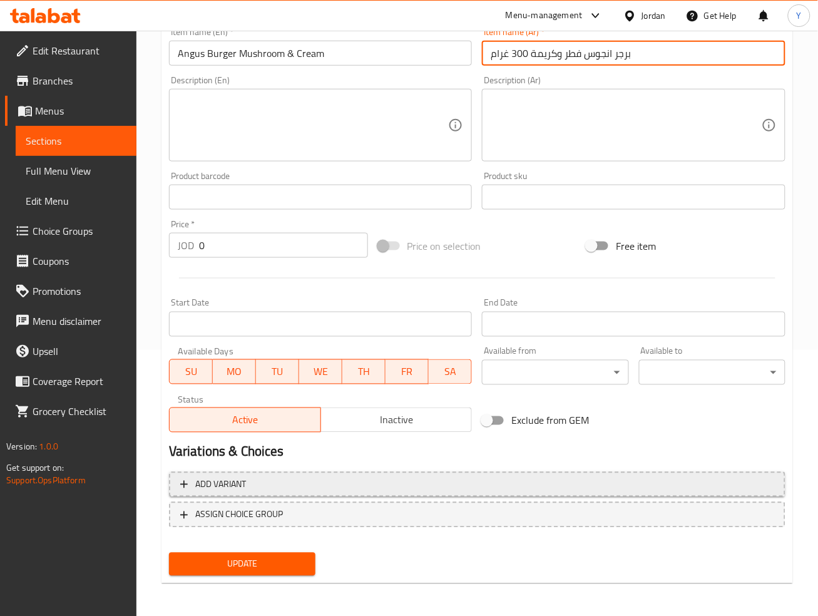
type input "برجر انجوس فطر وكريمة 300 غرام"
click at [744, 490] on span "Add variant" at bounding box center [477, 485] width 594 height 16
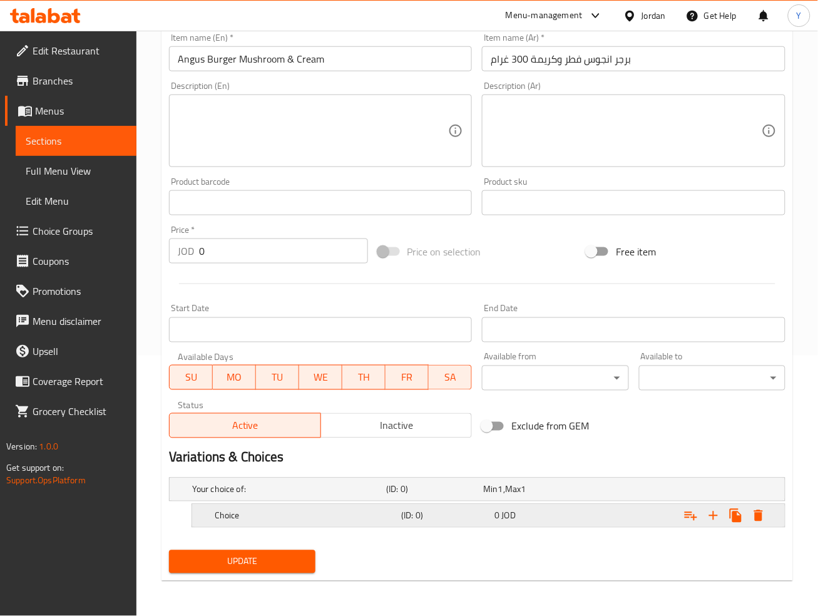
scroll to position [259, 0]
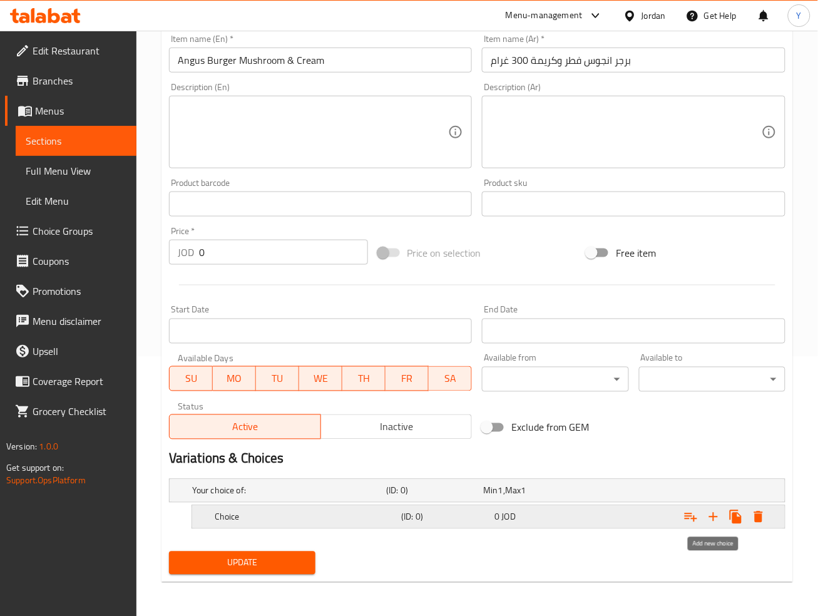
click at [716, 517] on icon "Expand" at bounding box center [713, 516] width 15 height 15
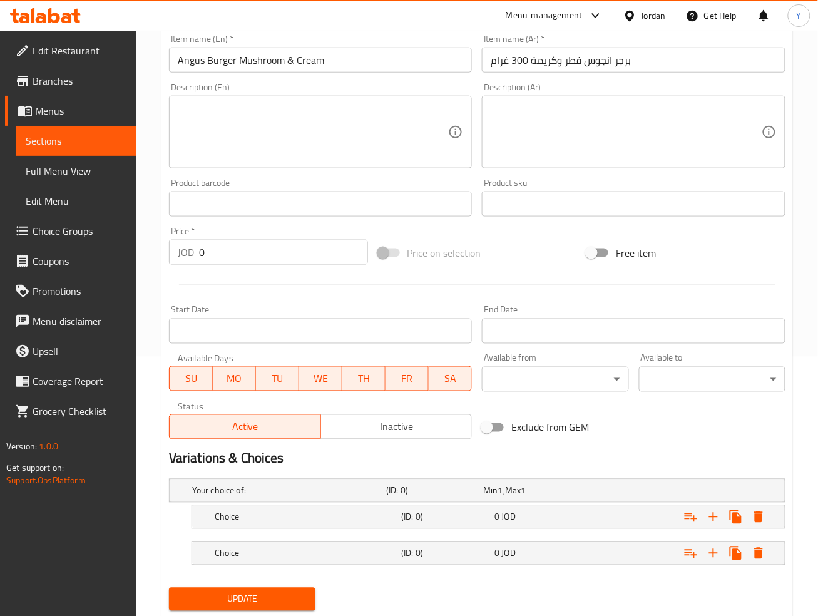
scroll to position [296, 0]
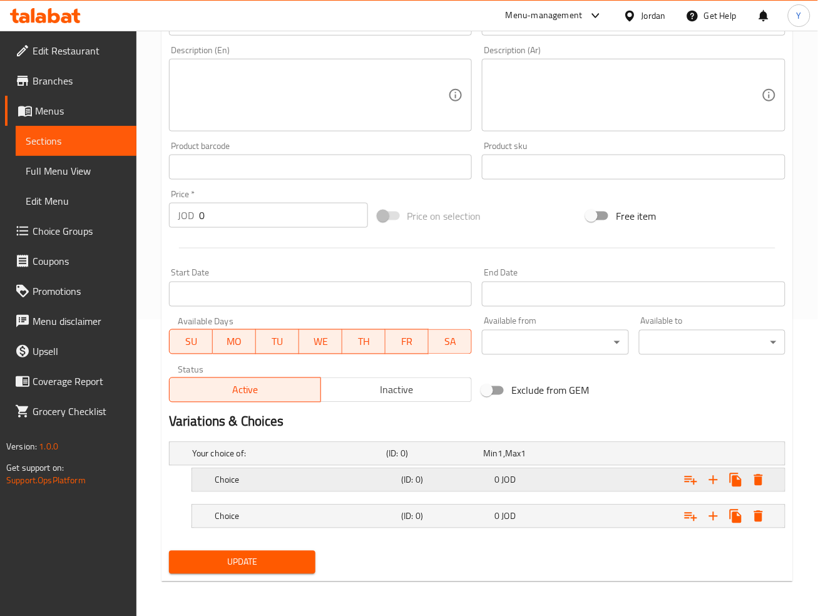
click at [413, 477] on h5 "(ID: 0)" at bounding box center [445, 480] width 88 height 13
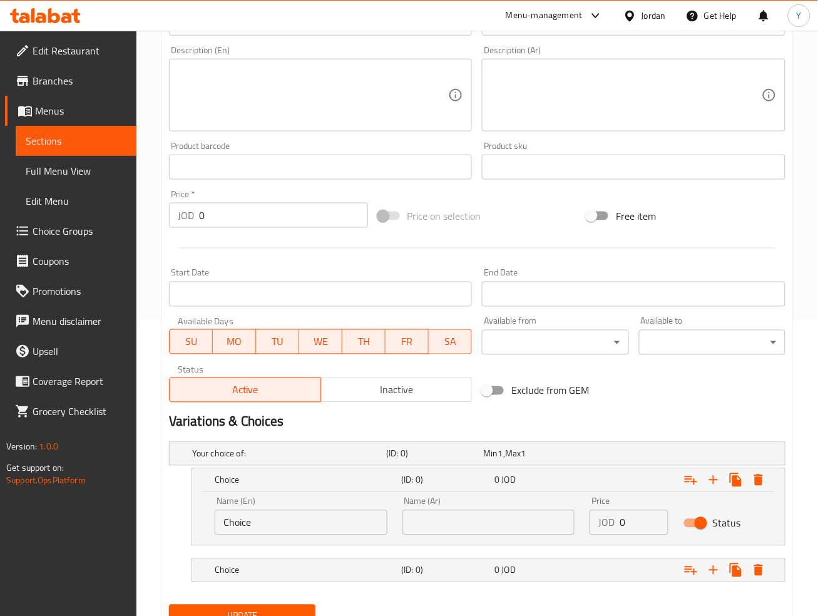
click at [495, 518] on input "text" at bounding box center [488, 522] width 173 height 25
type input "سندويتش"
click at [527, 561] on div "Choice (ID: 0) 0 JOD" at bounding box center [492, 570] width 560 height 28
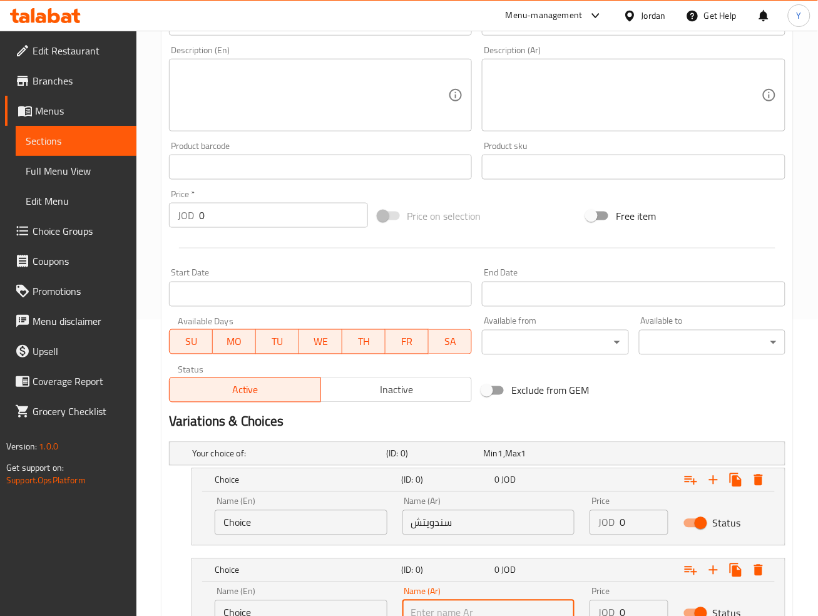
click at [506, 603] on input "text" at bounding box center [488, 612] width 173 height 25
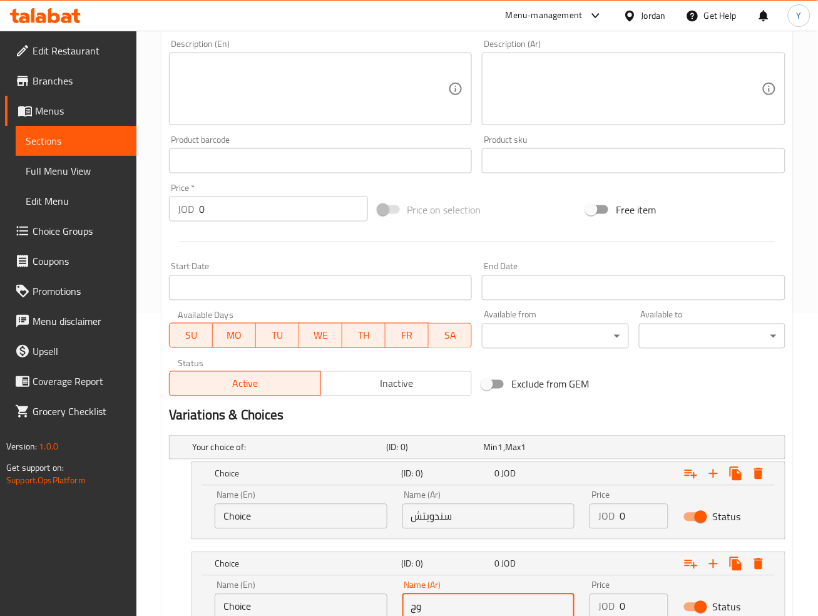
type input "وجبة"
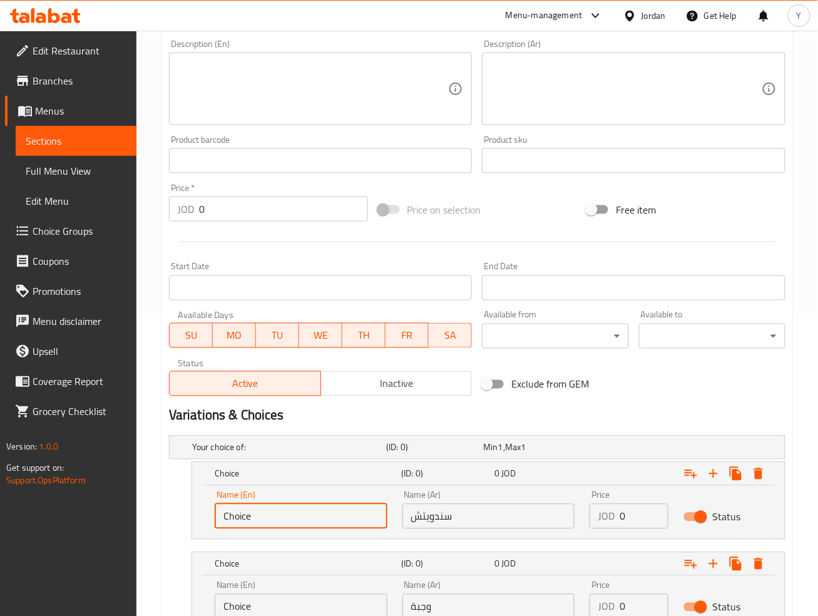
drag, startPoint x: 215, startPoint y: 524, endPoint x: 165, endPoint y: 517, distance: 50.0
click at [165, 518] on div "Your choice of: (ID: 0) Min 1 , Max 1 Name (En) Your choice of: Name (En) Name …" at bounding box center [477, 538] width 626 height 216
type input "Sandwich"
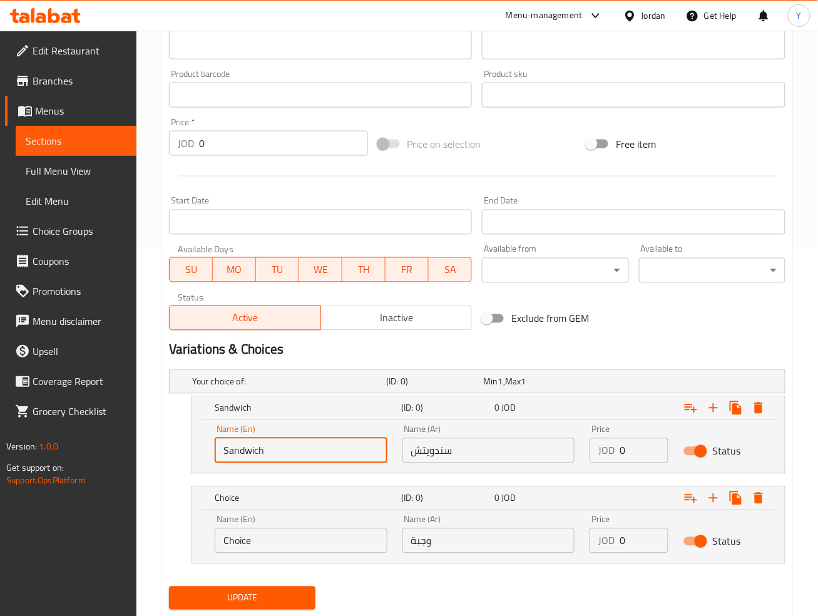
scroll to position [404, 0]
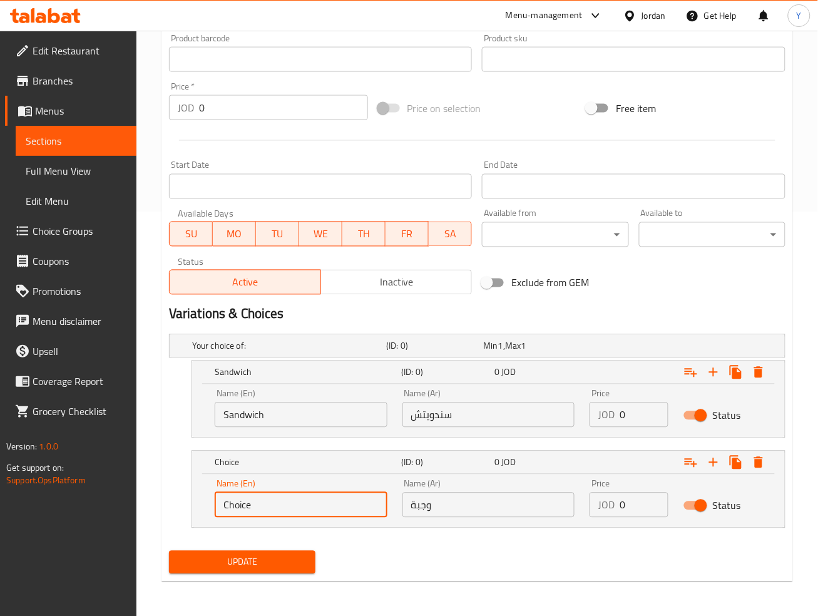
drag, startPoint x: 198, startPoint y: 502, endPoint x: 42, endPoint y: 500, distance: 156.4
click at [42, 500] on div "Edit Restaurant Branches Menus Sections Full Menu View Edit Menu Choice Groups …" at bounding box center [409, 121] width 818 height 989
type input "Meal"
click at [617, 413] on div "JOD 0 Price" at bounding box center [628, 414] width 79 height 25
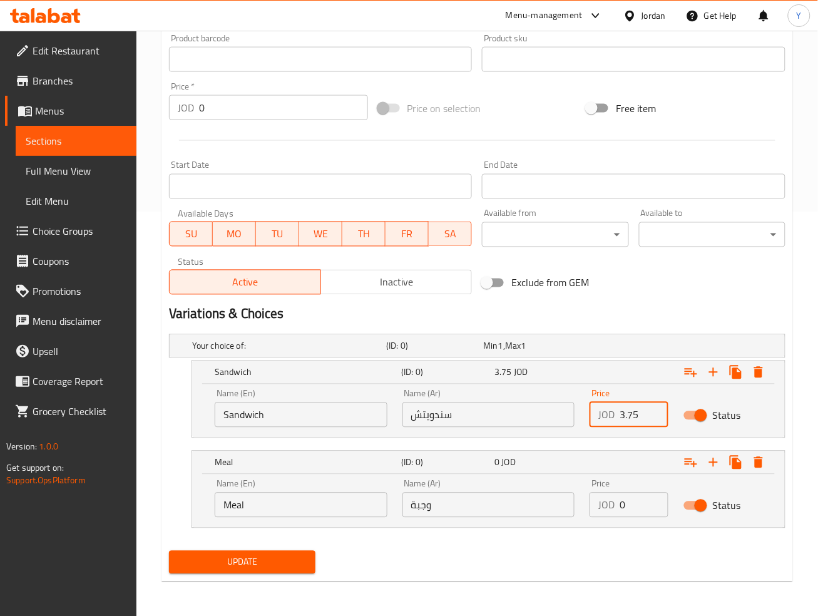
type input "3.75"
drag, startPoint x: 632, startPoint y: 498, endPoint x: 608, endPoint y: 491, distance: 25.5
click at [608, 492] on div "JOD 0 Price" at bounding box center [628, 504] width 79 height 25
type input "4.90"
click at [169, 551] on button "Update" at bounding box center [242, 562] width 146 height 23
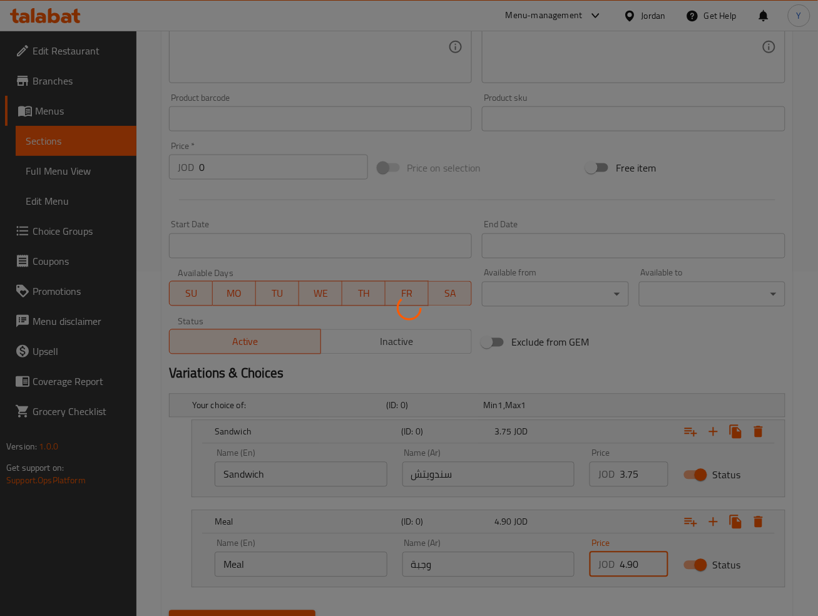
scroll to position [0, 0]
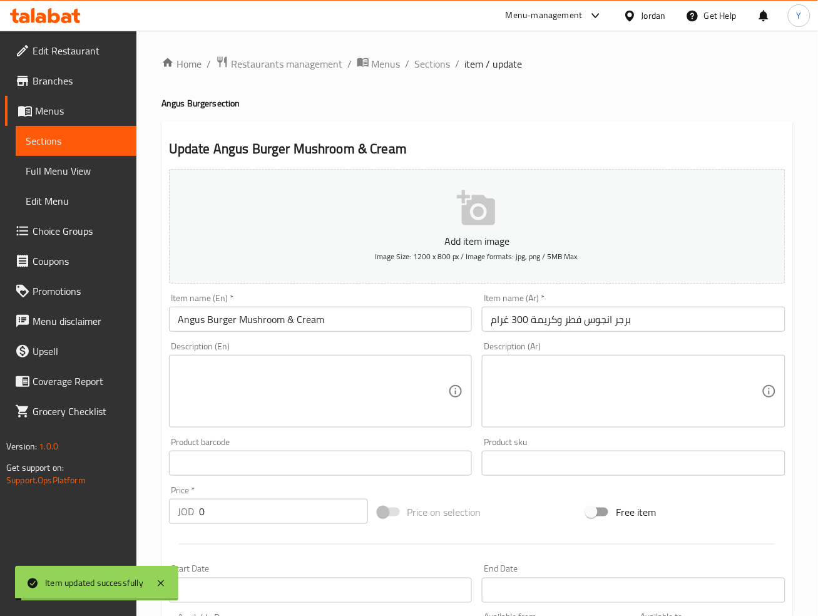
click at [358, 318] on input "Angus Burger Mushroom & Cream" at bounding box center [320, 319] width 303 height 25
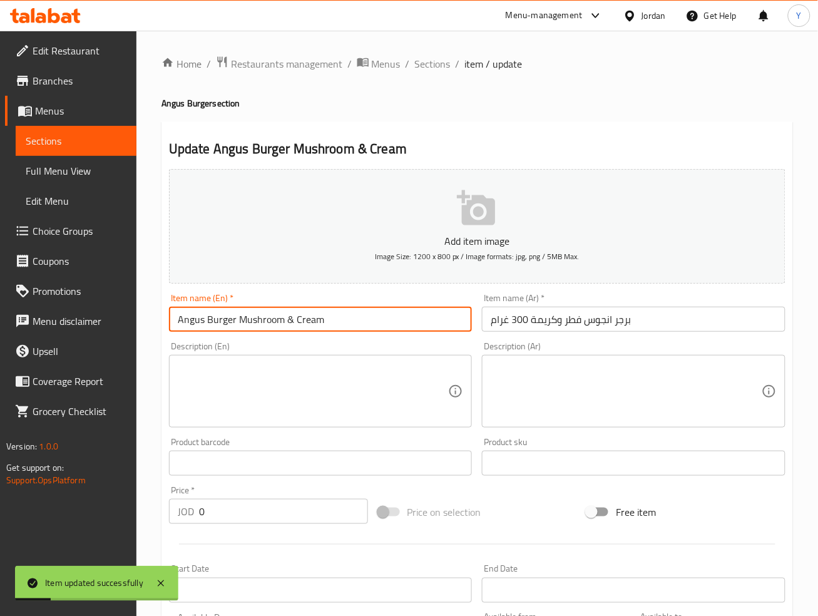
click at [287, 315] on input "Angus Burger Mushroom & Cream" at bounding box center [320, 319] width 303 height 25
click at [349, 320] on input "Angus Burger Mushroom And Cream" at bounding box center [320, 319] width 303 height 25
type input "Angus Burger Mushroom And Cream 300 Gm"
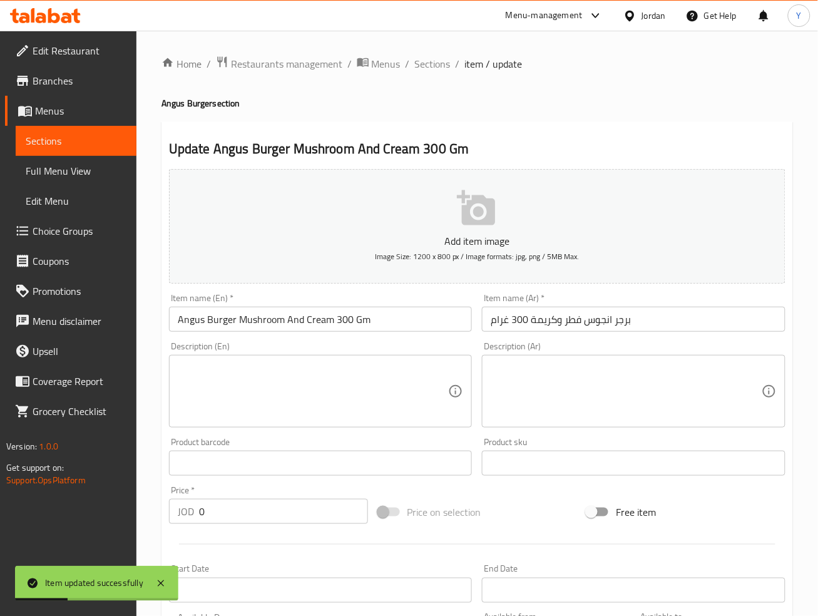
drag, startPoint x: 420, startPoint y: 74, endPoint x: 429, endPoint y: 125, distance: 51.4
click at [429, 138] on div "Home / Restaurants management / Menus / Sections / item / update Angus Burger s…" at bounding box center [476, 525] width 631 height 939
click at [433, 101] on h4 "Angus Burger section" at bounding box center [476, 103] width 631 height 13
click at [429, 68] on span "Sections" at bounding box center [433, 63] width 36 height 15
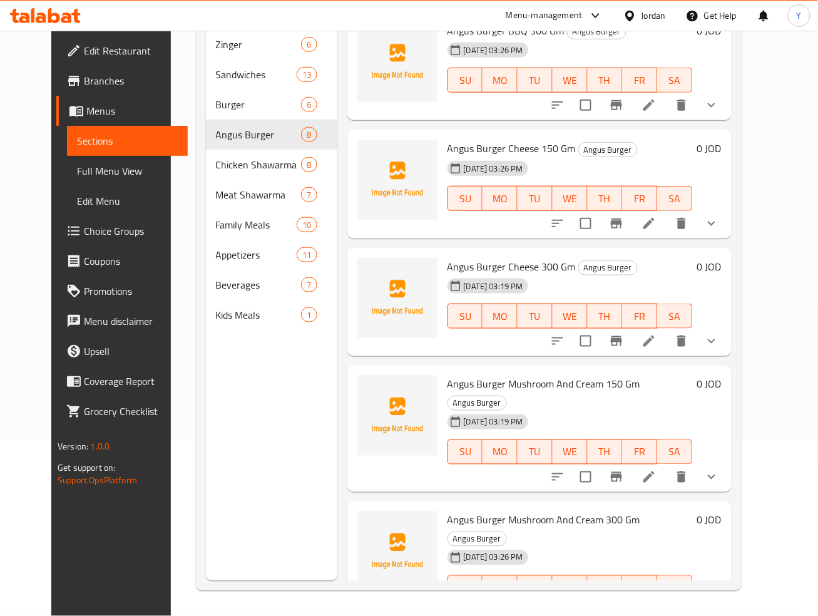
scroll to position [377, 0]
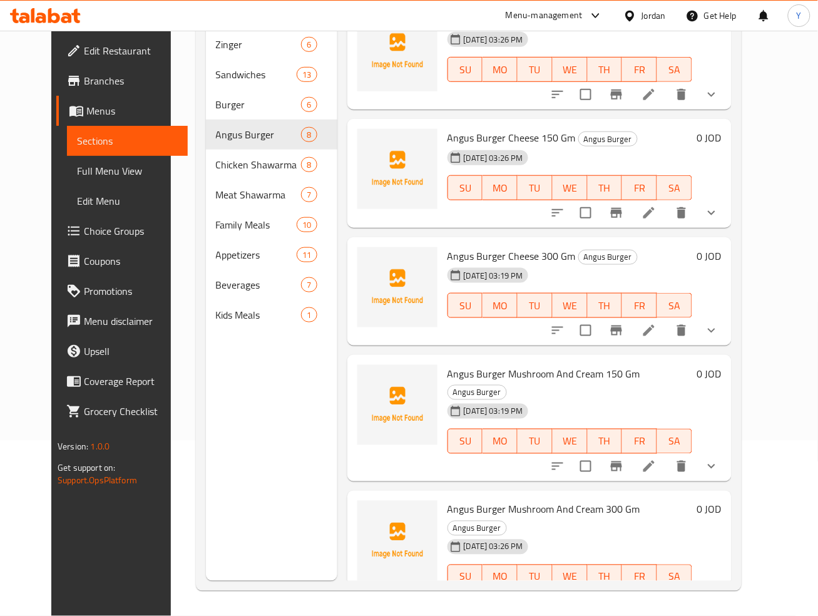
drag, startPoint x: 817, startPoint y: 409, endPoint x: 821, endPoint y: 388, distance: 21.6
click at [818, 388] on html "​ Menu-management Jordan Get Help Y Edit Restaurant Branches Menus Sections Ful…" at bounding box center [409, 133] width 818 height 616
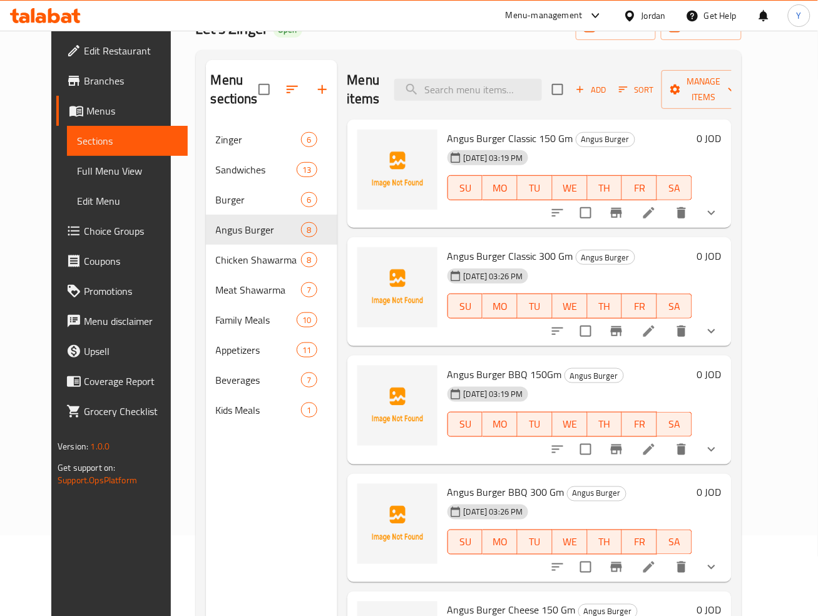
scroll to position [0, 0]
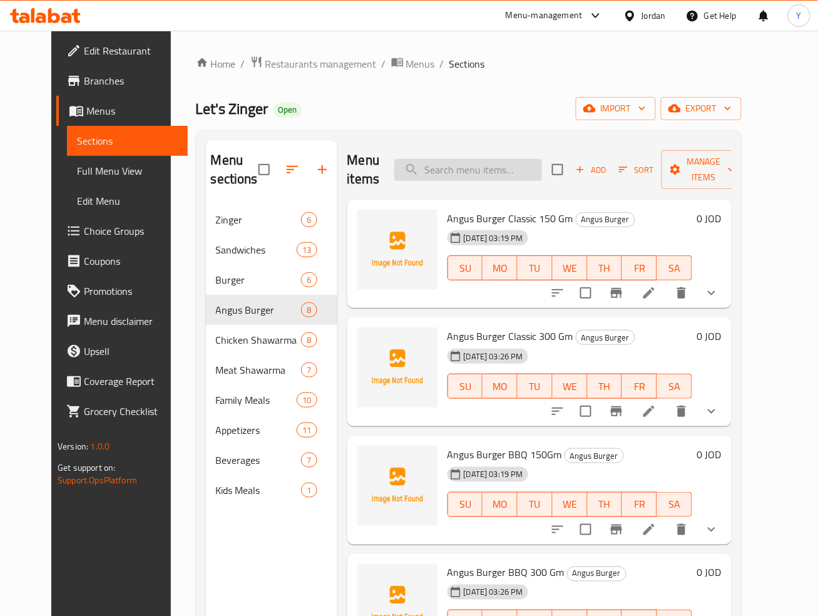
click at [513, 169] on input "search" at bounding box center [468, 170] width 148 height 22
paste input "Double Chicken Sandwich"
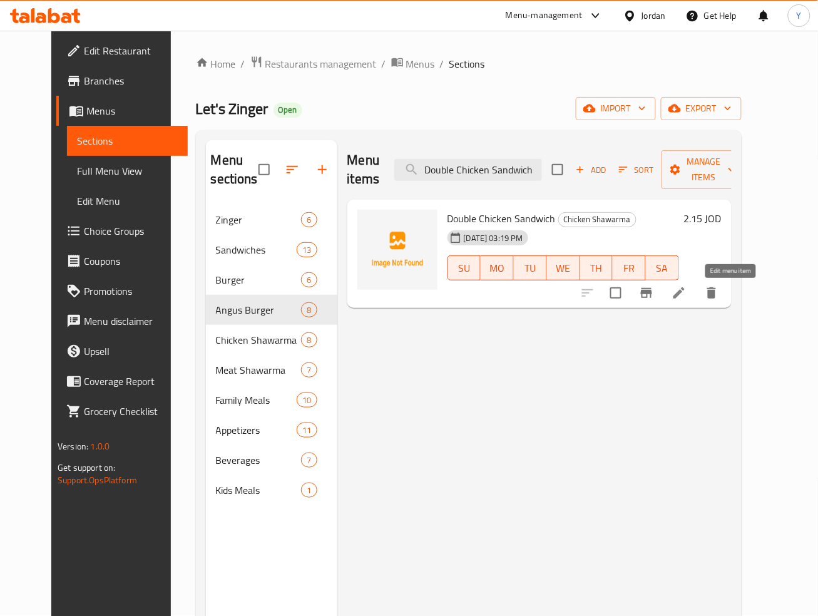
type input "Double Chicken Sandwich"
click at [686, 298] on icon at bounding box center [678, 292] width 15 height 15
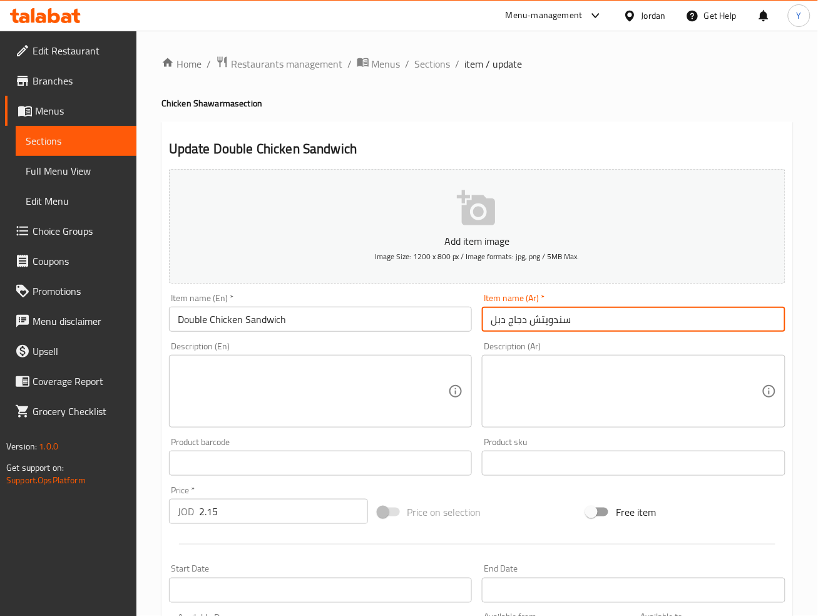
click at [501, 317] on input "سندويتش دجاج دبل" at bounding box center [633, 319] width 303 height 25
type input "سندويتش دجاج دوبل"
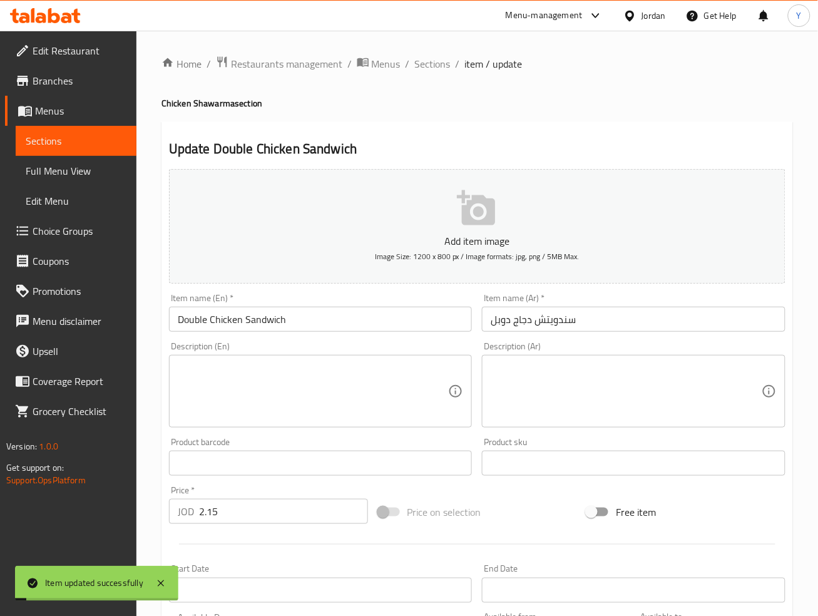
drag, startPoint x: 434, startPoint y: 60, endPoint x: 479, endPoint y: 1, distance: 73.7
click at [434, 59] on span "Sections" at bounding box center [433, 63] width 36 height 15
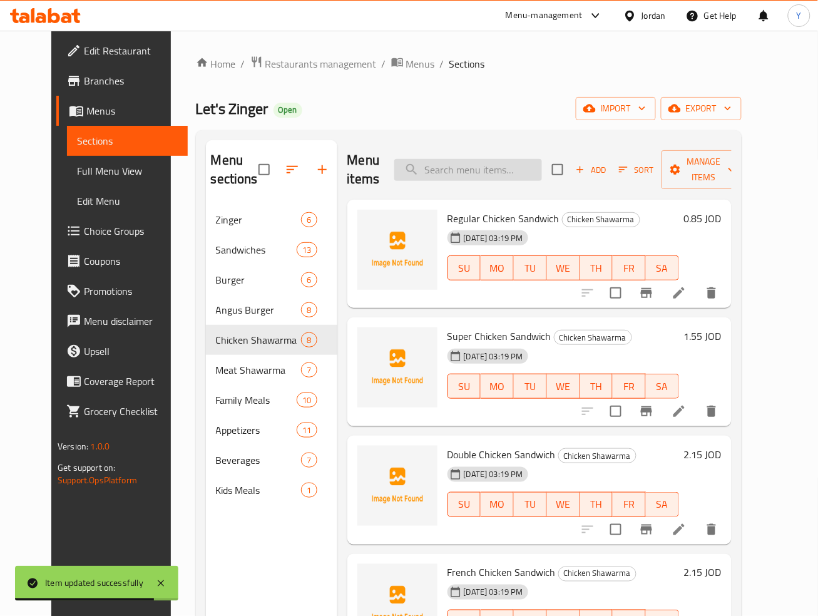
click at [492, 166] on input "search" at bounding box center [468, 170] width 148 height 22
paste input "Plain Meat Sandwich"
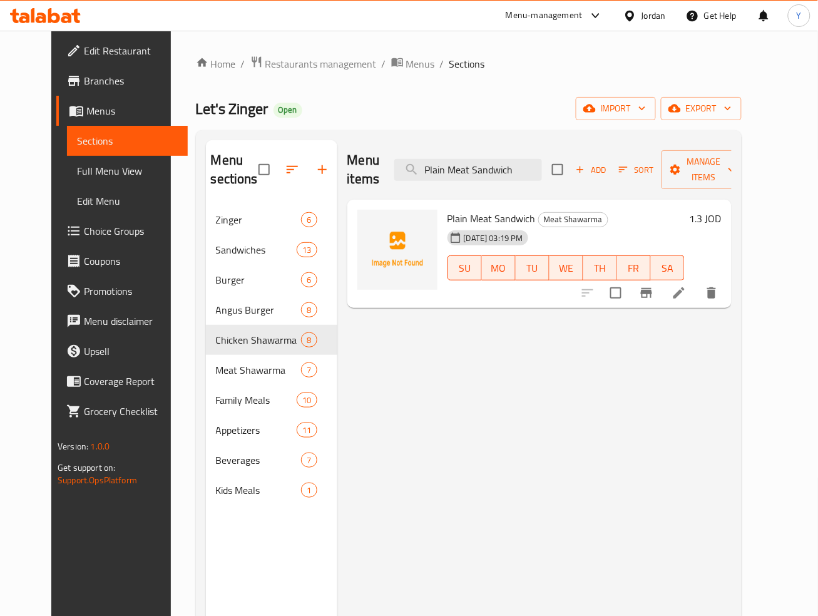
type input "Plain Meat Sandwich"
click at [696, 304] on li at bounding box center [678, 293] width 35 height 23
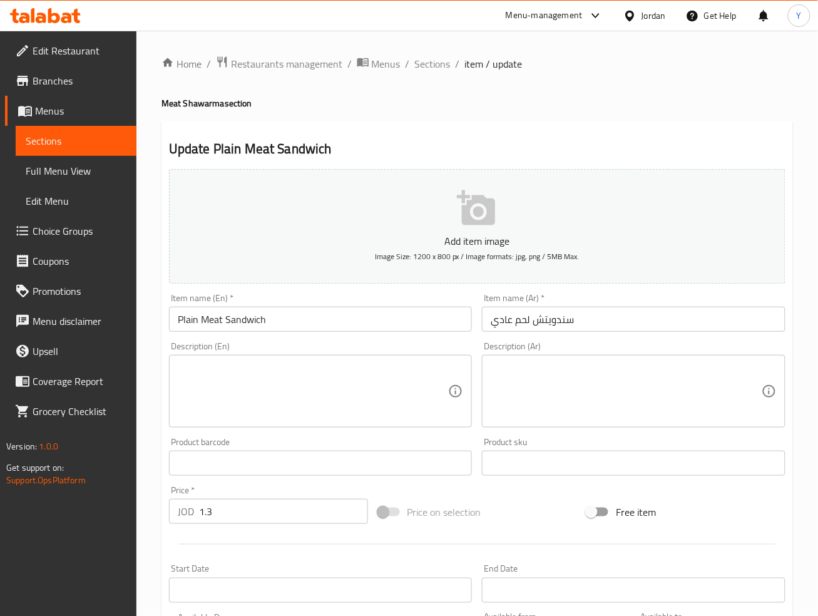
click at [190, 317] on input "Plain Meat Sandwich" at bounding box center [320, 319] width 303 height 25
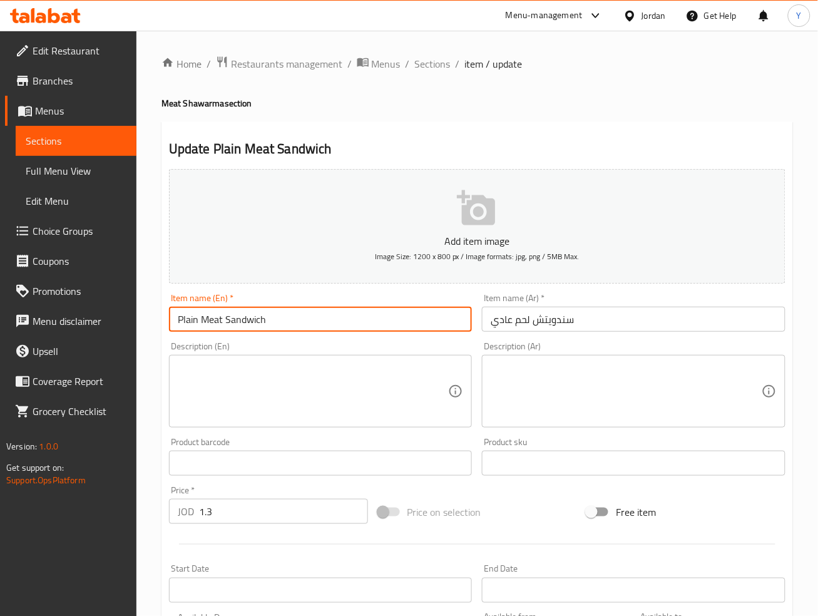
click at [190, 317] on input "Plain Meat Sandwich" at bounding box center [320, 319] width 303 height 25
type input "Regular Meat Sandwich"
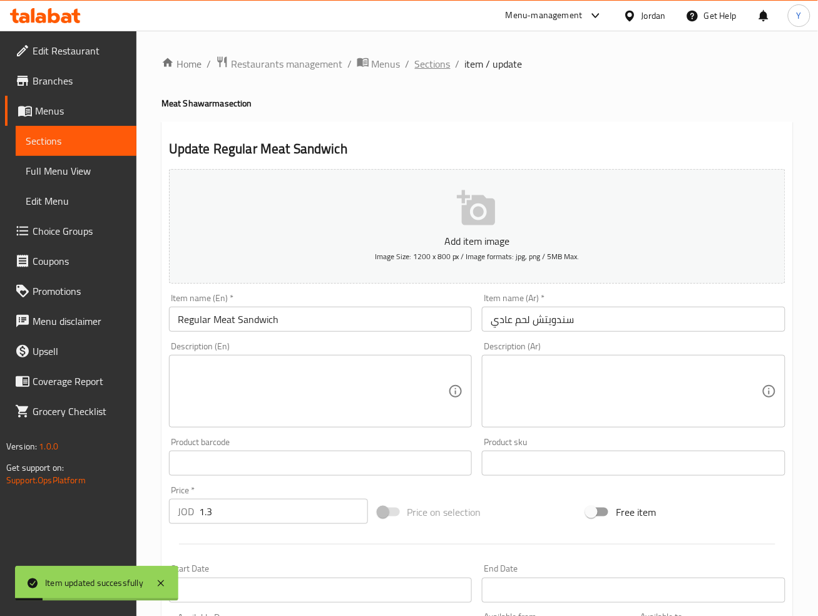
click at [435, 66] on span "Sections" at bounding box center [433, 63] width 36 height 15
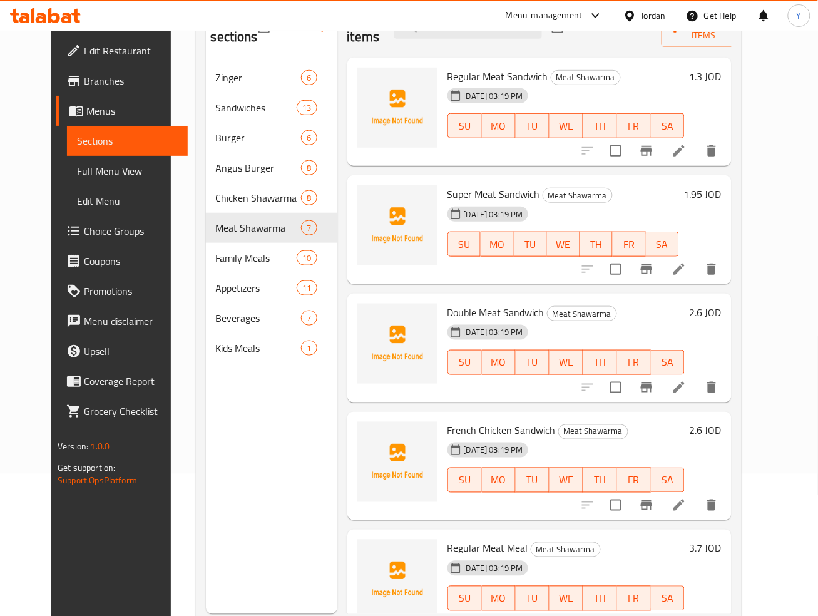
scroll to position [175, 0]
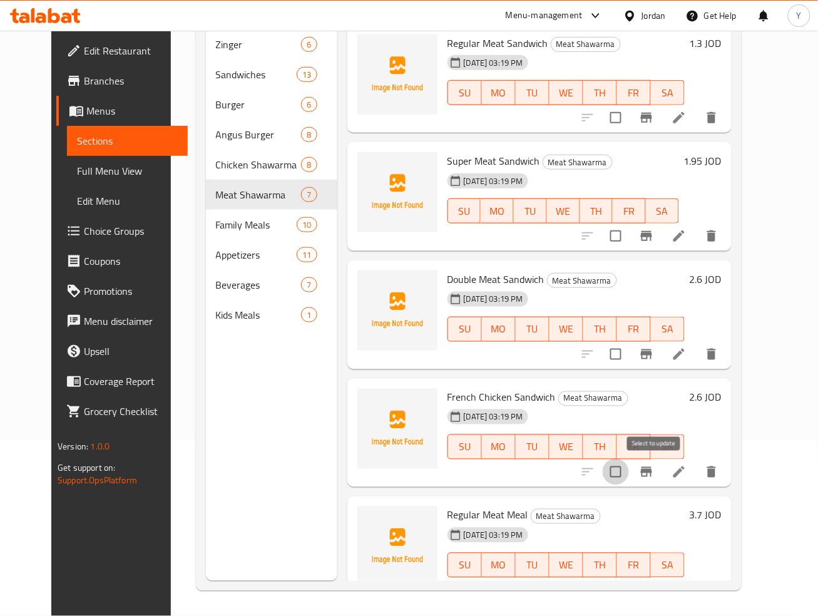
click at [629, 471] on input "checkbox" at bounding box center [616, 472] width 26 height 26
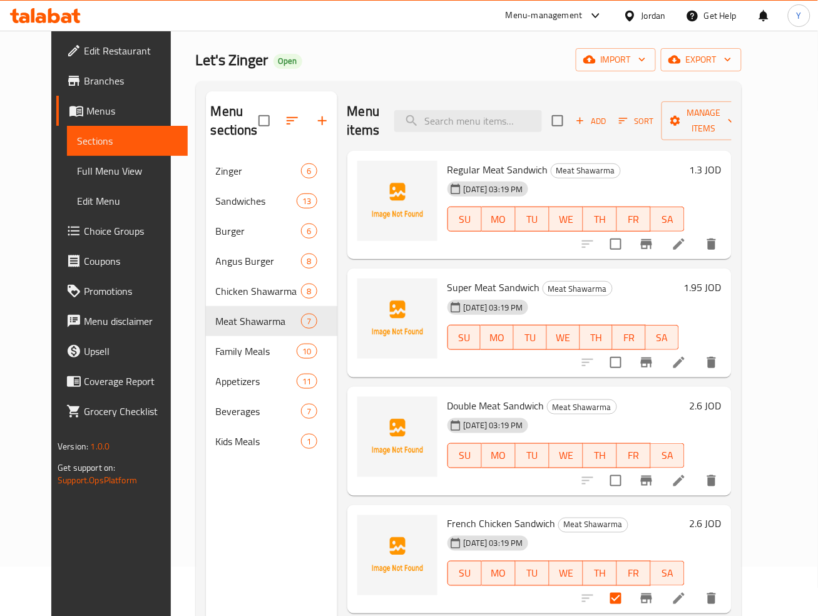
scroll to position [46, 0]
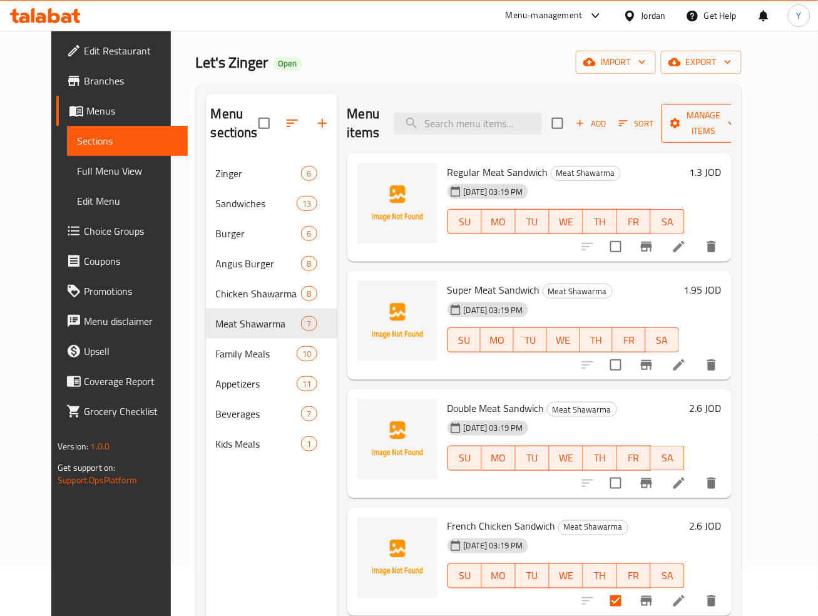
click at [735, 121] on span "Manage items" at bounding box center [703, 123] width 64 height 31
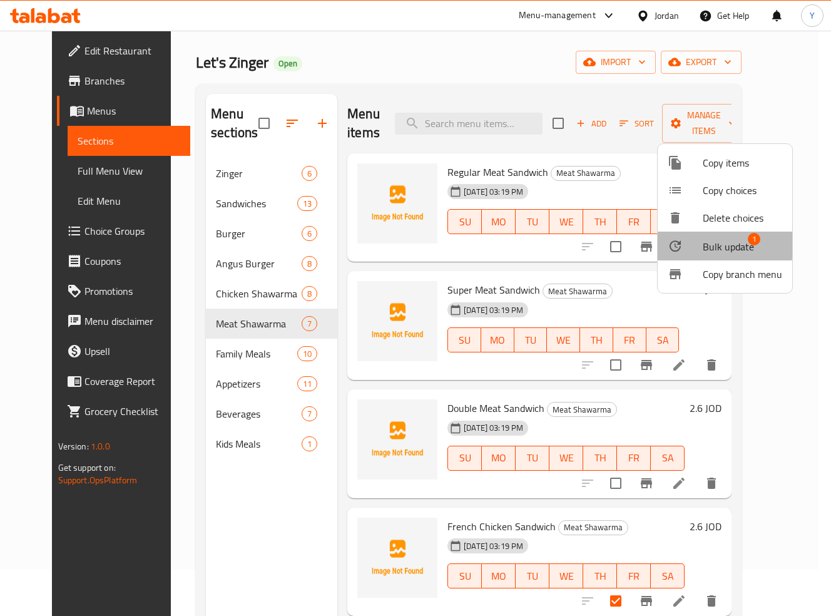
click at [706, 243] on span "Bulk update" at bounding box center [728, 246] width 51 height 15
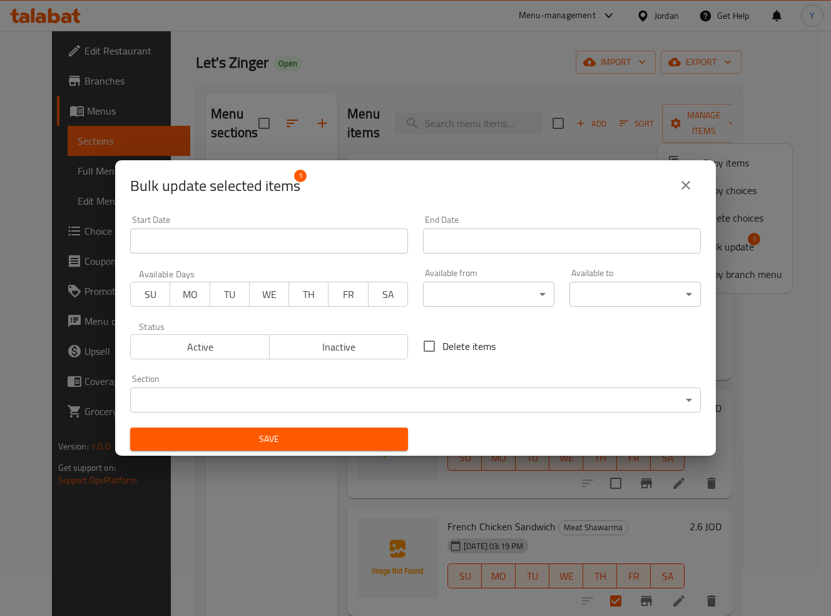
drag, startPoint x: 373, startPoint y: 345, endPoint x: 368, endPoint y: 365, distance: 20.6
click at [373, 344] on span "Inactive" at bounding box center [339, 347] width 129 height 18
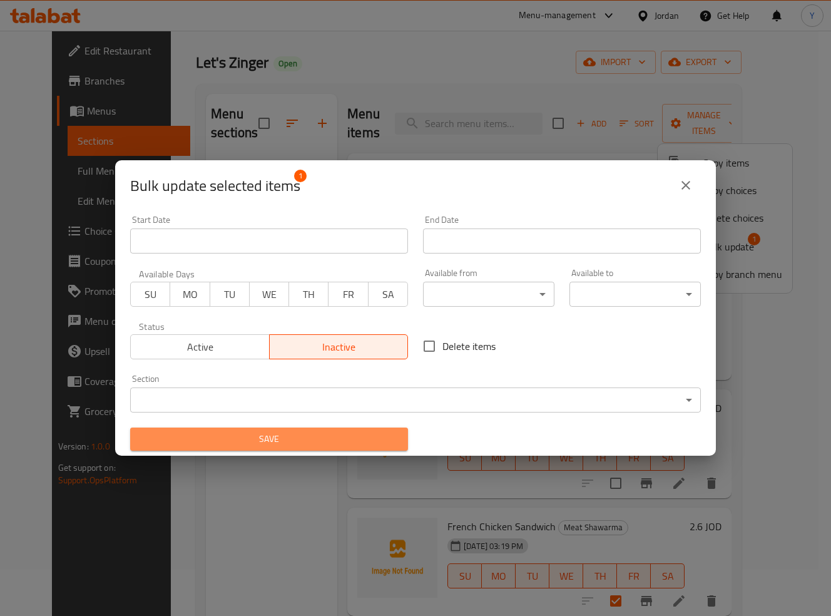
click at [308, 437] on span "Save" at bounding box center [269, 439] width 258 height 16
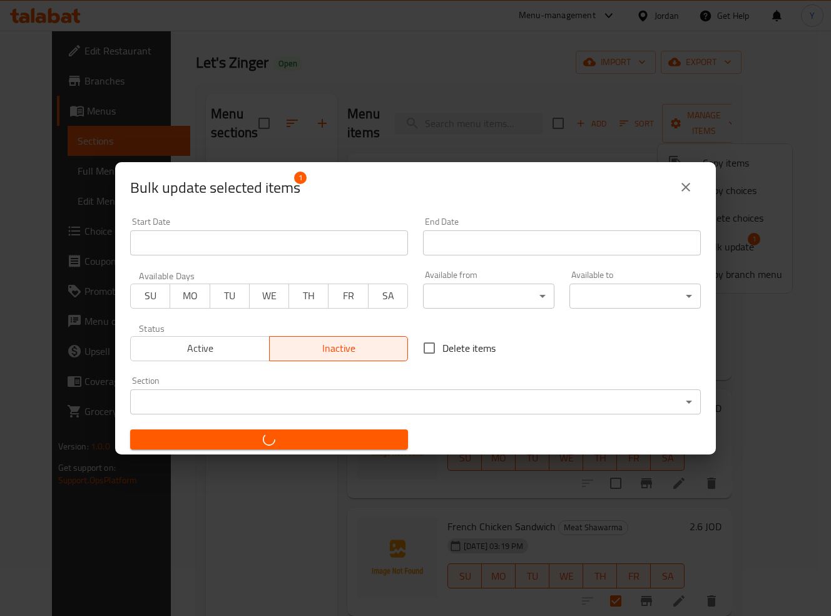
checkbox input "false"
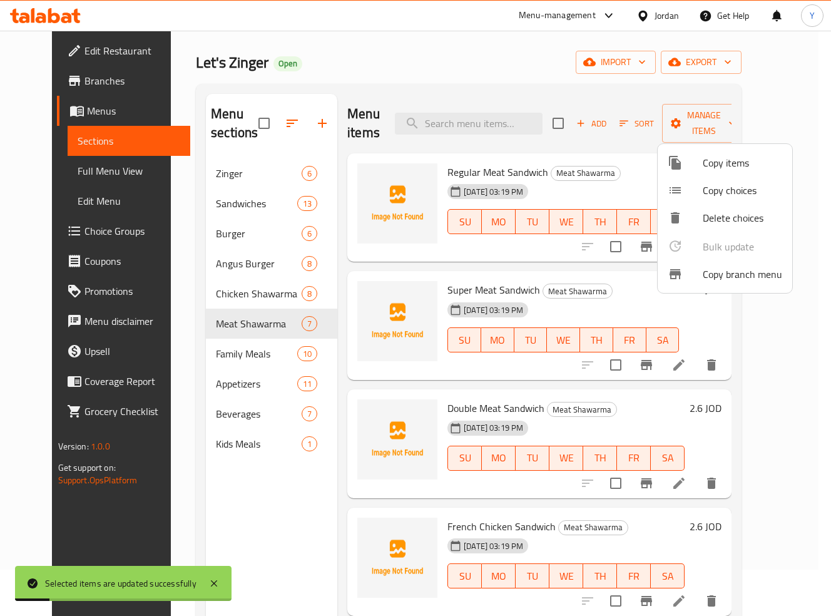
click at [581, 76] on div at bounding box center [415, 308] width 831 height 616
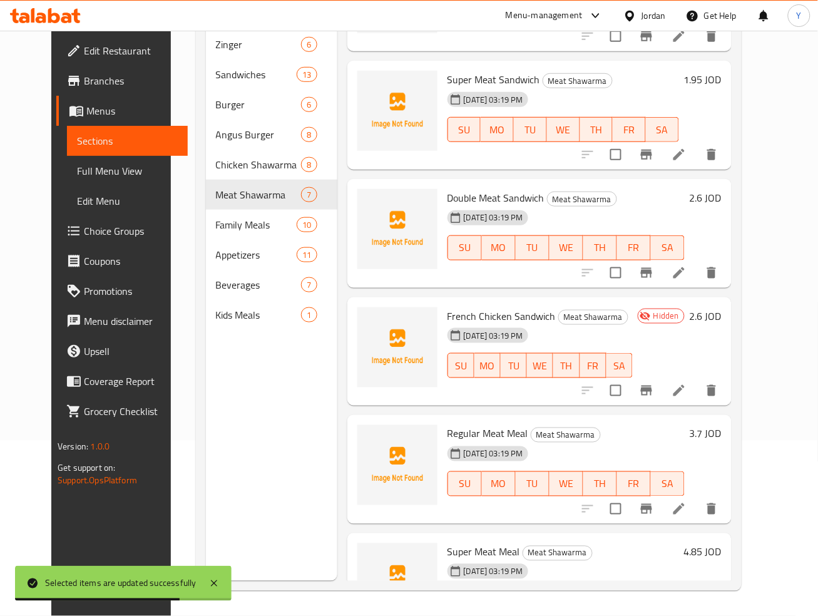
scroll to position [73, 0]
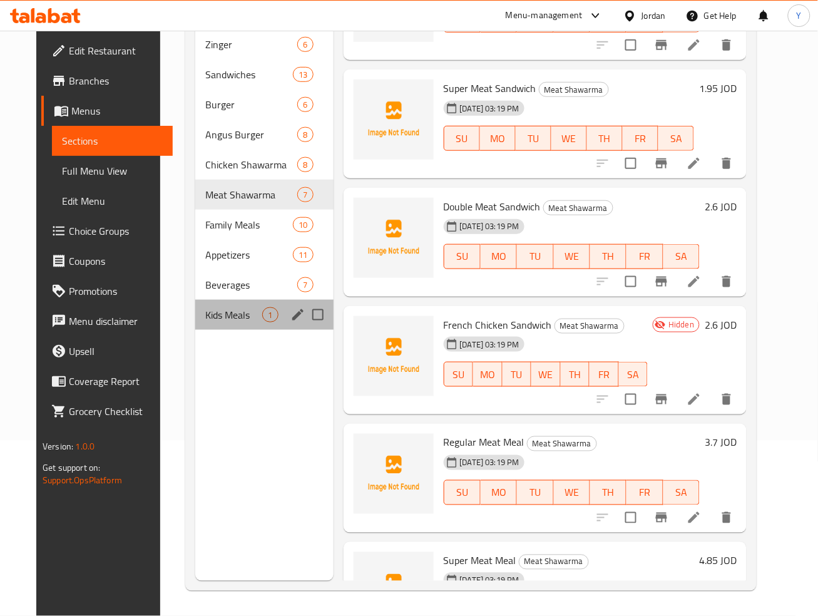
click at [232, 313] on span "Kids Meals" at bounding box center [233, 314] width 57 height 15
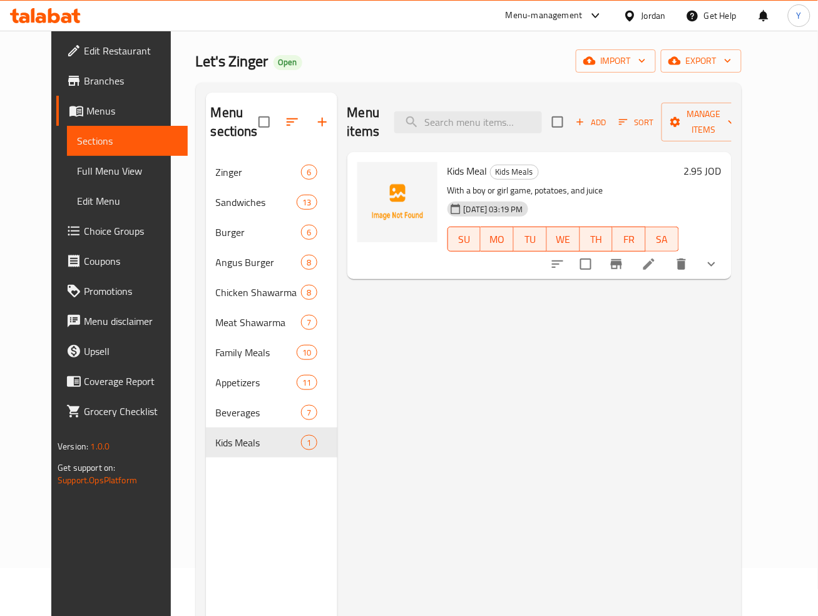
scroll to position [44, 0]
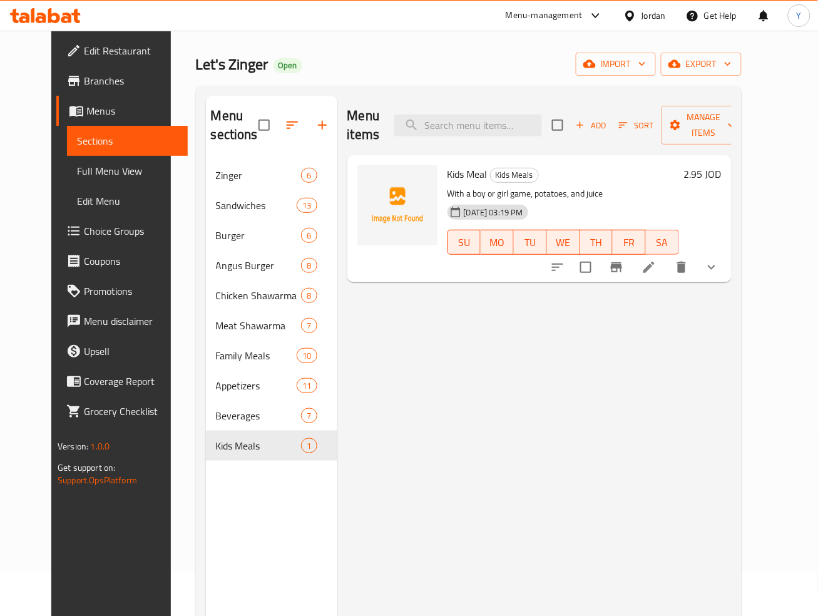
click at [656, 270] on icon at bounding box center [648, 267] width 15 height 15
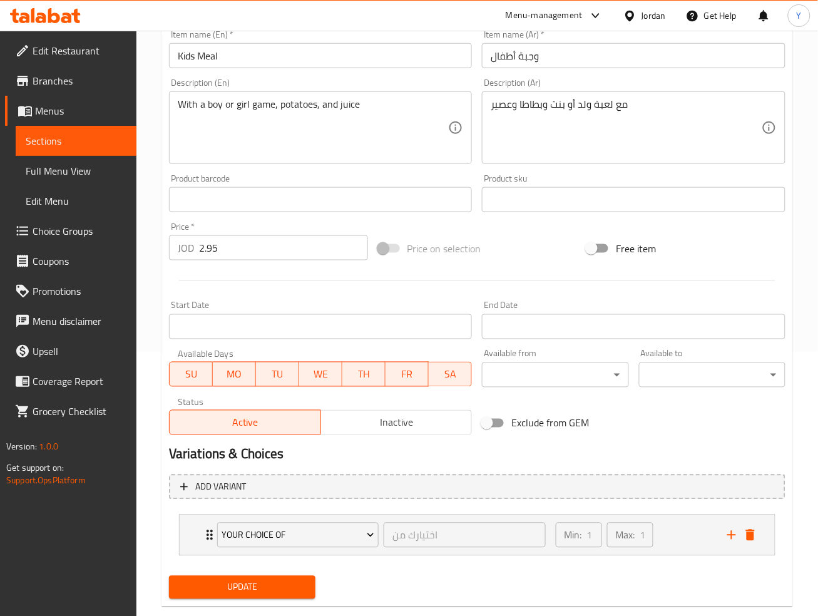
scroll to position [288, 0]
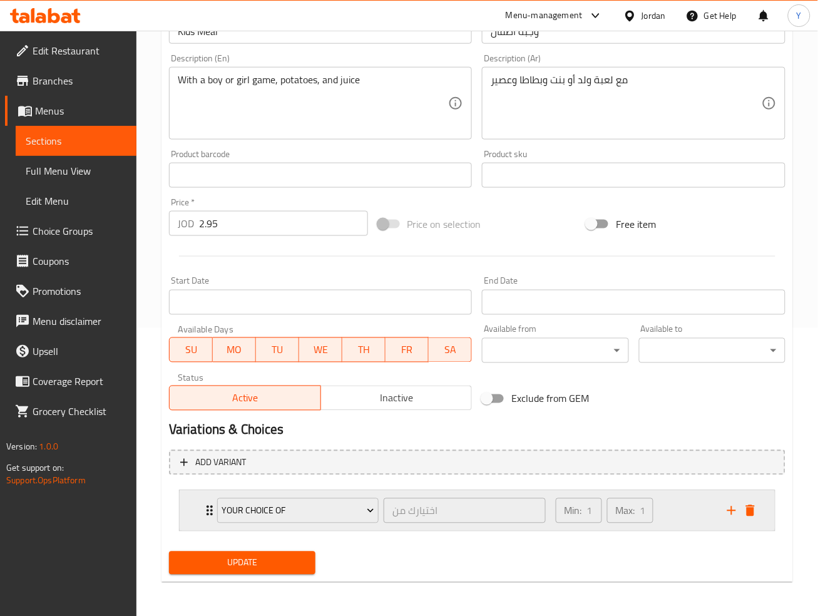
click at [678, 511] on div "Min: 1 ​ Max: 1 ​" at bounding box center [633, 511] width 171 height 40
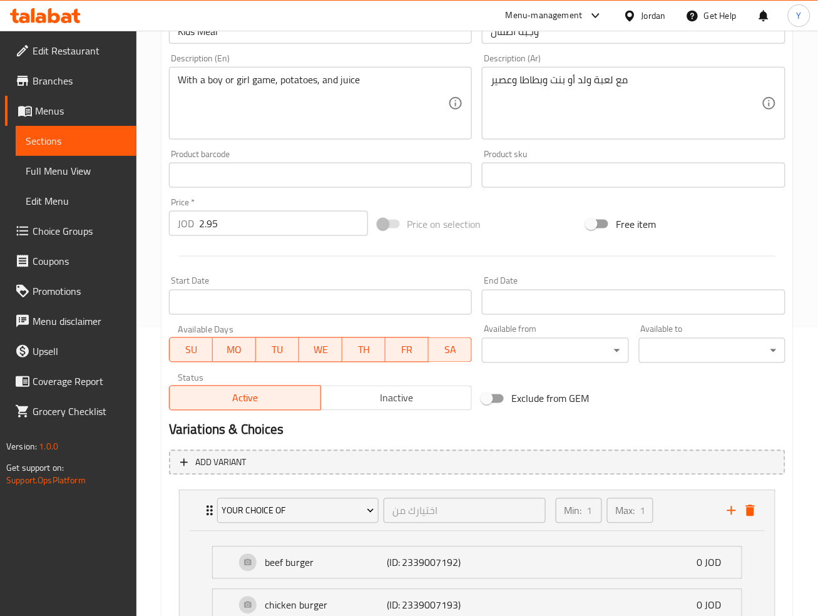
scroll to position [442, 0]
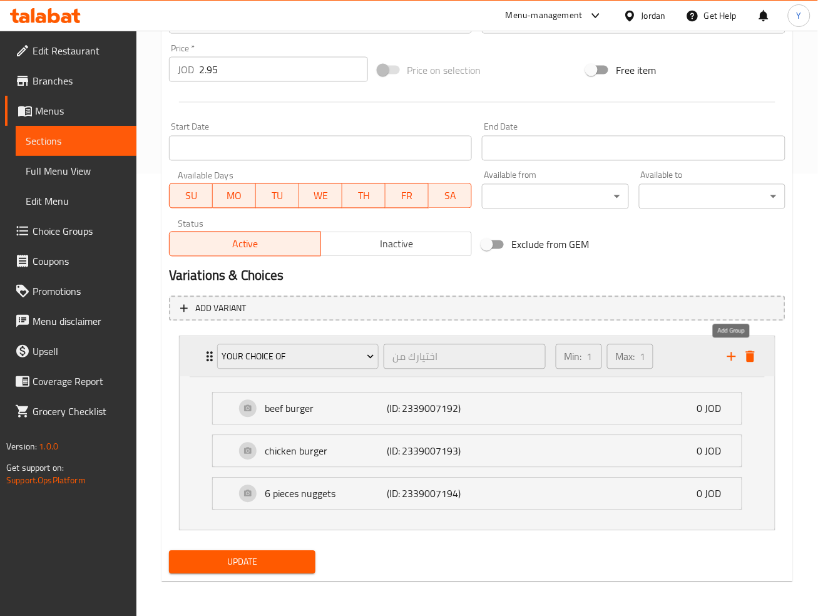
click at [727, 359] on icon "add" at bounding box center [731, 356] width 15 height 15
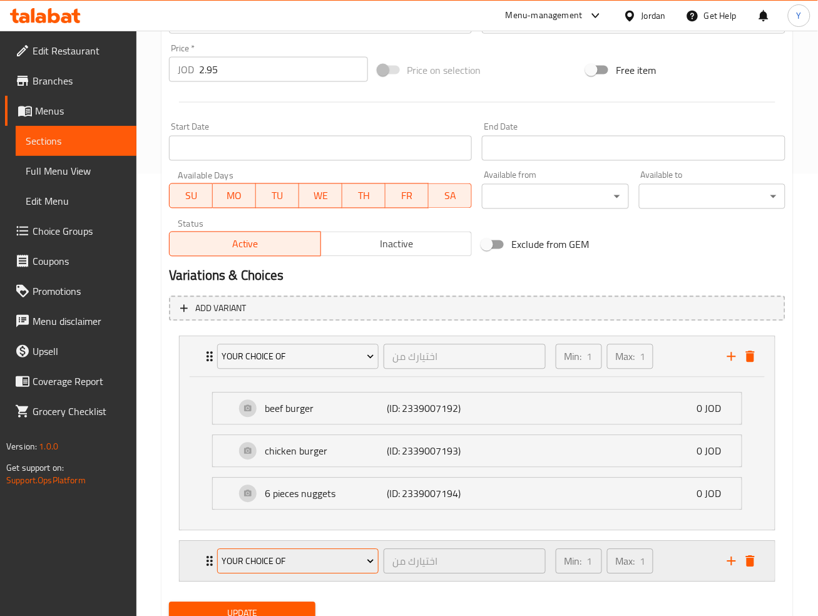
click at [318, 556] on span "Your Choice Of" at bounding box center [297, 562] width 153 height 16
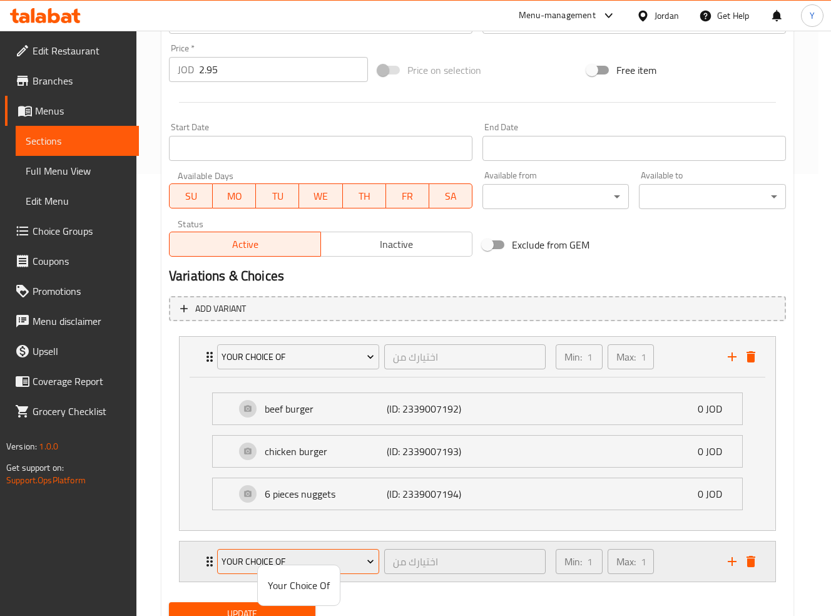
click at [360, 564] on div at bounding box center [415, 308] width 831 height 616
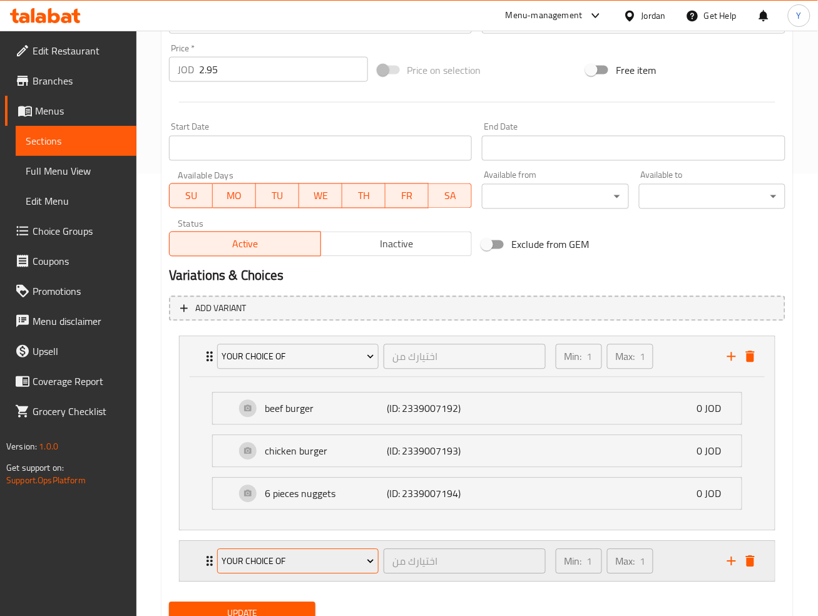
click at [369, 557] on icon "Expand" at bounding box center [370, 561] width 13 height 13
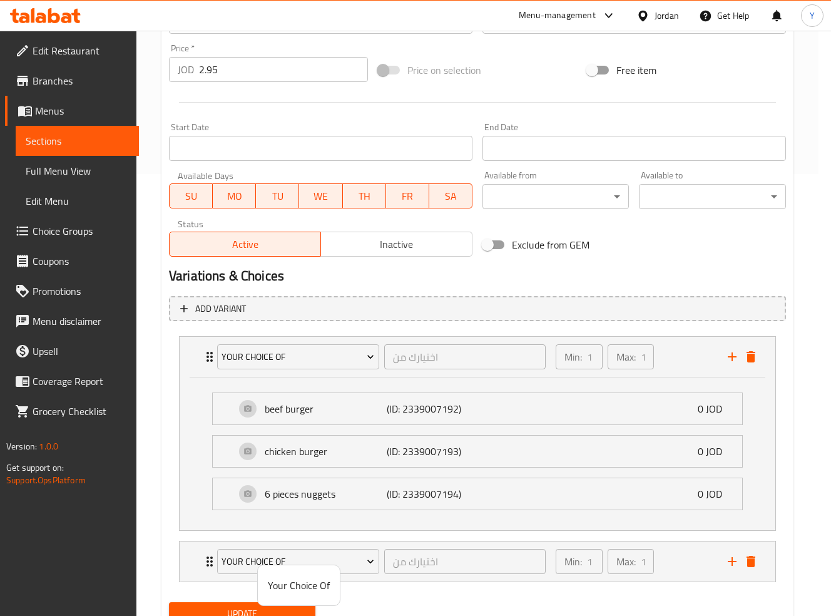
click at [479, 566] on div at bounding box center [415, 308] width 831 height 616
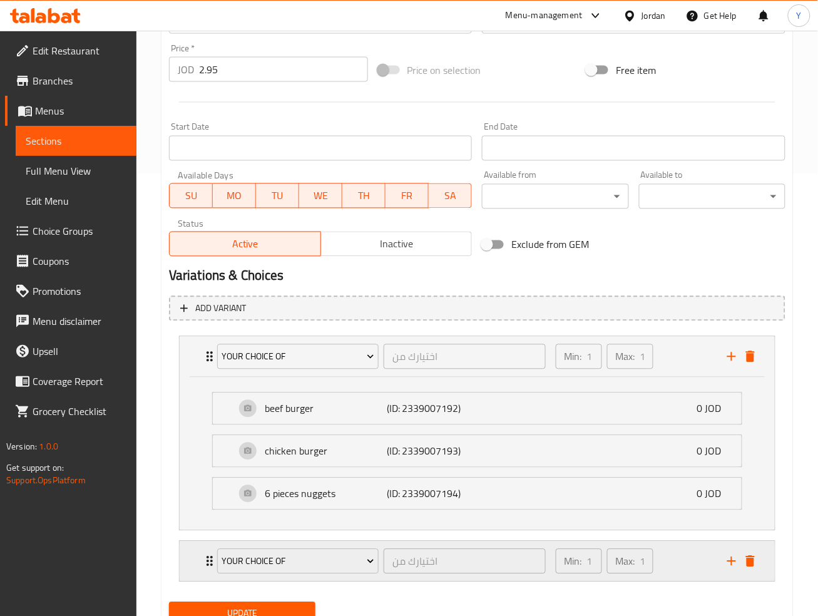
click at [703, 559] on div "Min: 1 ​ Max: 1 ​" at bounding box center [633, 561] width 171 height 40
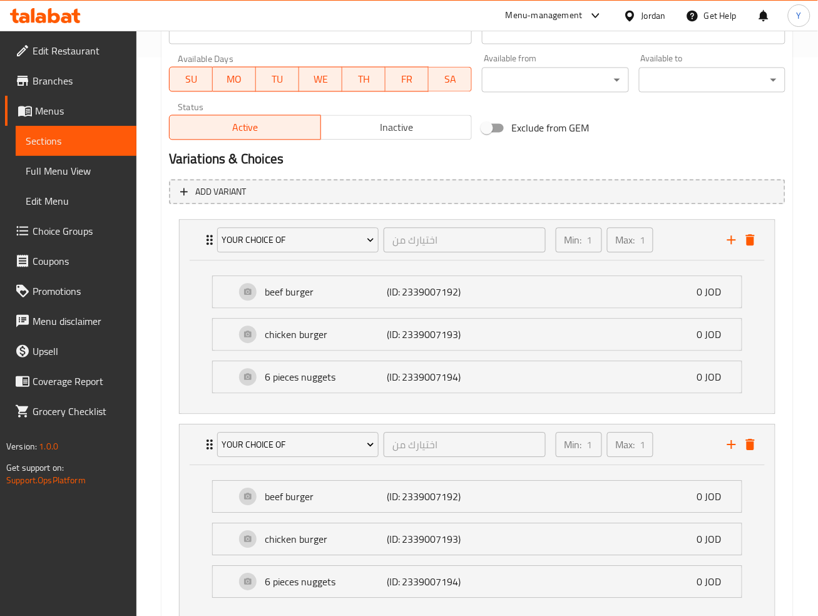
scroll to position [646, 0]
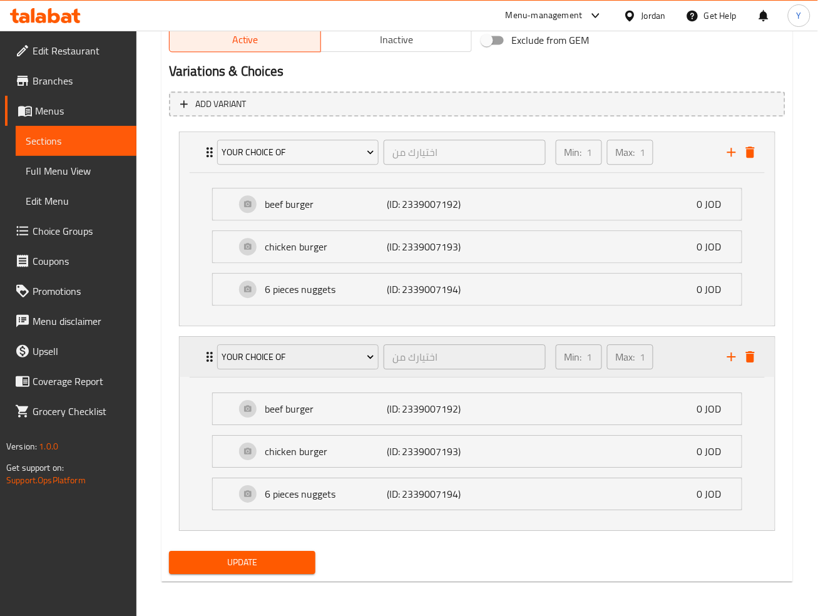
click at [748, 359] on icon "delete" at bounding box center [750, 356] width 9 height 11
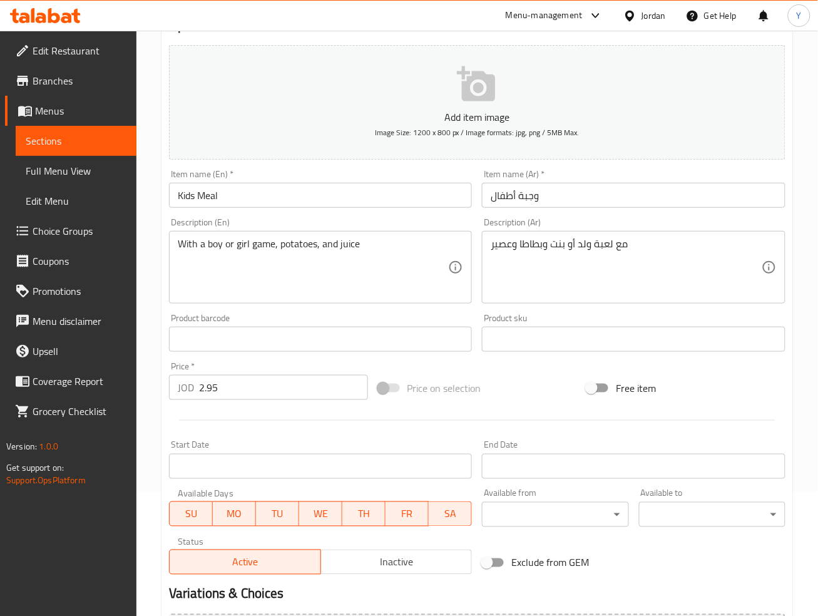
scroll to position [0, 0]
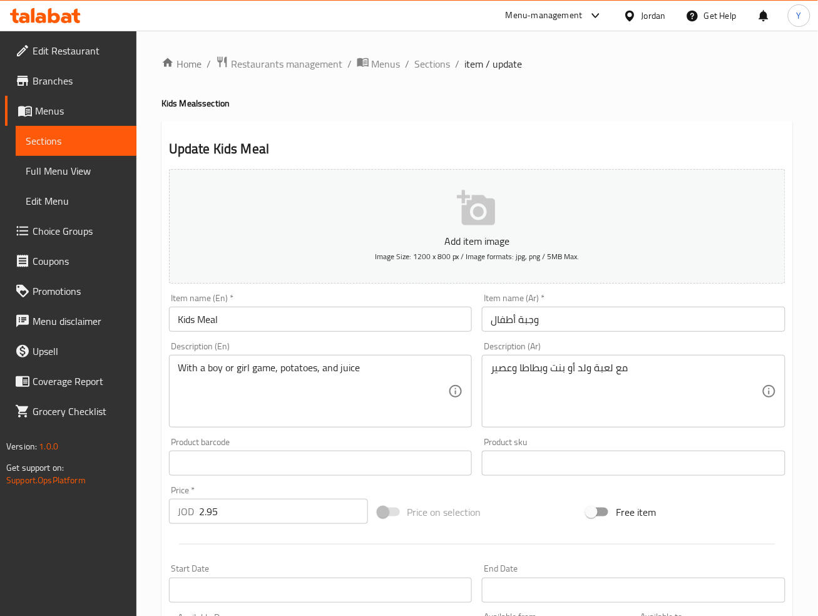
click at [410, 65] on ol "Home / Restaurants management / Menus / Sections / item / update" at bounding box center [476, 64] width 631 height 16
click at [417, 63] on span "Sections" at bounding box center [433, 63] width 36 height 15
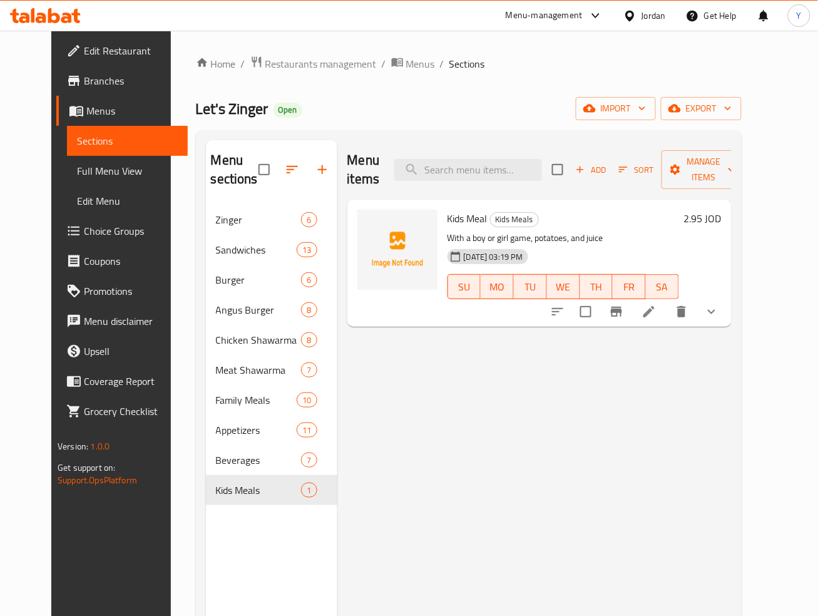
click at [287, 166] on icon "button" at bounding box center [292, 170] width 11 height 8
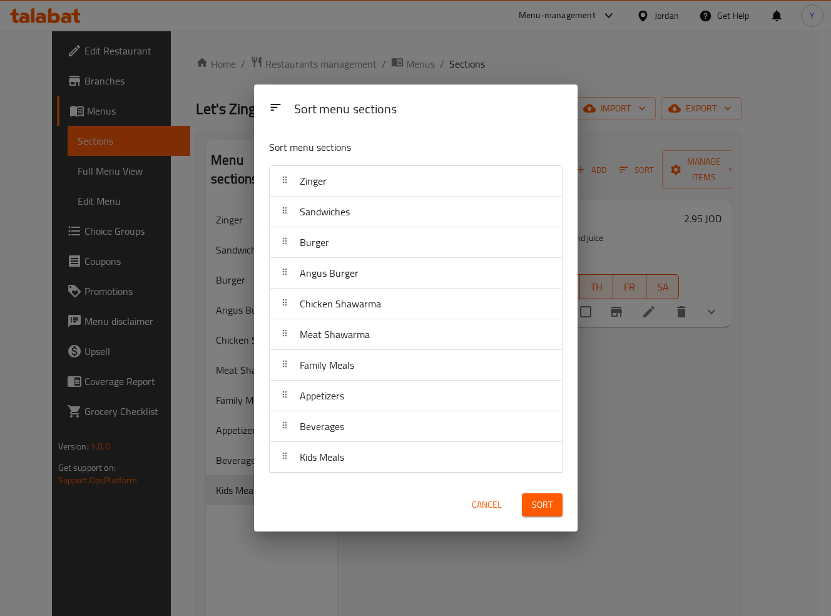
drag, startPoint x: 362, startPoint y: 461, endPoint x: 348, endPoint y: 379, distance: 83.1
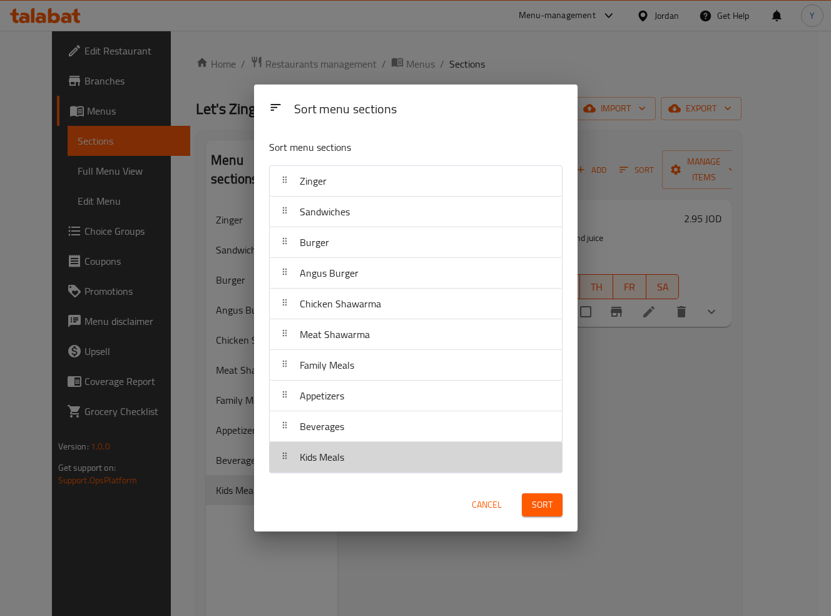
drag, startPoint x: 295, startPoint y: 459, endPoint x: 308, endPoint y: 359, distance: 101.0
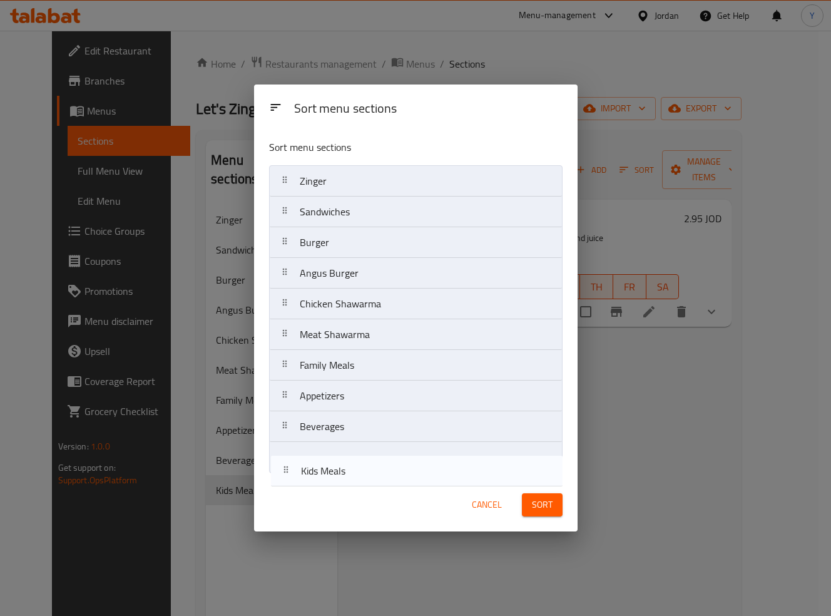
drag, startPoint x: 298, startPoint y: 456, endPoint x: 307, endPoint y: 351, distance: 105.5
click at [307, 351] on nav "Zinger Sandwiches Burger Angus Burger Chicken Shawarma Meat Shawarma Family Mea…" at bounding box center [415, 319] width 293 height 308
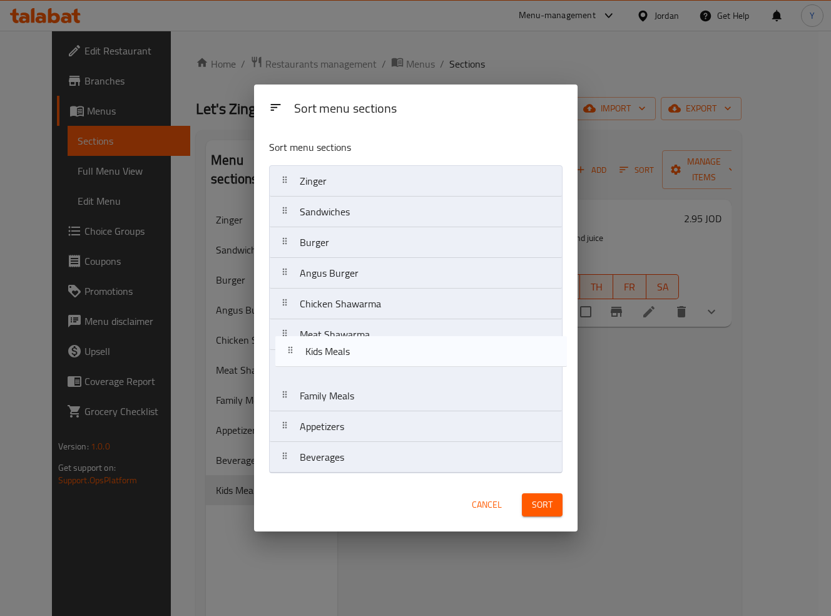
drag, startPoint x: 315, startPoint y: 463, endPoint x: 322, endPoint y: 354, distance: 109.7
click at [322, 354] on nav "Zinger Sandwiches Burger Angus Burger Chicken Shawarma Meat Shawarma Family Mea…" at bounding box center [415, 319] width 293 height 308
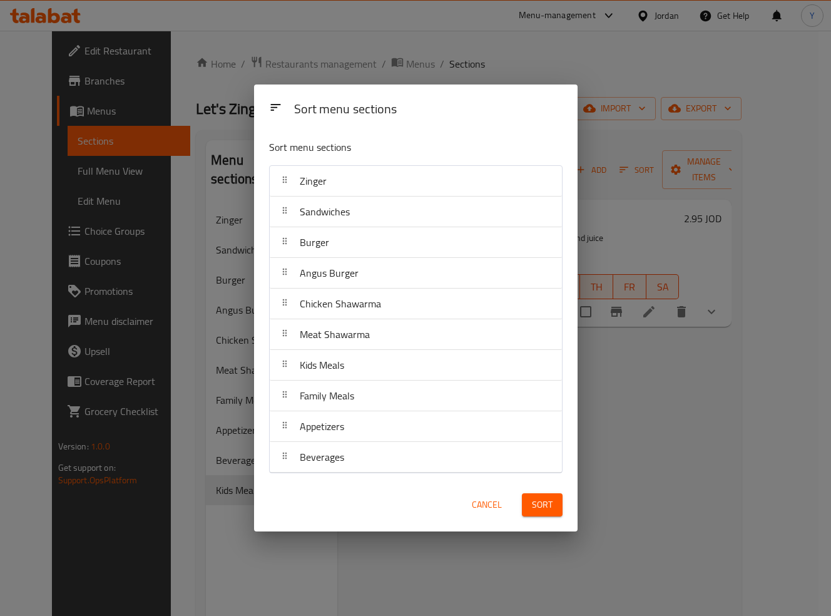
click at [529, 500] on button "Sort" at bounding box center [542, 504] width 41 height 23
click at [529, 501] on div "Sort" at bounding box center [542, 505] width 56 height 38
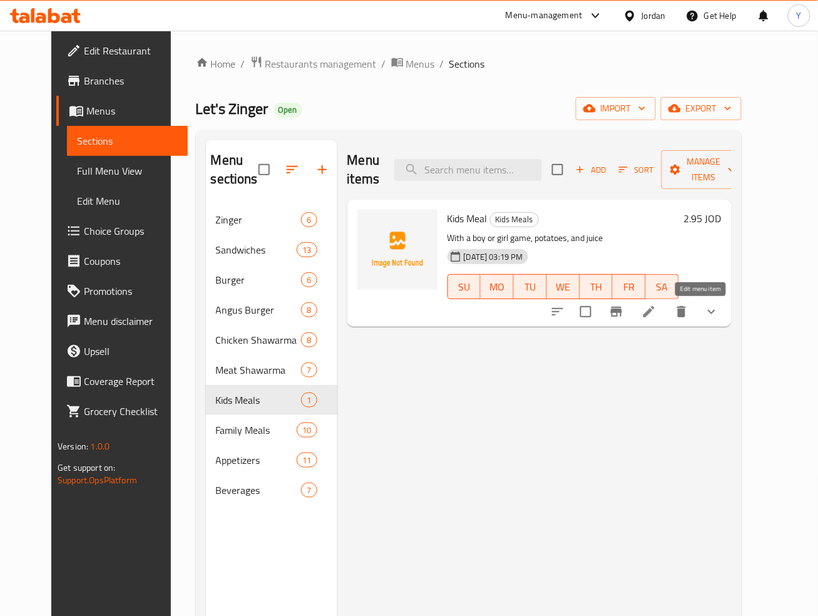
click at [656, 314] on icon at bounding box center [648, 311] width 15 height 15
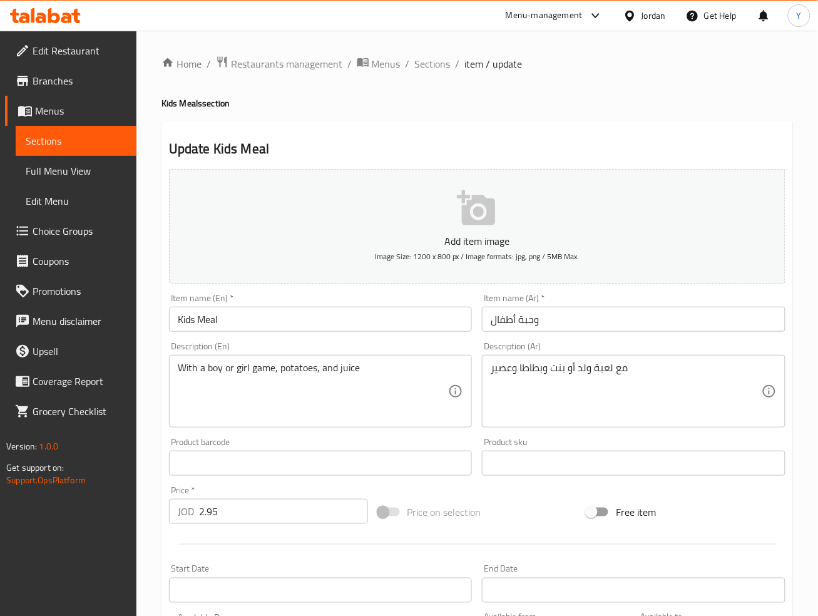
type input "اختيارك من:"
type input "1"
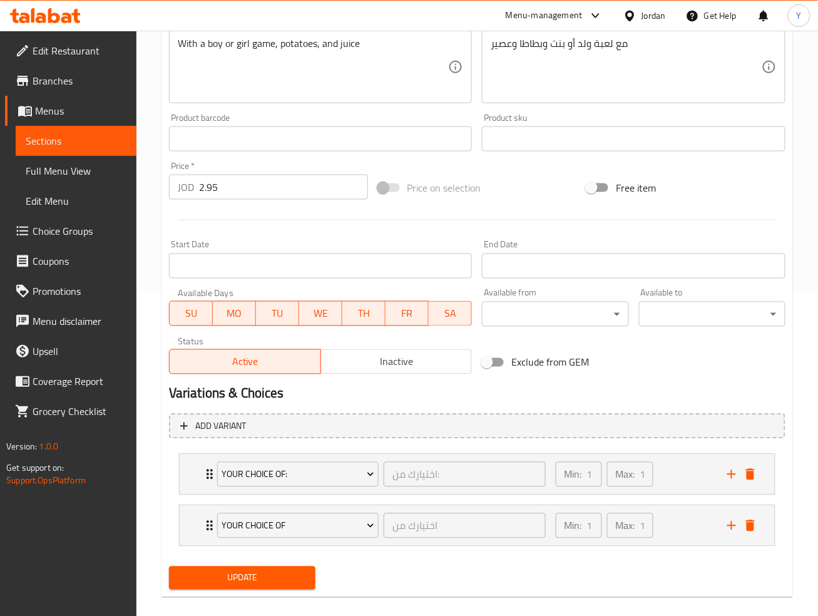
scroll to position [339, 0]
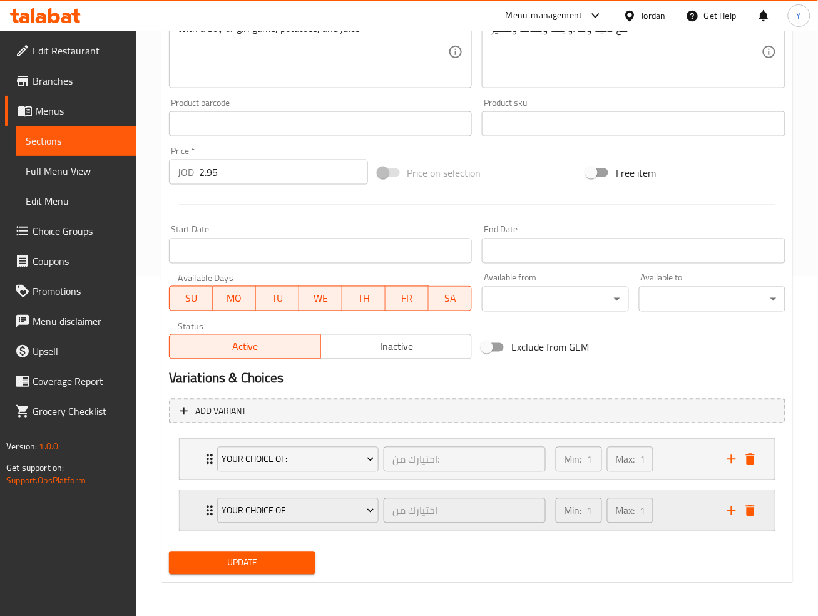
click at [677, 511] on div "Min: 1 ​ Max: 1 ​" at bounding box center [633, 511] width 171 height 40
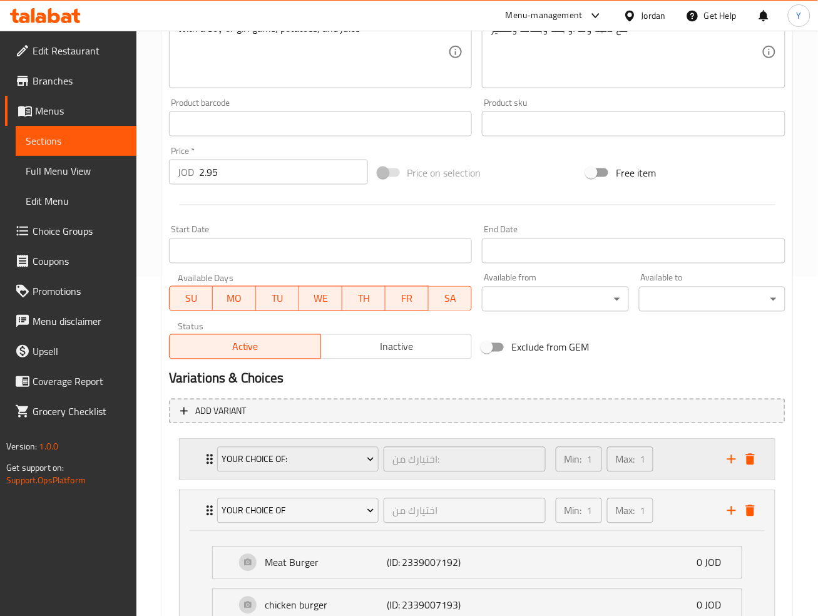
click at [679, 458] on div "Min: 1 ​ Max: 1 ​" at bounding box center [633, 459] width 171 height 40
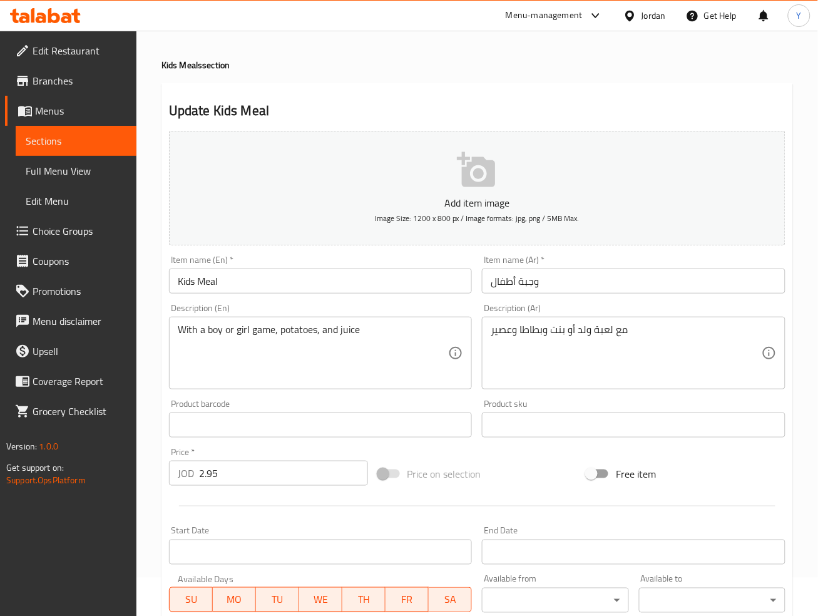
scroll to position [31, 0]
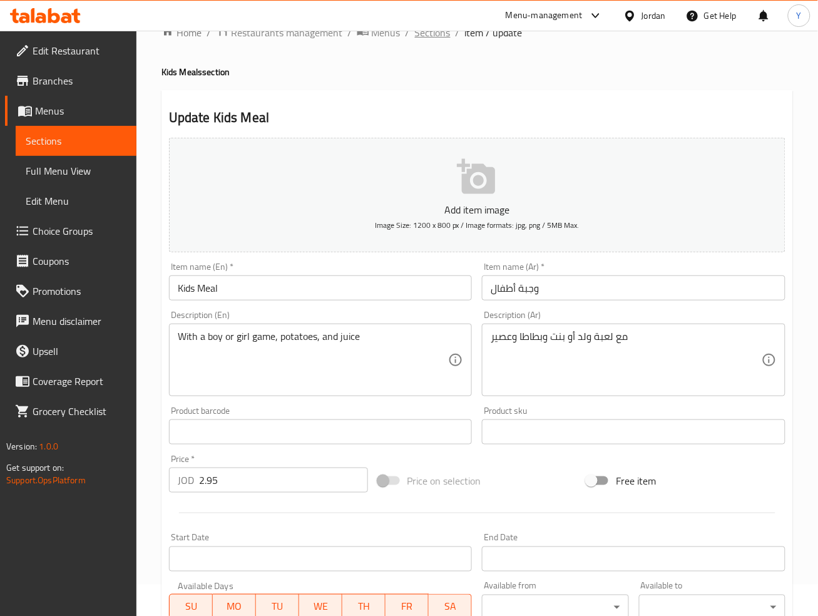
click at [439, 34] on span "Sections" at bounding box center [433, 32] width 36 height 15
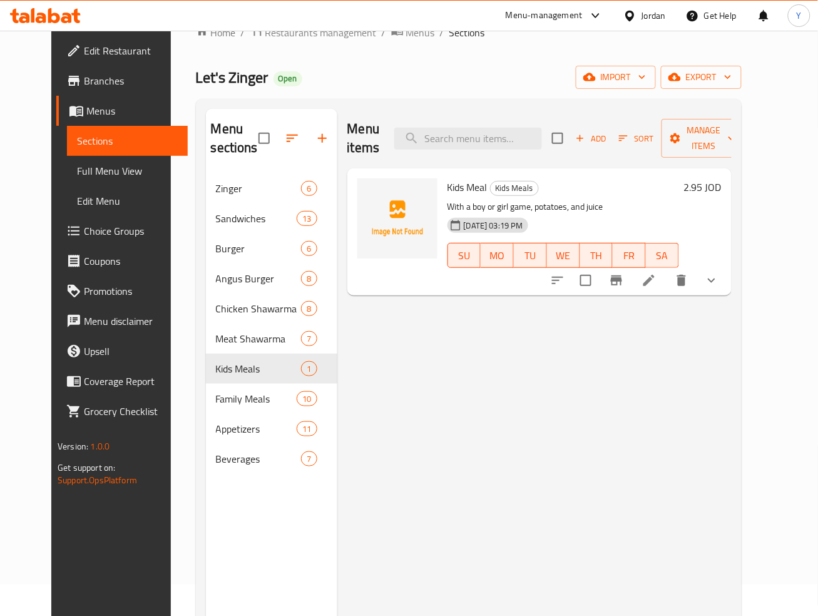
drag, startPoint x: 461, startPoint y: 418, endPoint x: 407, endPoint y: 419, distance: 53.2
click at [462, 420] on div "Menu items Add Sort Manage items Kids Meal Kids Meals With a boy or girl game, …" at bounding box center [534, 417] width 394 height 616
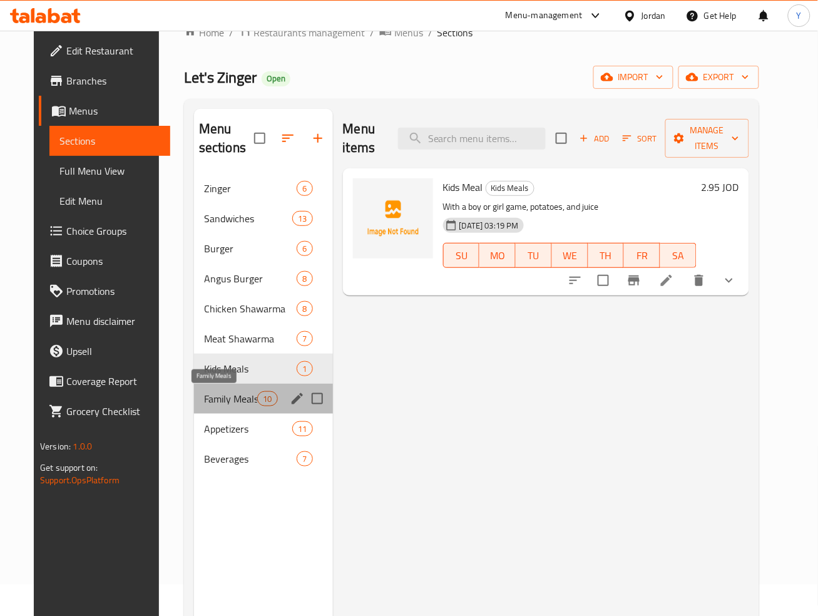
click at [219, 395] on span "Family Meals" at bounding box center [230, 398] width 53 height 15
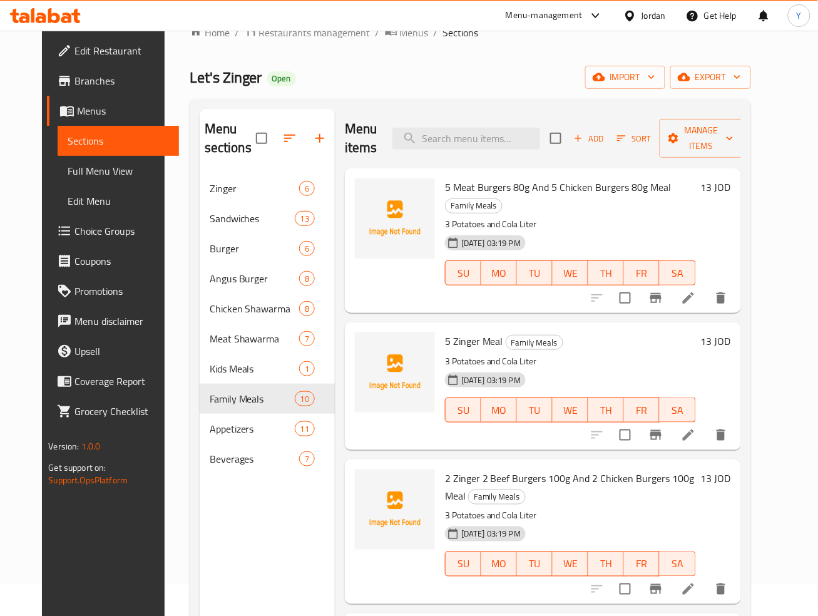
click at [82, 176] on span "Full Menu View" at bounding box center [118, 170] width 101 height 15
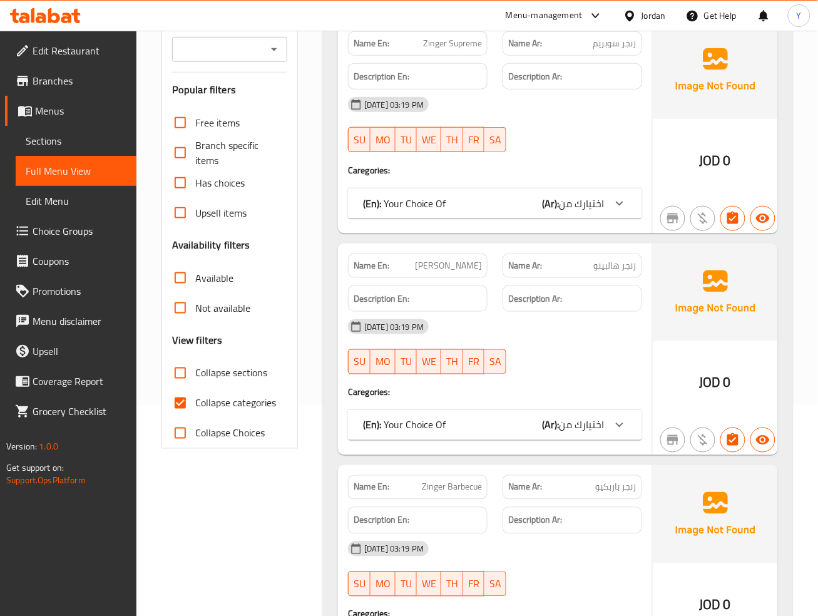
scroll to position [157, 0]
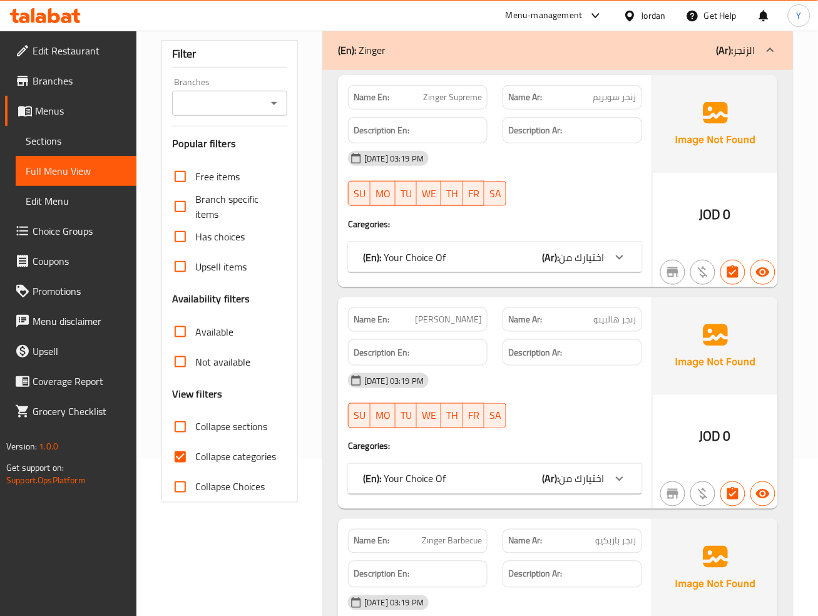
click at [176, 412] on input "Collapse sections" at bounding box center [180, 427] width 30 height 30
checkbox input "true"
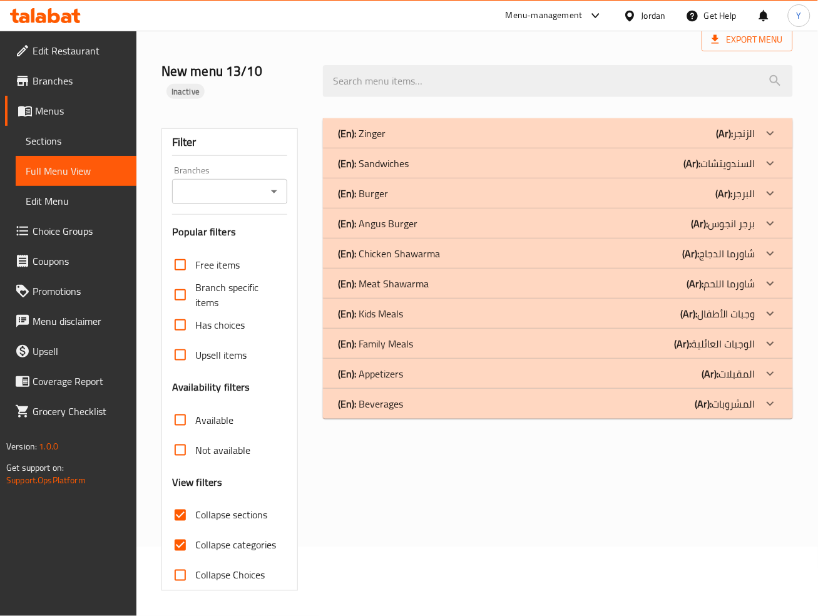
scroll to position [51, 0]
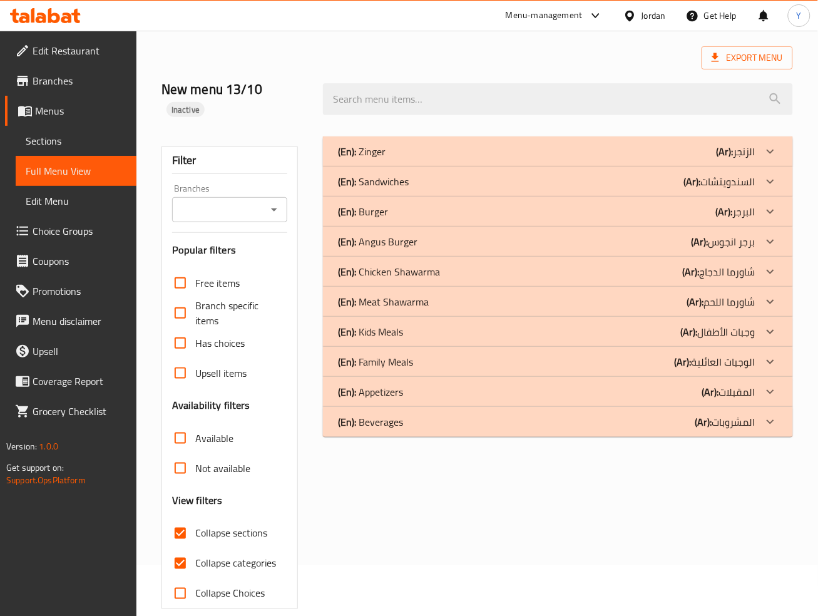
click at [174, 548] on input "Collapse categories" at bounding box center [180, 563] width 30 height 30
checkbox input "false"
click at [713, 354] on p "(Ar): الوجبات العائلية" at bounding box center [715, 361] width 81 height 15
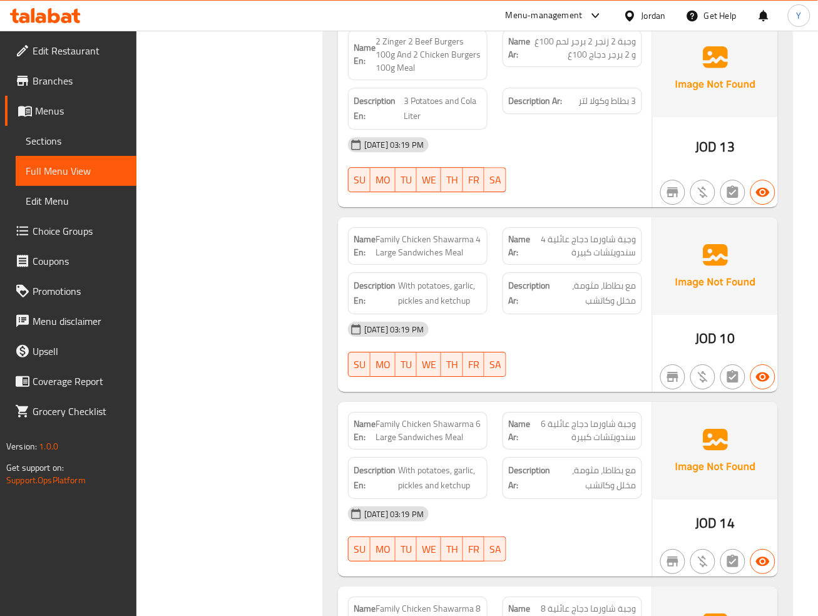
scroll to position [787, 0]
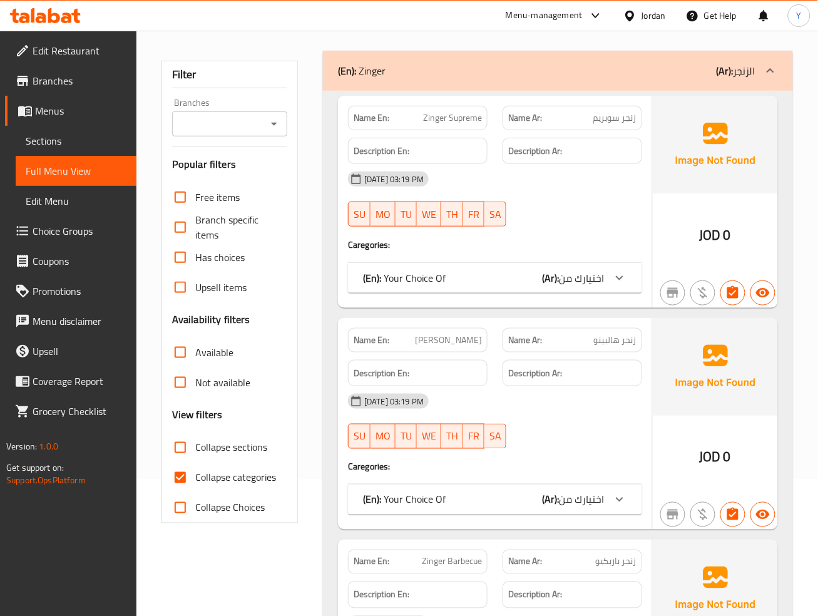
scroll to position [538, 0]
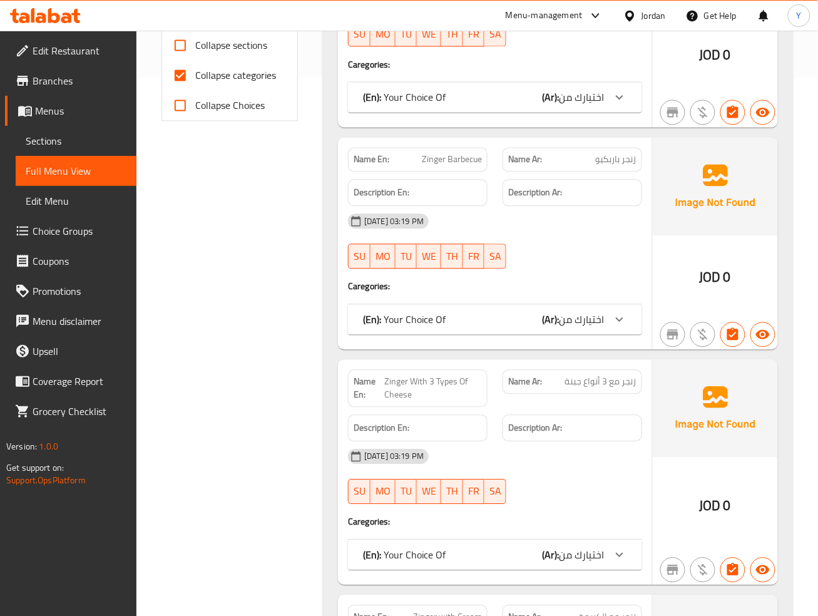
drag, startPoint x: 186, startPoint y: 53, endPoint x: 778, endPoint y: 69, distance: 592.2
click at [186, 61] on input "Collapse categories" at bounding box center [180, 76] width 30 height 30
checkbox input "false"
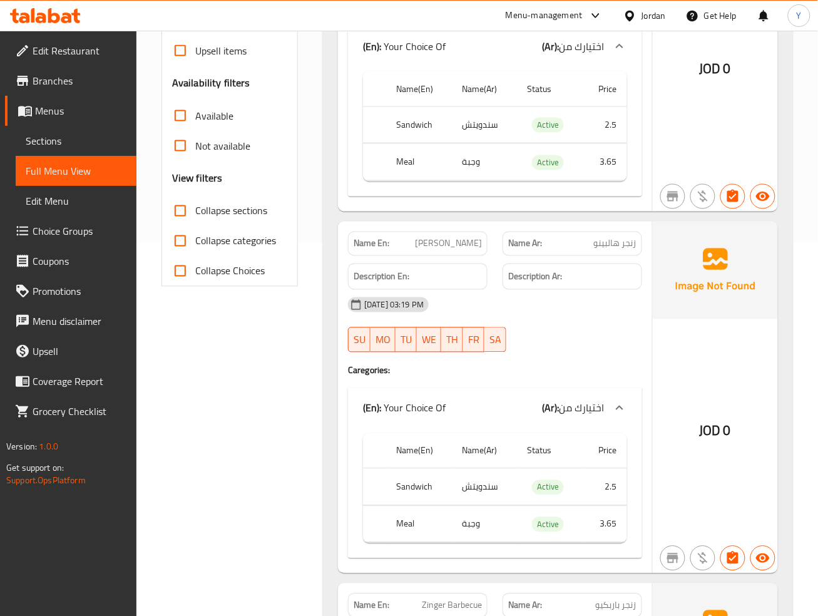
scroll to position [258, 0]
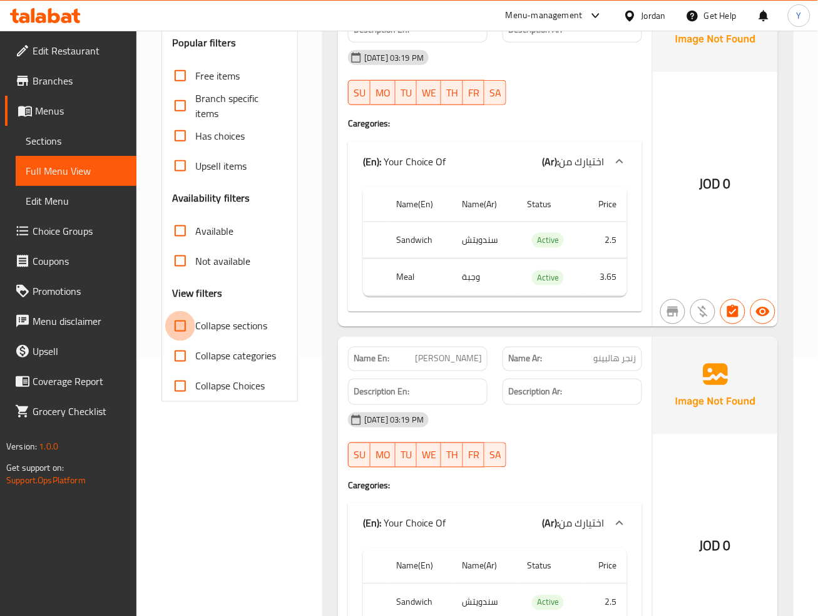
click at [175, 315] on input "Collapse sections" at bounding box center [180, 326] width 30 height 30
checkbox input "true"
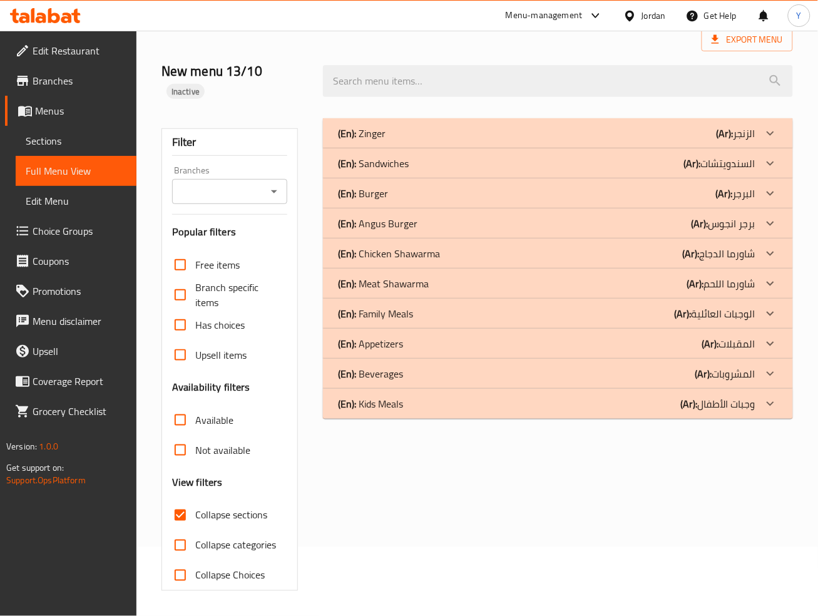
scroll to position [51, 0]
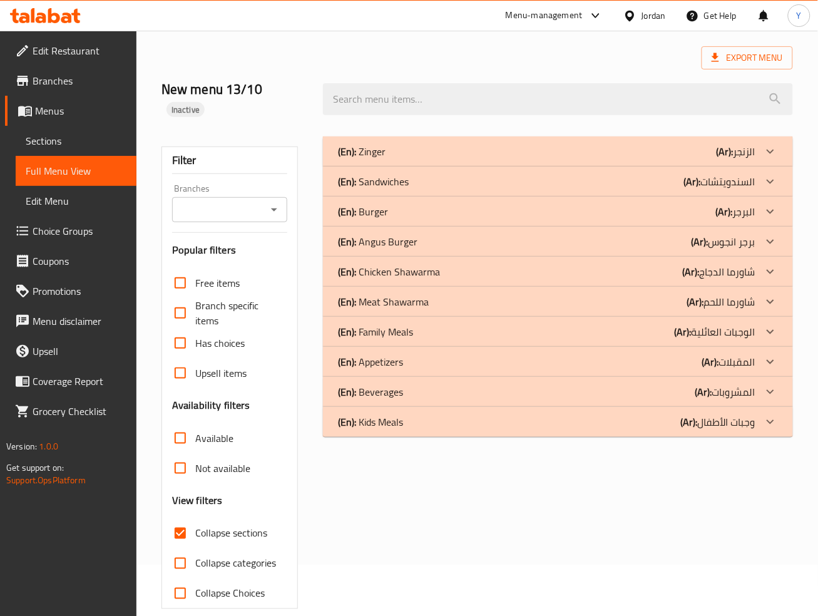
drag, startPoint x: 755, startPoint y: 224, endPoint x: 774, endPoint y: 232, distance: 21.0
click at [754, 234] on p "(Ar): برجر انجوس" at bounding box center [723, 241] width 64 height 15
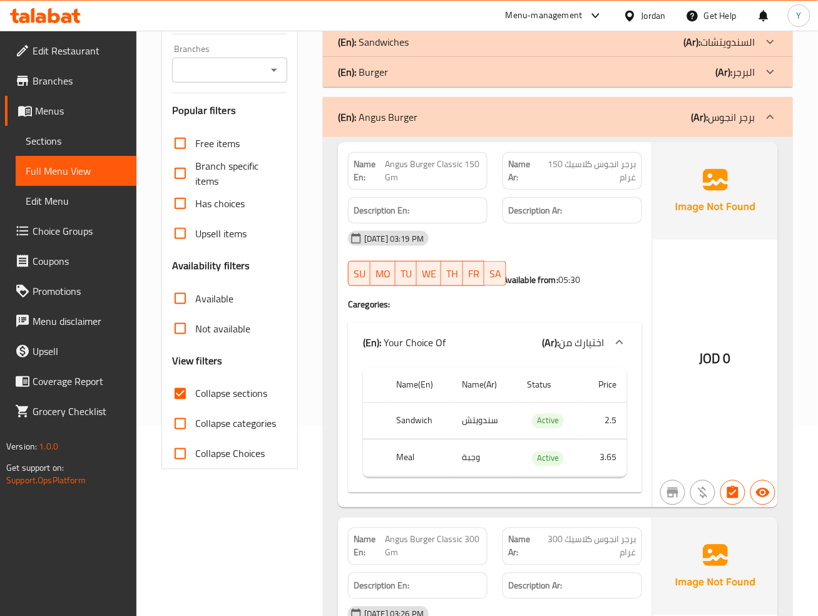
scroll to position [89, 0]
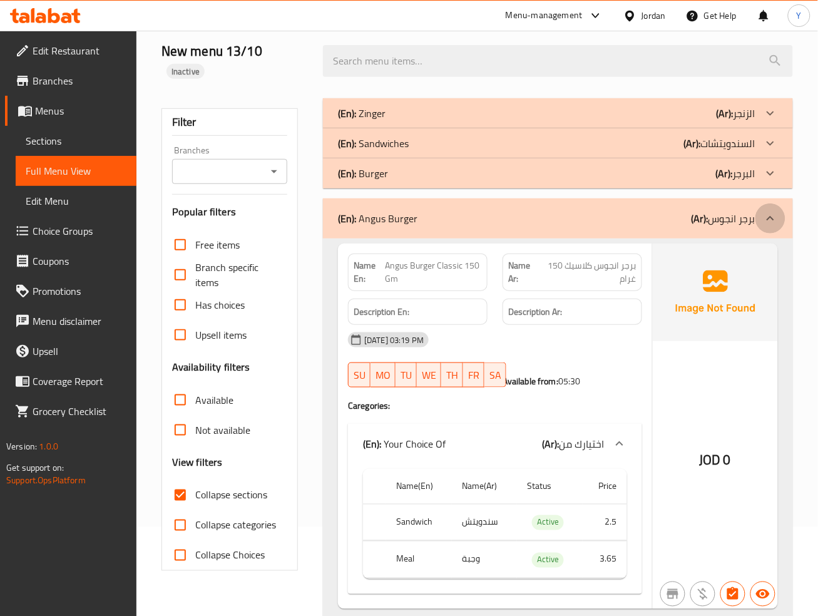
click at [776, 211] on icon at bounding box center [770, 218] width 15 height 15
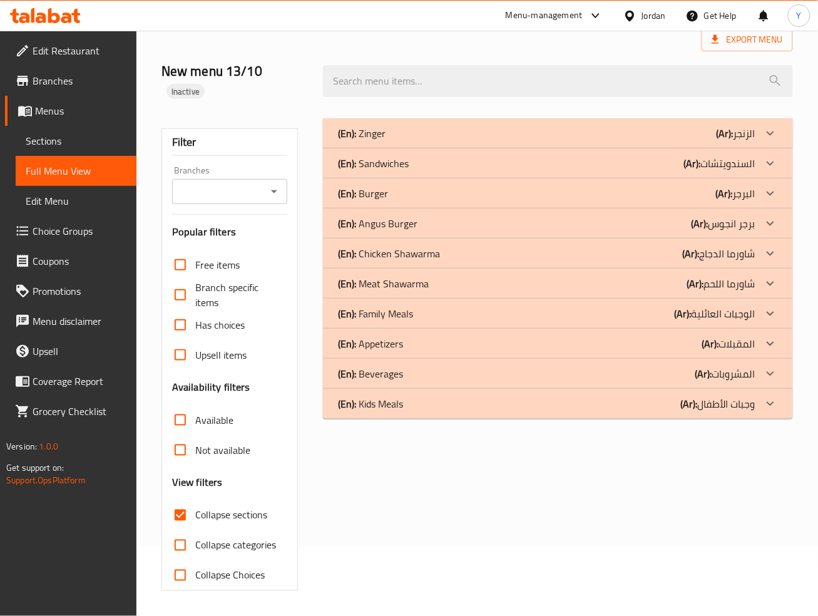
scroll to position [51, 0]
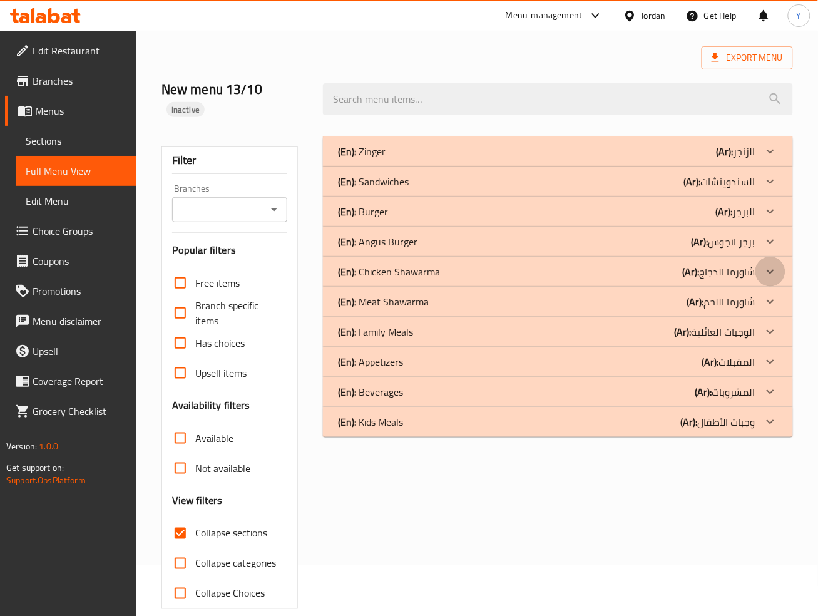
click at [758, 257] on div at bounding box center [770, 272] width 30 height 30
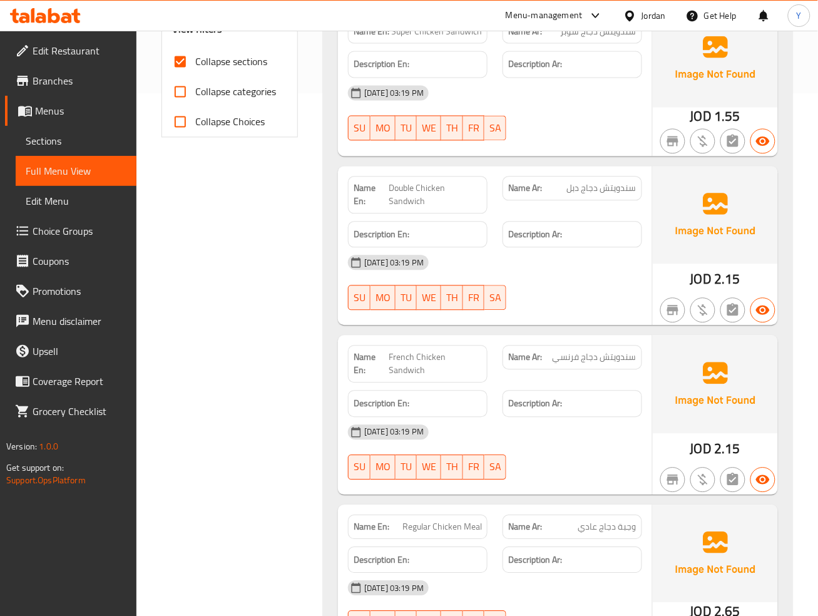
scroll to position [551, 0]
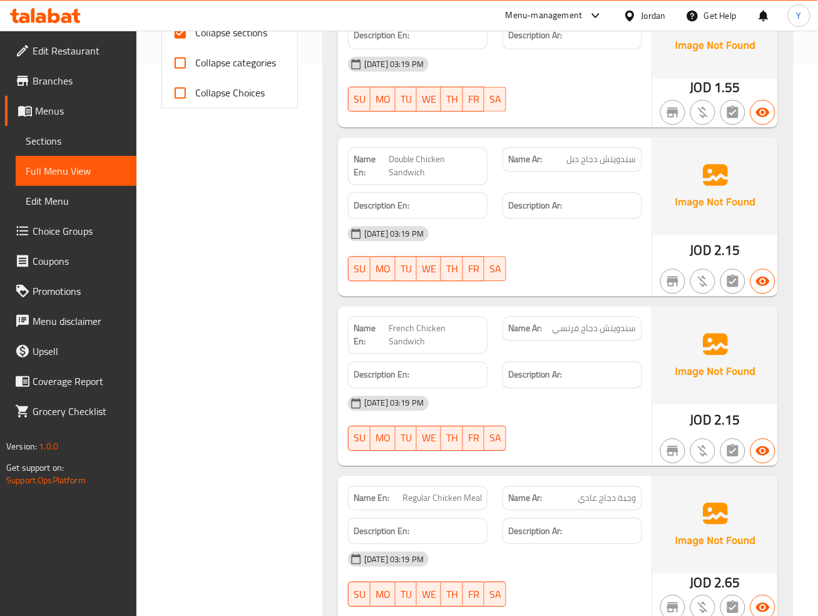
click at [442, 153] on span "Double Chicken Sandwich" at bounding box center [435, 166] width 93 height 26
copy span "Double Chicken Sandwich"
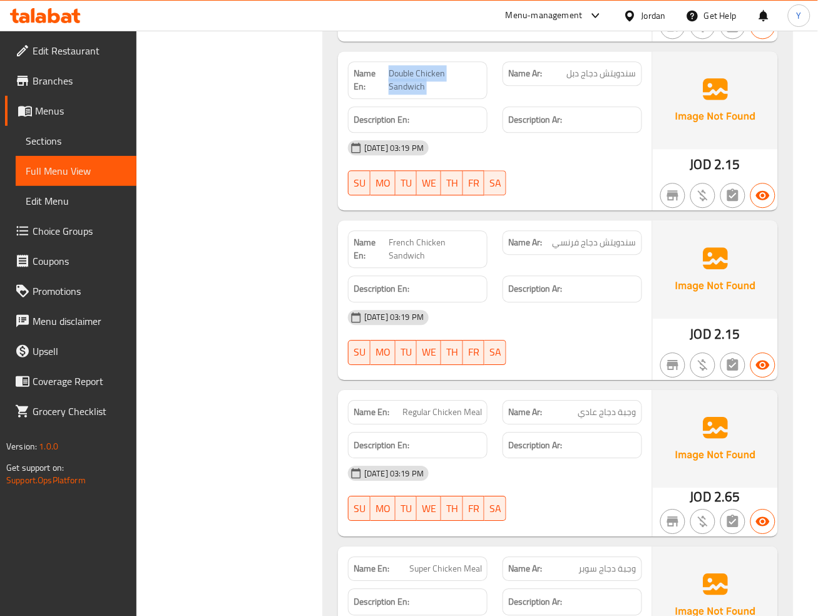
scroll to position [602, 0]
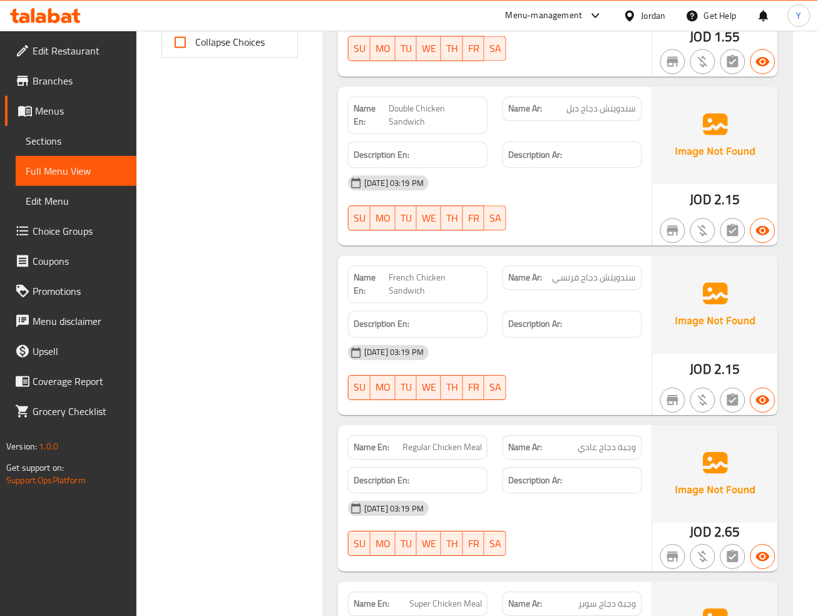
click at [608, 338] on div "13-10-2025 03:19 PM SU MO TU WE TH FR SA" at bounding box center [494, 372] width 309 height 70
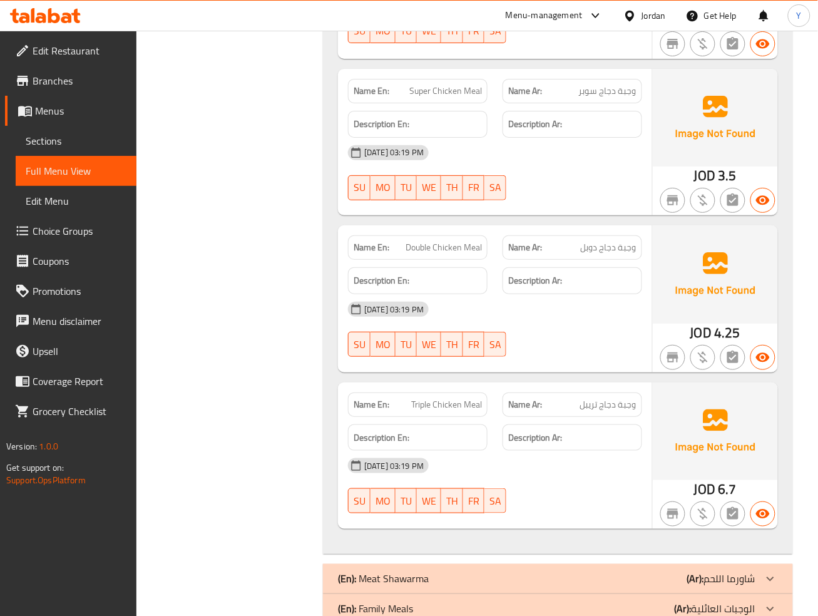
scroll to position [1102, 0]
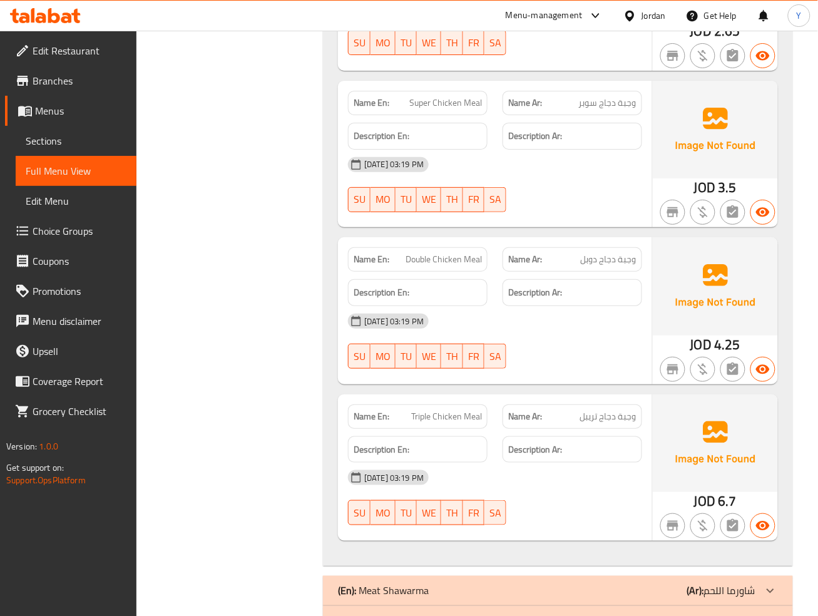
click at [556, 462] on div "[DATE] 03:19 PM" at bounding box center [494, 477] width 309 height 30
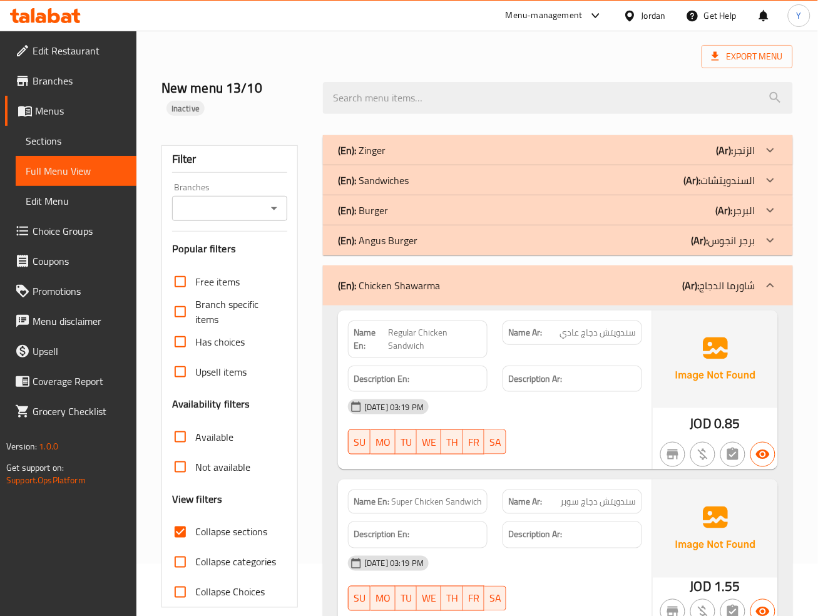
scroll to position [18, 0]
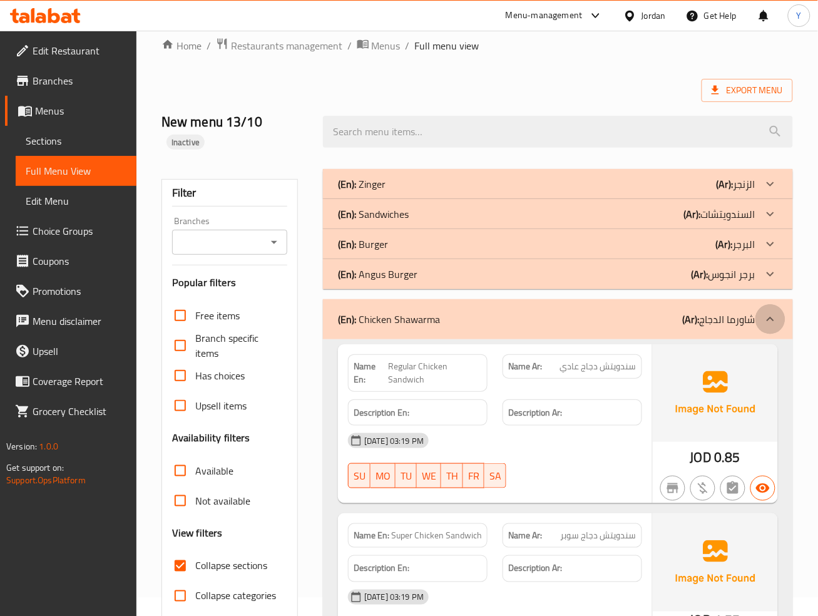
click at [766, 312] on icon at bounding box center [770, 319] width 15 height 15
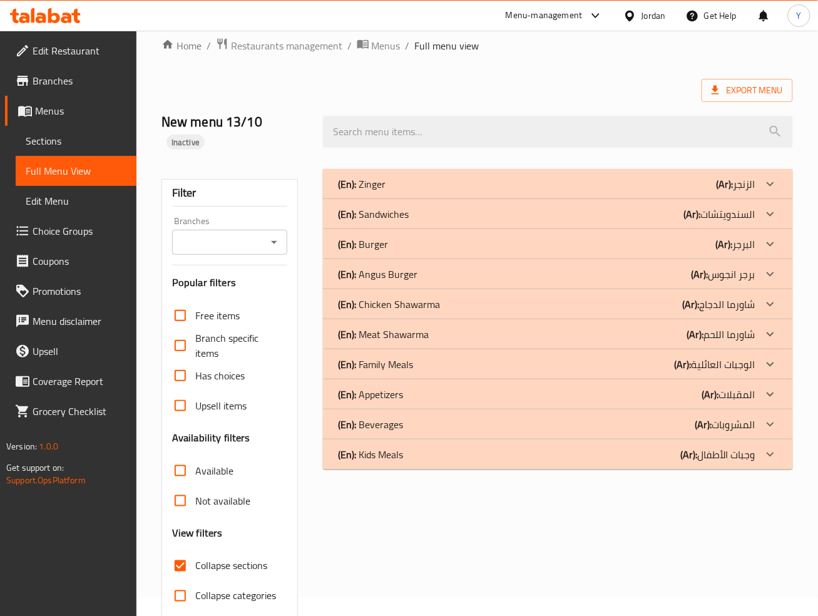
click at [767, 327] on icon at bounding box center [770, 334] width 15 height 15
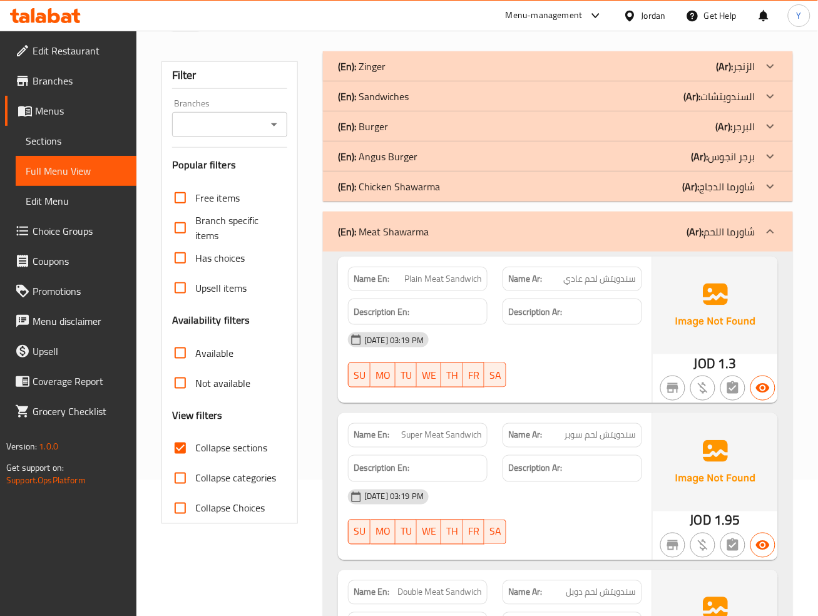
scroll to position [140, 0]
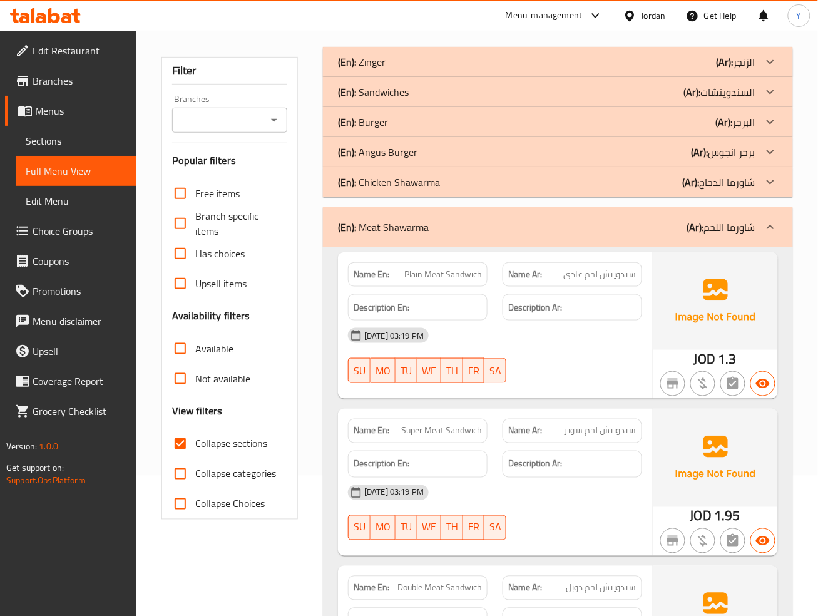
click at [435, 268] on span "Plain Meat Sandwich" at bounding box center [443, 274] width 78 height 13
click at [418, 268] on span "Plain Meat Sandwich" at bounding box center [443, 274] width 78 height 13
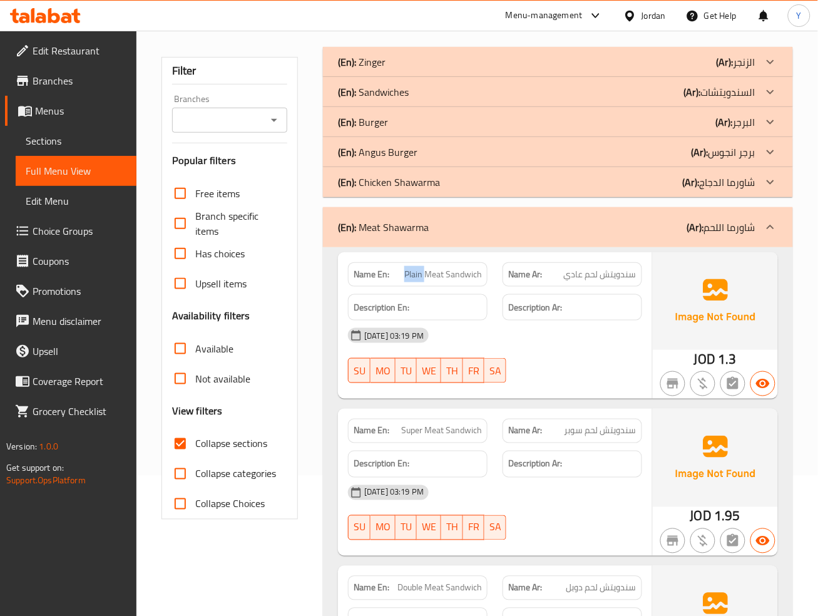
click at [423, 268] on span "Plain Meat Sandwich" at bounding box center [443, 274] width 78 height 13
click at [603, 350] on div "13-10-2025 03:19 PM SU MO TU WE TH FR SA" at bounding box center [494, 355] width 309 height 70
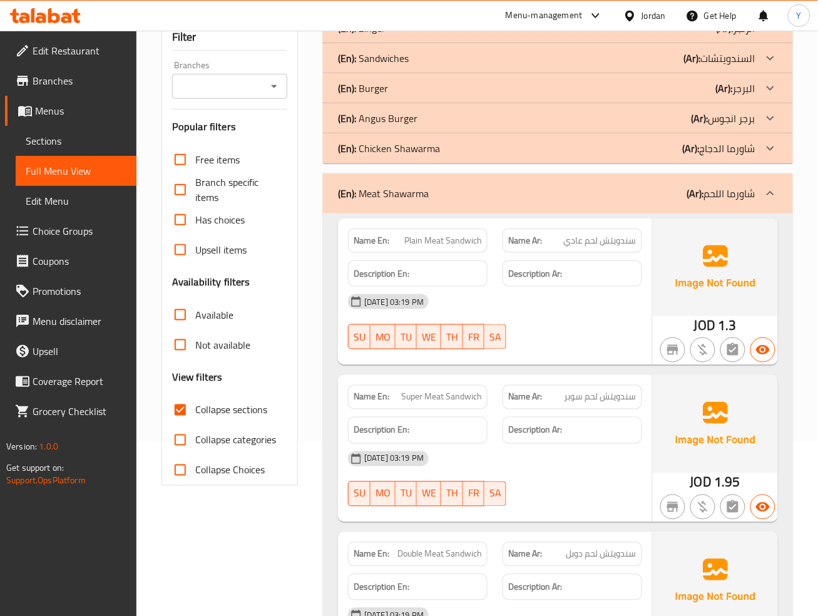
scroll to position [83, 0]
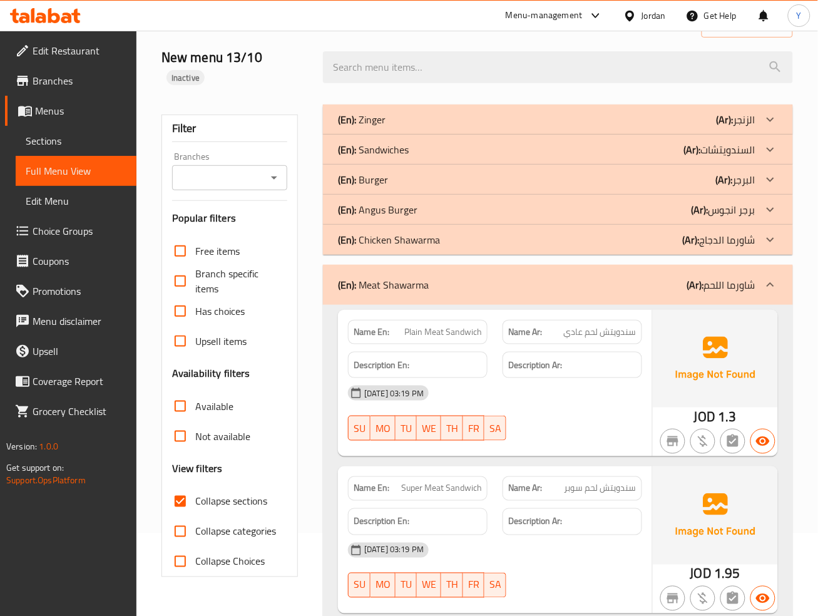
click at [777, 277] on icon at bounding box center [770, 284] width 15 height 15
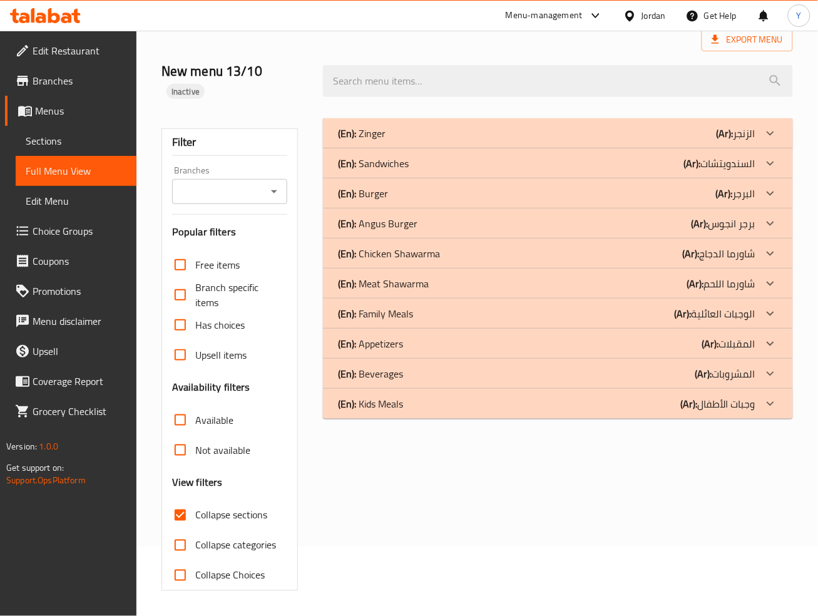
scroll to position [51, 0]
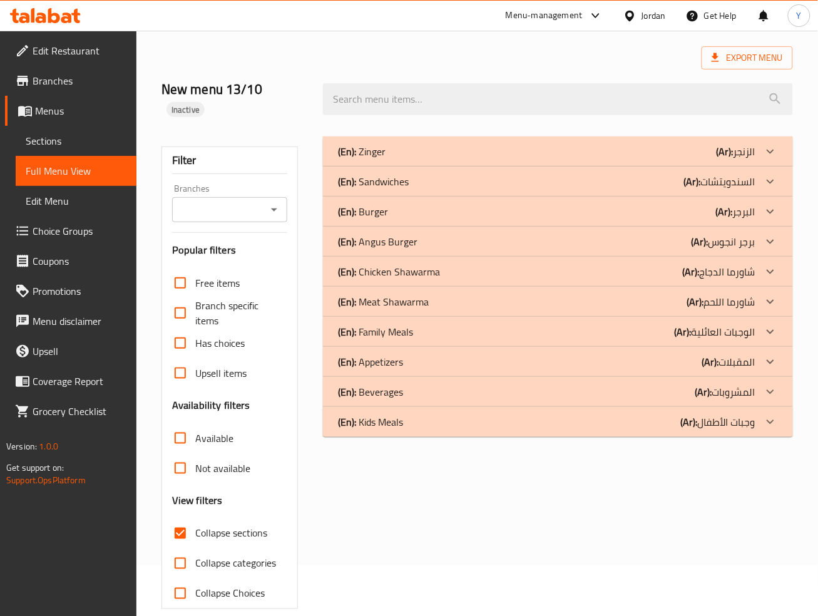
click at [747, 324] on p "(Ar): الوجبات العائلية" at bounding box center [715, 331] width 81 height 15
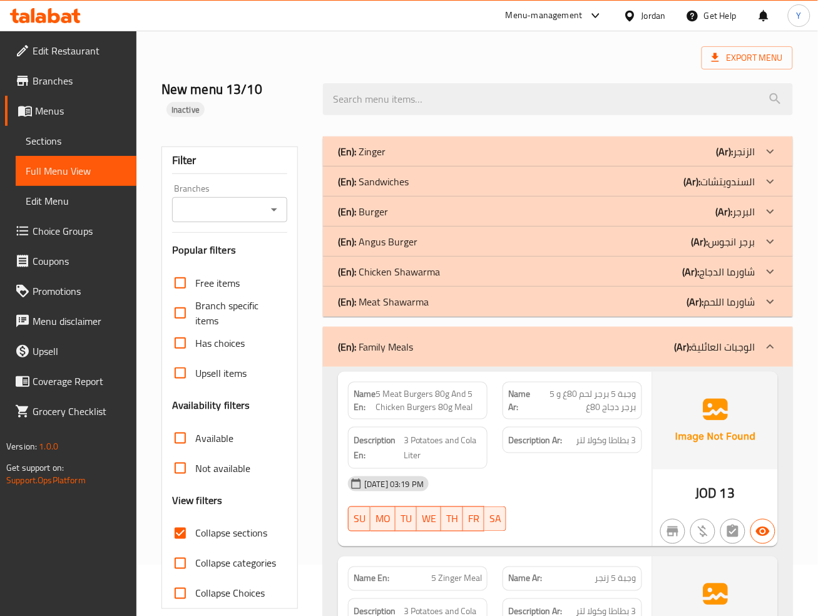
click at [747, 327] on div "(En): Family Meals (Ar): الوجبات العائلية" at bounding box center [558, 347] width 470 height 40
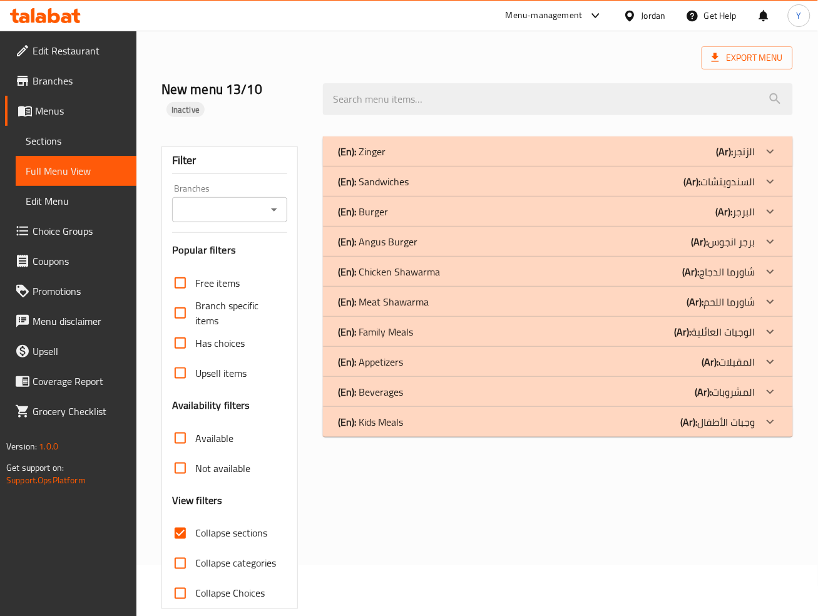
click at [770, 414] on icon at bounding box center [770, 421] width 15 height 15
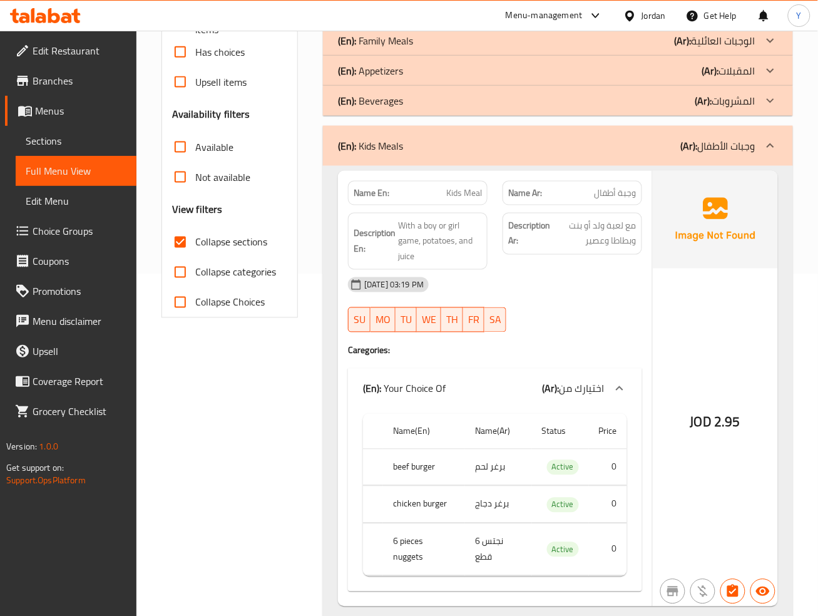
scroll to position [349, 0]
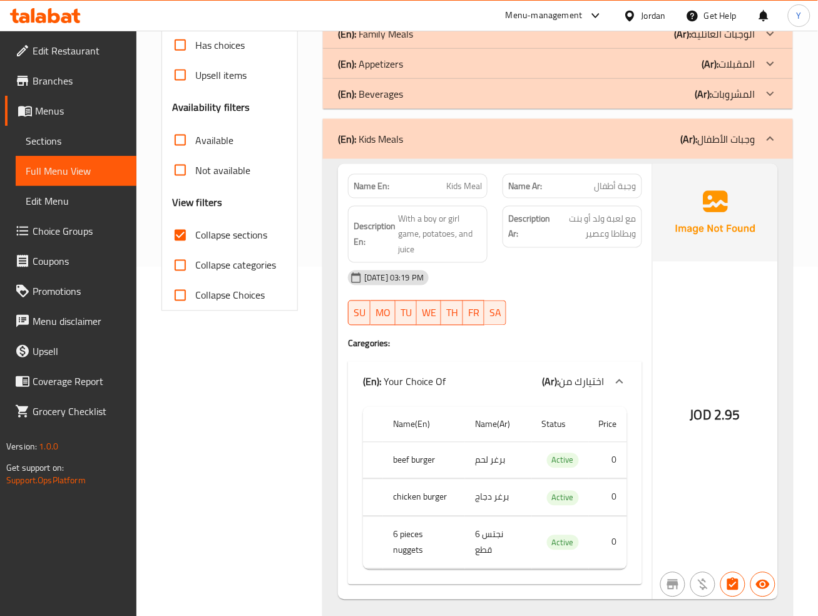
click at [67, 230] on span "Choice Groups" at bounding box center [80, 230] width 94 height 15
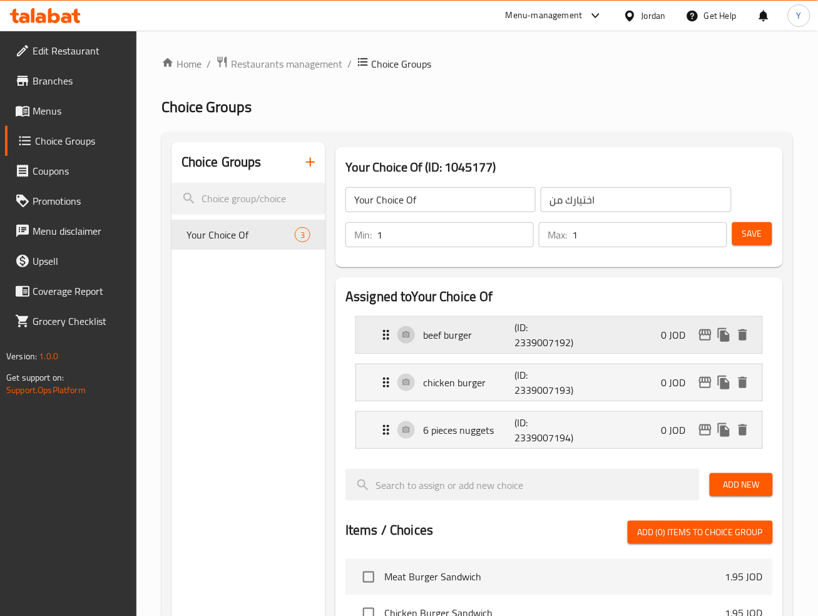
click at [489, 340] on p "beef burger" at bounding box center [468, 334] width 91 height 15
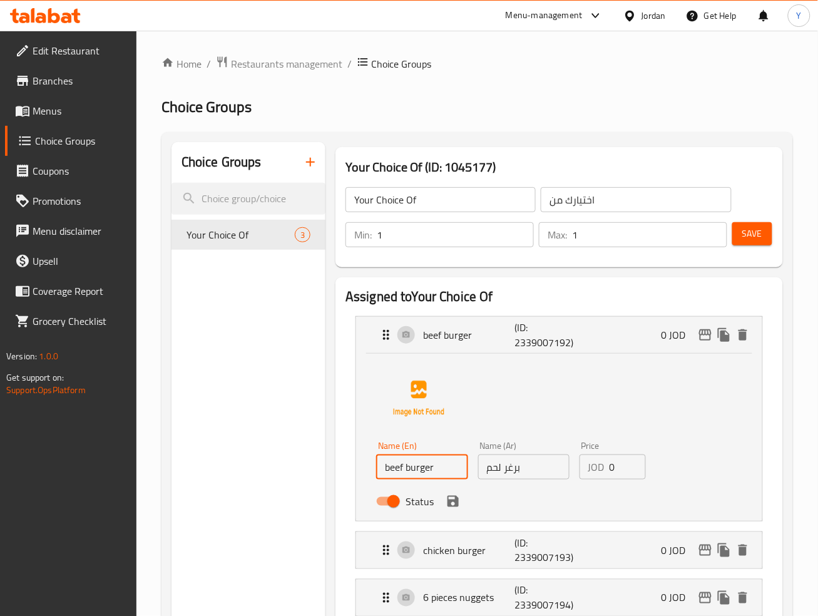
drag, startPoint x: 399, startPoint y: 468, endPoint x: 394, endPoint y: 465, distance: 6.4
click at [394, 466] on input "beef burger" at bounding box center [421, 466] width 91 height 25
click at [394, 465] on input "beef burger" at bounding box center [421, 466] width 91 height 25
click at [392, 464] on input "beef burger" at bounding box center [421, 466] width 91 height 25
click at [412, 471] on input "Meat burger" at bounding box center [421, 466] width 91 height 25
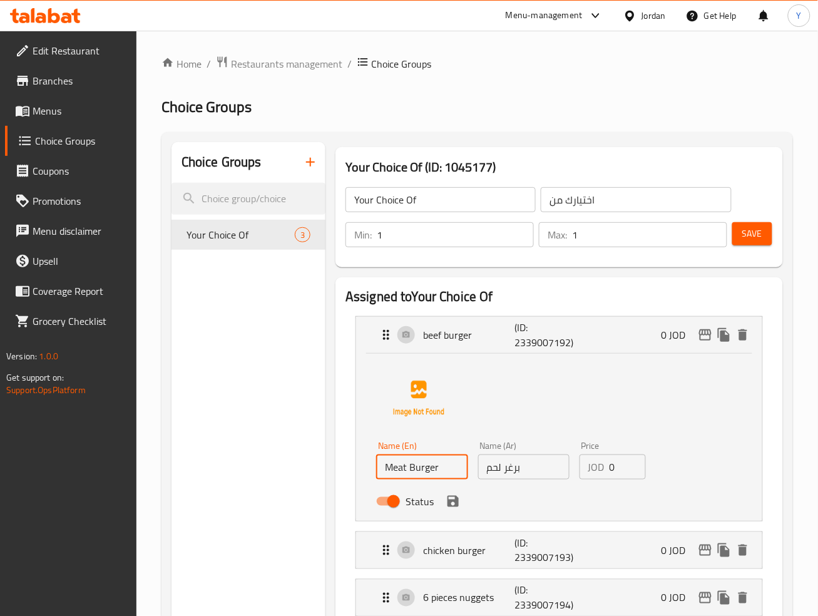
click at [449, 490] on div "Status" at bounding box center [523, 501] width 305 height 34
click at [453, 501] on icon "save" at bounding box center [452, 501] width 11 height 11
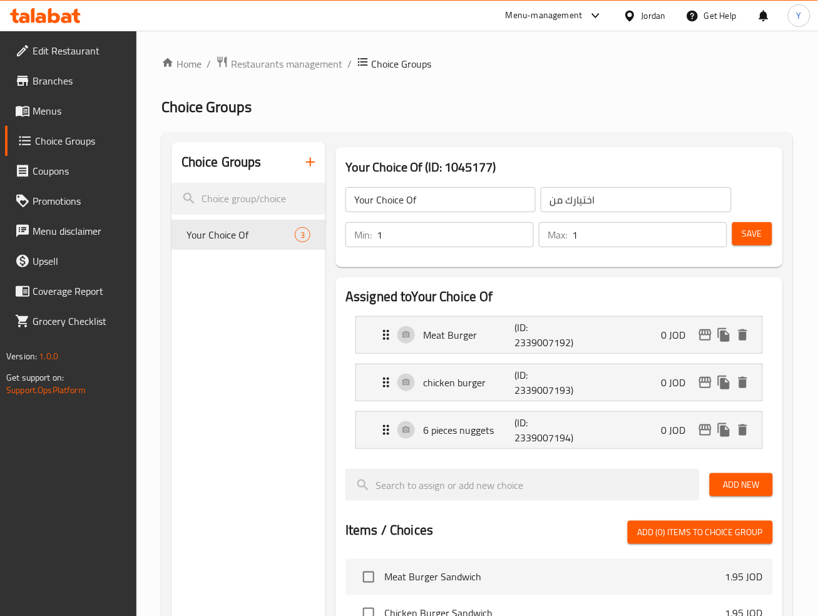
type input "Meat Burger"
click at [518, 339] on p "(ID: 2339007192)" at bounding box center [544, 335] width 61 height 30
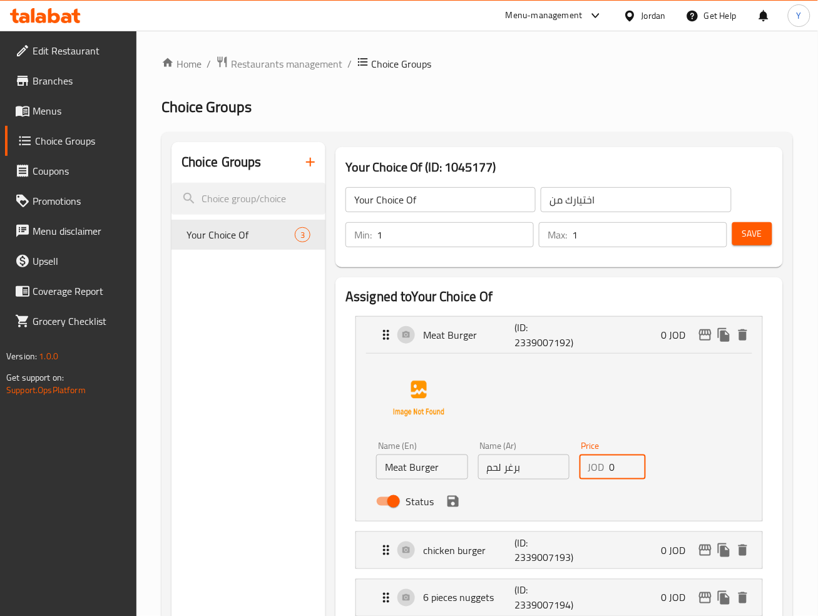
drag, startPoint x: 617, startPoint y: 468, endPoint x: 604, endPoint y: 466, distance: 12.8
click at [604, 466] on div "JOD 0 Price" at bounding box center [612, 466] width 66 height 25
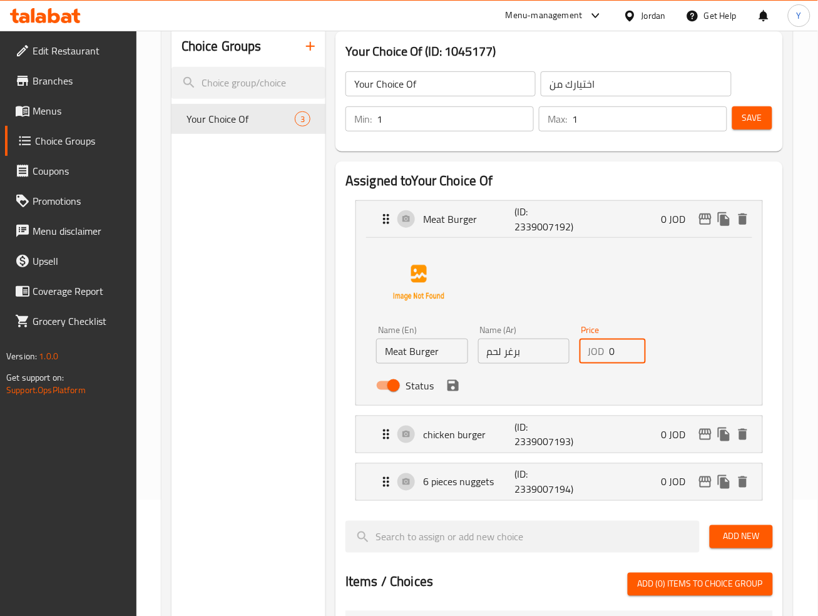
scroll to position [121, 0]
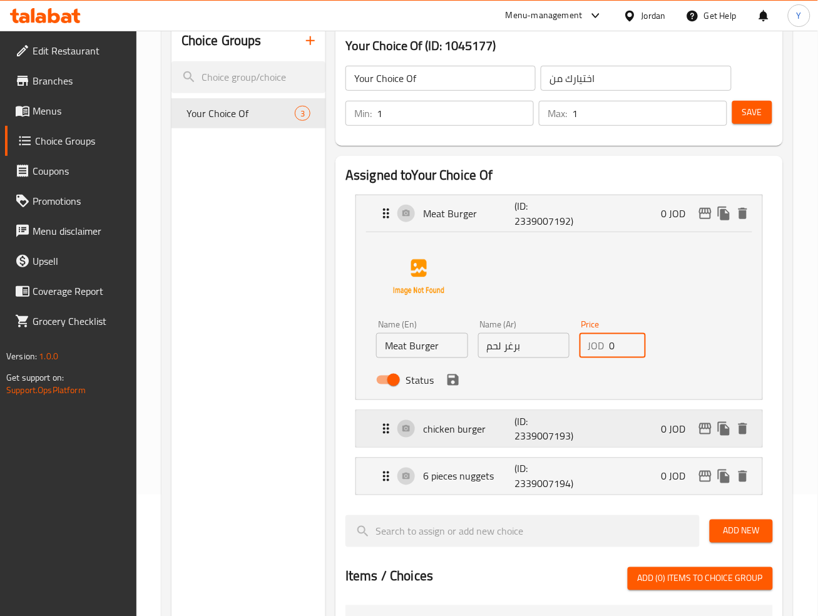
click at [527, 439] on p "(ID: 2339007193)" at bounding box center [544, 429] width 61 height 30
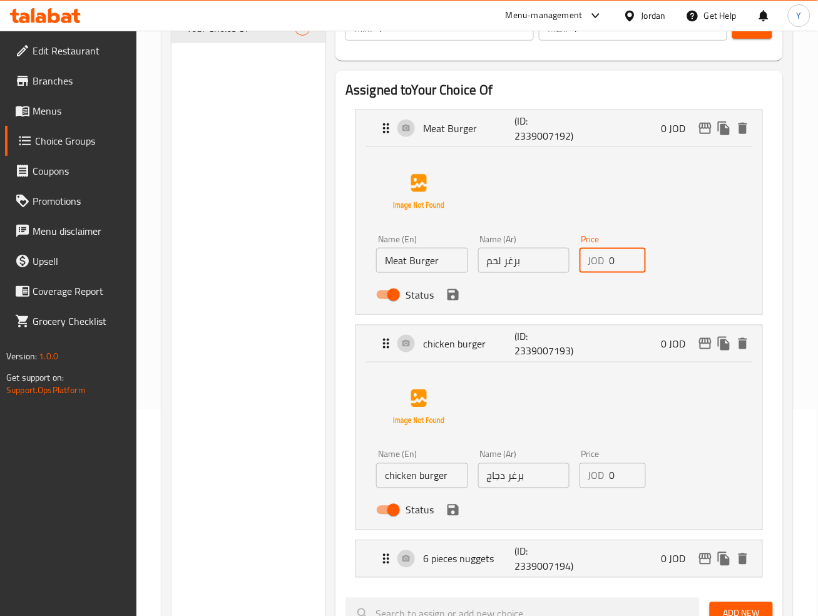
scroll to position [210, 0]
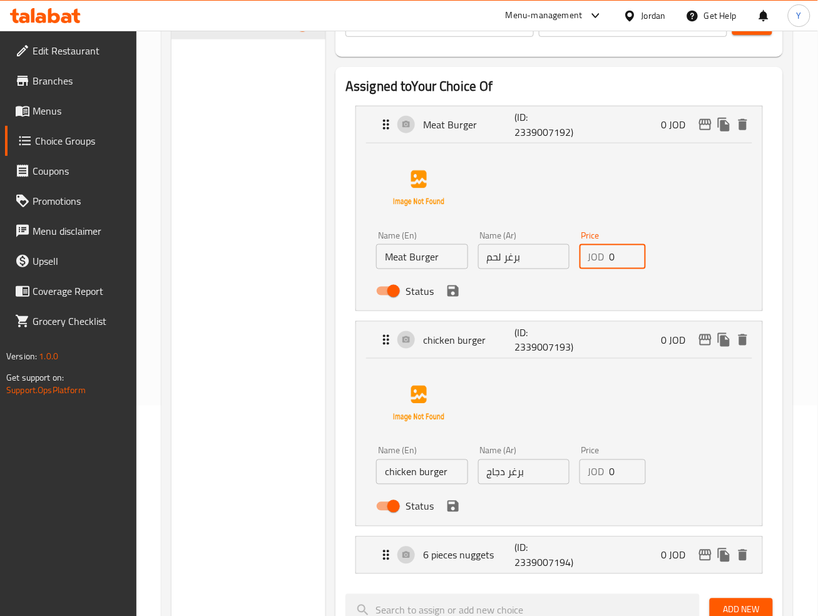
drag, startPoint x: 456, startPoint y: 299, endPoint x: 464, endPoint y: 297, distance: 8.5
click at [454, 298] on button "save" at bounding box center [453, 291] width 19 height 19
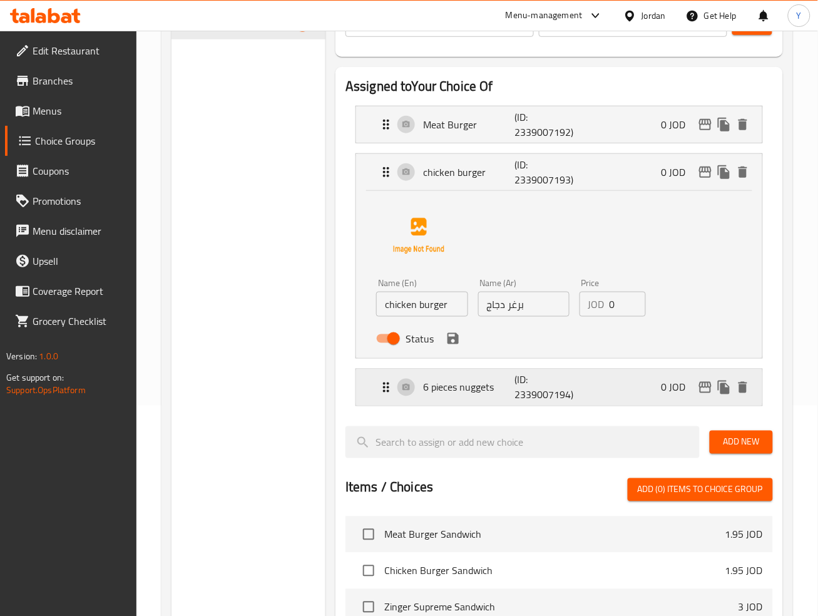
click at [594, 403] on div "6 pieces nuggets (ID: 2339007194) 0 JOD" at bounding box center [563, 387] width 369 height 36
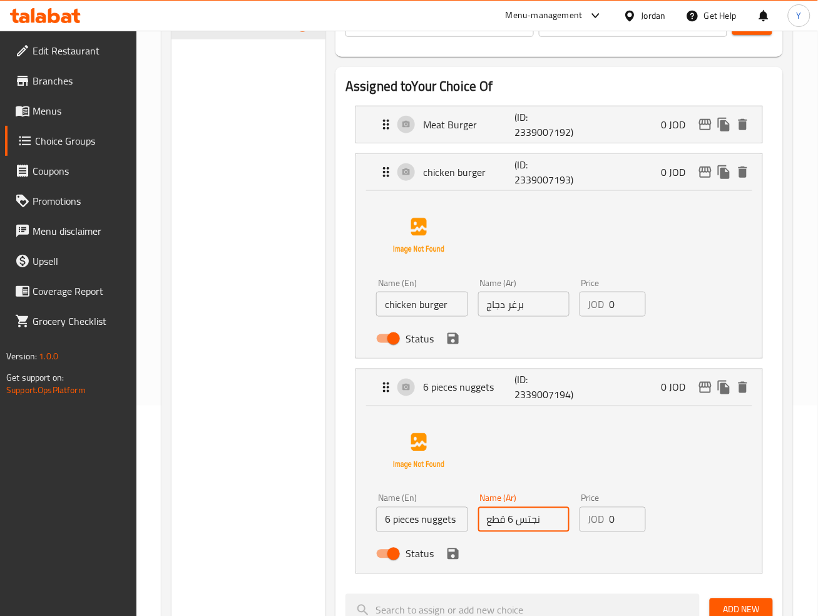
click at [536, 522] on input "نجتس 6 قطع" at bounding box center [523, 519] width 91 height 25
click at [456, 549] on icon "save" at bounding box center [453, 553] width 15 height 15
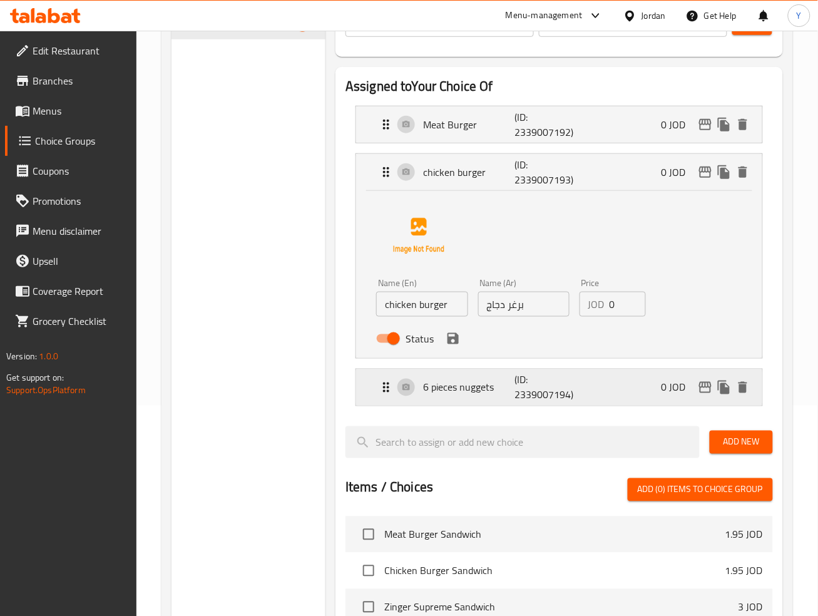
type input "ناجتس 6 قطع"
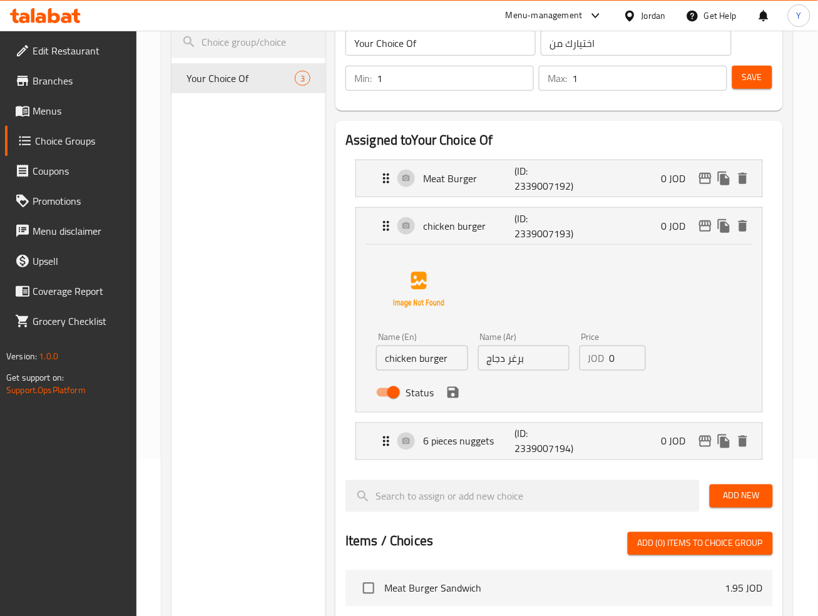
scroll to position [169, 0]
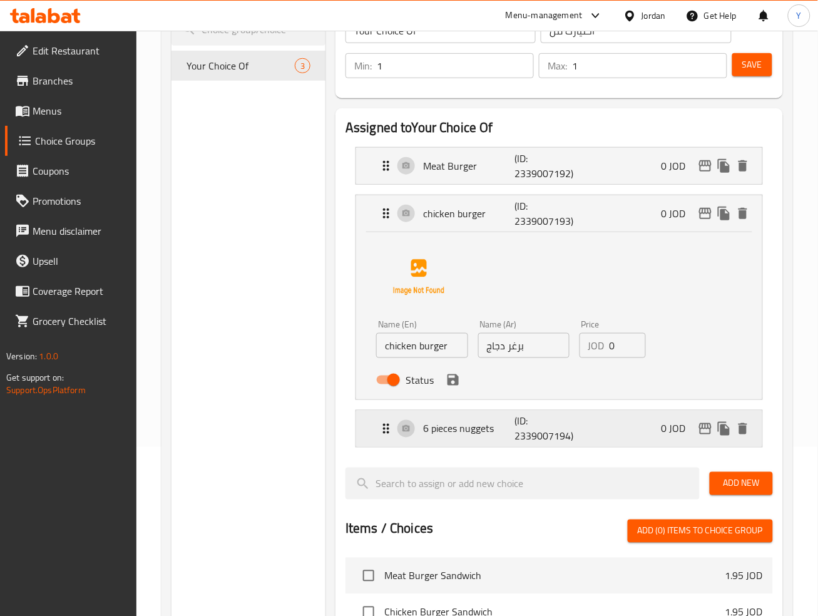
click at [532, 426] on p "(ID: 2339007194)" at bounding box center [544, 429] width 61 height 30
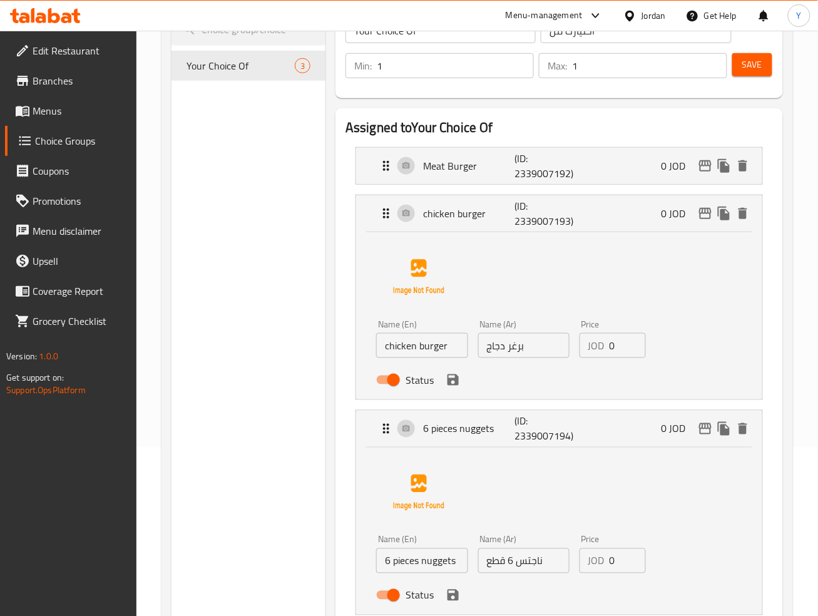
click at [437, 564] on input "6 pieces nuggets" at bounding box center [421, 560] width 91 height 25
click at [382, 565] on input "6 pieces" at bounding box center [421, 560] width 91 height 25
paste input "nuggets"
click at [393, 570] on input "nuggets 6 pieces" at bounding box center [421, 560] width 91 height 25
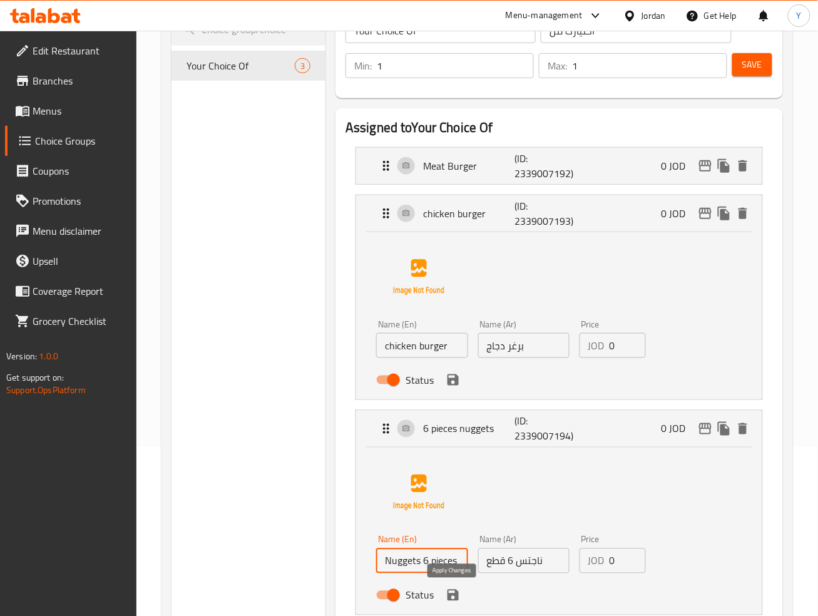
click at [456, 599] on icon "save" at bounding box center [452, 594] width 11 height 11
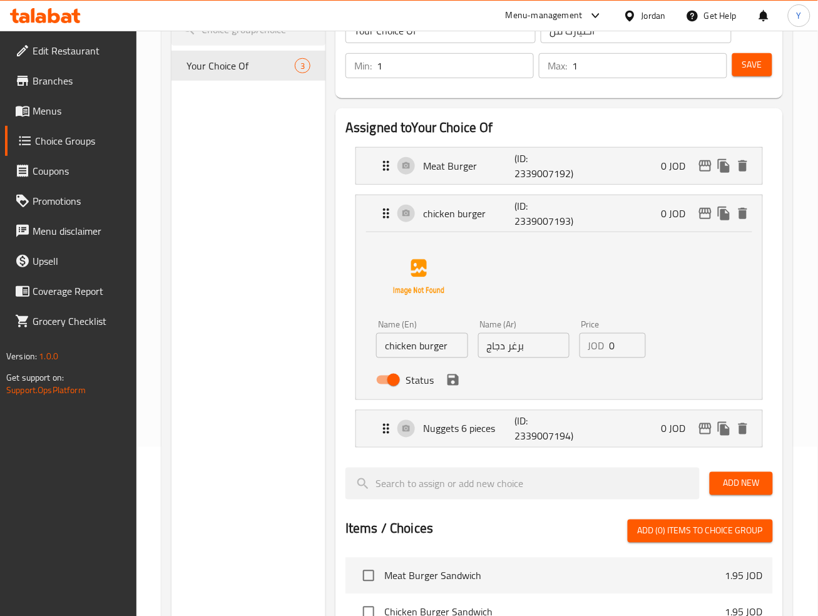
type input "Nuggets 6 pieces"
click at [452, 385] on icon "save" at bounding box center [453, 379] width 15 height 15
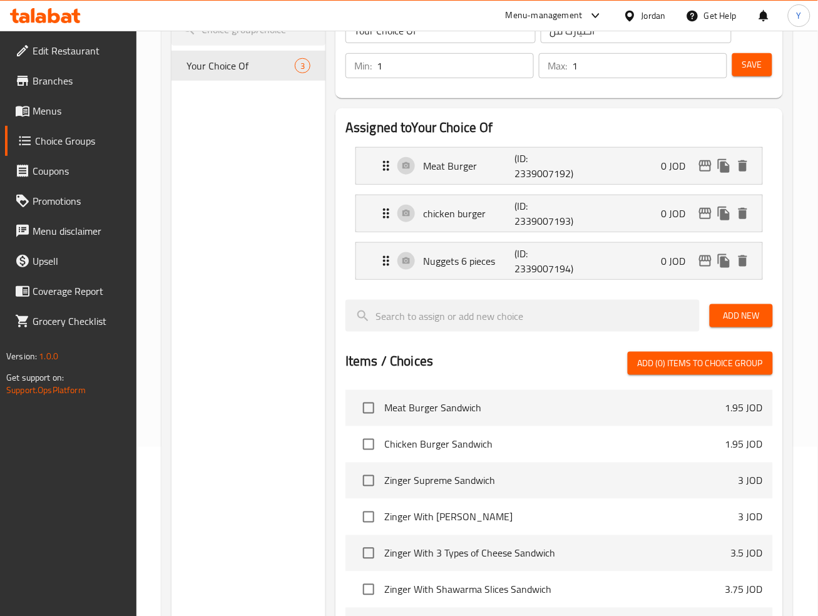
click at [758, 76] on div "Save" at bounding box center [748, 66] width 36 height 30
click at [755, 63] on span "Save" at bounding box center [752, 65] width 20 height 16
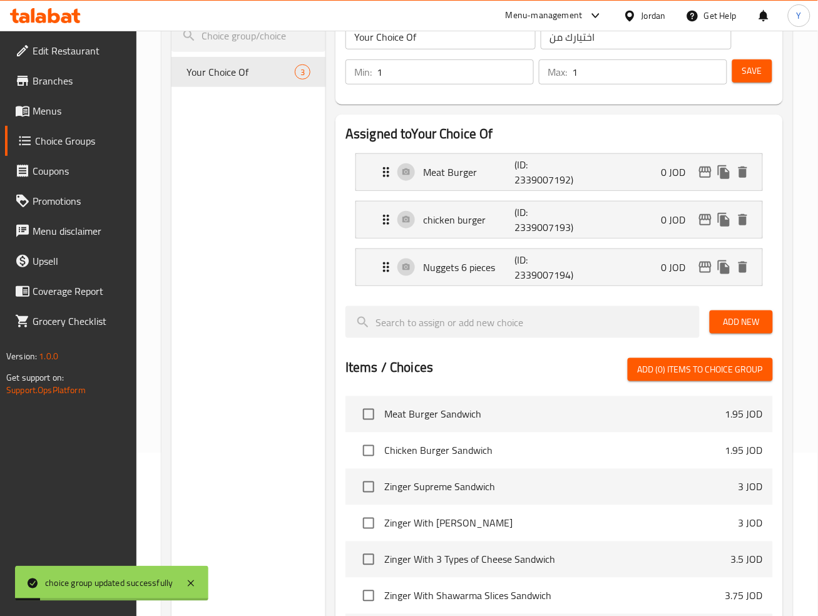
scroll to position [0, 0]
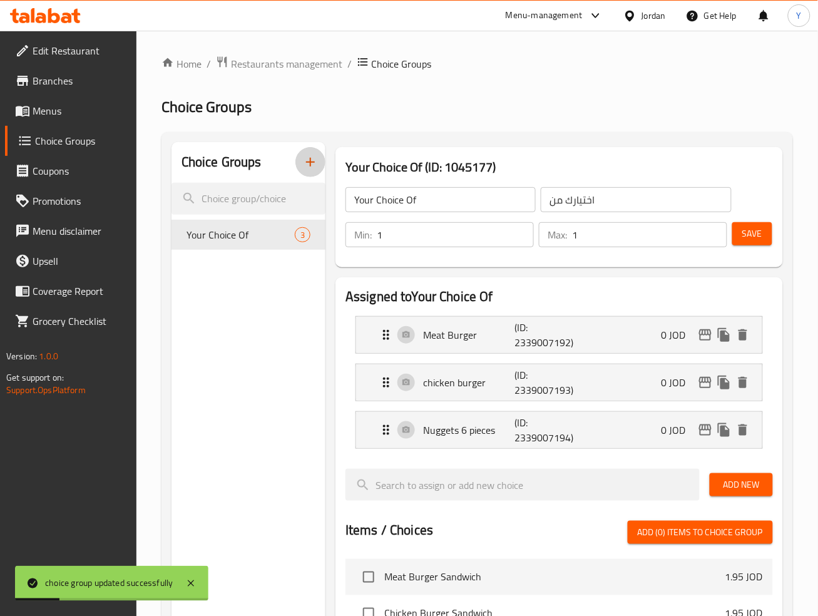
click at [310, 169] on icon "button" at bounding box center [310, 162] width 15 height 15
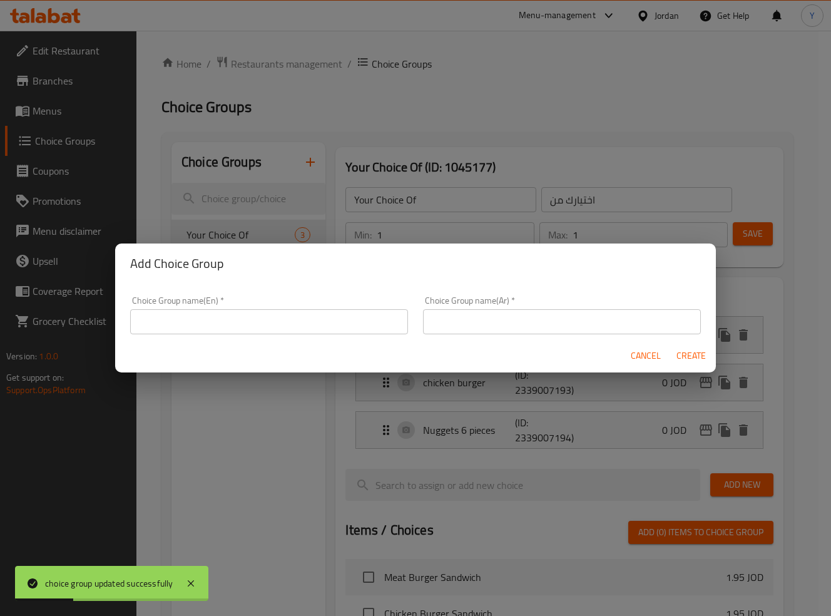
click at [262, 308] on div "Choice Group name(En)   * Choice Group name(En) *" at bounding box center [269, 315] width 278 height 38
click at [266, 321] on input "text" at bounding box center [269, 321] width 278 height 25
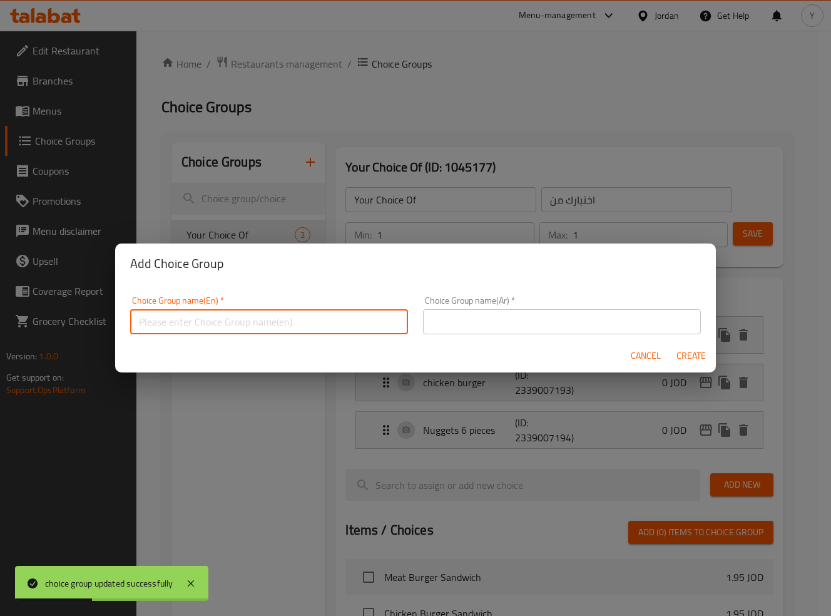
type input "Your Choice Of:"
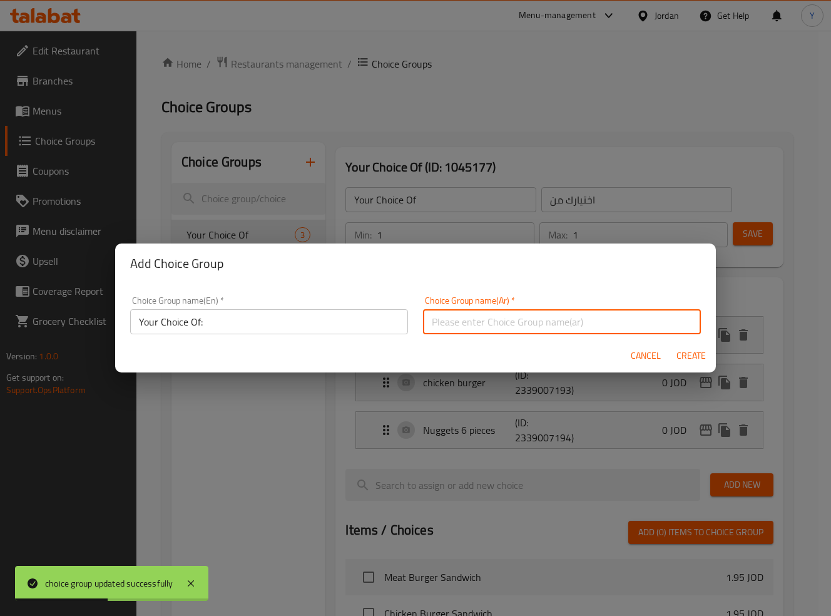
click at [509, 329] on input "text" at bounding box center [562, 321] width 278 height 25
click at [606, 320] on input "اختيارك من" at bounding box center [562, 321] width 278 height 25
type input "اختيارك من:"
click at [671, 344] on button "Create" at bounding box center [691, 355] width 40 height 23
type input "Your Choice Of:"
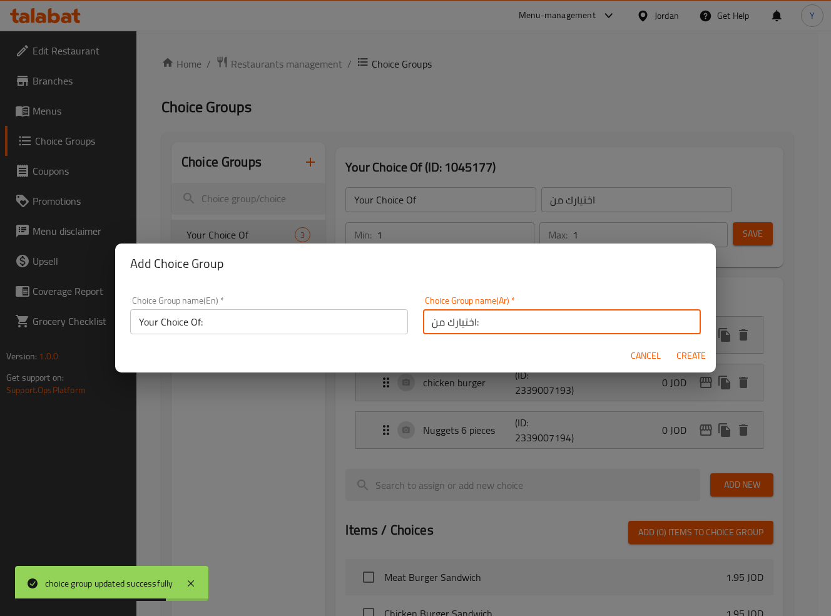
type input "اختيارك من:"
type input "0"
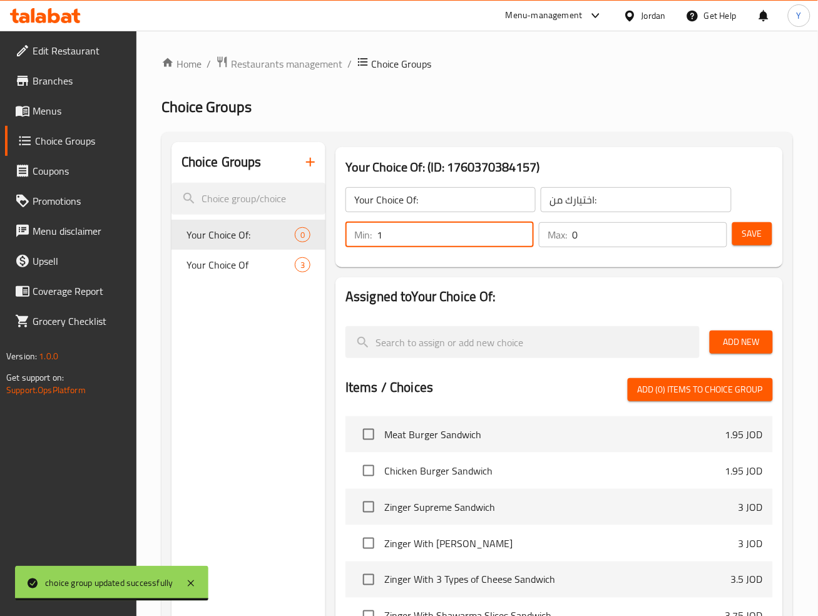
type input "1"
click at [524, 231] on input "1" at bounding box center [455, 234] width 157 height 25
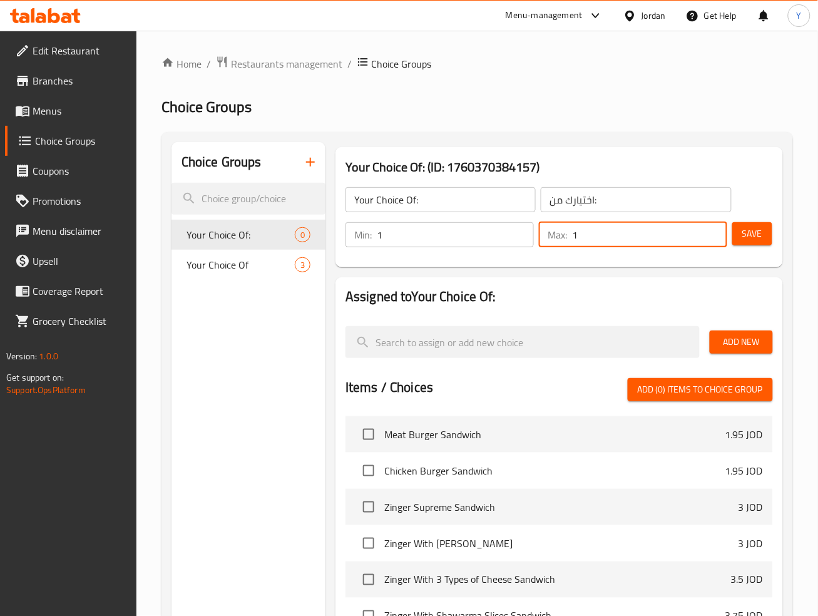
type input "1"
click at [714, 232] on input "1" at bounding box center [649, 234] width 155 height 25
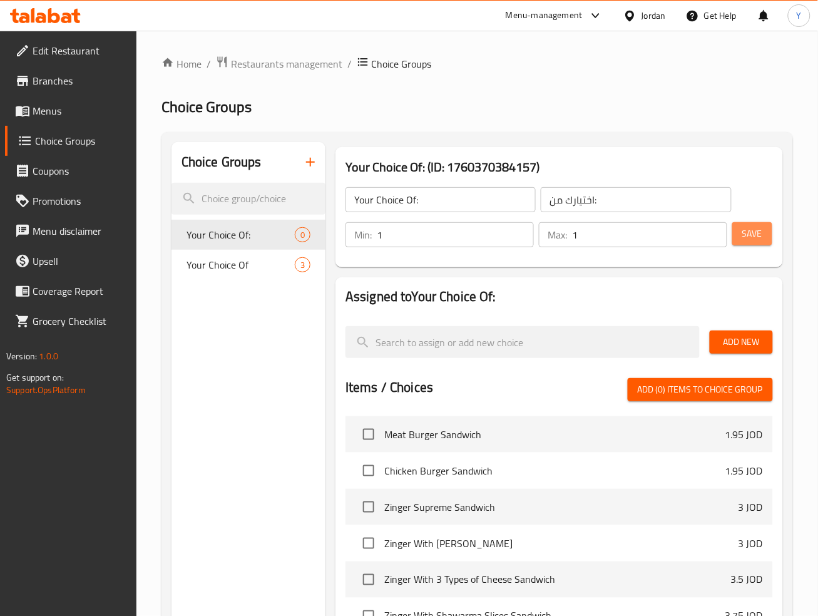
click at [748, 234] on span "Save" at bounding box center [752, 234] width 20 height 16
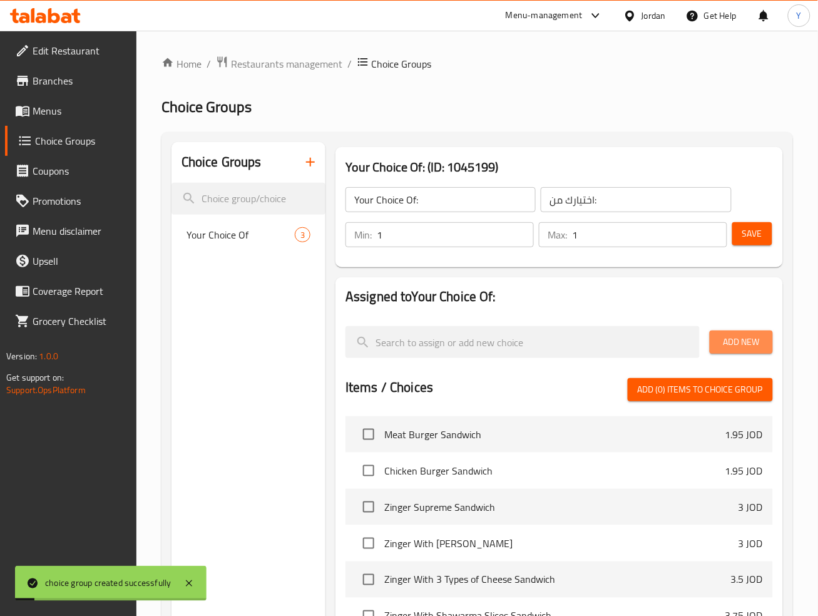
click at [743, 345] on span "Add New" at bounding box center [741, 342] width 43 height 16
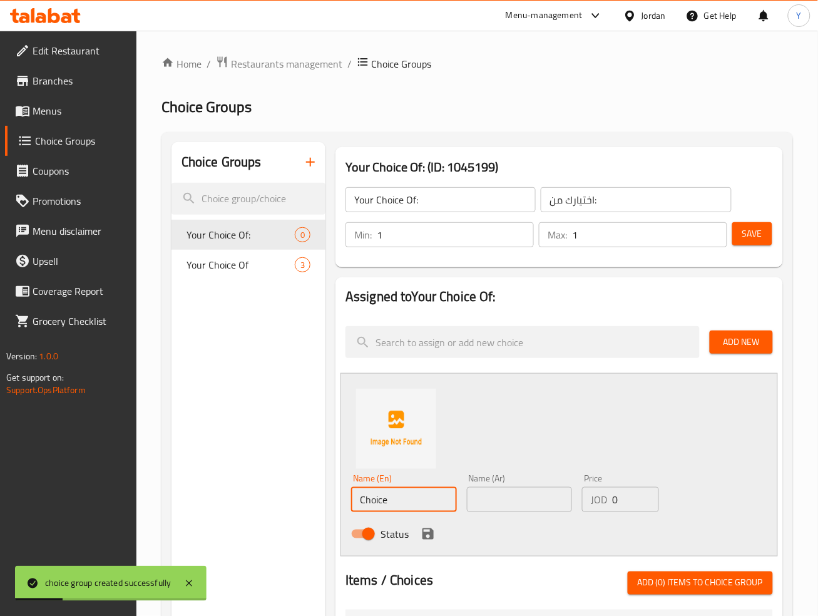
drag, startPoint x: 413, startPoint y: 497, endPoint x: 316, endPoint y: 491, distance: 97.1
click at [316, 491] on div "Choice Groups Your Choice Of: 0 Your Choice Of 3 Your Choice Of: (ID: 1045199) …" at bounding box center [479, 609] width 616 height 934
type input "Boy Toy"
click at [531, 493] on input "text" at bounding box center [520, 499] width 106 height 25
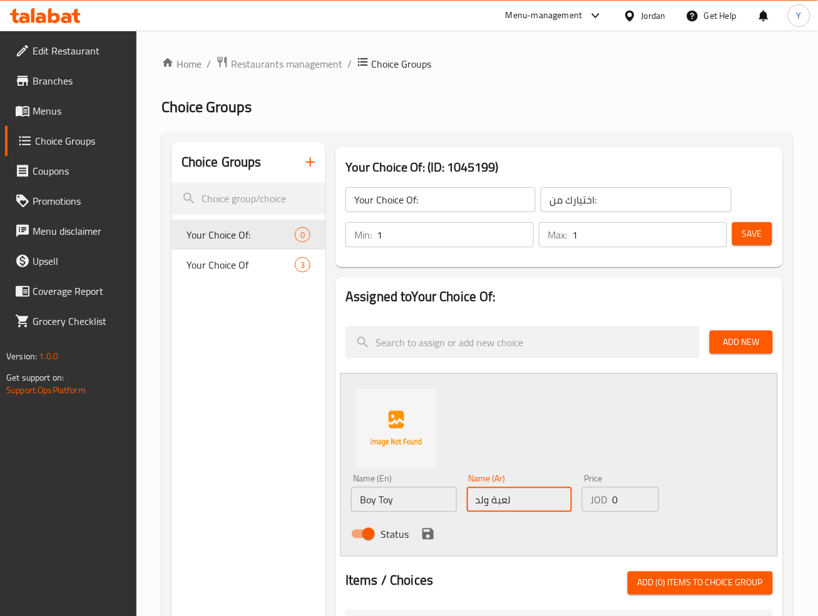
type input "لعبة ولد"
click at [420, 532] on icon "save" at bounding box center [427, 533] width 15 height 15
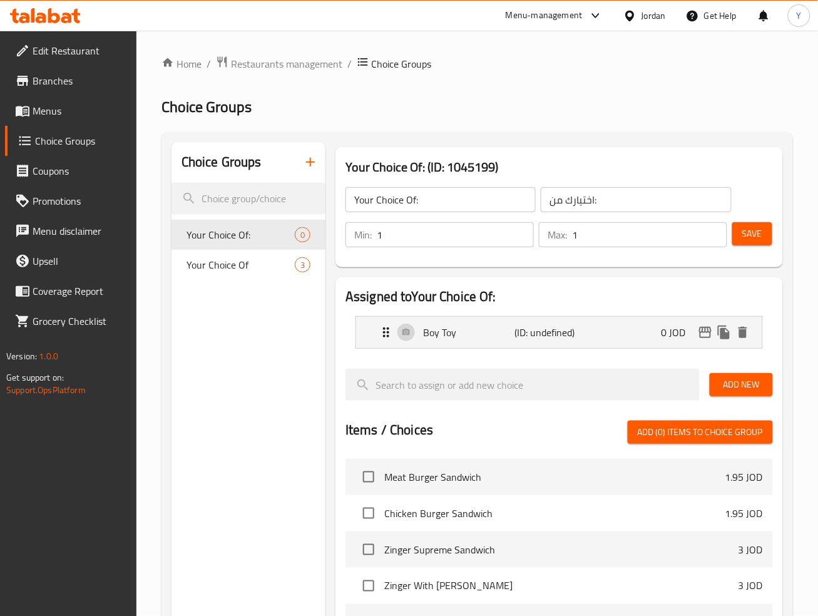
click at [748, 381] on span "Add New" at bounding box center [741, 385] width 43 height 16
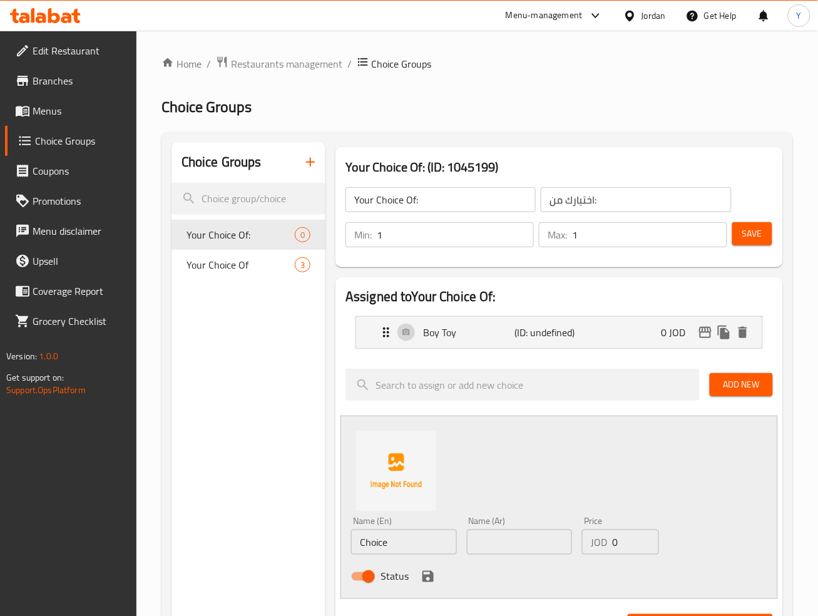
click at [492, 549] on input "text" at bounding box center [520, 541] width 106 height 25
type input "لعبة بنت"
drag, startPoint x: 421, startPoint y: 540, endPoint x: 322, endPoint y: 532, distance: 99.8
type input "Gril Toy"
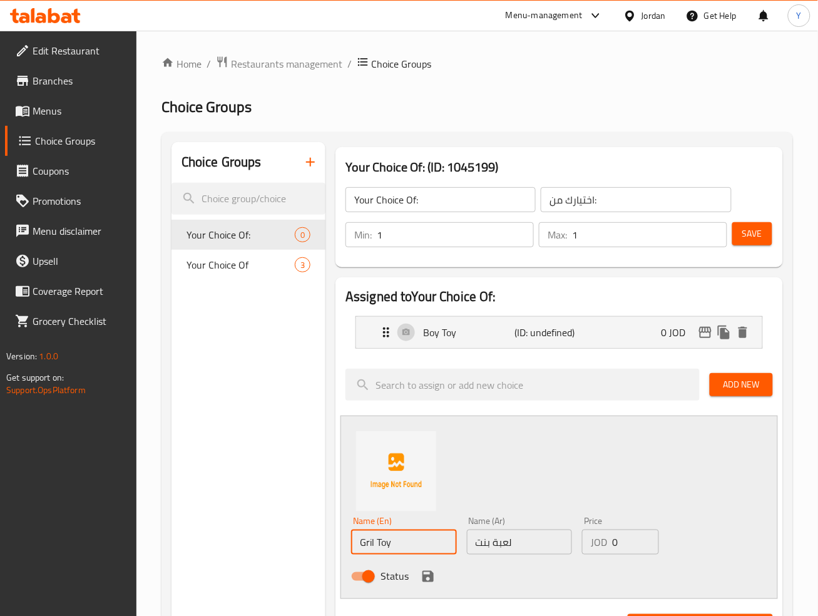
click at [420, 576] on icon "save" at bounding box center [427, 576] width 15 height 15
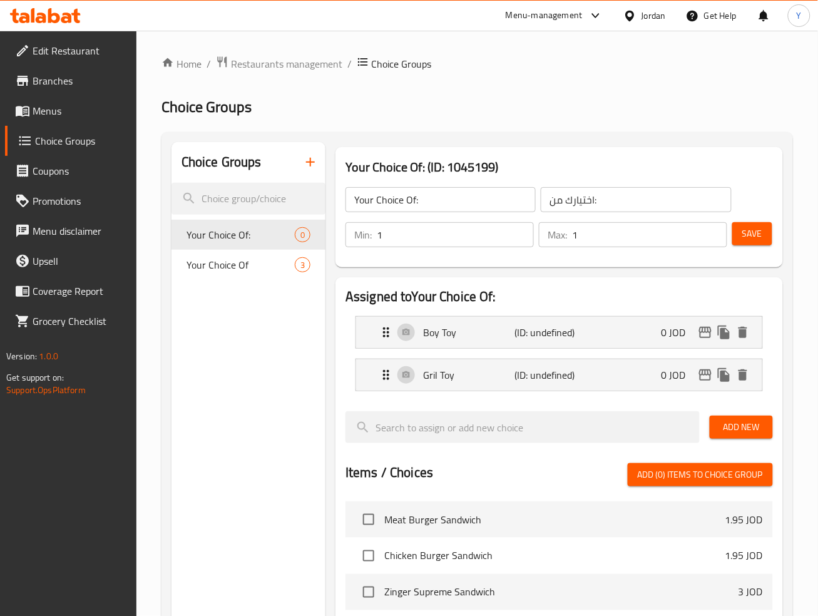
click at [751, 242] on button "Save" at bounding box center [752, 233] width 40 height 23
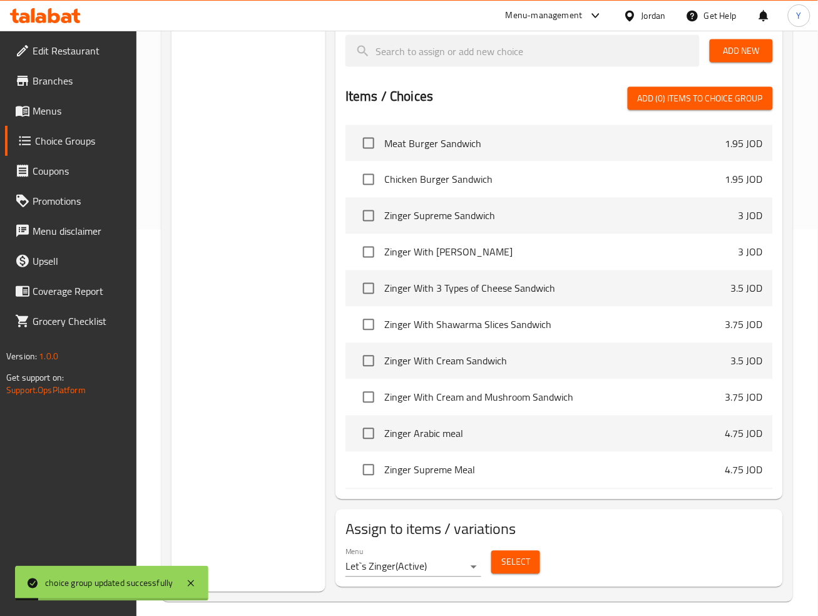
scroll to position [398, 0]
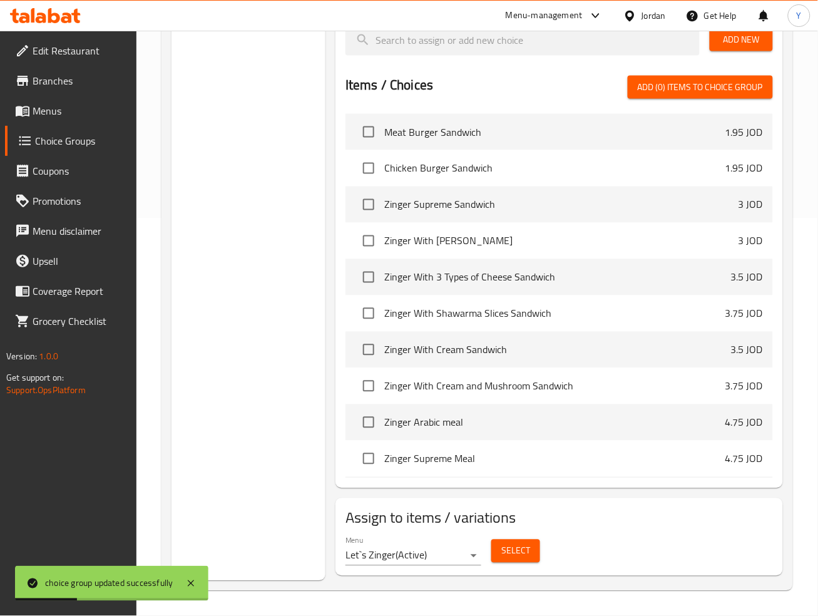
drag, startPoint x: 504, startPoint y: 559, endPoint x: 476, endPoint y: 563, distance: 28.4
click at [481, 572] on div "Assign to items / variations Menu Let`s Zinger ( Active ) Select" at bounding box center [558, 537] width 447 height 78
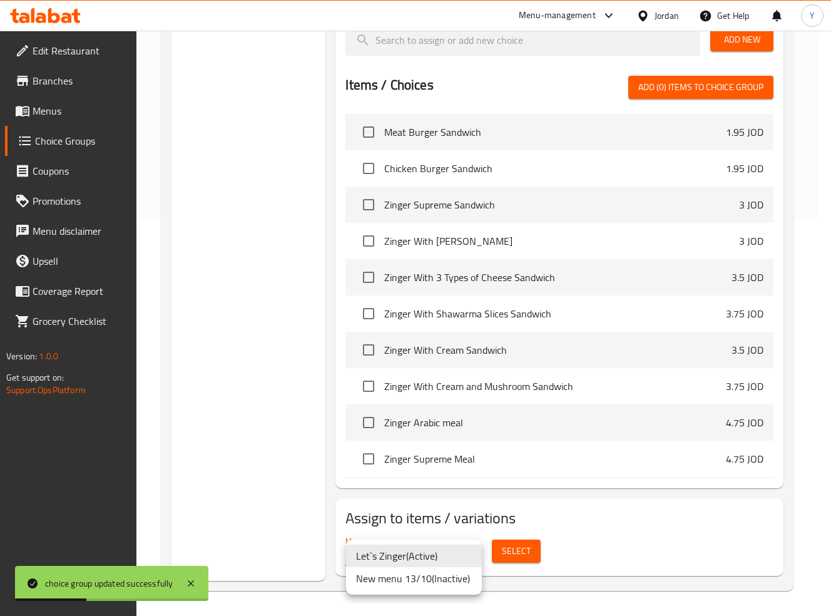
click at [462, 577] on li "New menu 13/10 ( Inactive )" at bounding box center [414, 578] width 136 height 23
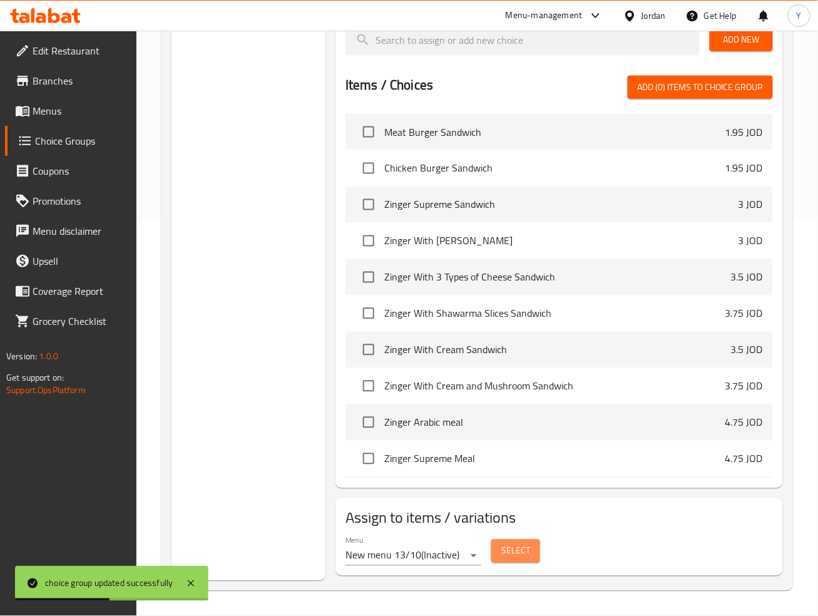
click at [529, 558] on span "Select" at bounding box center [515, 551] width 29 height 16
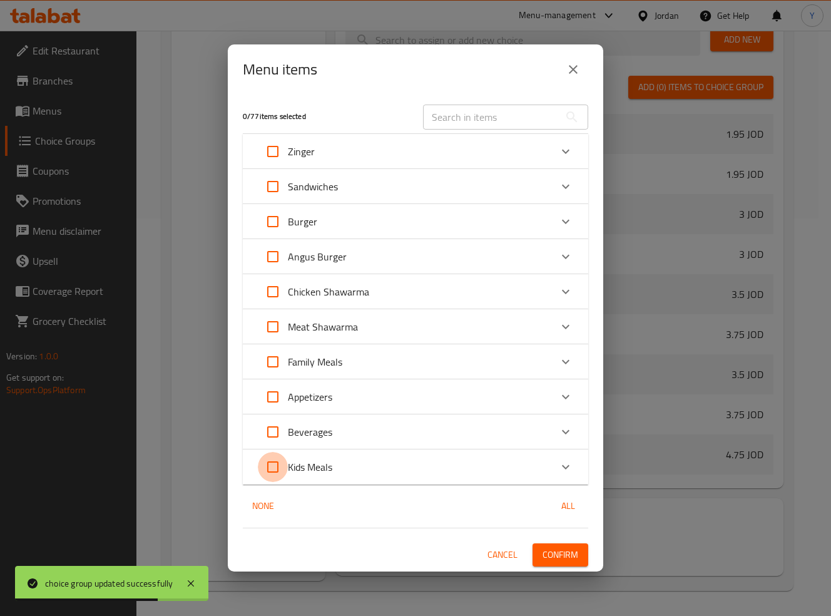
click at [274, 469] on input "Expand" at bounding box center [273, 467] width 30 height 30
checkbox input "true"
click at [559, 561] on span "Confirm" at bounding box center [560, 555] width 36 height 16
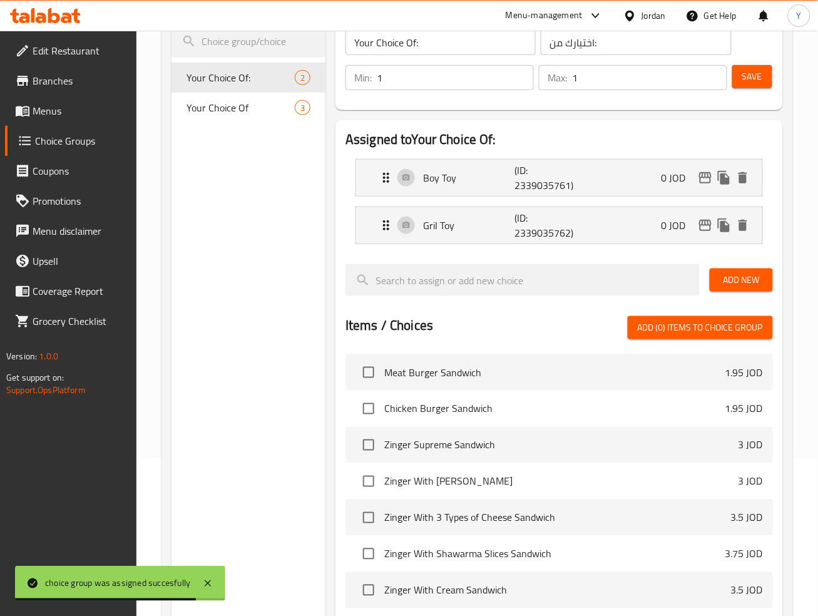
scroll to position [153, 0]
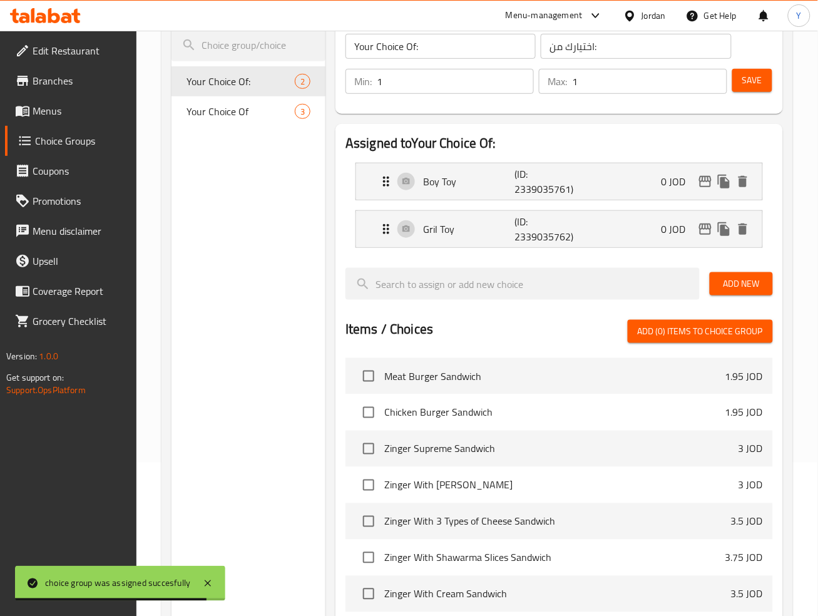
drag, startPoint x: 556, startPoint y: 232, endPoint x: 501, endPoint y: 285, distance: 76.6
click at [555, 232] on p "(ID: 2339035762)" at bounding box center [544, 229] width 61 height 30
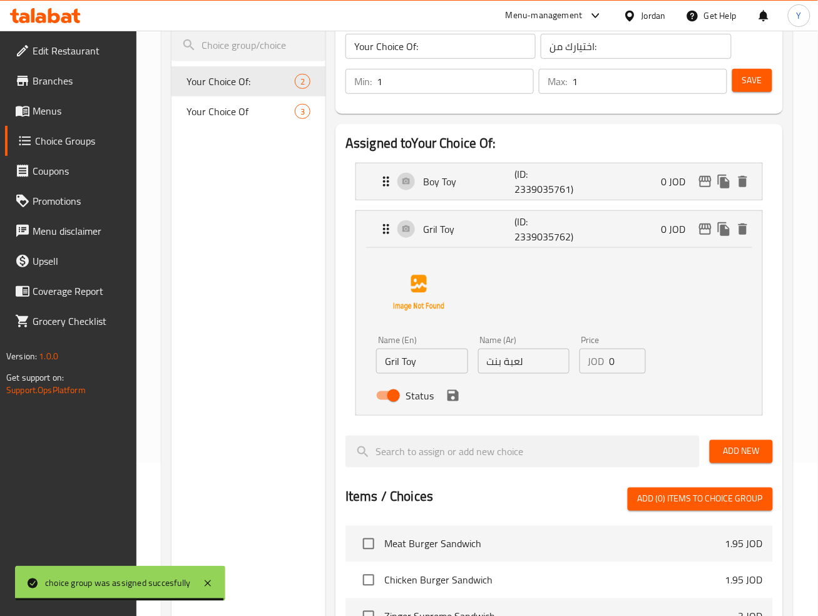
drag, startPoint x: 411, startPoint y: 367, endPoint x: 400, endPoint y: 367, distance: 10.6
click at [410, 367] on input "Gril Toy" at bounding box center [421, 361] width 91 height 25
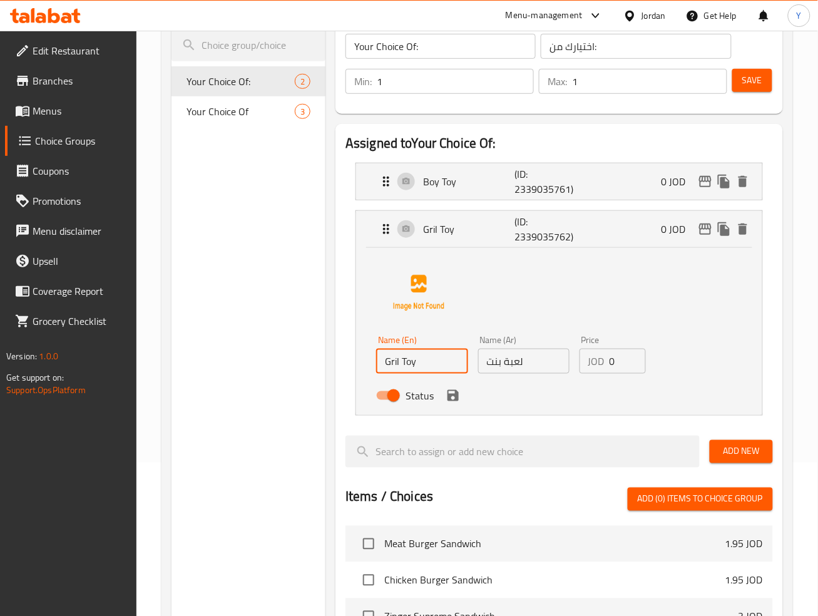
click at [385, 365] on input "Gril Toy" at bounding box center [421, 361] width 91 height 25
click at [395, 361] on input "Gril Toy" at bounding box center [421, 361] width 91 height 25
click at [395, 360] on input "Gril Toy" at bounding box center [421, 361] width 91 height 25
click at [454, 394] on icon "save" at bounding box center [453, 395] width 15 height 15
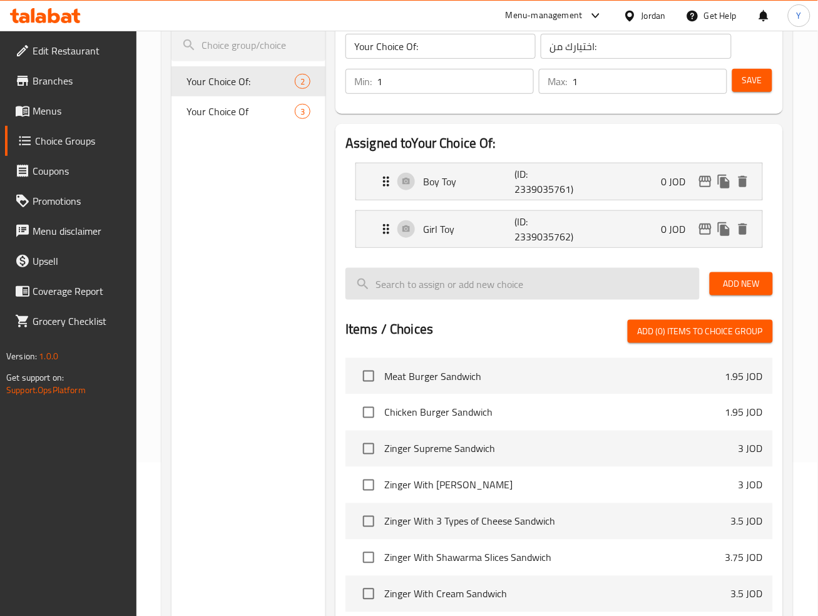
type input "Girl Toy"
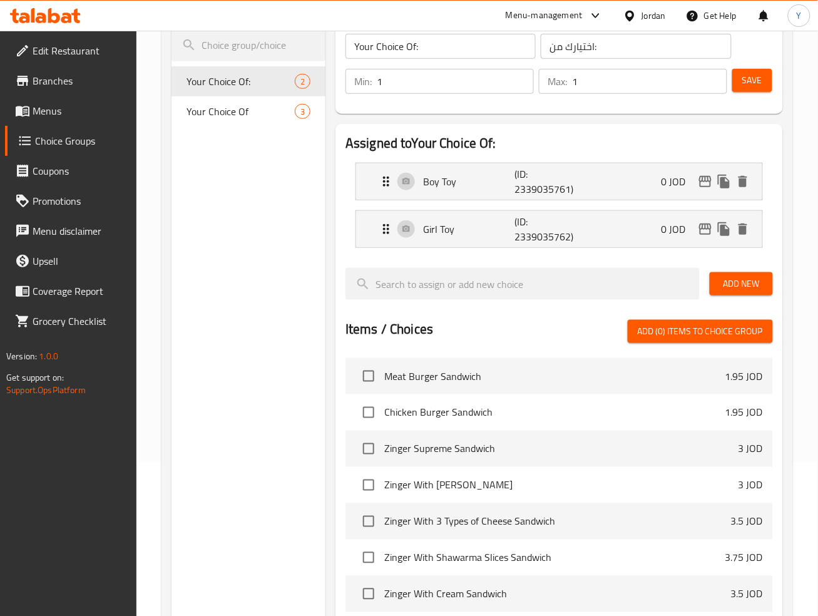
click at [747, 88] on button "Save" at bounding box center [752, 80] width 40 height 23
click at [88, 108] on span "Menus" at bounding box center [80, 110] width 94 height 15
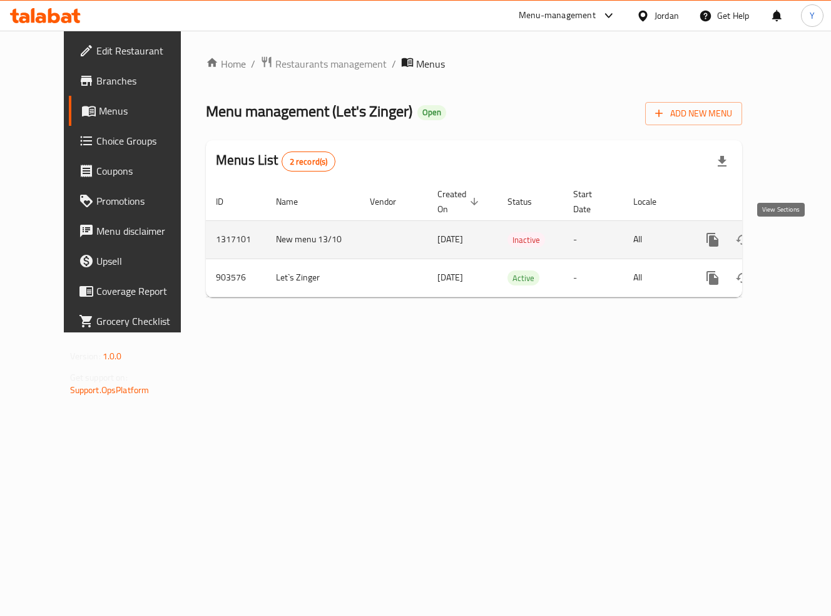
click at [797, 245] on icon "enhanced table" at bounding box center [802, 239] width 11 height 11
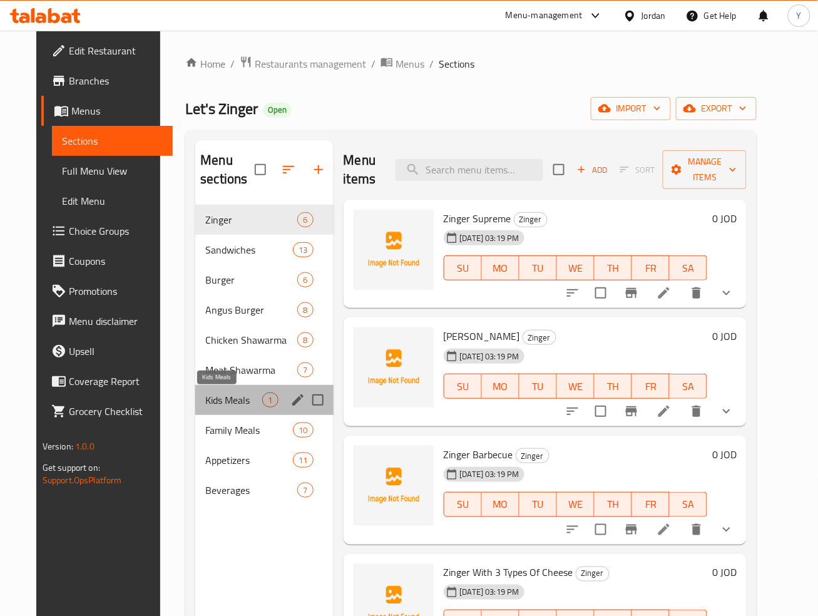
click at [215, 405] on span "Kids Meals" at bounding box center [233, 399] width 57 height 15
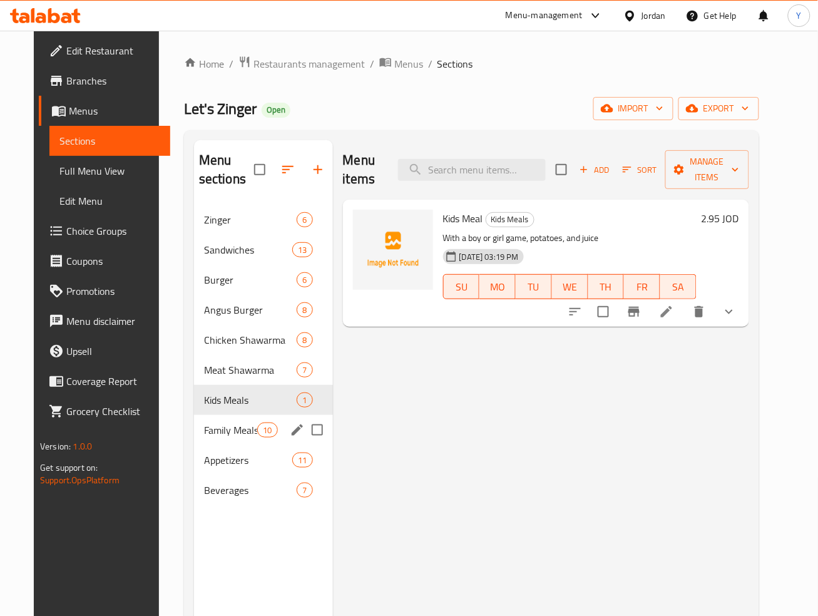
click at [230, 438] on div "Family Meals 10" at bounding box center [263, 430] width 139 height 30
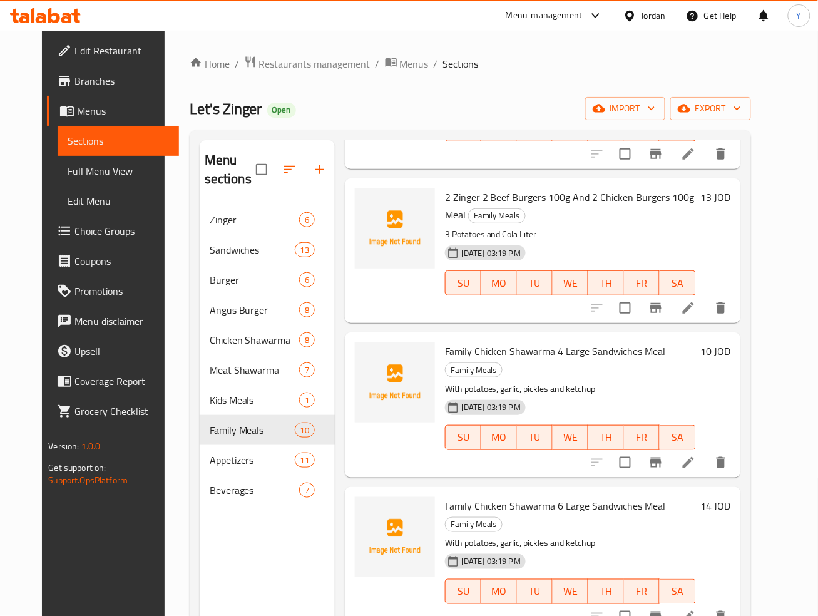
scroll to position [330, 0]
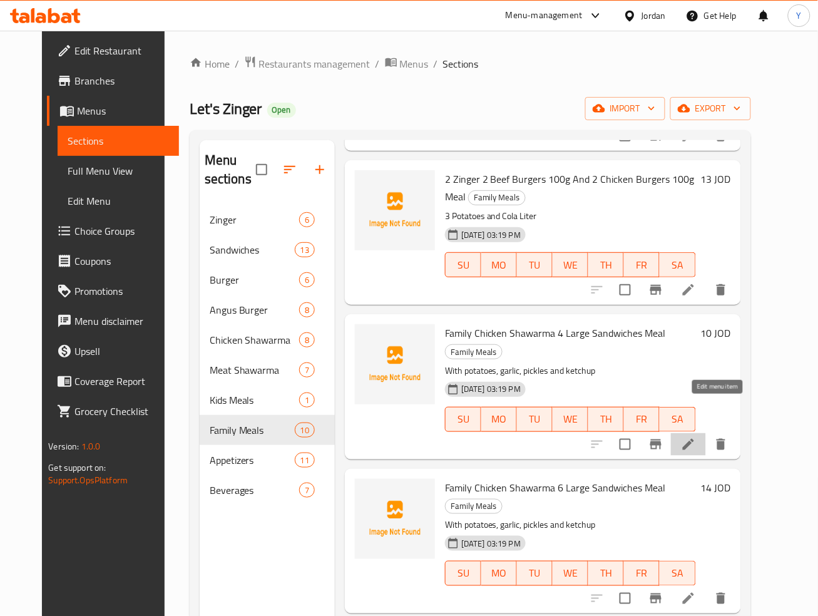
click at [694, 439] on icon at bounding box center [688, 444] width 11 height 11
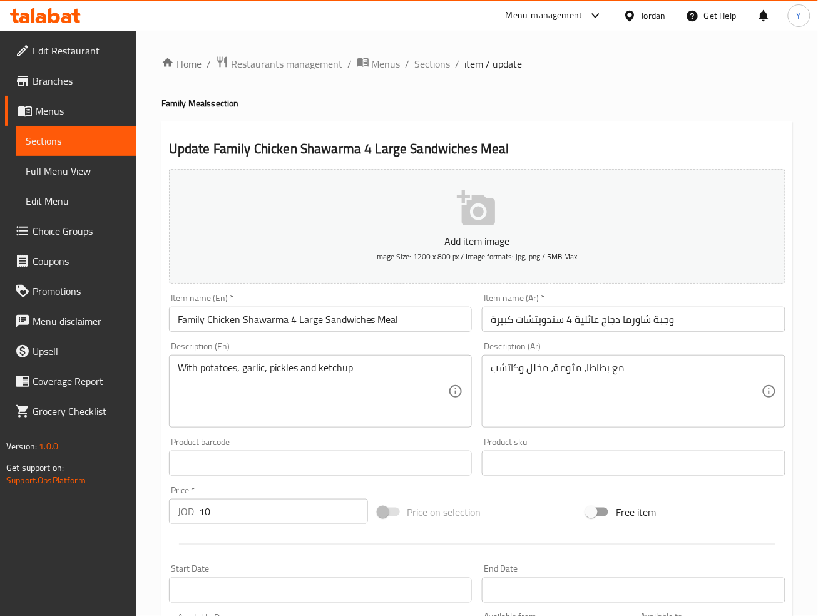
click at [255, 371] on textarea "With potatoes, garlic, pickles and ketchup" at bounding box center [313, 391] width 271 height 59
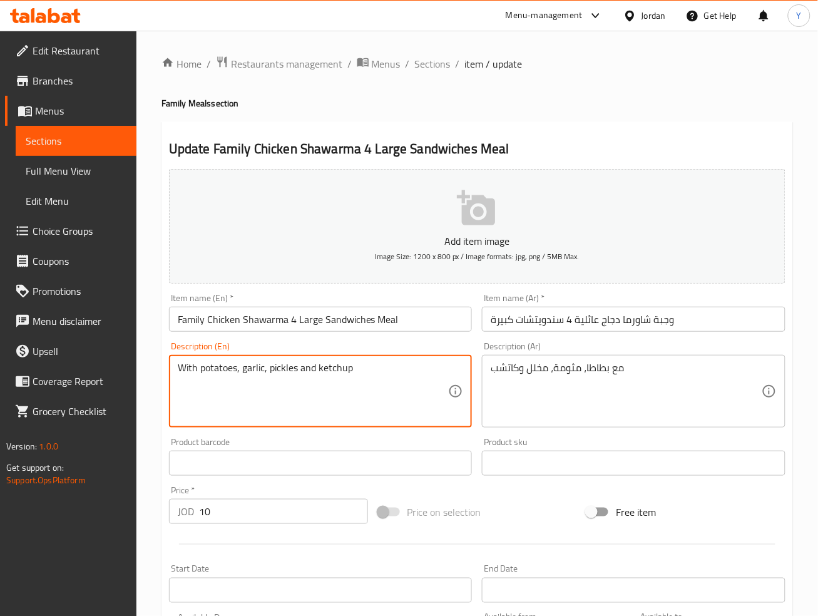
paste textarea "Mtawameh"
click at [243, 369] on textarea "With potatoes, Mtawameh, pickles and ketchup" at bounding box center [313, 391] width 271 height 59
click at [252, 372] on textarea "With potatoes, ةtawameh, pickles and ketchup" at bounding box center [313, 391] width 271 height 59
click at [244, 368] on textarea "With potatoes, ةtawameh, pickles and ketchup" at bounding box center [313, 391] width 271 height 59
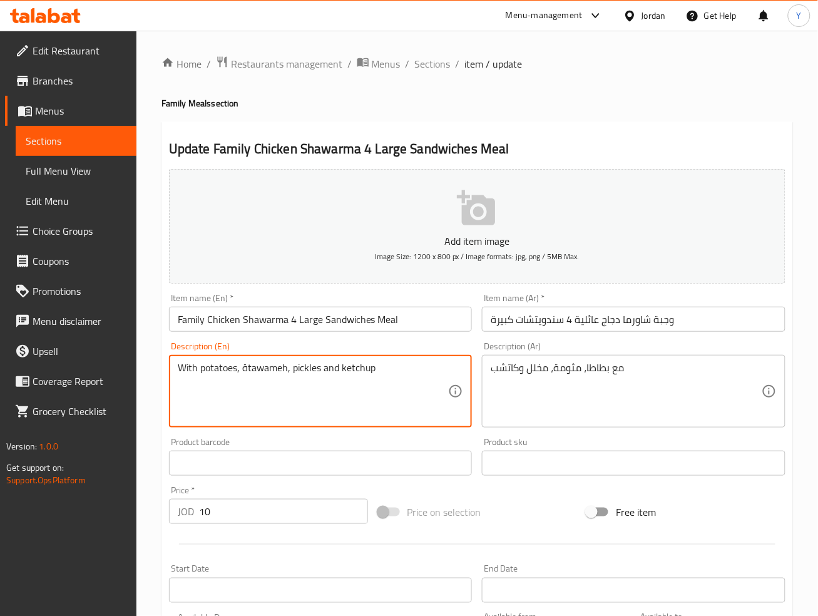
click at [245, 370] on textarea "With potatoes, ةtawameh, pickles and ketchup" at bounding box center [313, 391] width 271 height 59
click at [267, 364] on textarea "With potatoes, mtawameh, pickles and ketchup" at bounding box center [313, 391] width 271 height 59
type textarea "With potatoes, mtawameh, pickles and ketchup"
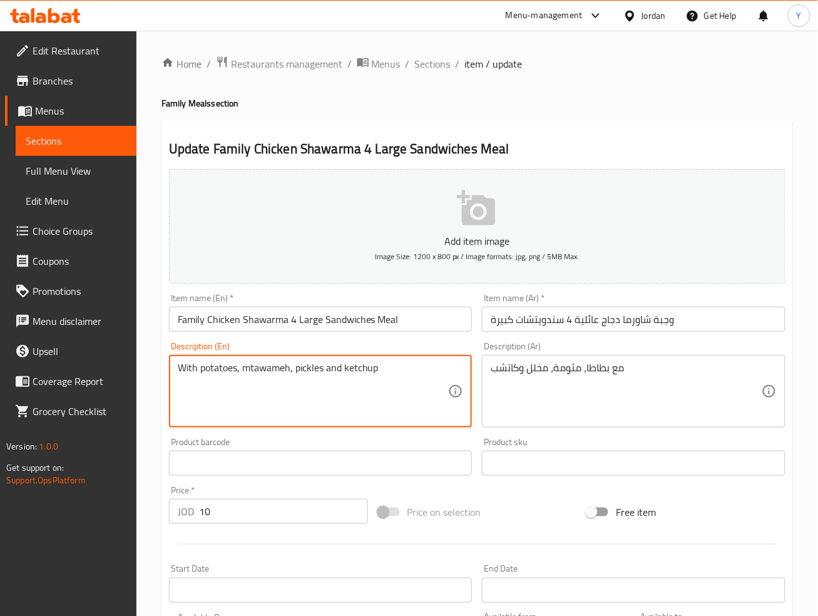
click at [398, 319] on input "Family Chicken Shawarma 4 Large Sandwiches Meal" at bounding box center [320, 319] width 303 height 25
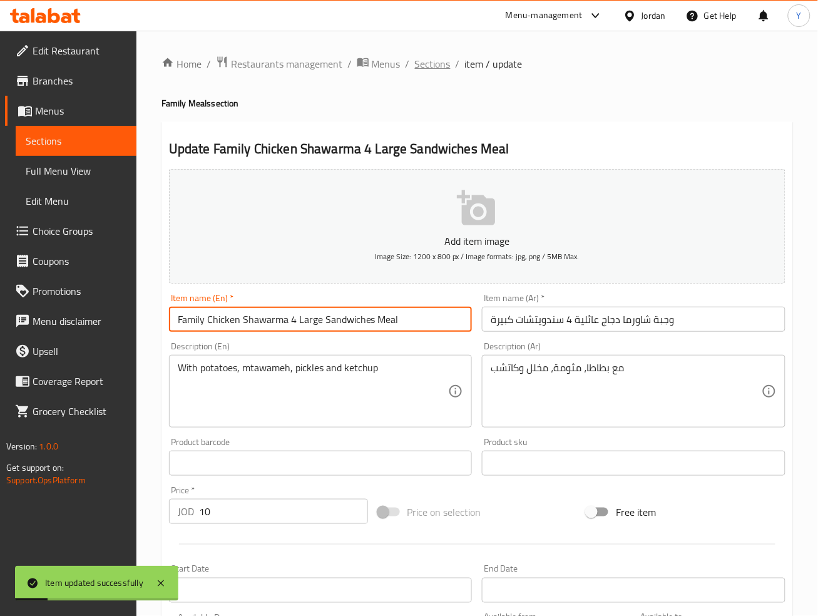
click at [423, 66] on span "Sections" at bounding box center [433, 63] width 36 height 15
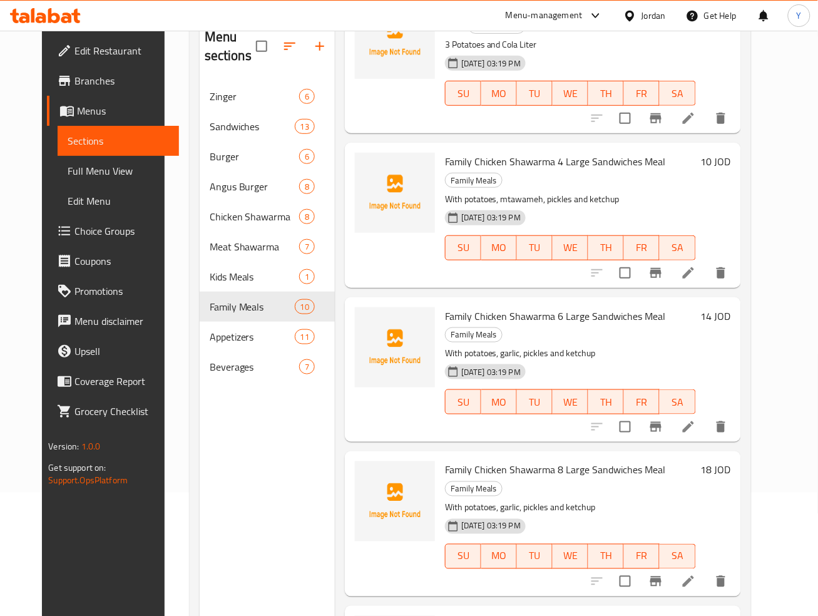
scroll to position [377, 0]
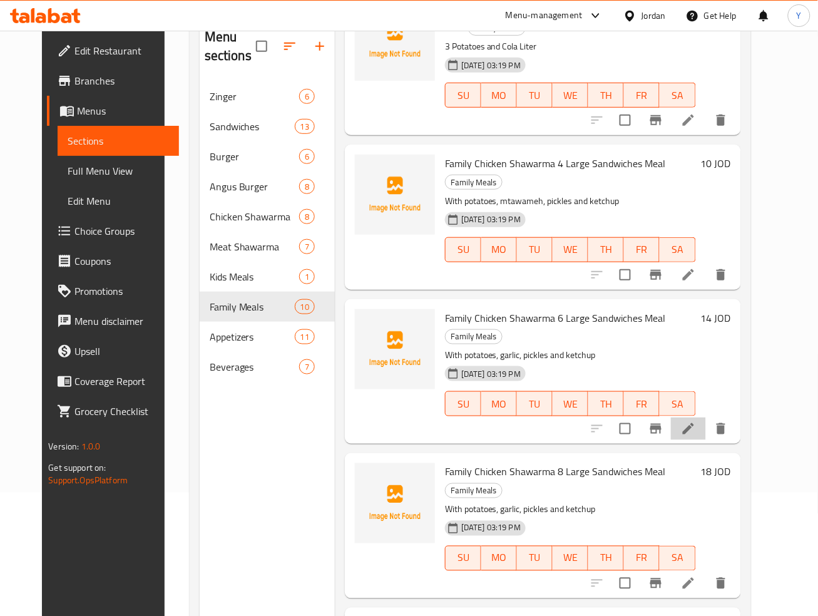
click at [705, 417] on li at bounding box center [688, 428] width 35 height 23
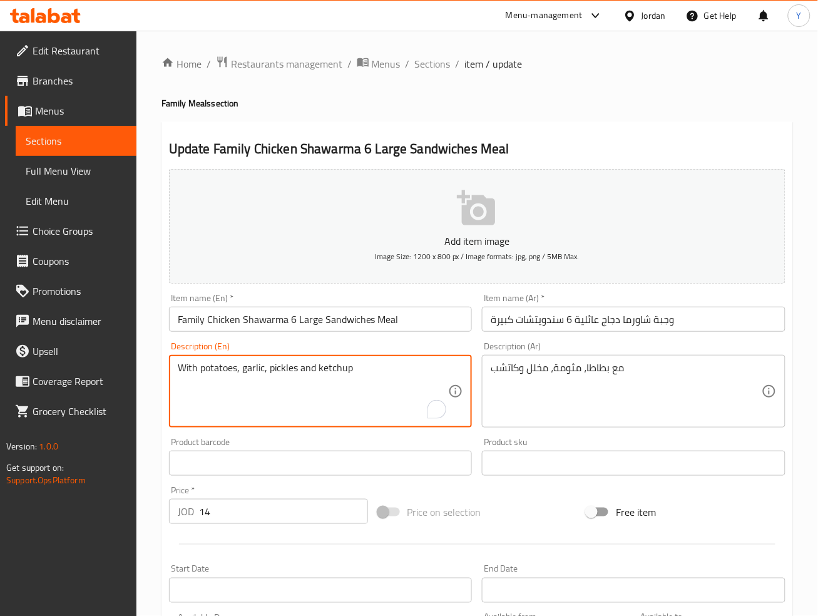
paste textarea "mtawameh"
type textarea "With potatoes, mtawameh, pickles and ketchup"
click at [365, 326] on input "Family Chicken Shawarma 6 Large Sandwiches Meal" at bounding box center [320, 319] width 303 height 25
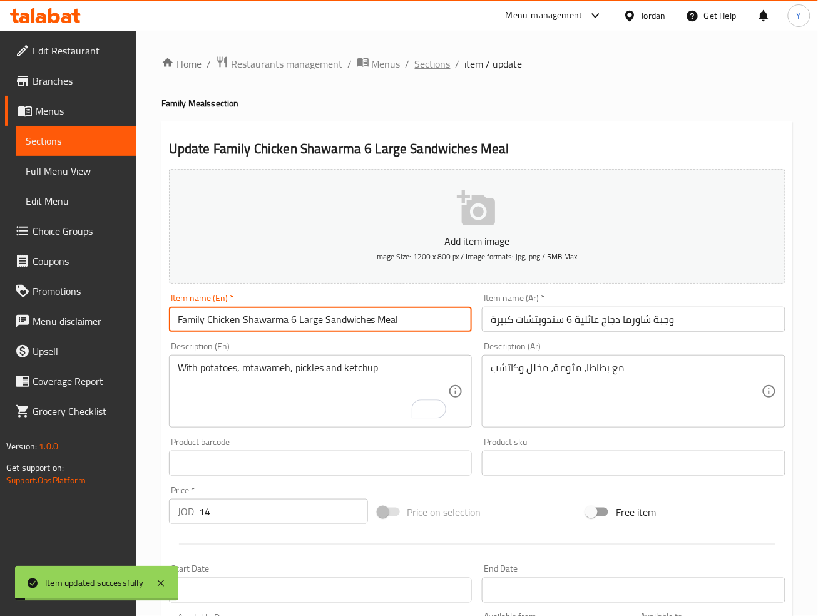
click at [431, 66] on span "Sections" at bounding box center [433, 63] width 36 height 15
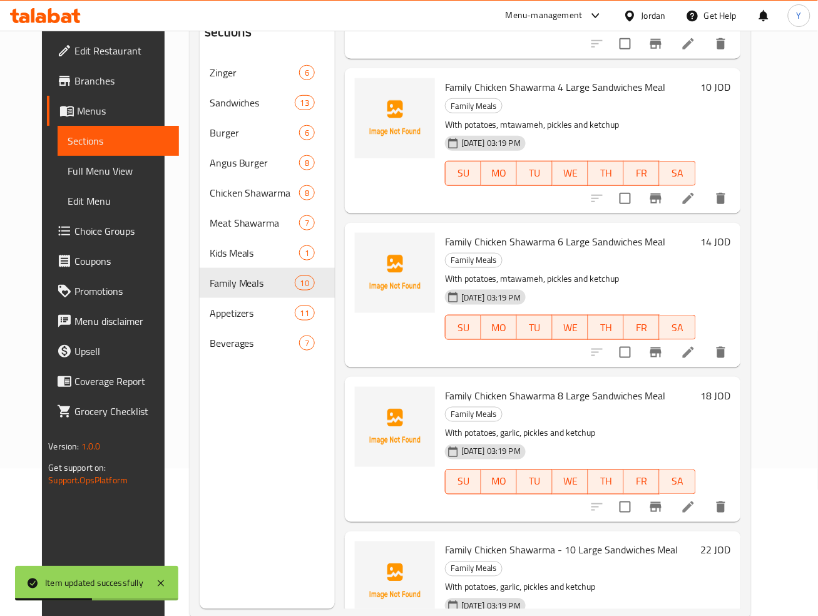
scroll to position [459, 0]
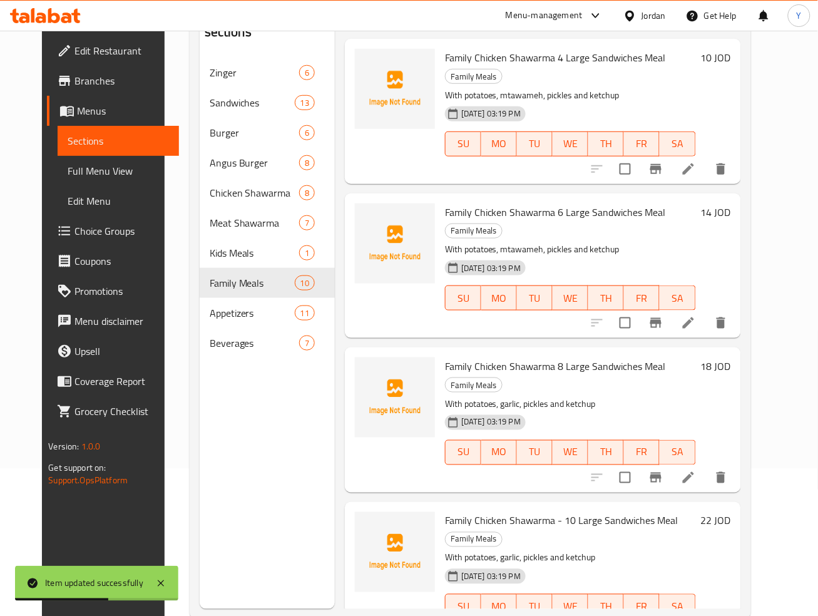
click at [694, 472] on icon at bounding box center [688, 477] width 11 height 11
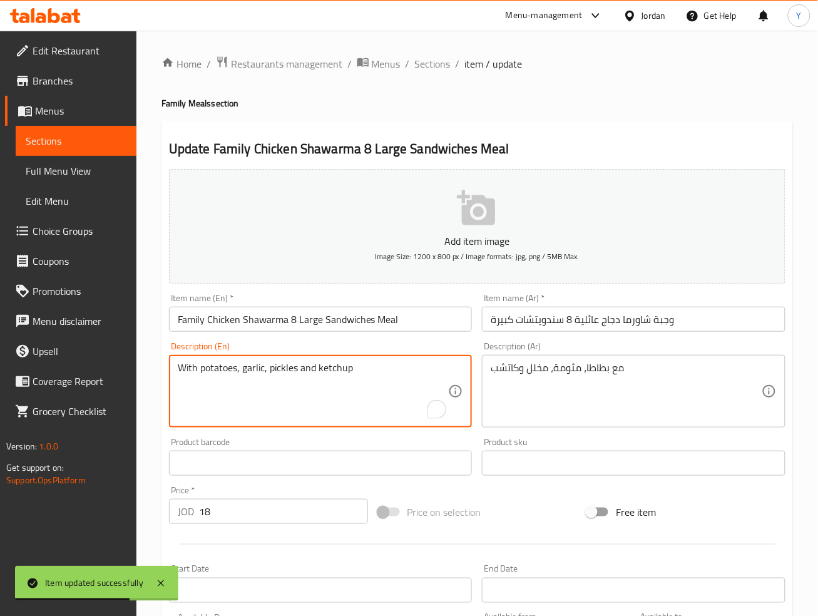
drag, startPoint x: 365, startPoint y: 364, endPoint x: 15, endPoint y: 348, distance: 350.8
paste textarea "mtawameh"
type textarea "With potatoes, mtawameh, pickles and ketchup"
click at [427, 323] on input "Family Chicken Shawarma 8 Large Sandwiches Meal" at bounding box center [320, 319] width 303 height 25
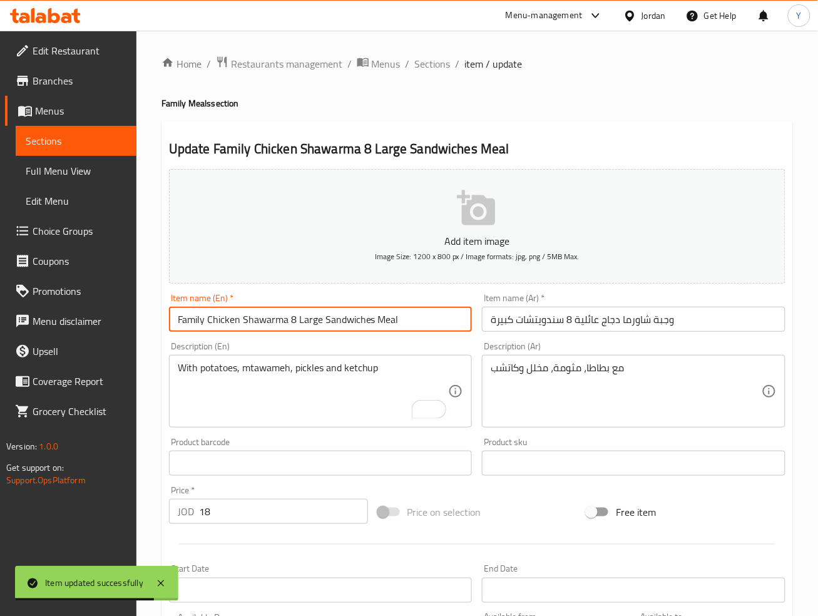
click at [439, 69] on span "Sections" at bounding box center [433, 63] width 36 height 15
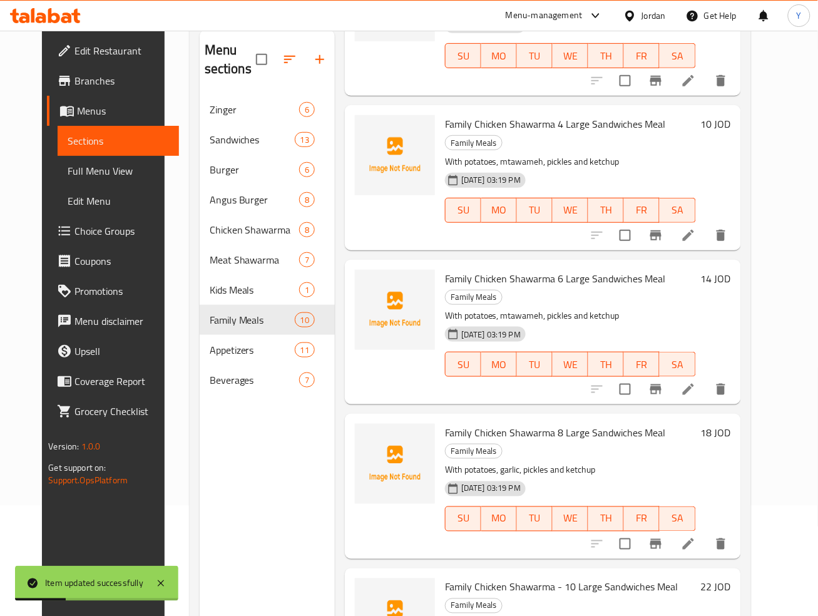
scroll to position [175, 0]
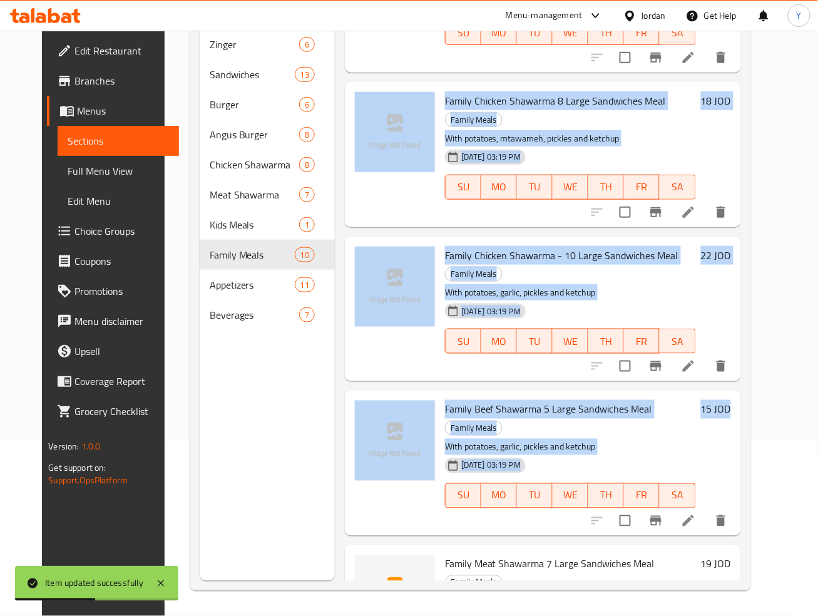
drag, startPoint x: 770, startPoint y: 272, endPoint x: 715, endPoint y: 337, distance: 84.8
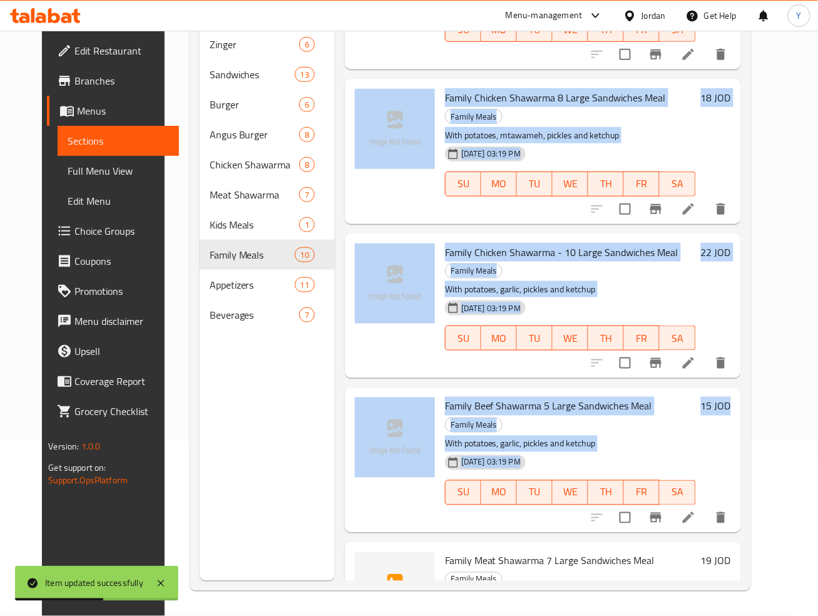
click at [638, 295] on div "13-10-2025 03:19 PM SU MO TU WE TH FR SA" at bounding box center [570, 329] width 261 height 68
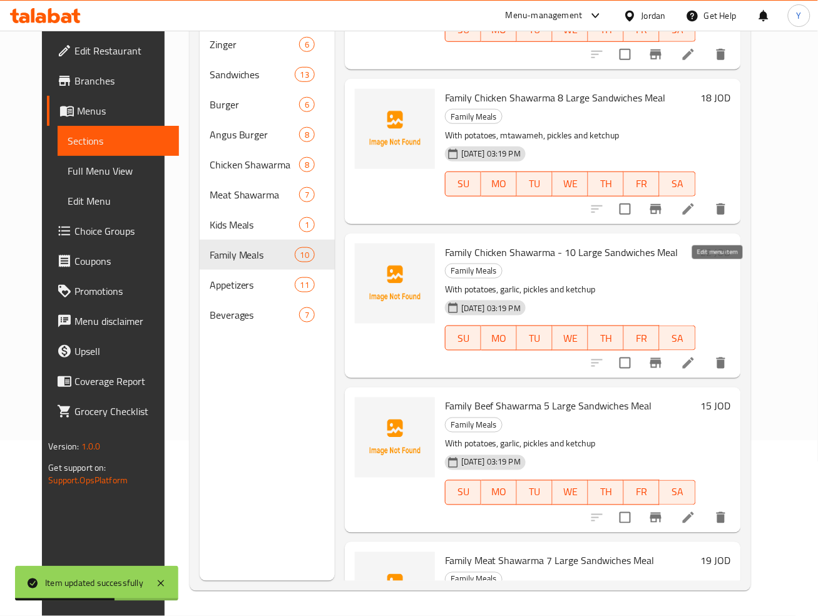
click at [696, 355] on icon at bounding box center [688, 362] width 15 height 15
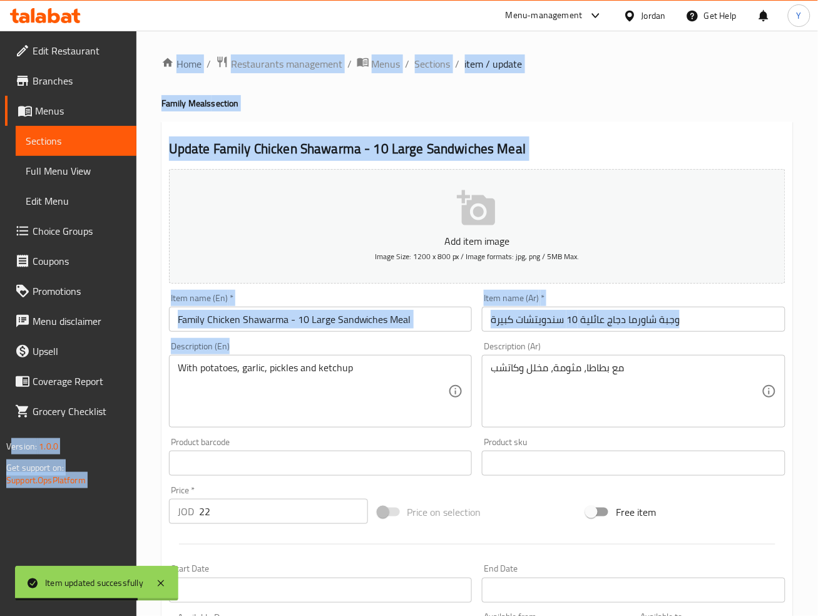
drag, startPoint x: 322, startPoint y: 356, endPoint x: 56, endPoint y: 351, distance: 266.6
click at [53, 350] on div "Edit Restaurant Branches Menus Sections Full Menu View Edit Menu Choice Groups …" at bounding box center [409, 457] width 818 height 853
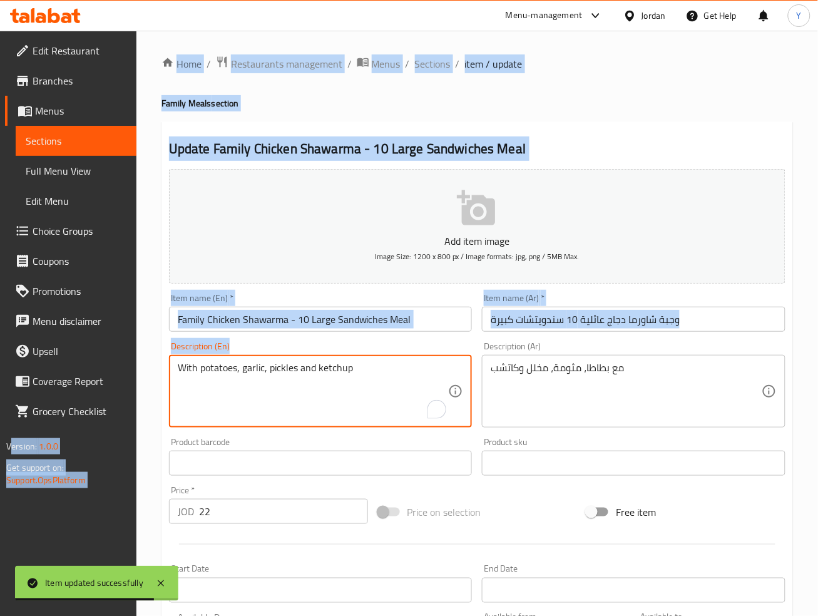
click at [384, 363] on textarea "With potatoes, garlic, pickles and ketchup" at bounding box center [313, 391] width 271 height 59
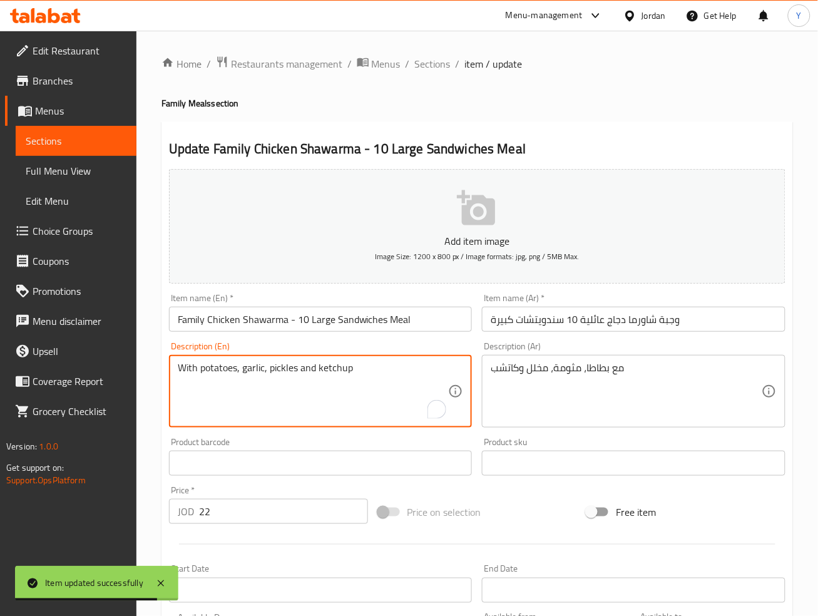
click at [384, 363] on textarea "With potatoes, garlic, pickles and ketchup" at bounding box center [313, 391] width 271 height 59
paste textarea "mtawameh"
type textarea "With potatoes, mtawameh, pickles and ketchup"
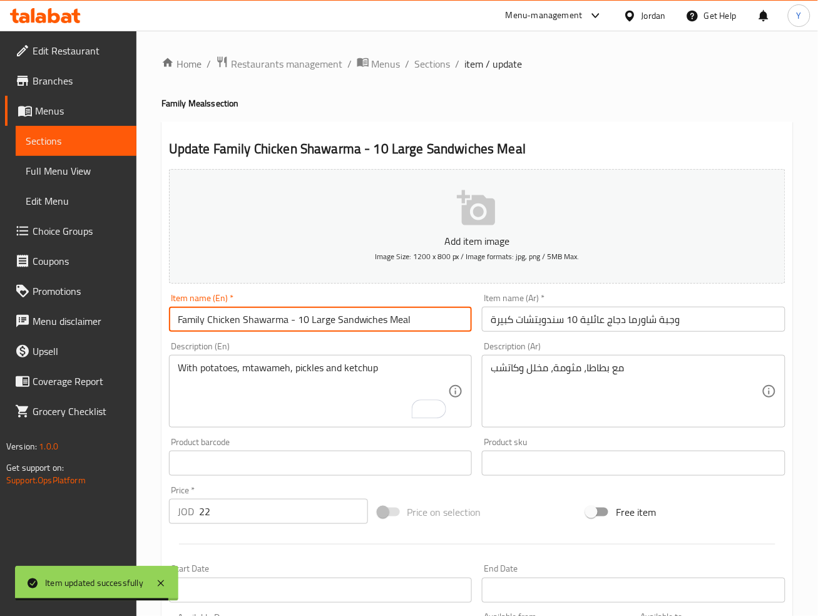
click at [422, 324] on input "Family Chicken Shawarma - 10 Large Sandwiches Meal" at bounding box center [320, 319] width 303 height 25
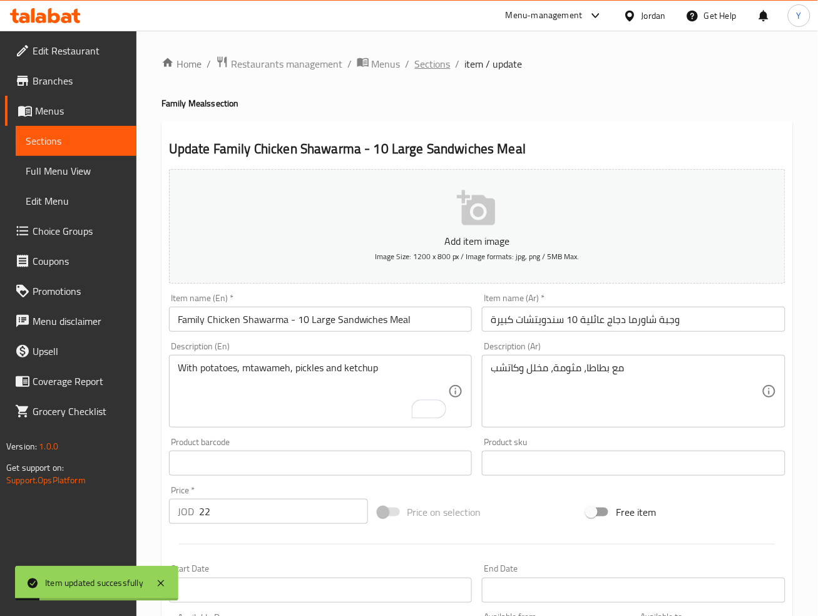
click at [439, 60] on span "Sections" at bounding box center [433, 63] width 36 height 15
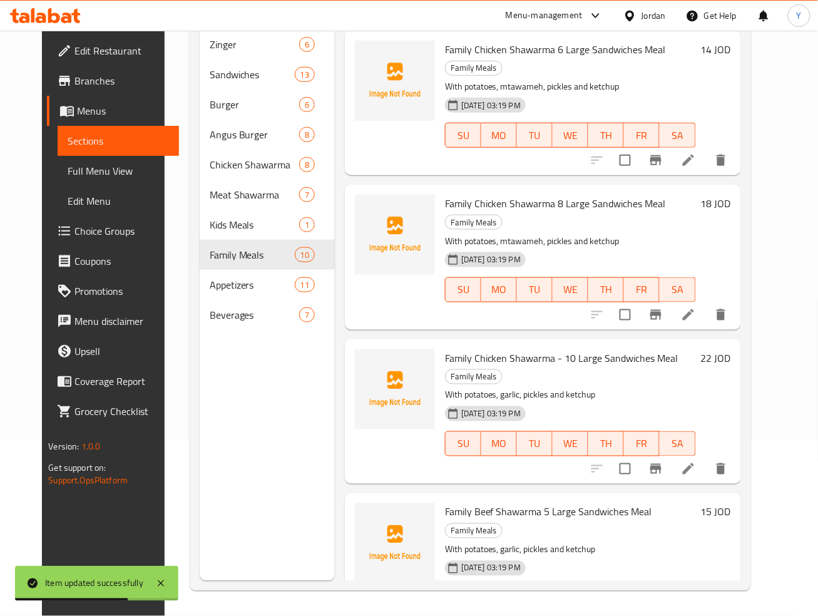
scroll to position [594, 0]
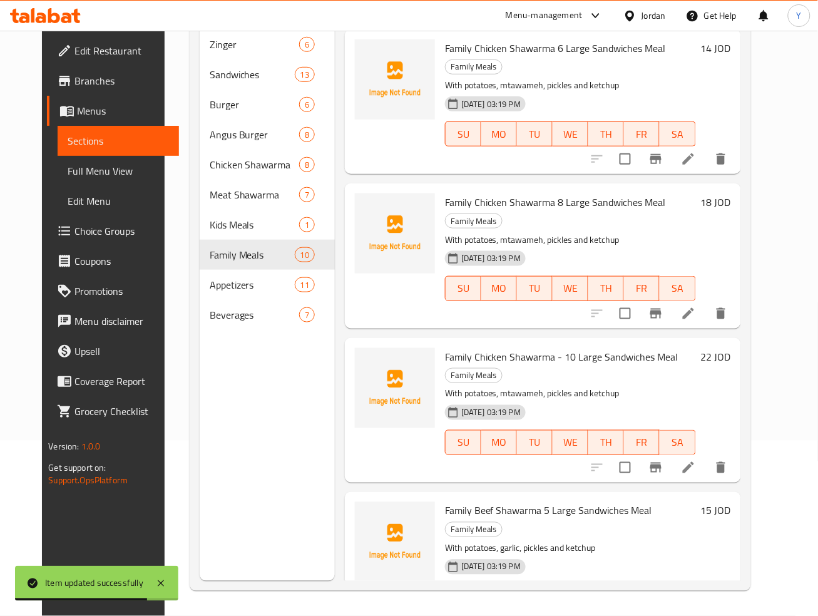
click at [706, 611] on li at bounding box center [688, 622] width 35 height 23
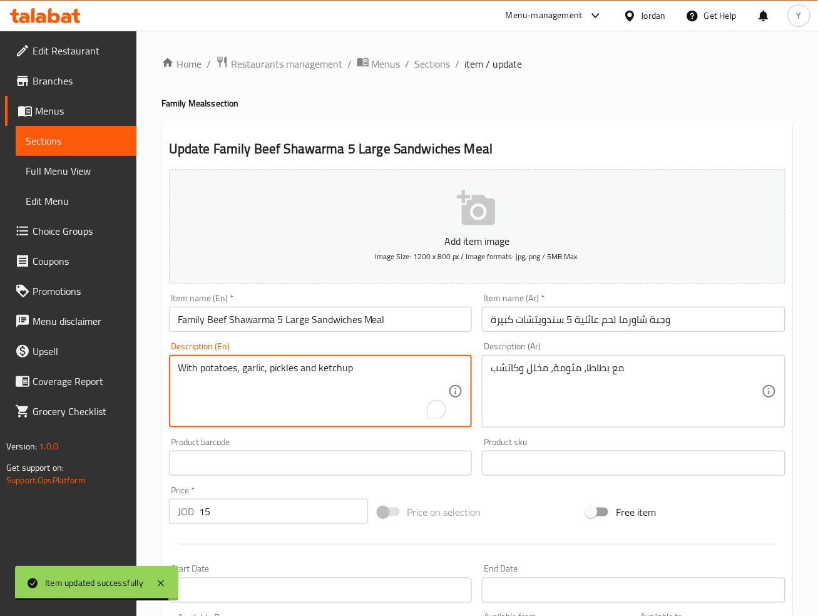
drag, startPoint x: 219, startPoint y: 350, endPoint x: 127, endPoint y: 354, distance: 92.1
paste textarea "mtawameh"
type textarea "With potatoes, mtawameh, pickles and ketchup"
click at [395, 323] on input "Family Beef Shawarma 5 Large Sandwiches Meal" at bounding box center [320, 319] width 303 height 25
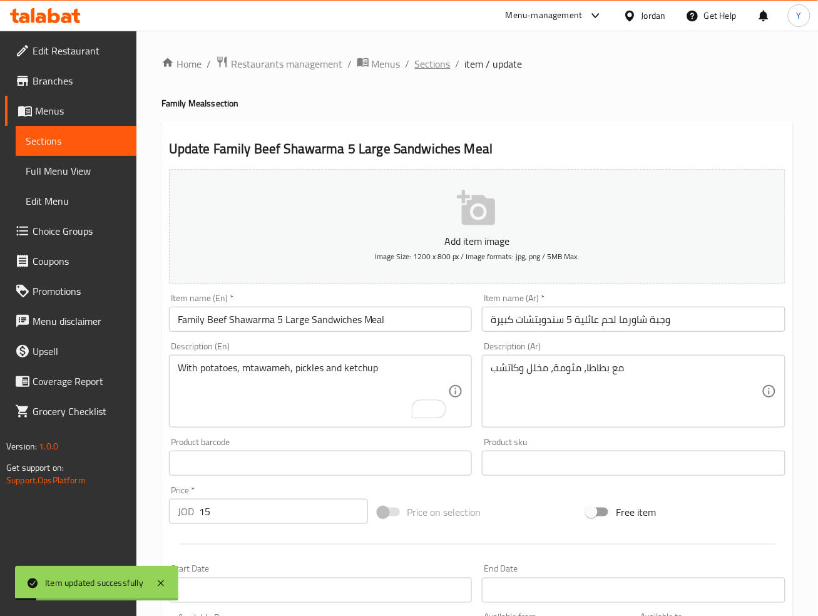
click at [422, 71] on span "Sections" at bounding box center [433, 63] width 36 height 15
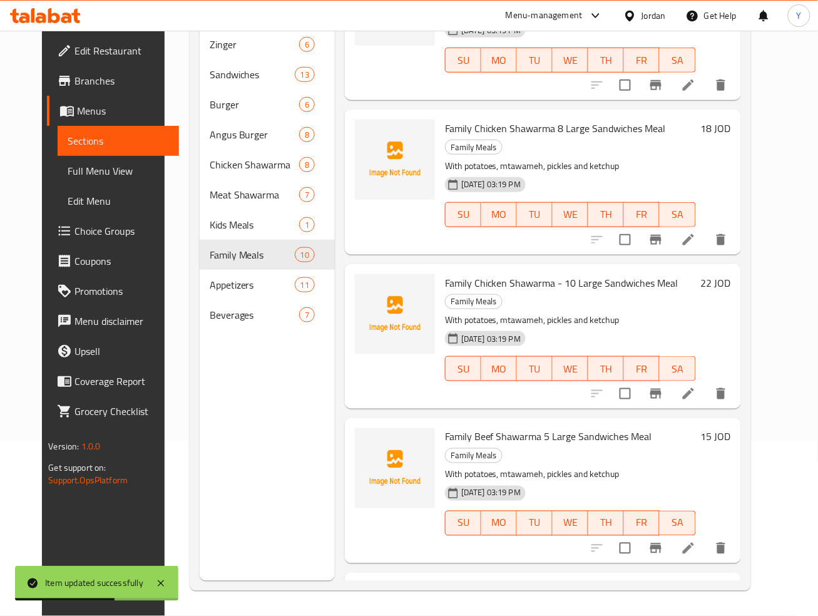
scroll to position [818, 0]
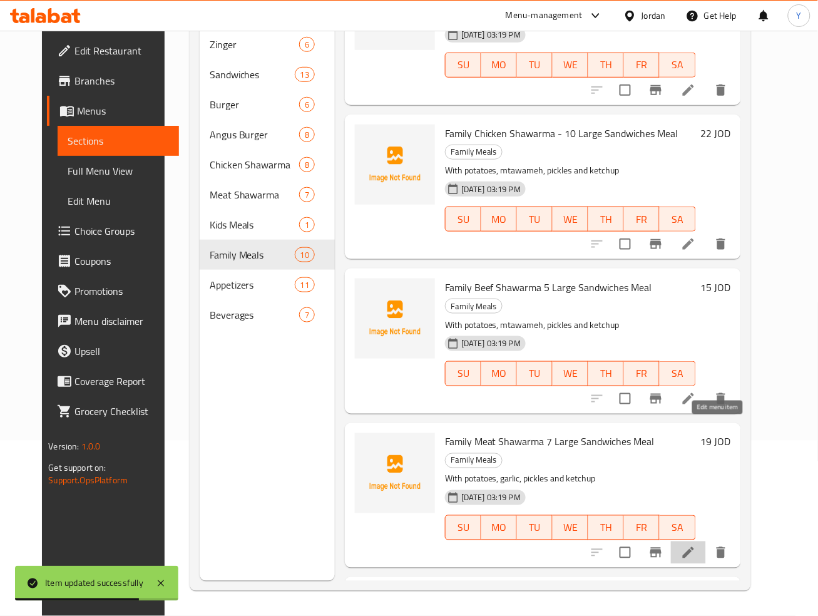
click at [696, 545] on icon at bounding box center [688, 552] width 15 height 15
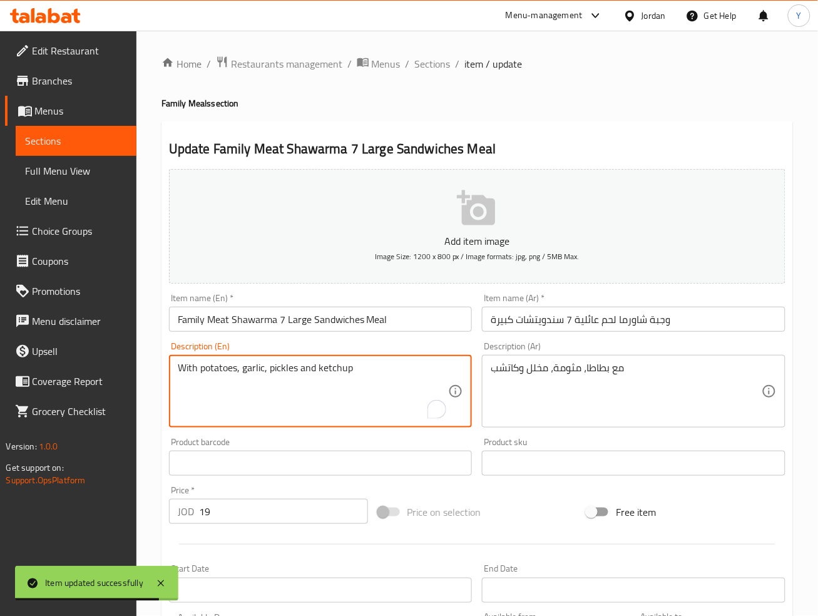
drag, startPoint x: 327, startPoint y: 373, endPoint x: -105, endPoint y: 355, distance: 432.1
paste textarea "mtawameh"
type textarea "With potatoes, mtawameh, pickles and ketchup"
click at [395, 319] on input "Family Meat Shawarma 7 Large Sandwiches Meal" at bounding box center [320, 319] width 303 height 25
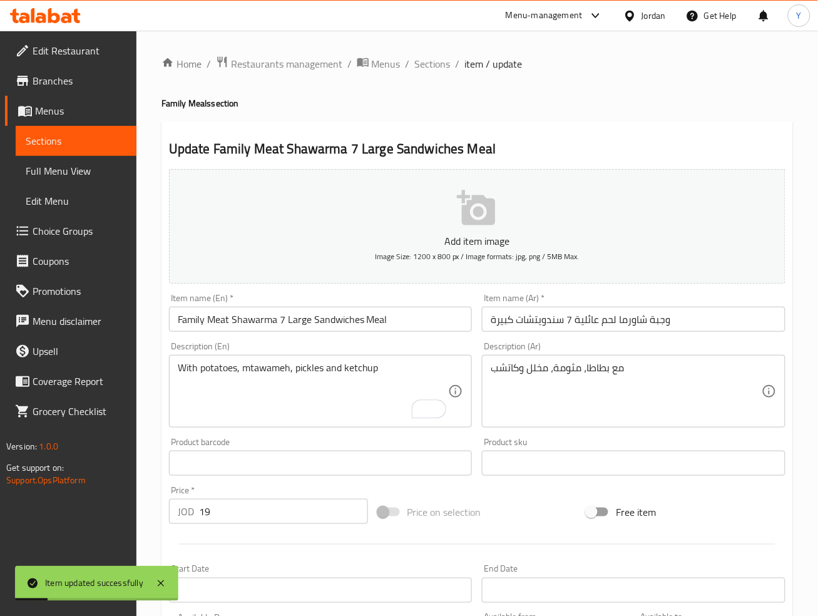
drag, startPoint x: 441, startPoint y: 73, endPoint x: 829, endPoint y: 184, distance: 403.4
click at [441, 73] on div "Home / Restaurants management / Menus / Sections / item / update Family Meals s…" at bounding box center [476, 457] width 631 height 803
click at [437, 65] on span "Sections" at bounding box center [433, 63] width 36 height 15
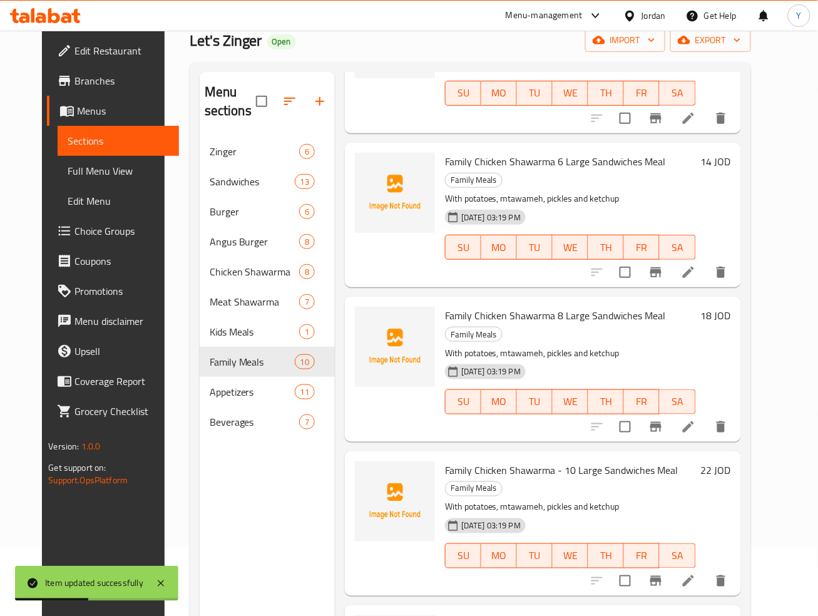
scroll to position [175, 0]
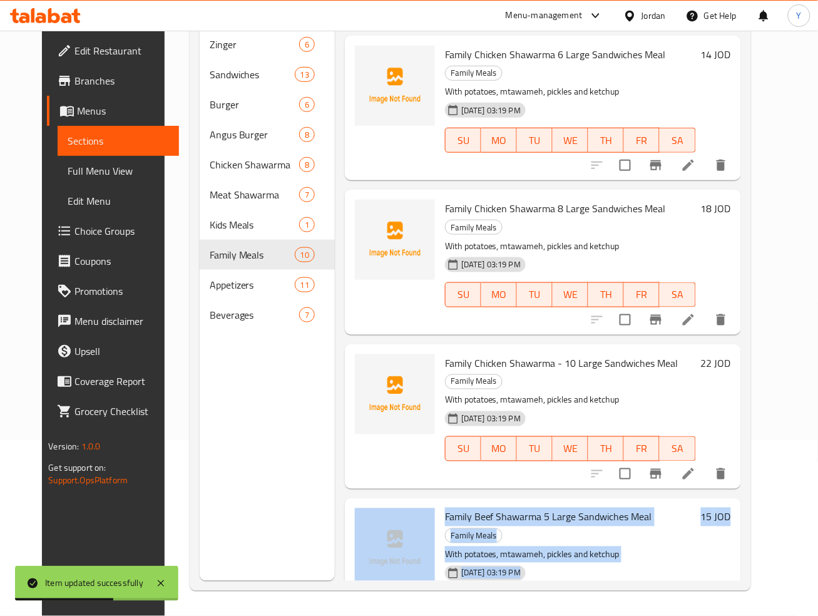
click at [741, 411] on div "Menu items Add Sort Manage items 5 Meat Burgers 80g And 5 Chicken Burgers 80g M…" at bounding box center [538, 273] width 406 height 616
click at [736, 349] on div "Family Chicken Shawarma - 10 Large Sandwiches Meal Family Meals With potatoes, …" at bounding box center [588, 416] width 296 height 135
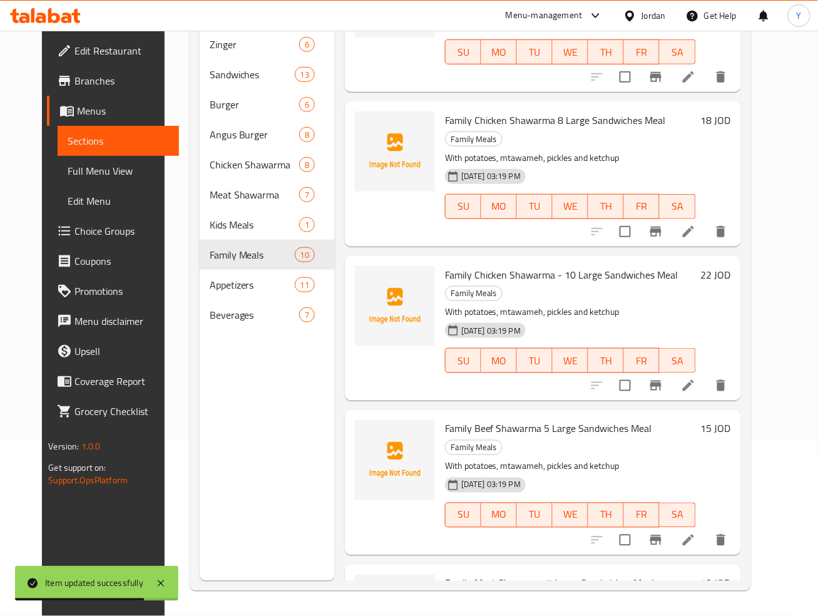
scroll to position [818, 0]
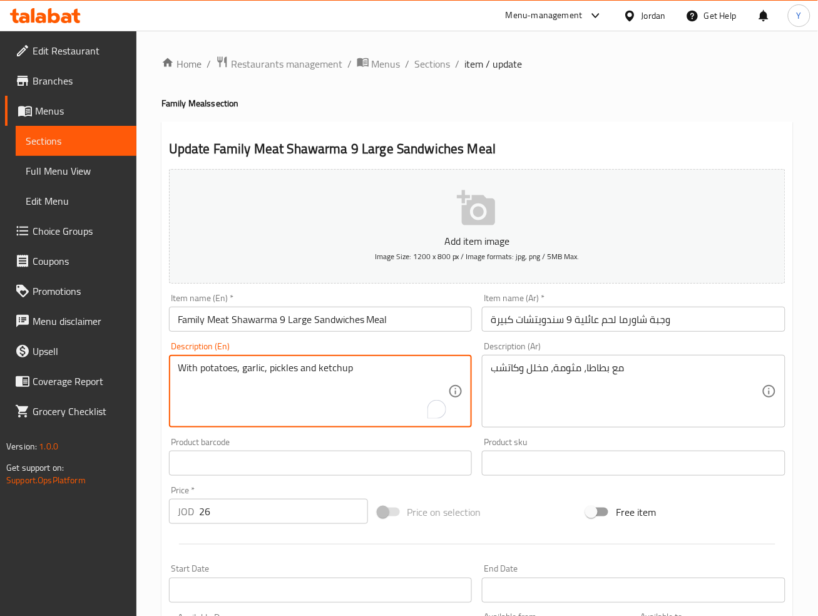
drag, startPoint x: 391, startPoint y: 370, endPoint x: 54, endPoint y: 373, distance: 336.6
paste textarea "mtawameh"
type textarea "With potatoes, mtawameh, pickles and ketchup"
click at [402, 323] on input "Family Meat Shawarma 9 Large Sandwiches Meal" at bounding box center [320, 319] width 303 height 25
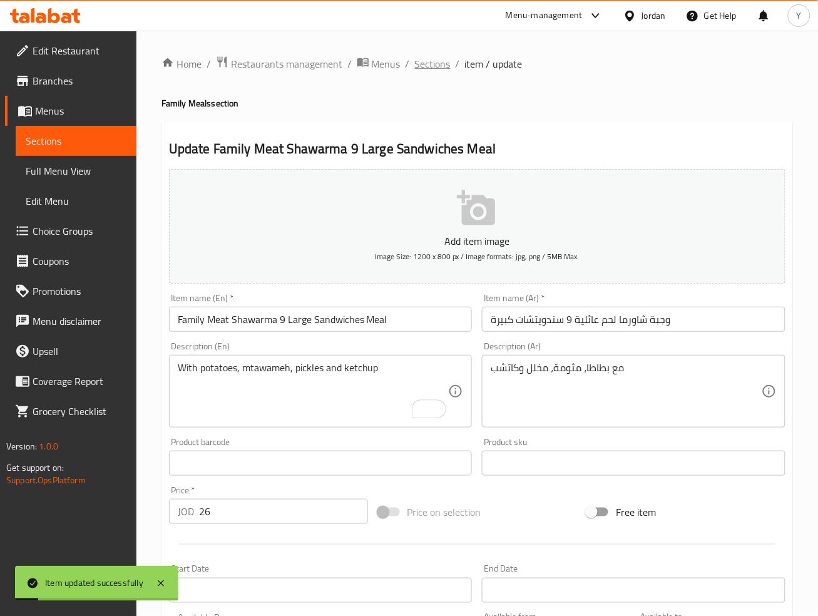
click at [421, 62] on span "Sections" at bounding box center [433, 63] width 36 height 15
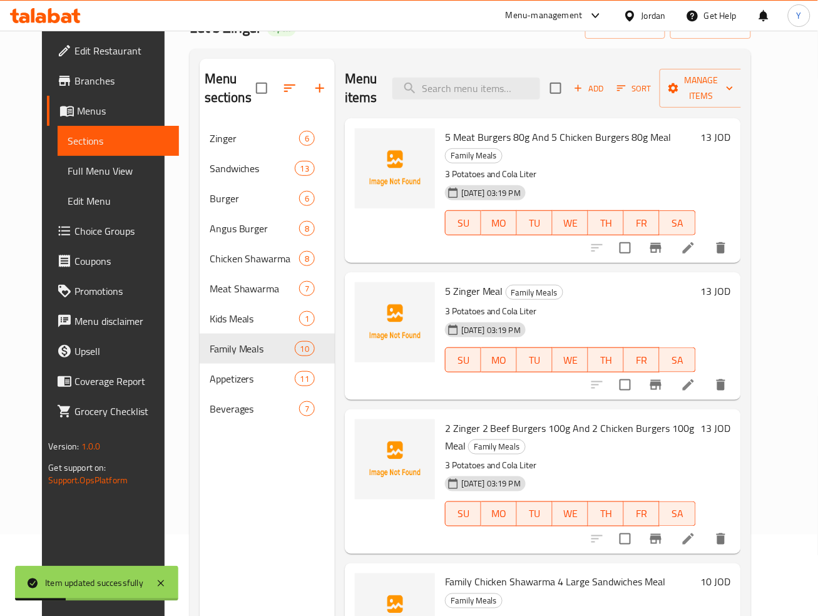
scroll to position [175, 0]
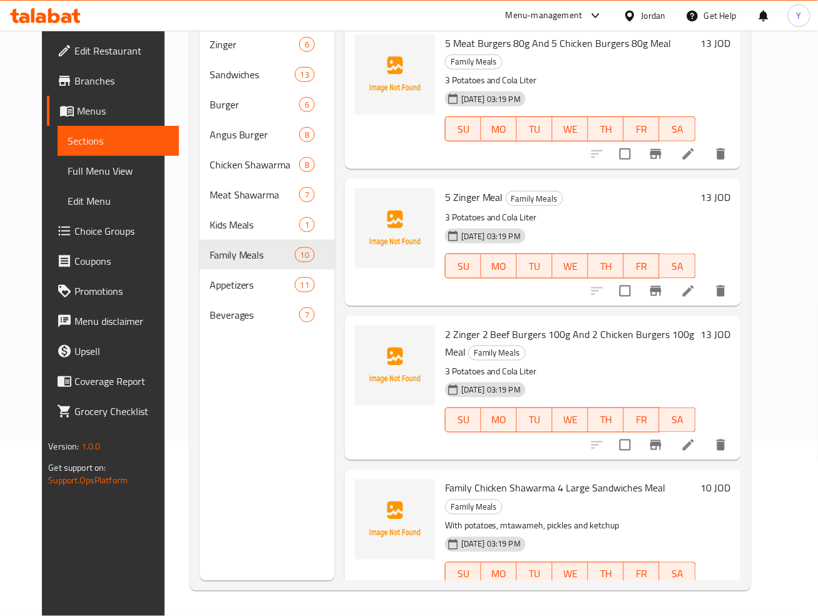
click at [613, 364] on p "3 Potatoes and Cola Liter" at bounding box center [570, 372] width 251 height 16
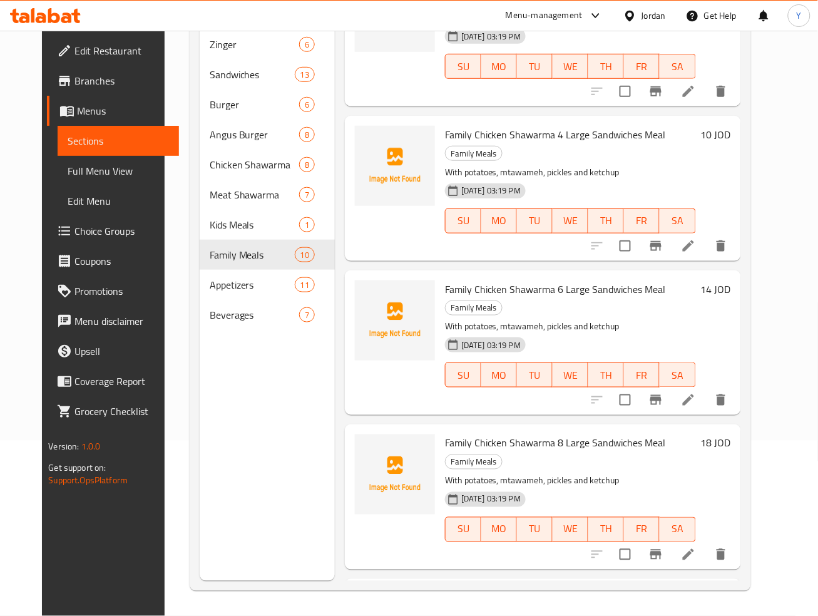
scroll to position [764, 0]
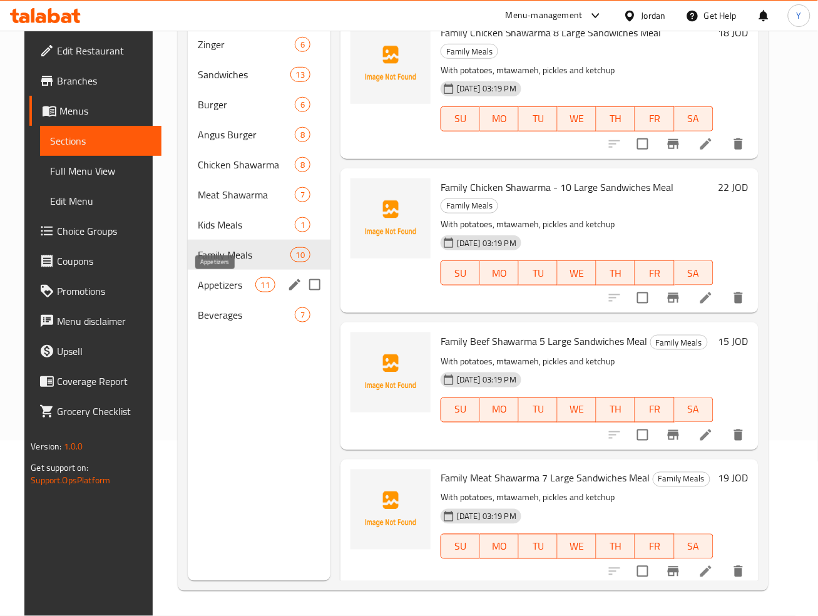
drag, startPoint x: 195, startPoint y: 286, endPoint x: 818, endPoint y: 305, distance: 624.1
click at [198, 286] on span "Appetizers" at bounding box center [227, 284] width 58 height 15
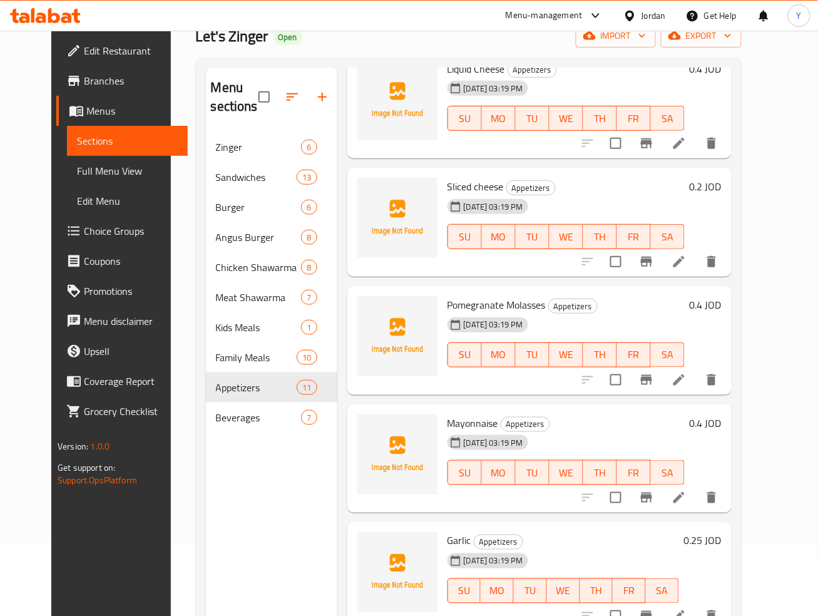
scroll to position [732, 0]
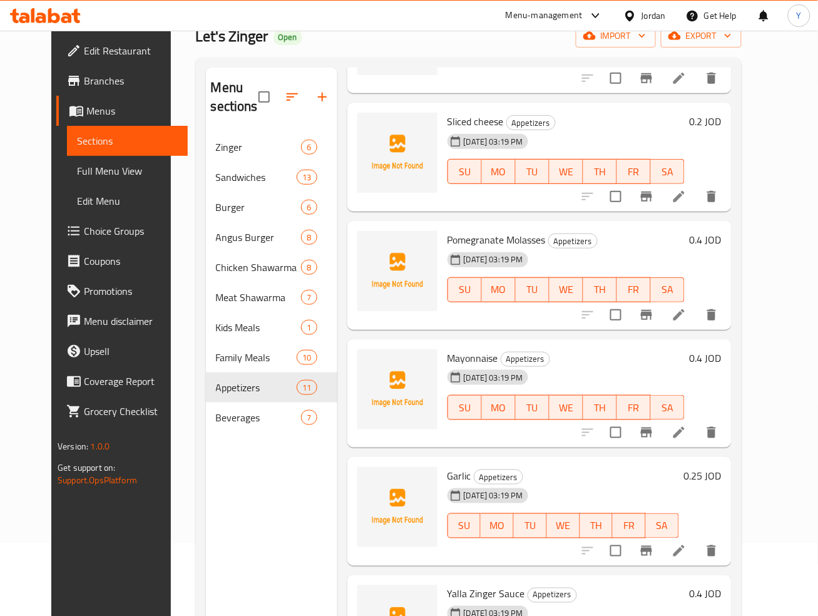
click at [686, 549] on icon at bounding box center [678, 550] width 15 height 15
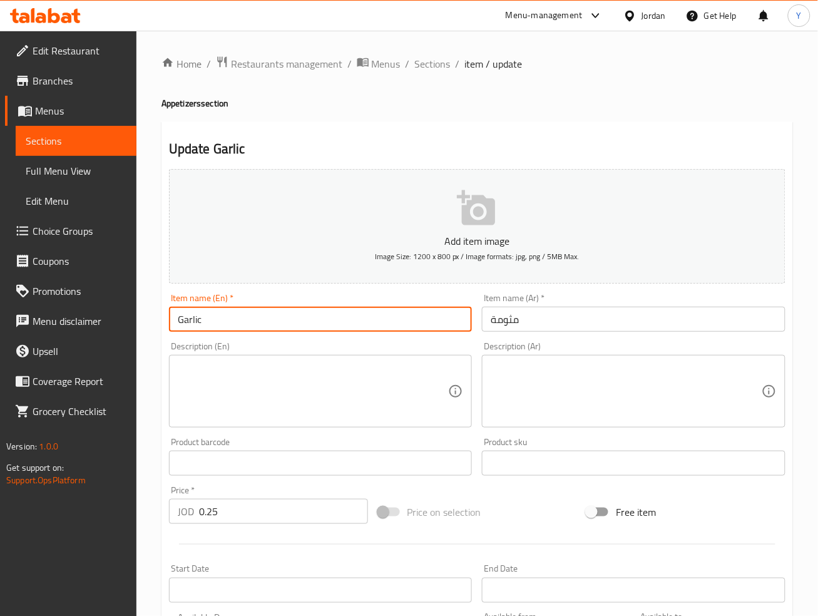
paste input "Mtawameh"
drag, startPoint x: 289, startPoint y: 317, endPoint x: 135, endPoint y: 314, distance: 154.6
click at [135, 314] on div "Edit Restaurant Branches Menus Sections Full Menu View Edit Menu Choice Groups …" at bounding box center [409, 457] width 818 height 853
type input "Mtawameh"
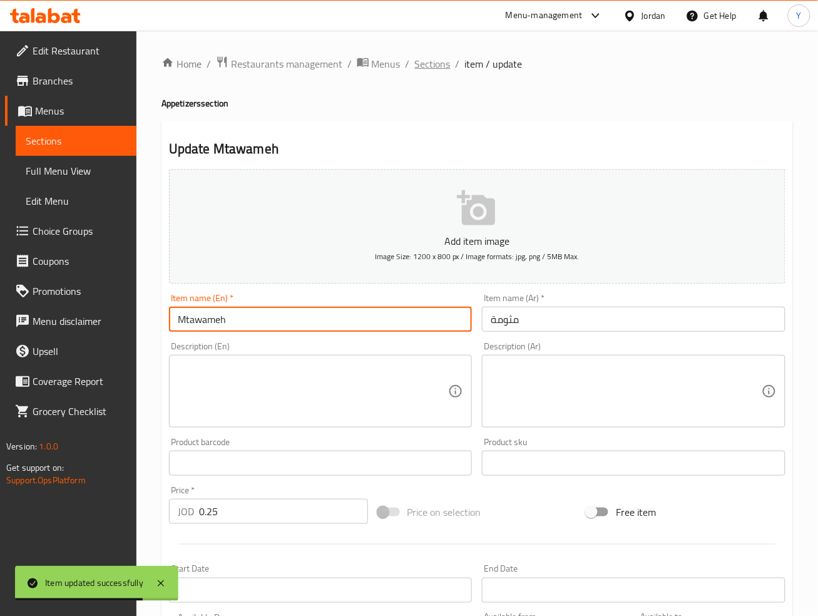
click at [439, 64] on span "Sections" at bounding box center [433, 63] width 36 height 15
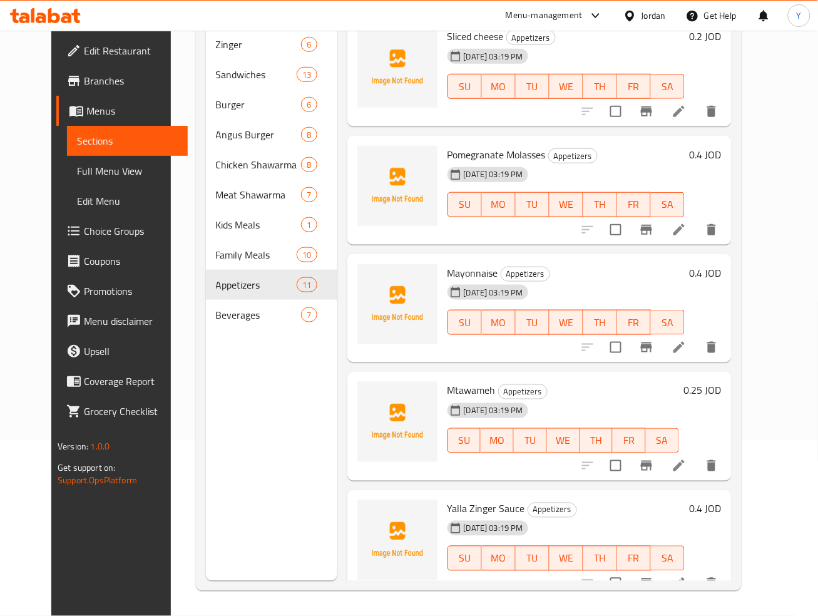
scroll to position [732, 0]
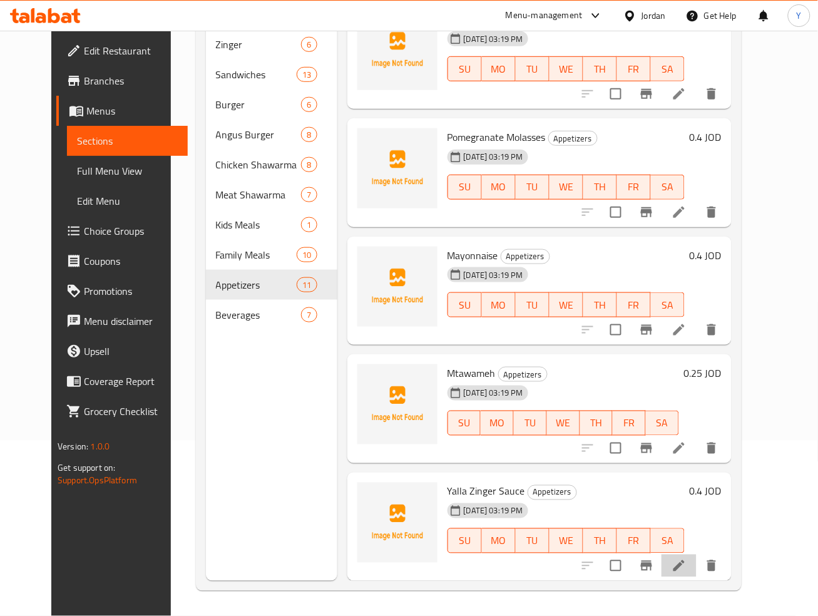
click at [696, 569] on li at bounding box center [678, 565] width 35 height 23
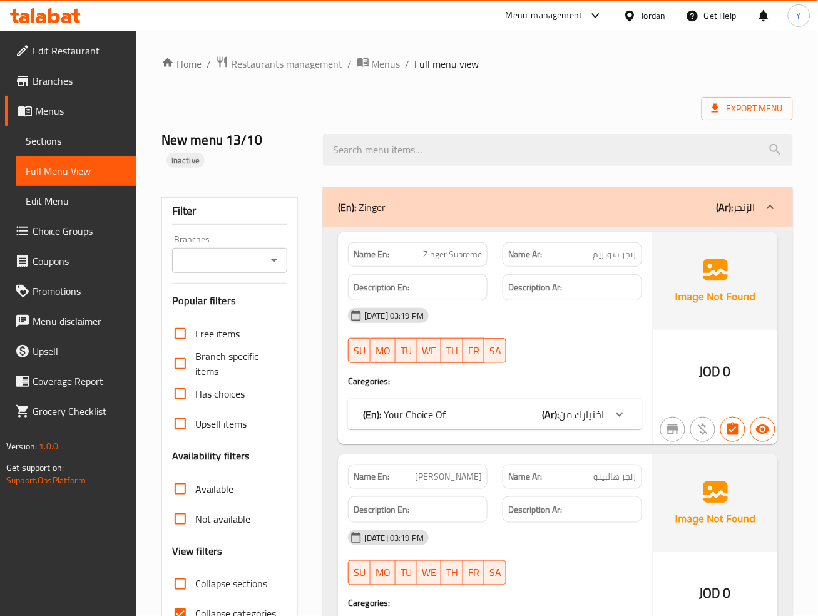
click at [726, 336] on div "JOD 0" at bounding box center [715, 338] width 125 height 212
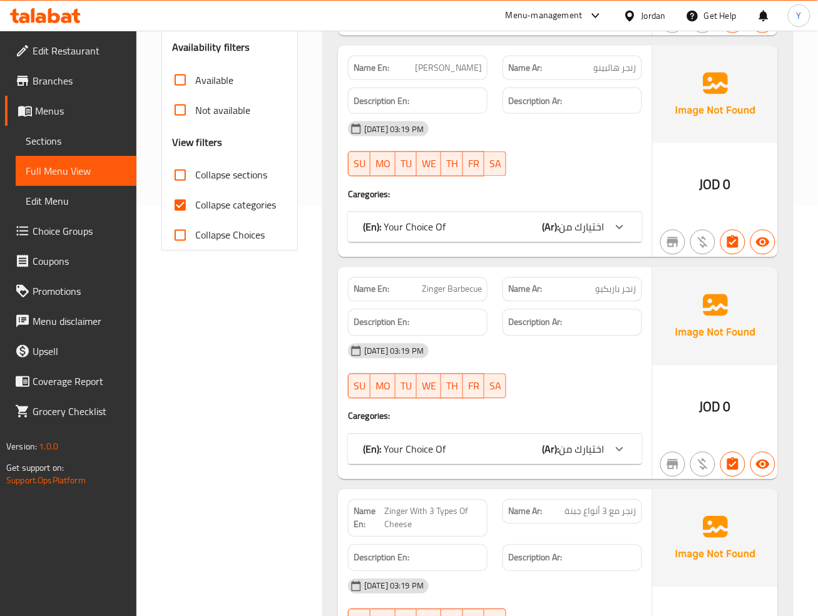
scroll to position [374, 0]
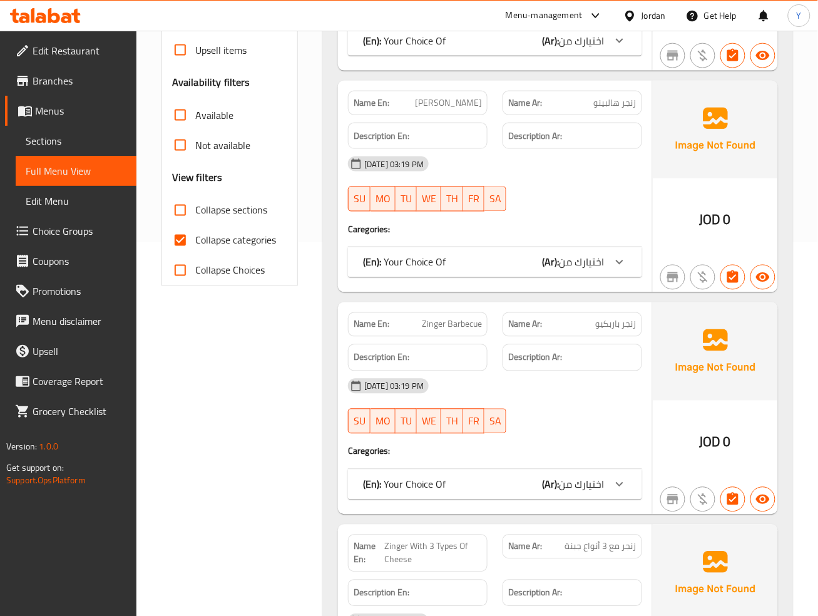
click at [189, 195] on input "Collapse sections" at bounding box center [180, 210] width 30 height 30
checkbox input "true"
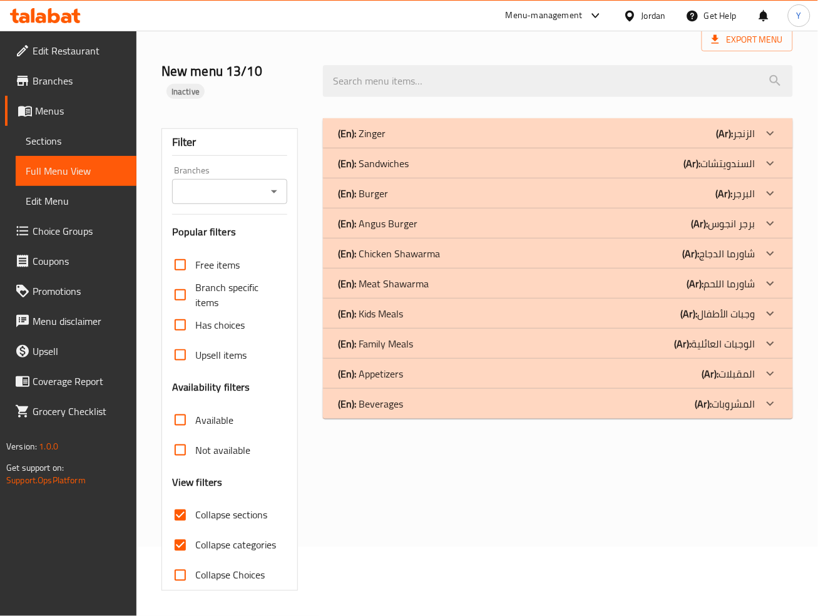
click at [175, 530] on input "Collapse categories" at bounding box center [180, 545] width 30 height 30
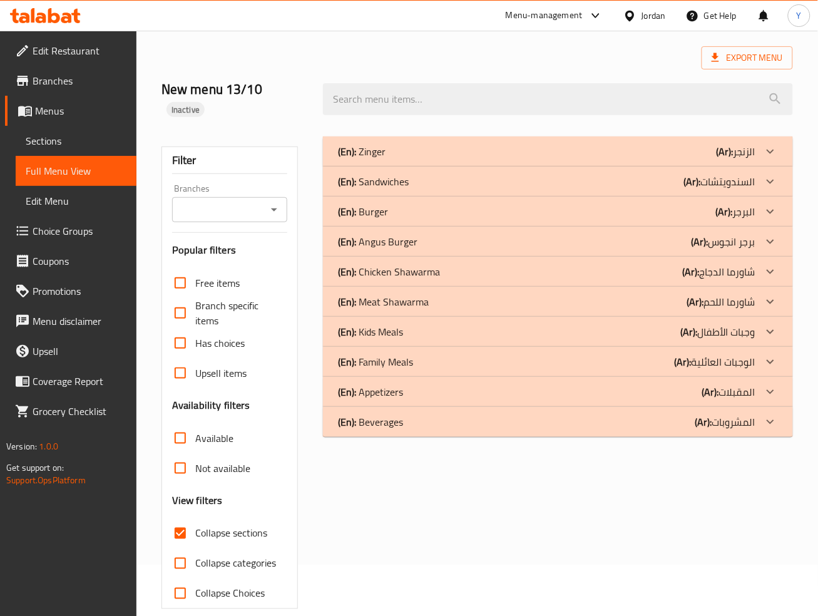
click at [743, 384] on p "(Ar): المقبلات" at bounding box center [728, 391] width 53 height 15
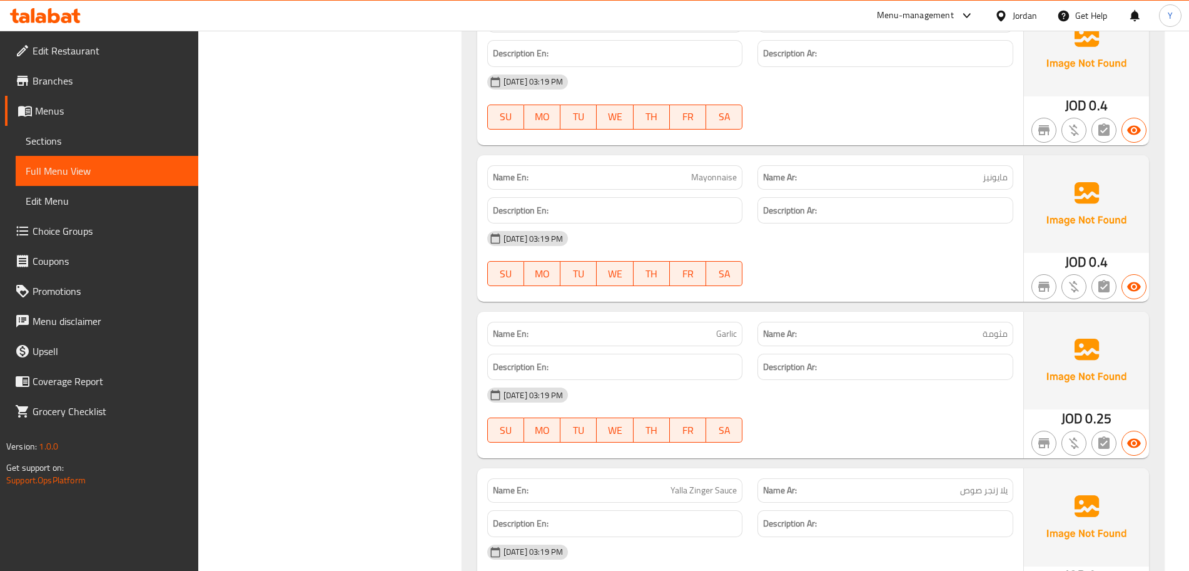
scroll to position [1696, 0]
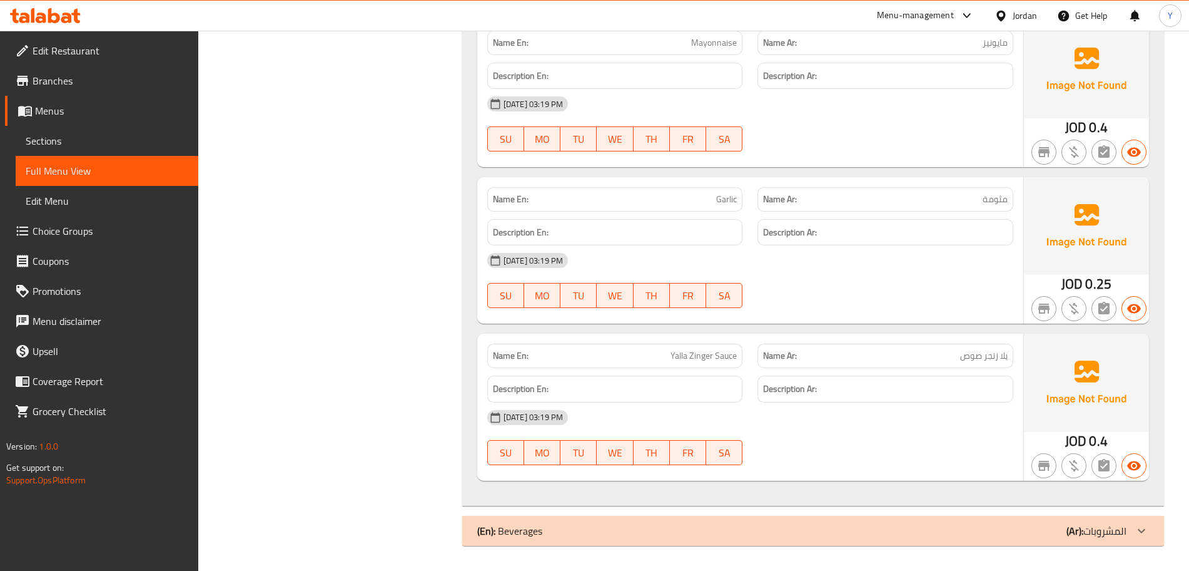
click at [817, 527] on icon at bounding box center [1141, 530] width 15 height 15
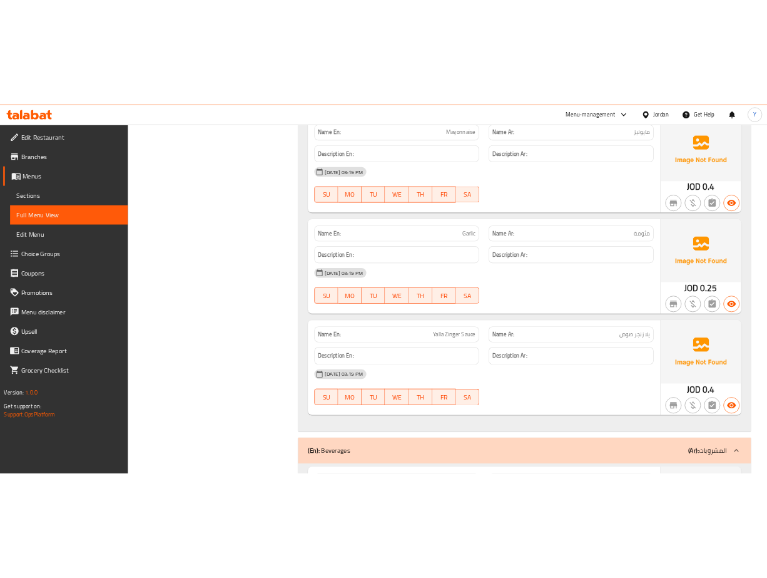
scroll to position [1880, 0]
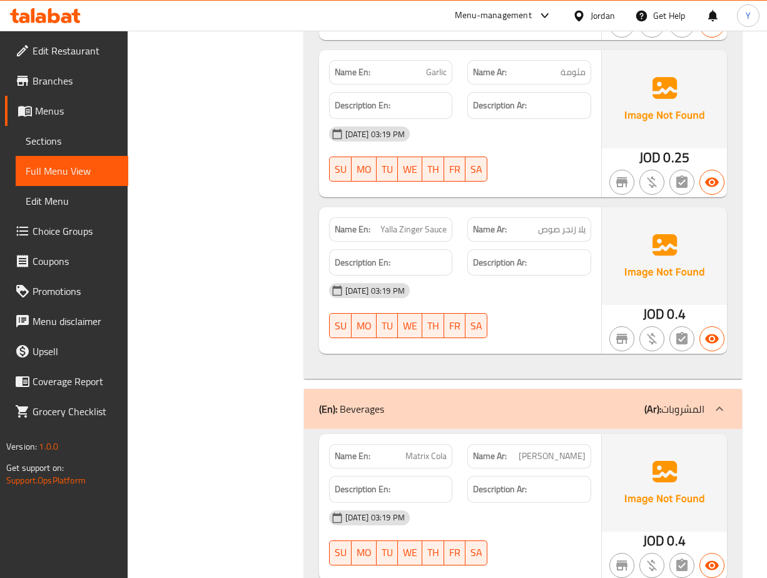
click at [563, 524] on div "[DATE] 03:19 PM SU MO TU WE TH FR SA" at bounding box center [460, 537] width 277 height 70
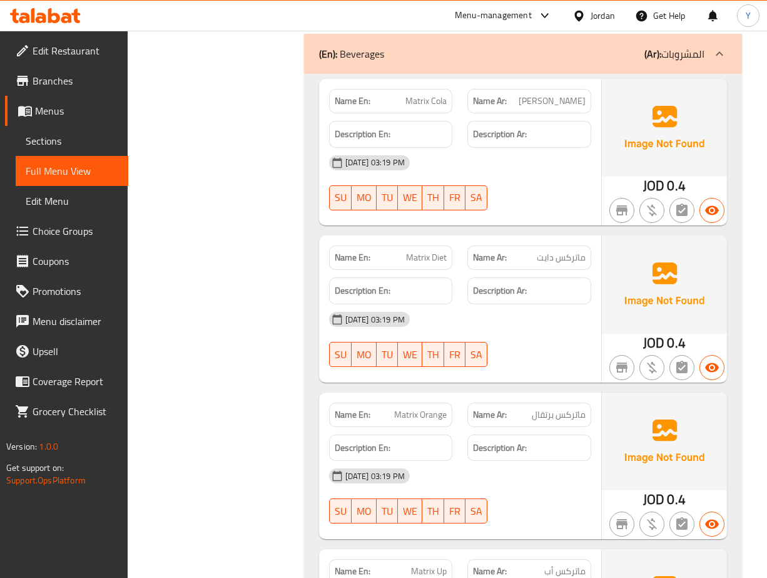
scroll to position [2352, 0]
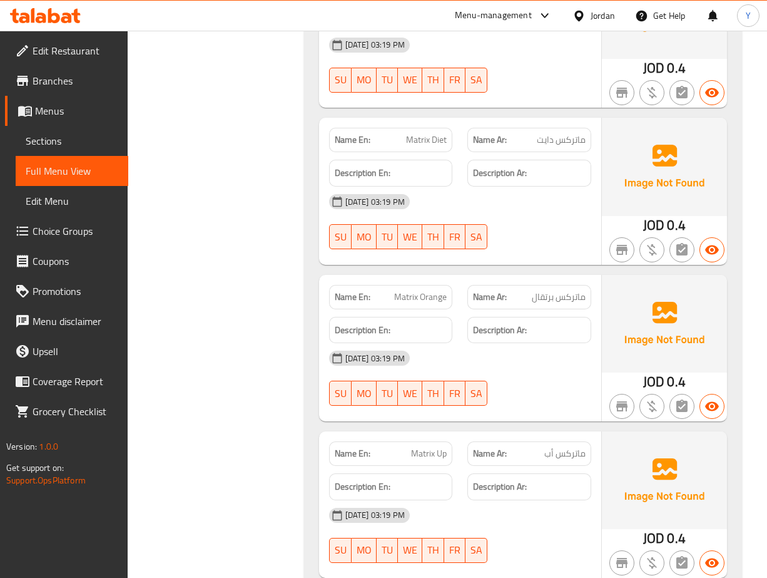
click at [573, 133] on span "ماتركس دايت" at bounding box center [561, 139] width 49 height 13
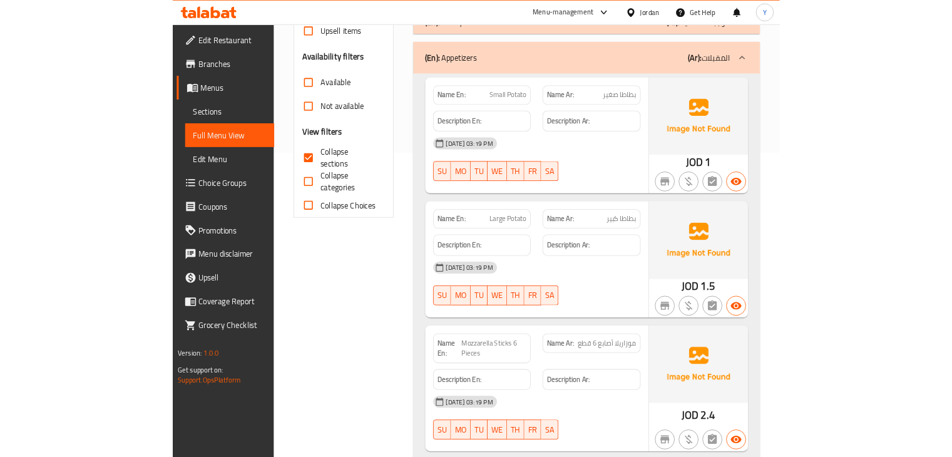
scroll to position [0, 0]
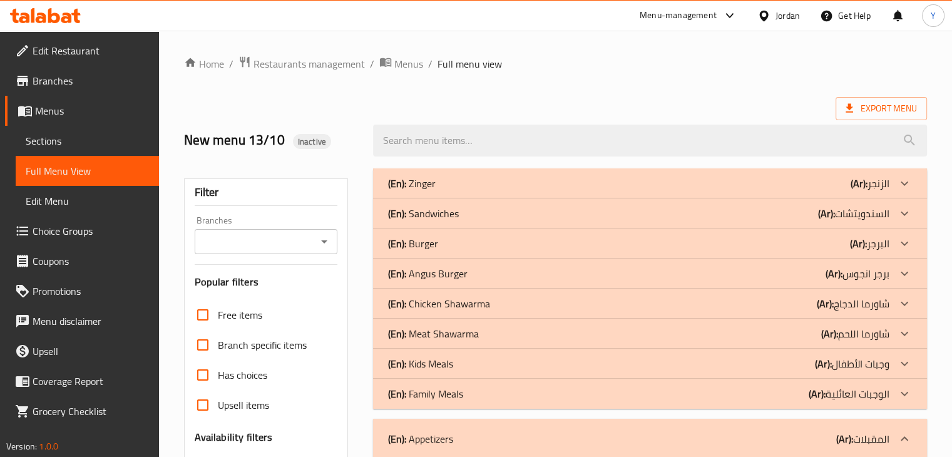
drag, startPoint x: 1169, startPoint y: 1, endPoint x: 960, endPoint y: 207, distance: 293.3
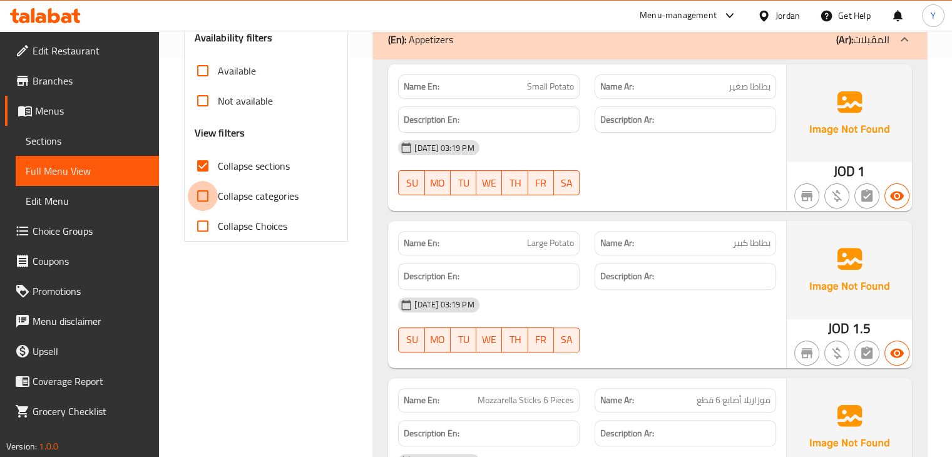
click at [208, 191] on input "Collapse categories" at bounding box center [203, 196] width 30 height 30
checkbox input "true"
click at [201, 167] on input "Collapse sections" at bounding box center [203, 166] width 30 height 30
checkbox input "false"
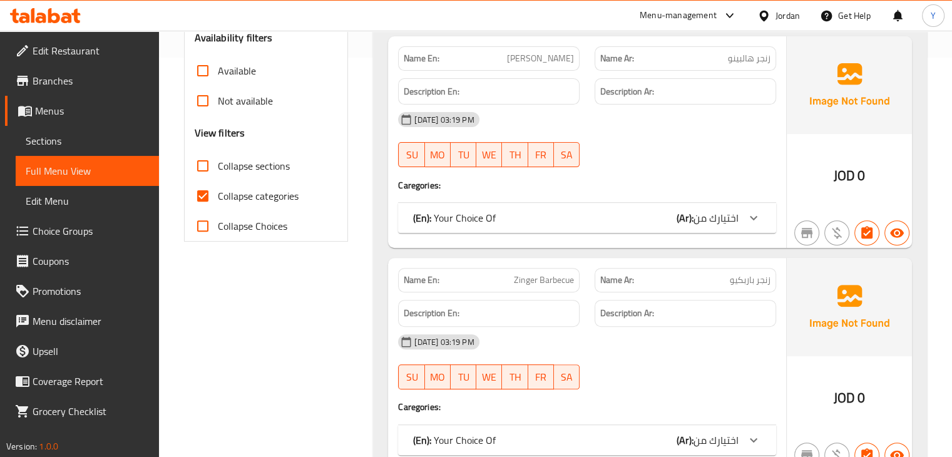
click at [204, 196] on input "Collapse categories" at bounding box center [203, 196] width 30 height 30
checkbox input "false"
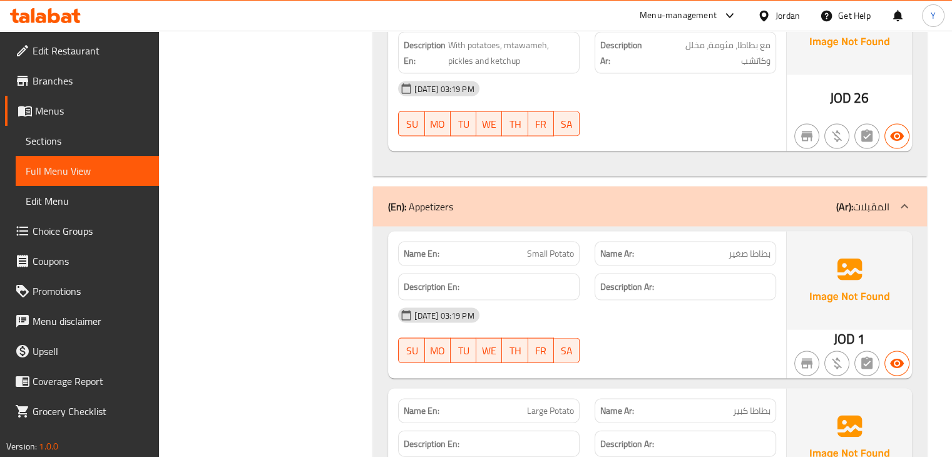
scroll to position [14585, 0]
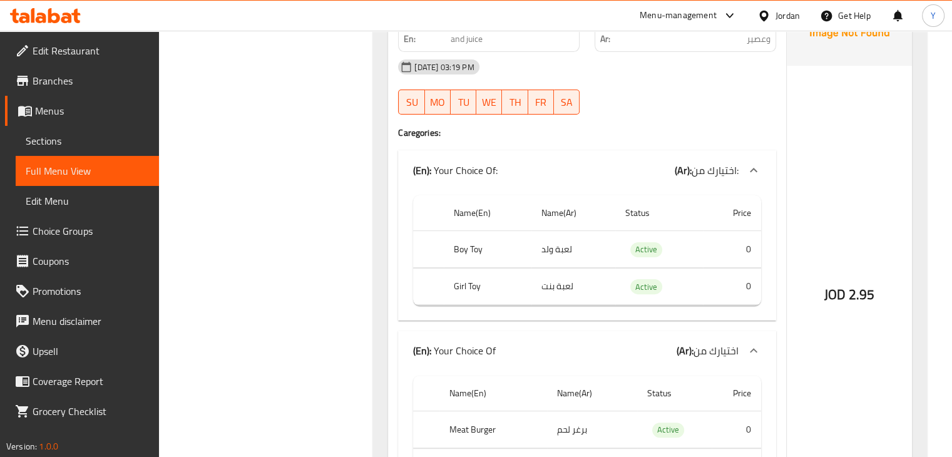
click at [758, 107] on div at bounding box center [685, 114] width 196 height 15
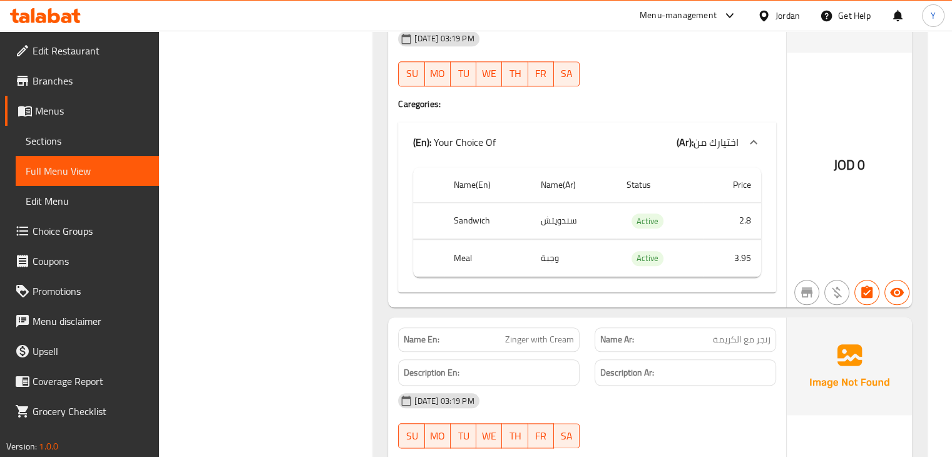
scroll to position [0, 0]
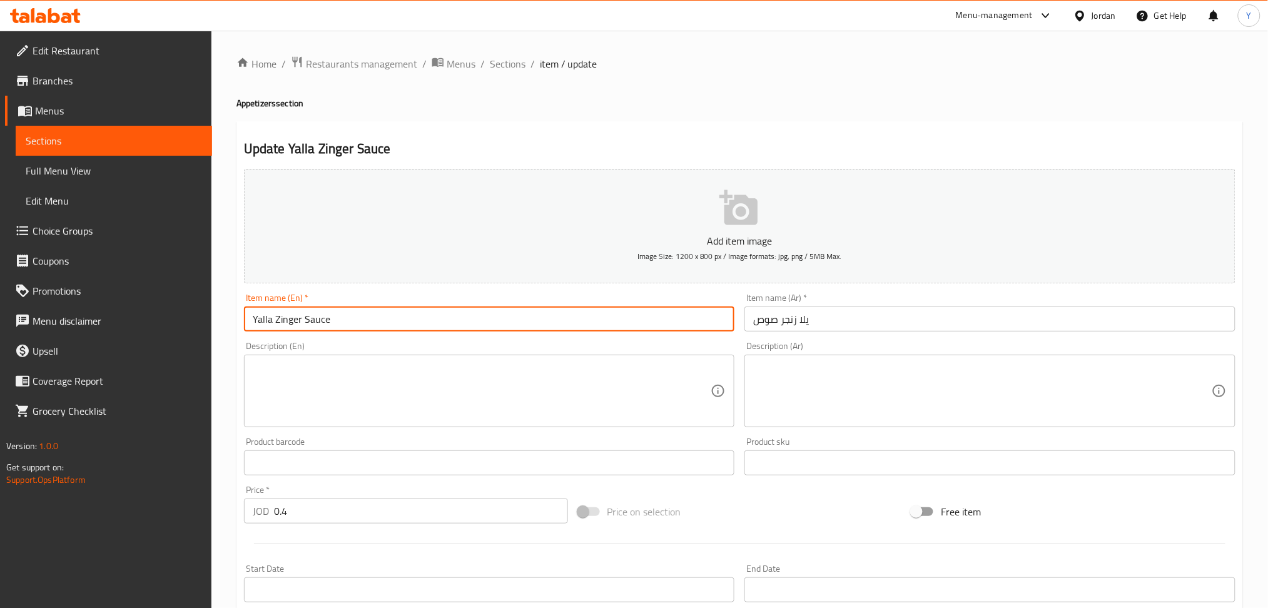
drag, startPoint x: 272, startPoint y: 315, endPoint x: 217, endPoint y: 316, distance: 54.5
click at [217, 316] on div "Home / Restaurants management / Menus / Sections / item / update Appetizers sec…" at bounding box center [739, 457] width 1057 height 853
type input "Let's Zinger Sauce"
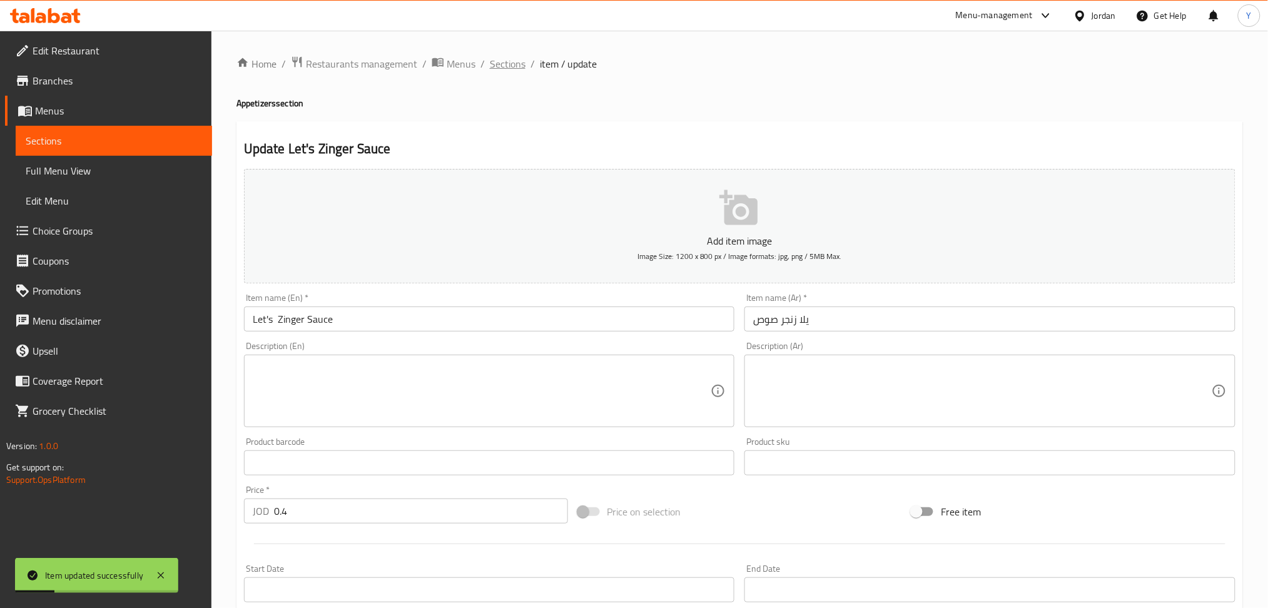
click at [507, 69] on span "Sections" at bounding box center [508, 63] width 36 height 15
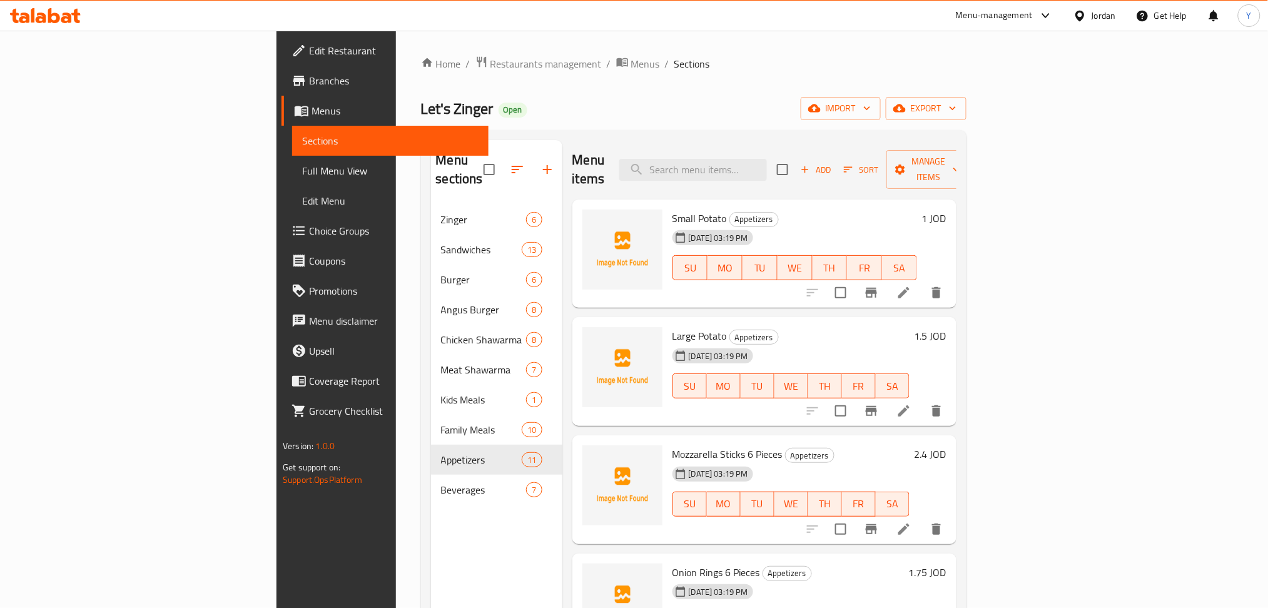
drag, startPoint x: 1261, startPoint y: 2, endPoint x: 842, endPoint y: 332, distance: 533.9
click at [842, 344] on div "[DATE] 03:19 PM SU MO TU WE TH FR SA" at bounding box center [791, 378] width 247 height 68
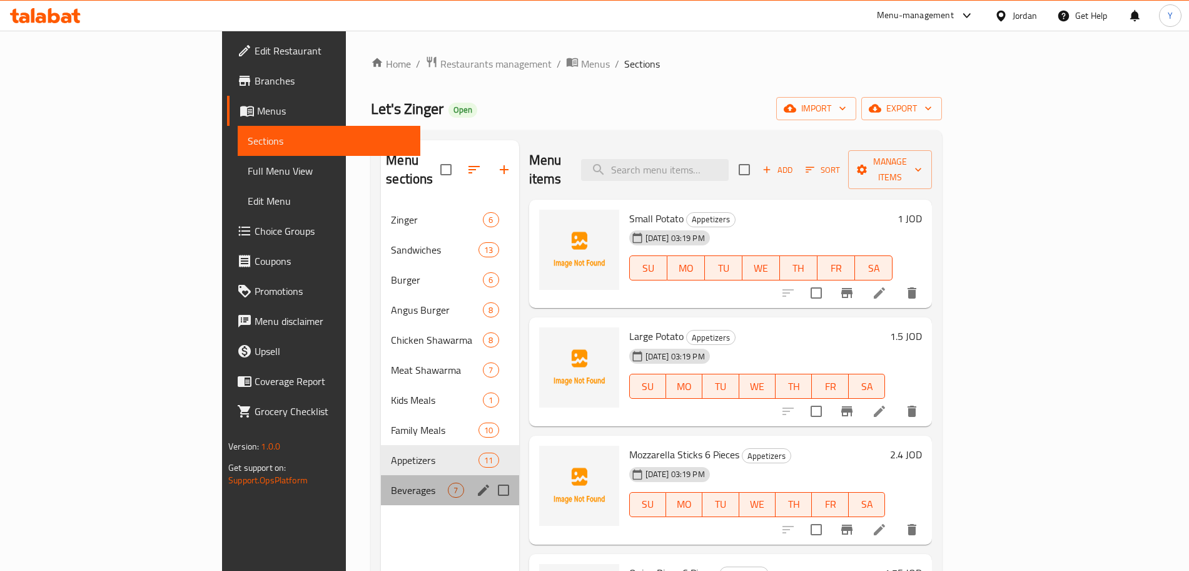
drag, startPoint x: 1208, startPoint y: 0, endPoint x: 277, endPoint y: 461, distance: 1039.6
click at [381, 475] on div "Beverages 7" at bounding box center [450, 490] width 138 height 30
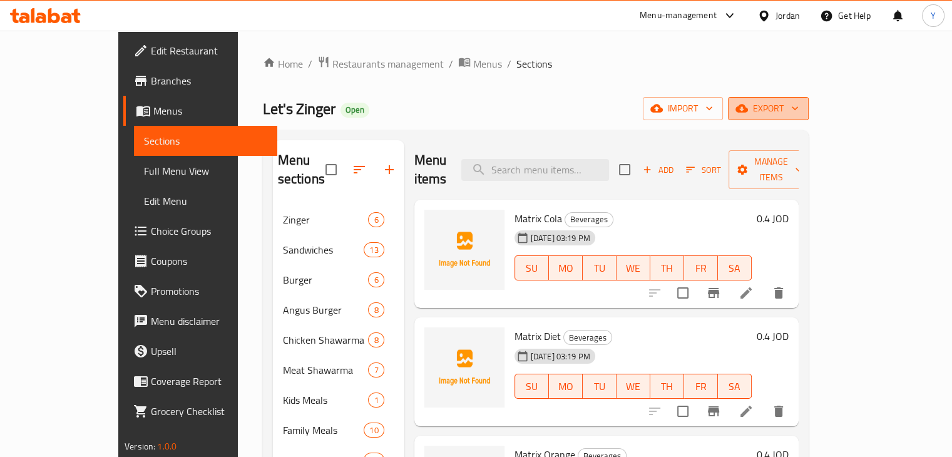
click at [798, 108] on span "export" at bounding box center [768, 109] width 61 height 16
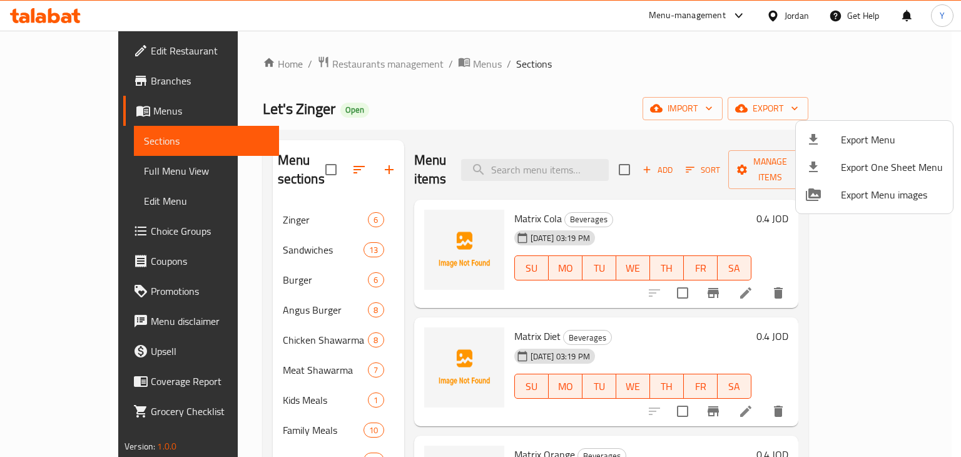
click at [420, 62] on div at bounding box center [480, 228] width 961 height 457
click at [473, 62] on span "Menus" at bounding box center [487, 63] width 29 height 15
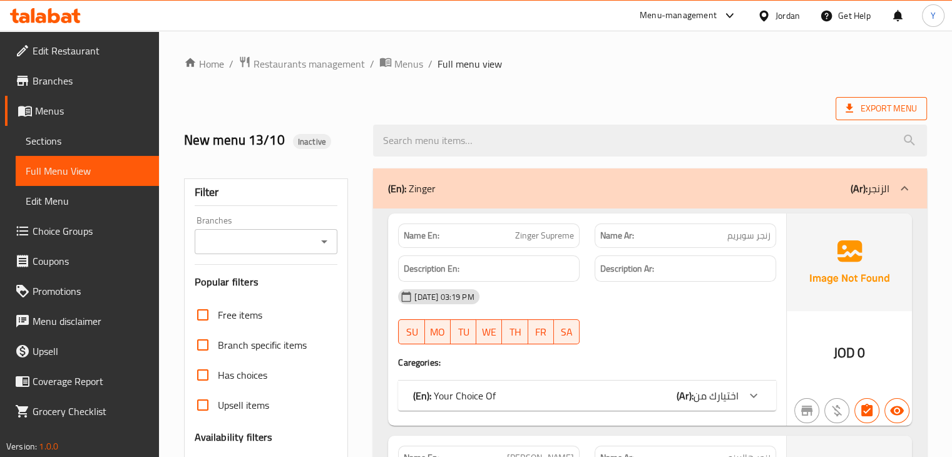
click at [892, 111] on span "Export Menu" at bounding box center [880, 109] width 71 height 16
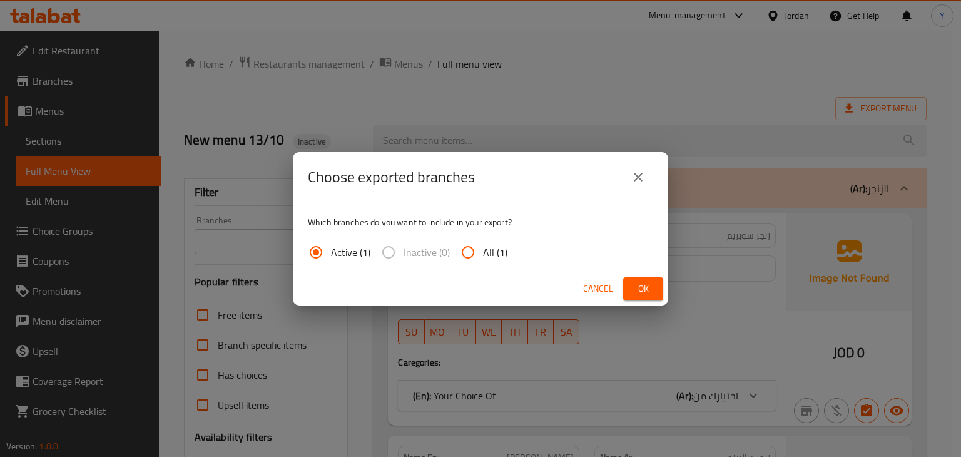
click at [460, 252] on input "All (1)" at bounding box center [468, 252] width 30 height 30
radio input "true"
click at [636, 285] on span "Ok" at bounding box center [643, 289] width 20 height 16
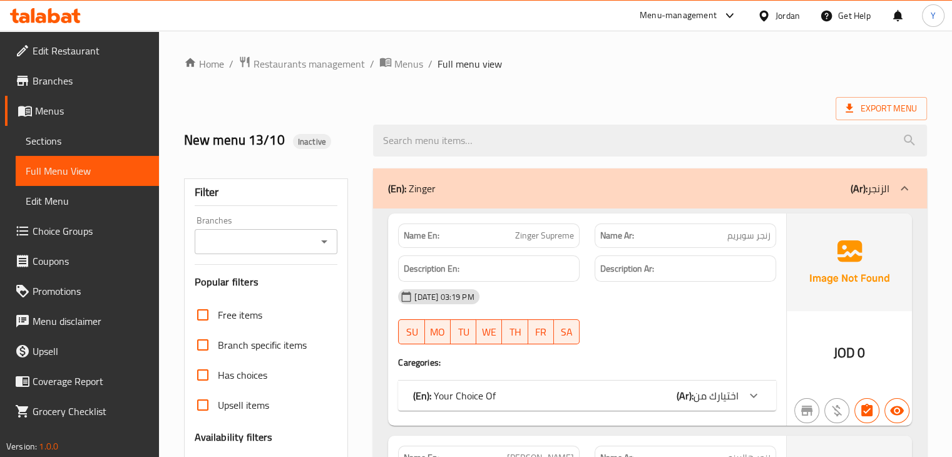
scroll to position [399, 0]
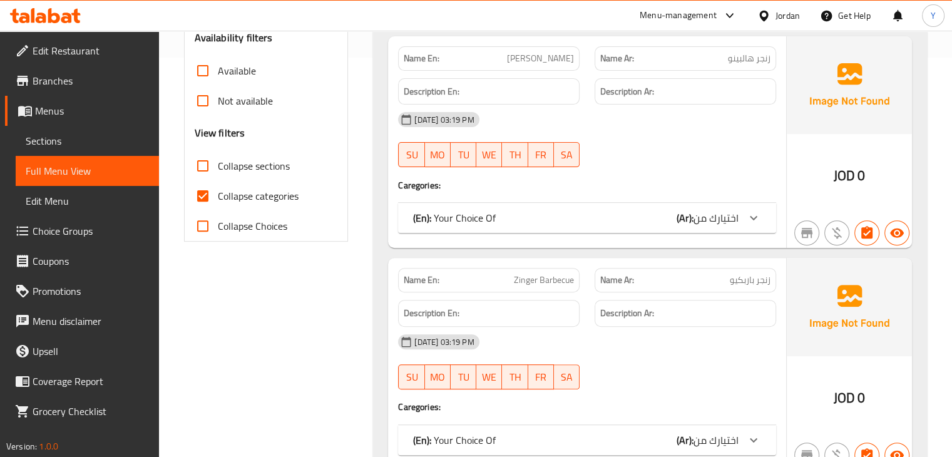
click at [250, 194] on span "Collapse categories" at bounding box center [258, 195] width 81 height 15
click at [218, 194] on input "Collapse categories" at bounding box center [203, 196] width 30 height 30
checkbox input "false"
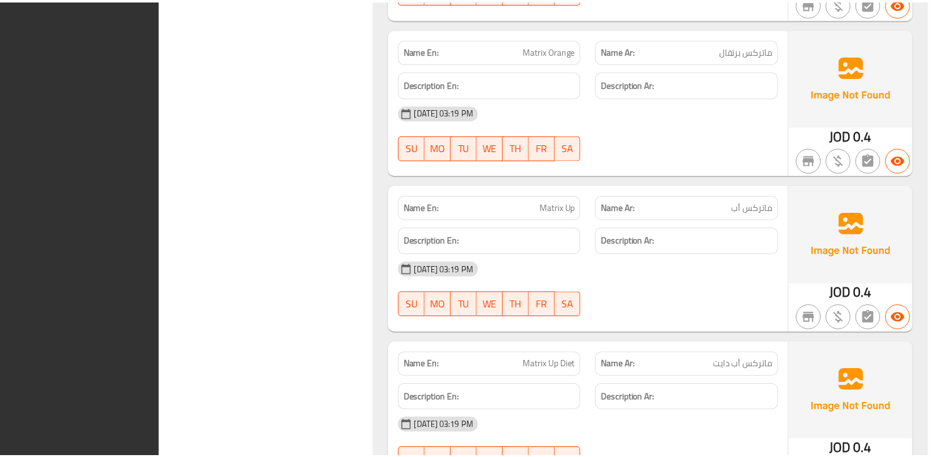
scroll to position [19492, 0]
